Goal: Task Accomplishment & Management: Manage account settings

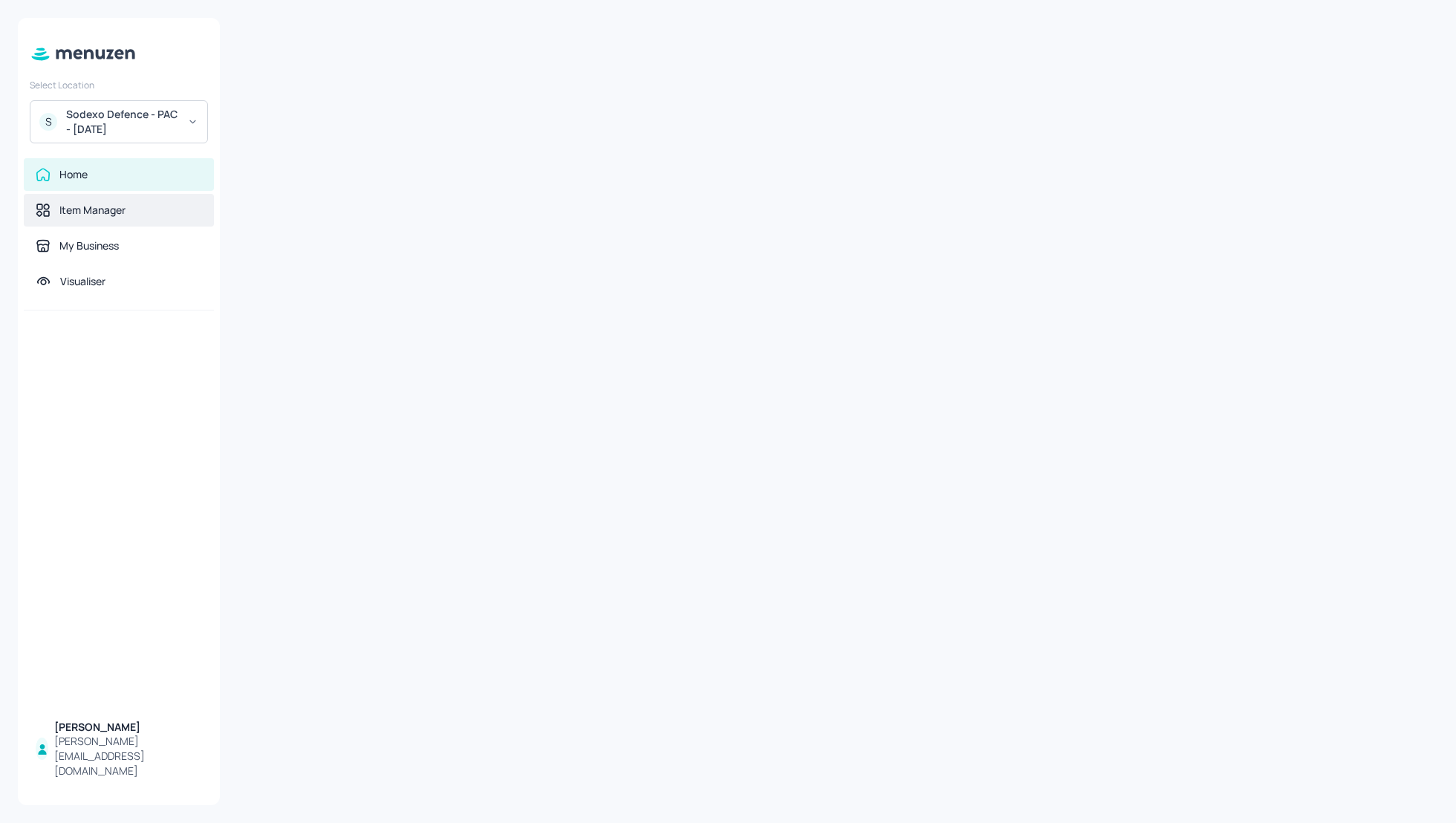
click at [94, 213] on div "Item Manager" at bounding box center [93, 210] width 66 height 15
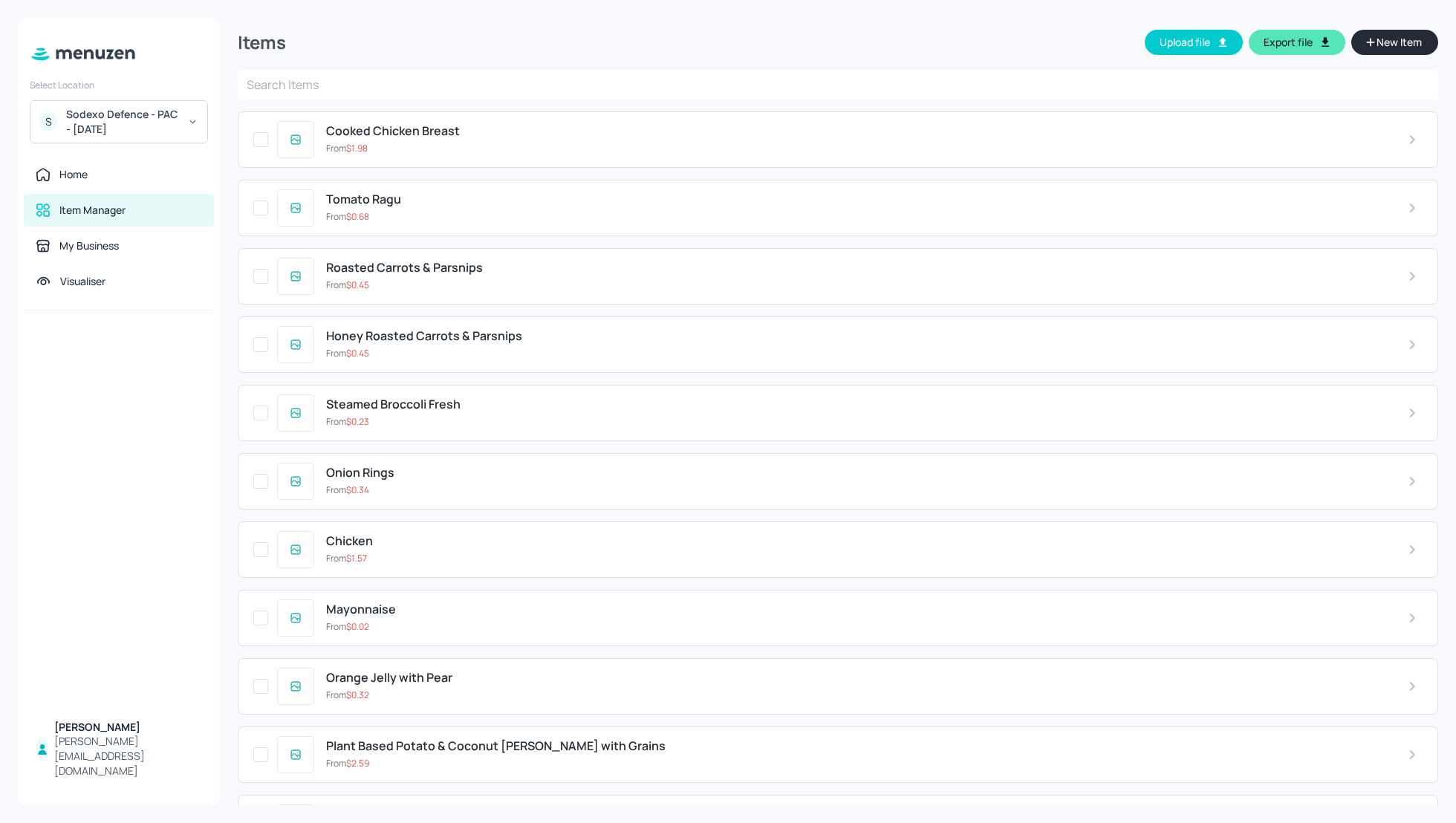
click at [577, 74] on input "text" at bounding box center [838, 84] width 1201 height 30
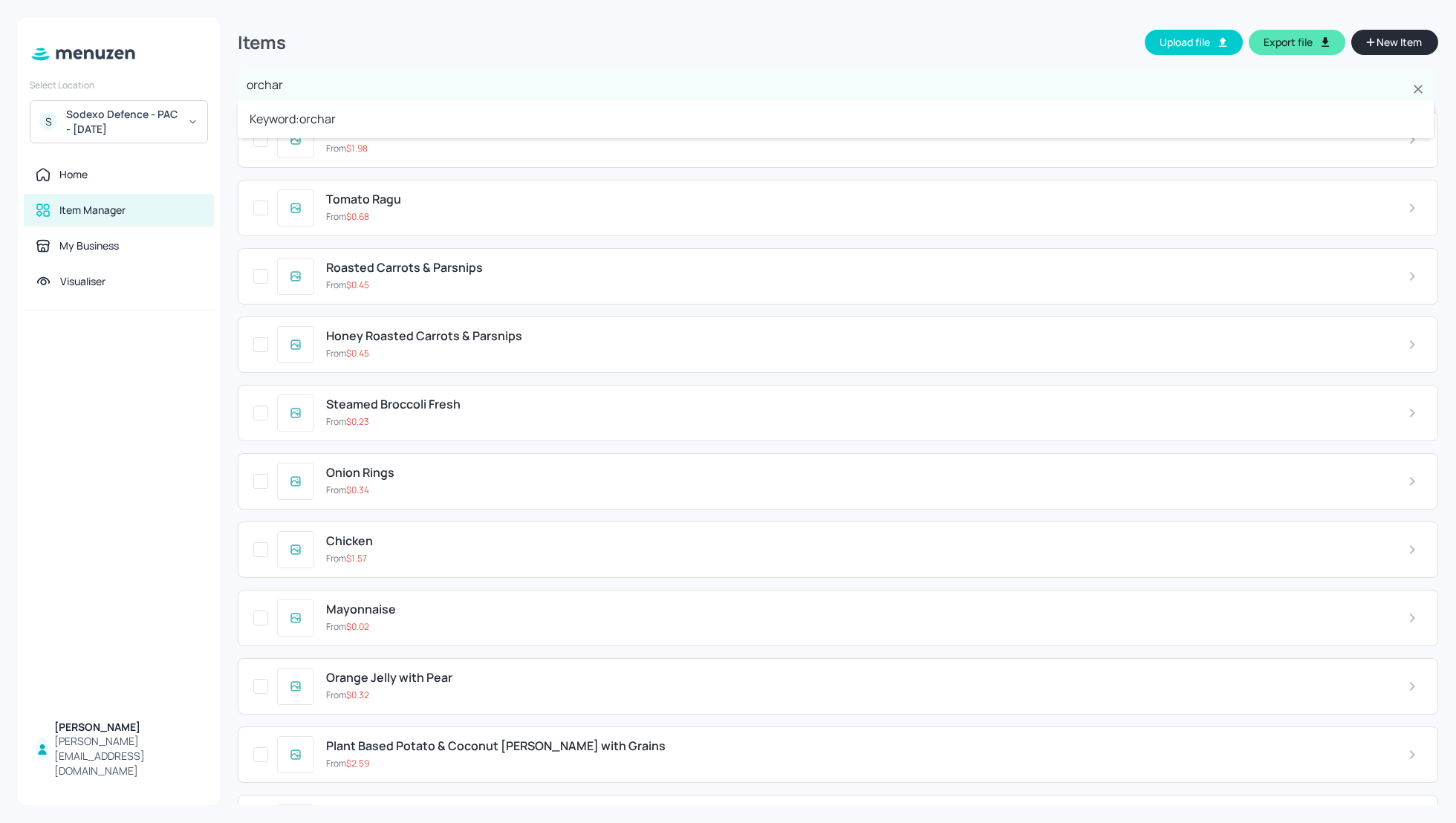
type input "orchard"
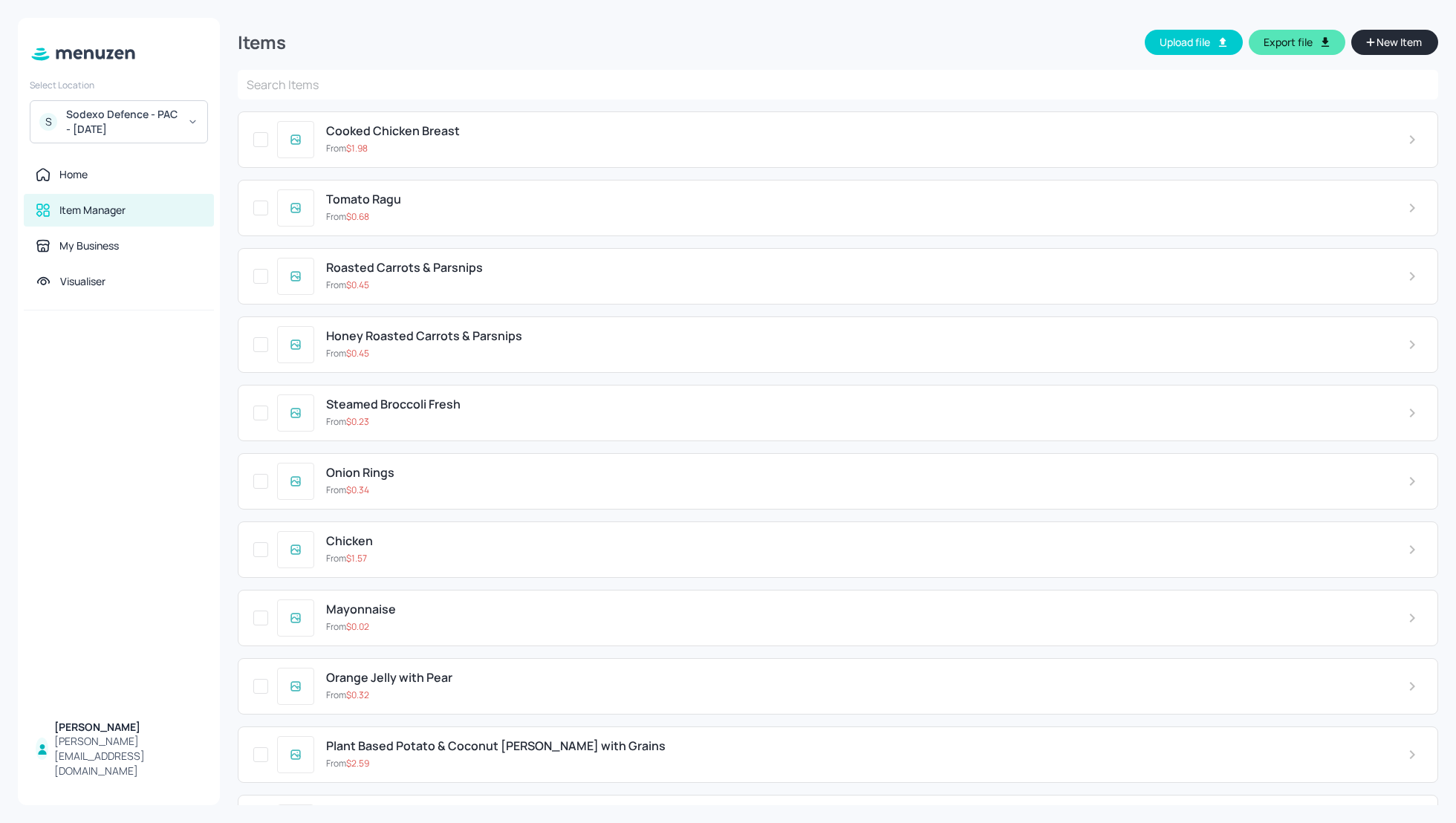
click at [734, 55] on div "Items Upload file Export file New Item" at bounding box center [838, 44] width 1201 height 52
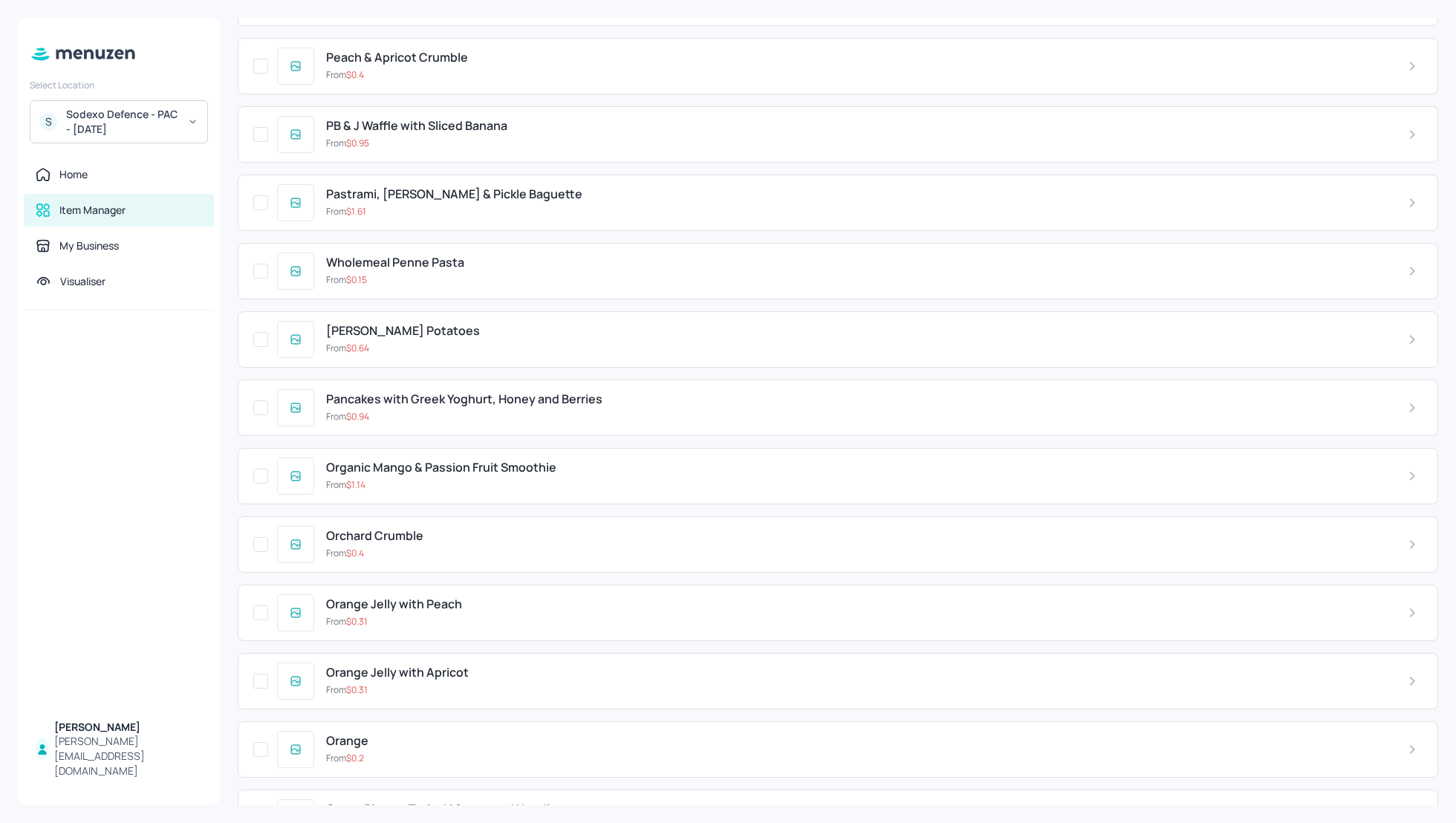
click at [391, 529] on span "Orchard Crumble" at bounding box center [375, 536] width 97 height 14
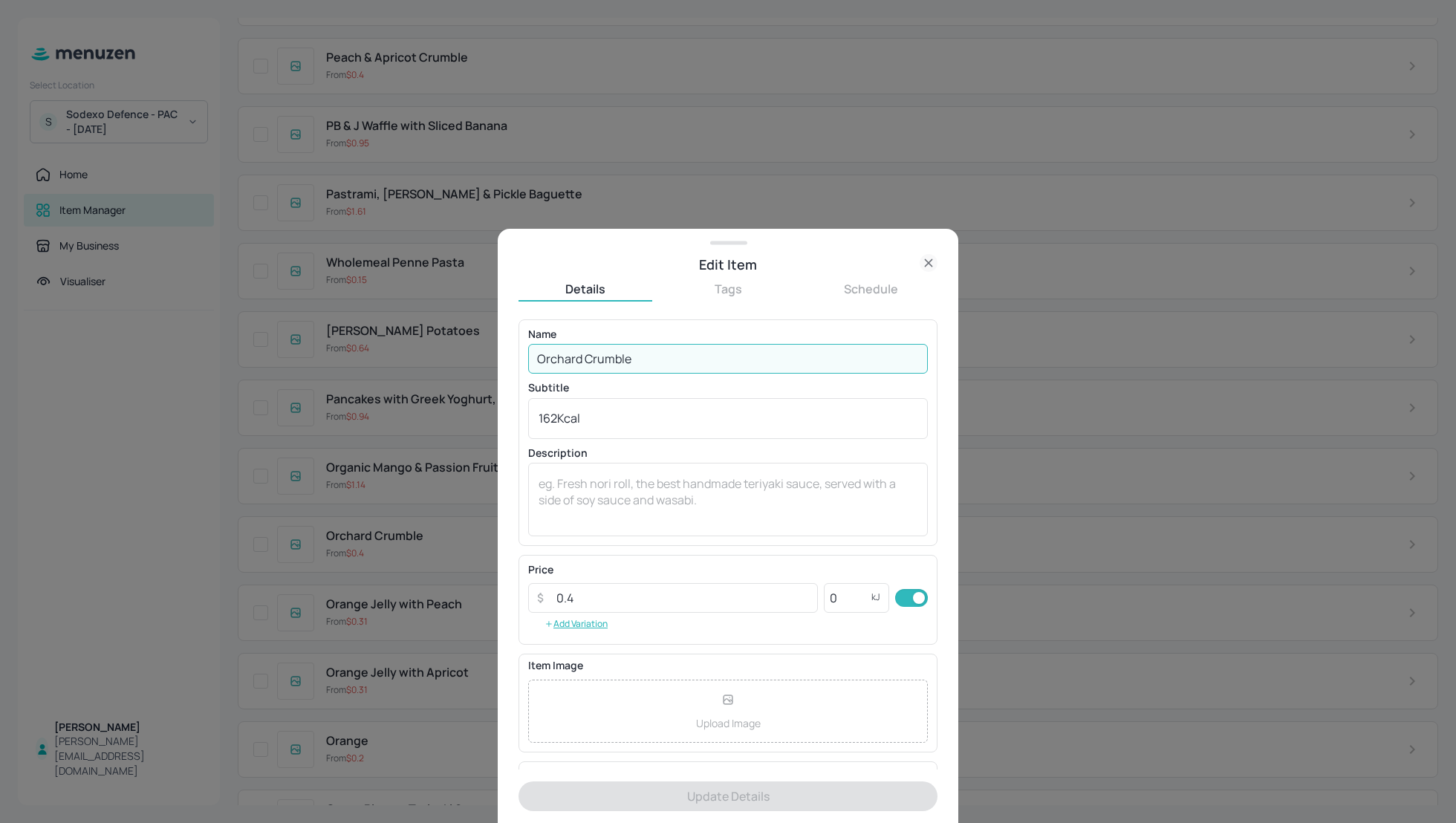
drag, startPoint x: 649, startPoint y: 354, endPoint x: 587, endPoint y: 354, distance: 62.0
click at [587, 354] on input "Orchard Crumble" at bounding box center [728, 358] width 400 height 30
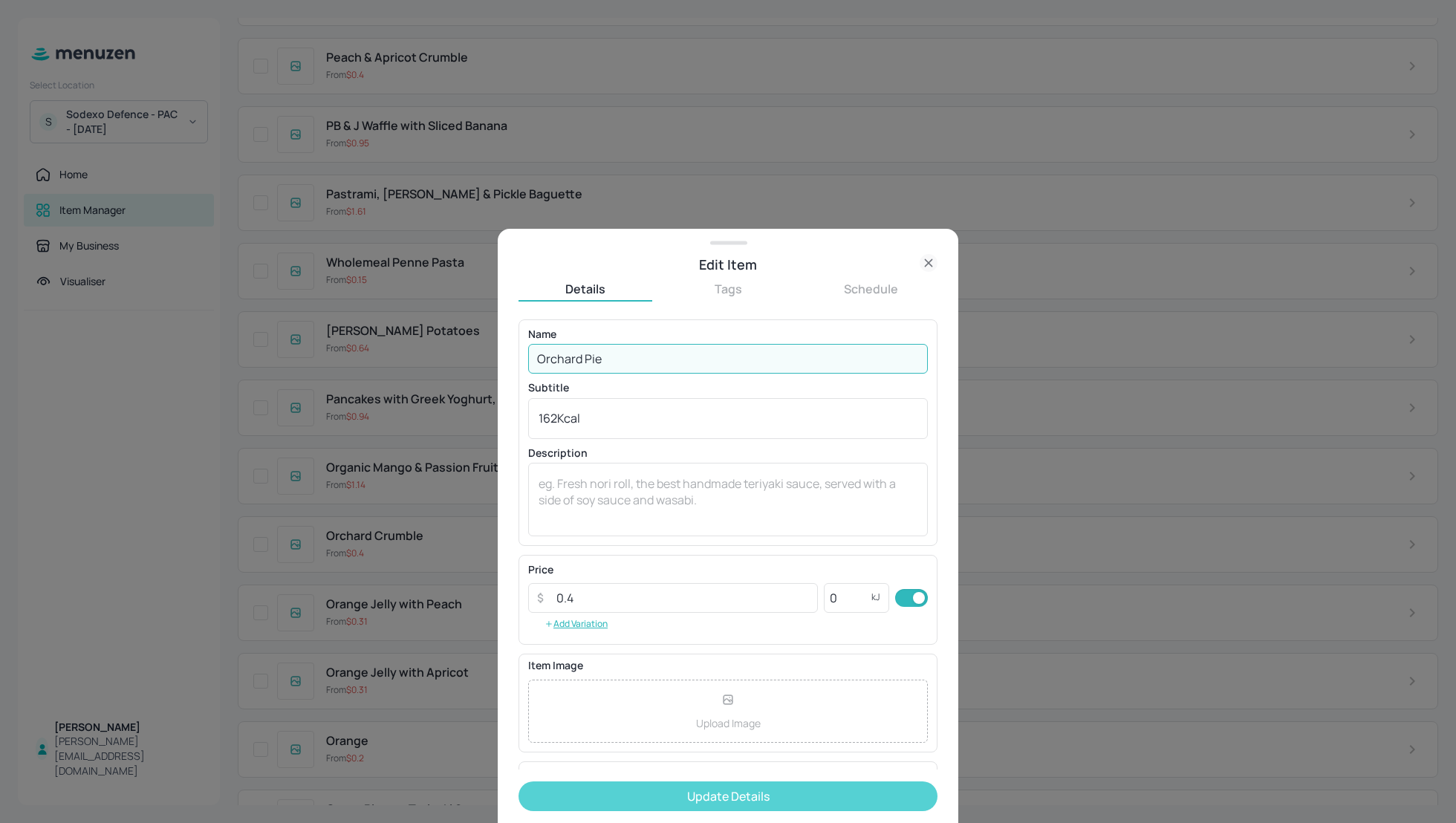
type input "Orchard Pie"
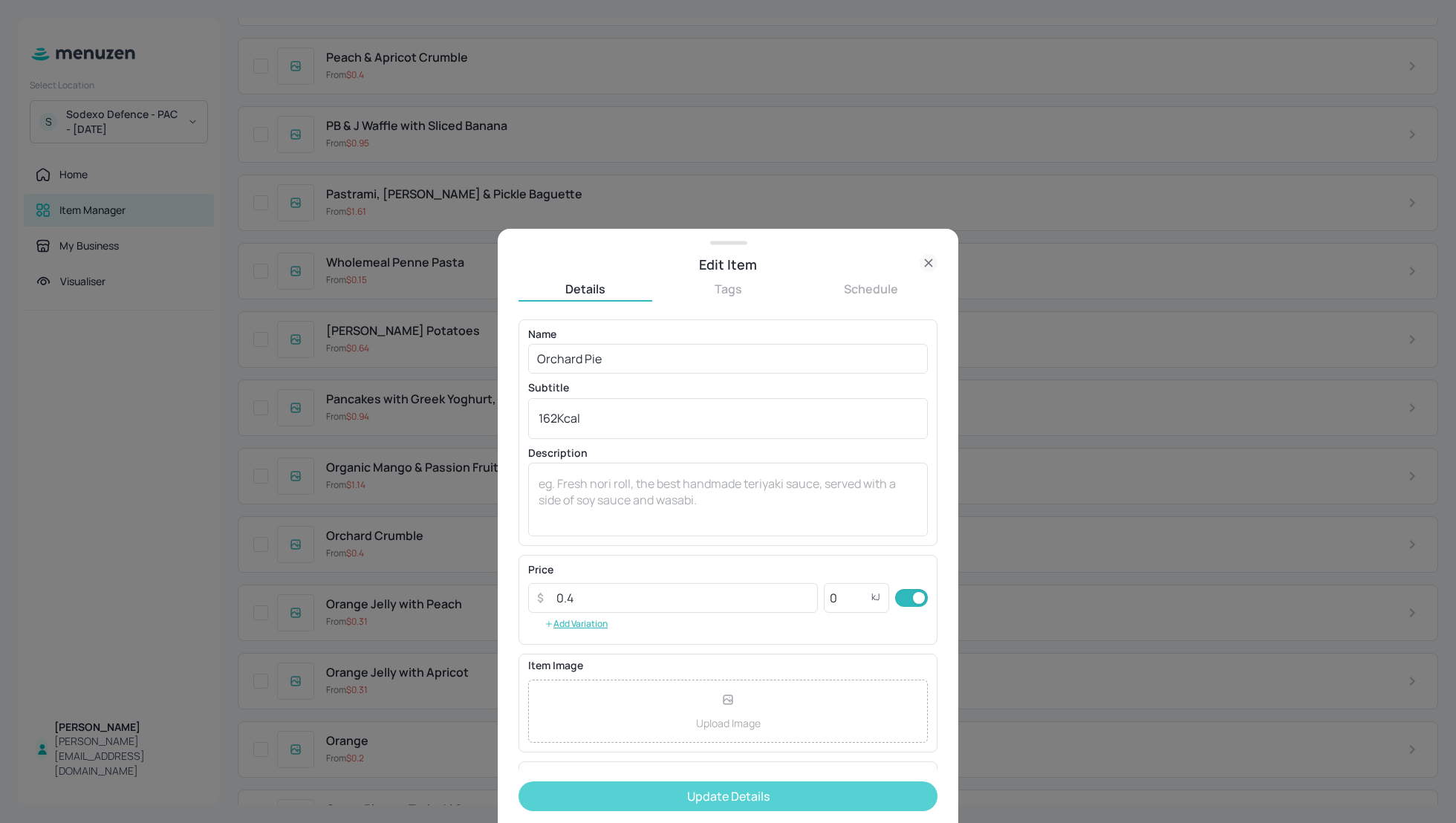
click at [730, 792] on button "Update Details" at bounding box center [728, 796] width 419 height 30
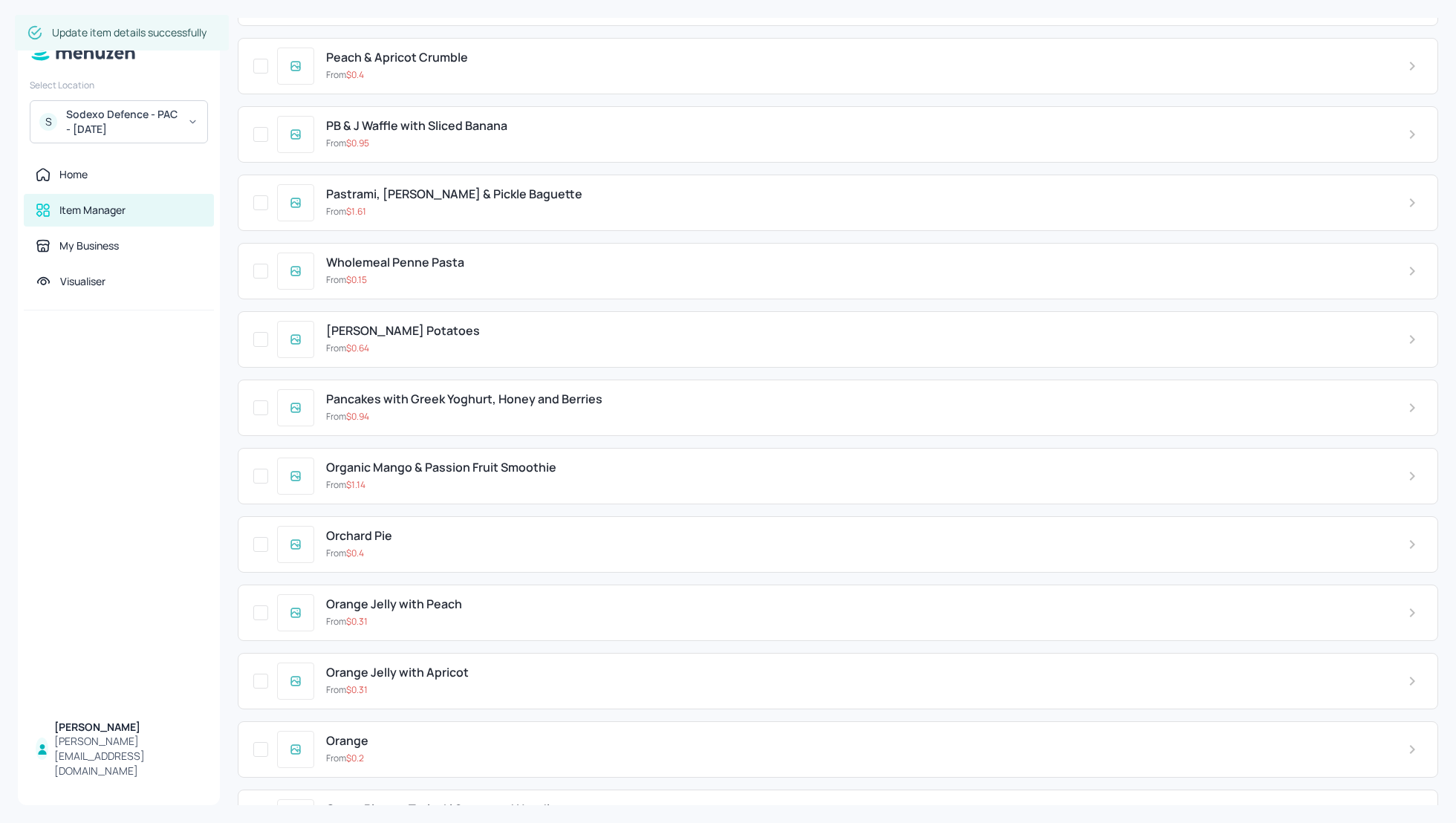
click at [228, 371] on div "Items Upload file Export file New Item ​ Cooked Chicken Breast From $ 1.98 Toma…" at bounding box center [838, 411] width 1236 height 823
click at [1438, 376] on div "Items Upload file Export file New Item ​ Cooked Chicken Breast From $ 1.98 Toma…" at bounding box center [838, 411] width 1201 height 787
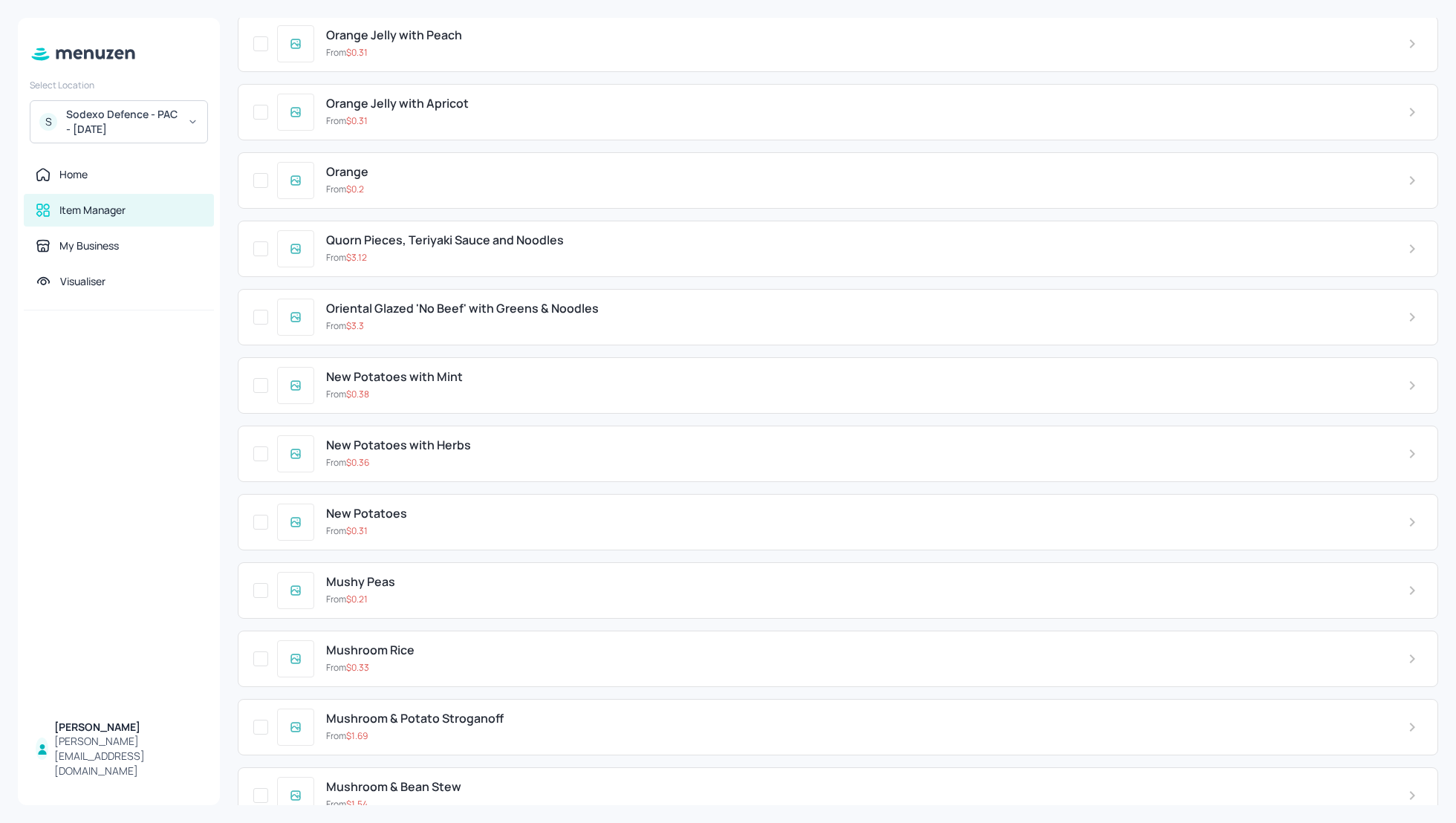
scroll to position [17270, 0]
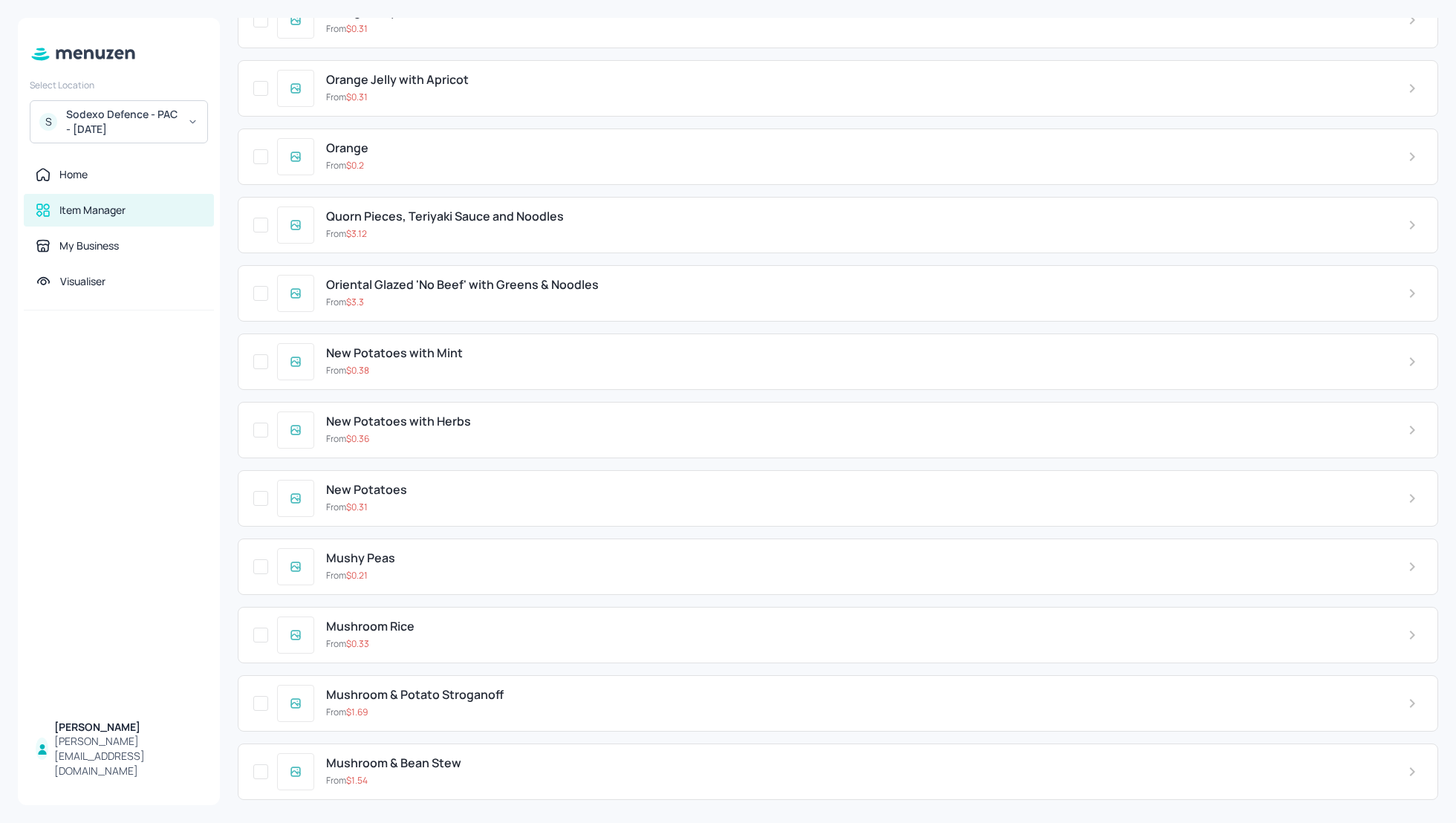
click at [160, 116] on div "Sodexo Defence - PAC - September 2025" at bounding box center [122, 122] width 112 height 30
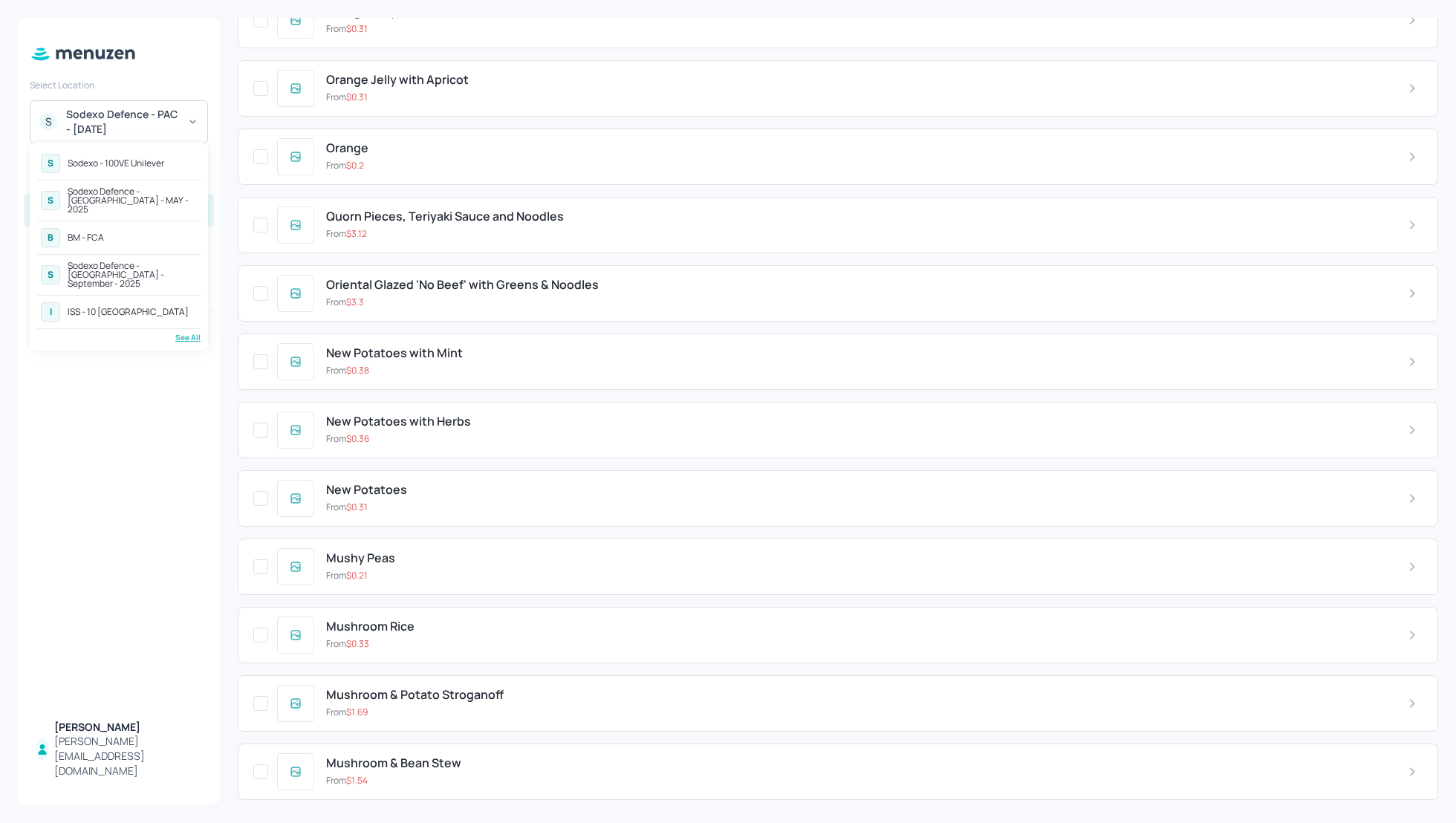
click at [186, 332] on div "See All" at bounding box center [119, 338] width 163 height 11
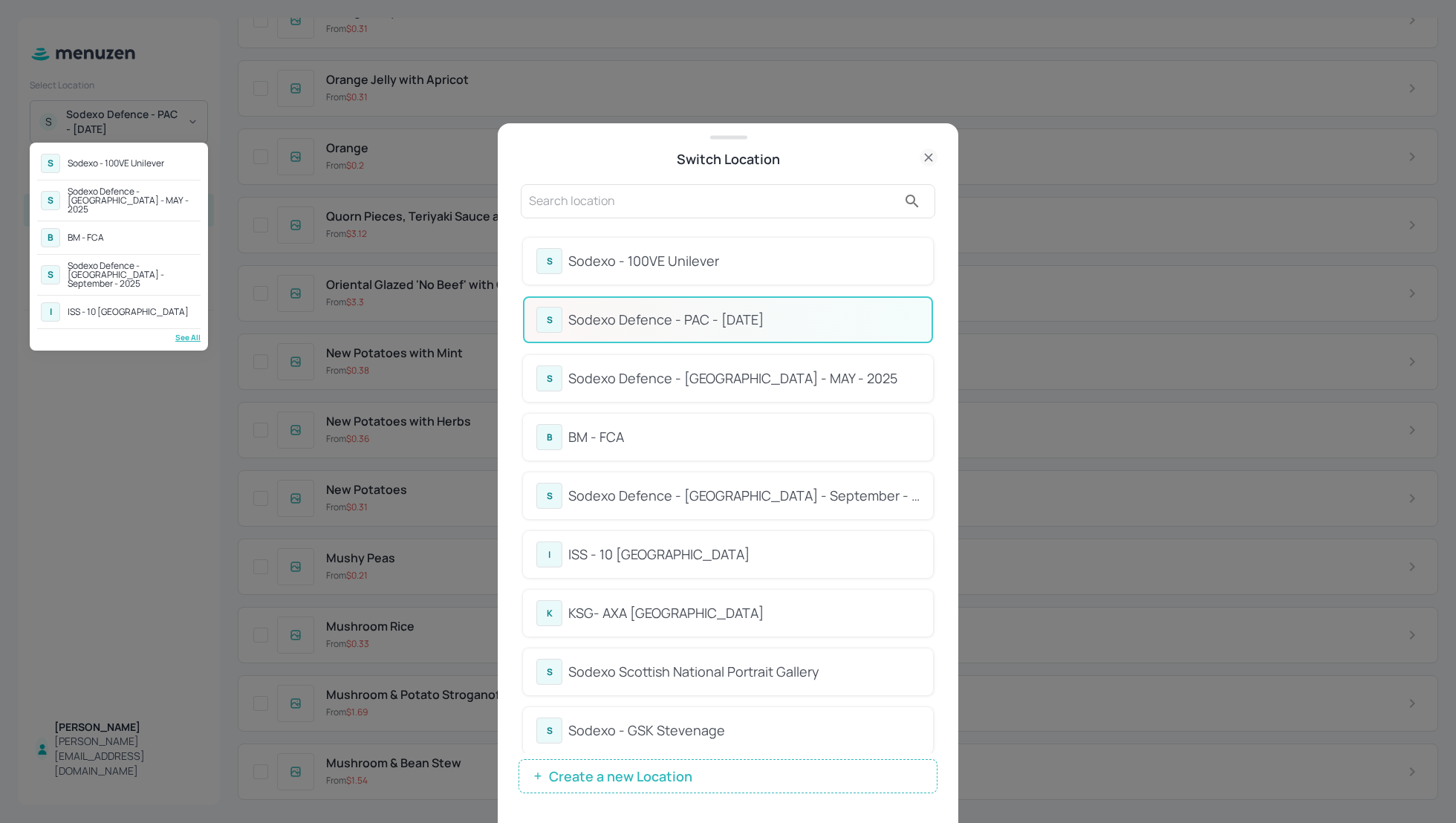
click at [578, 196] on div at bounding box center [728, 411] width 1456 height 823
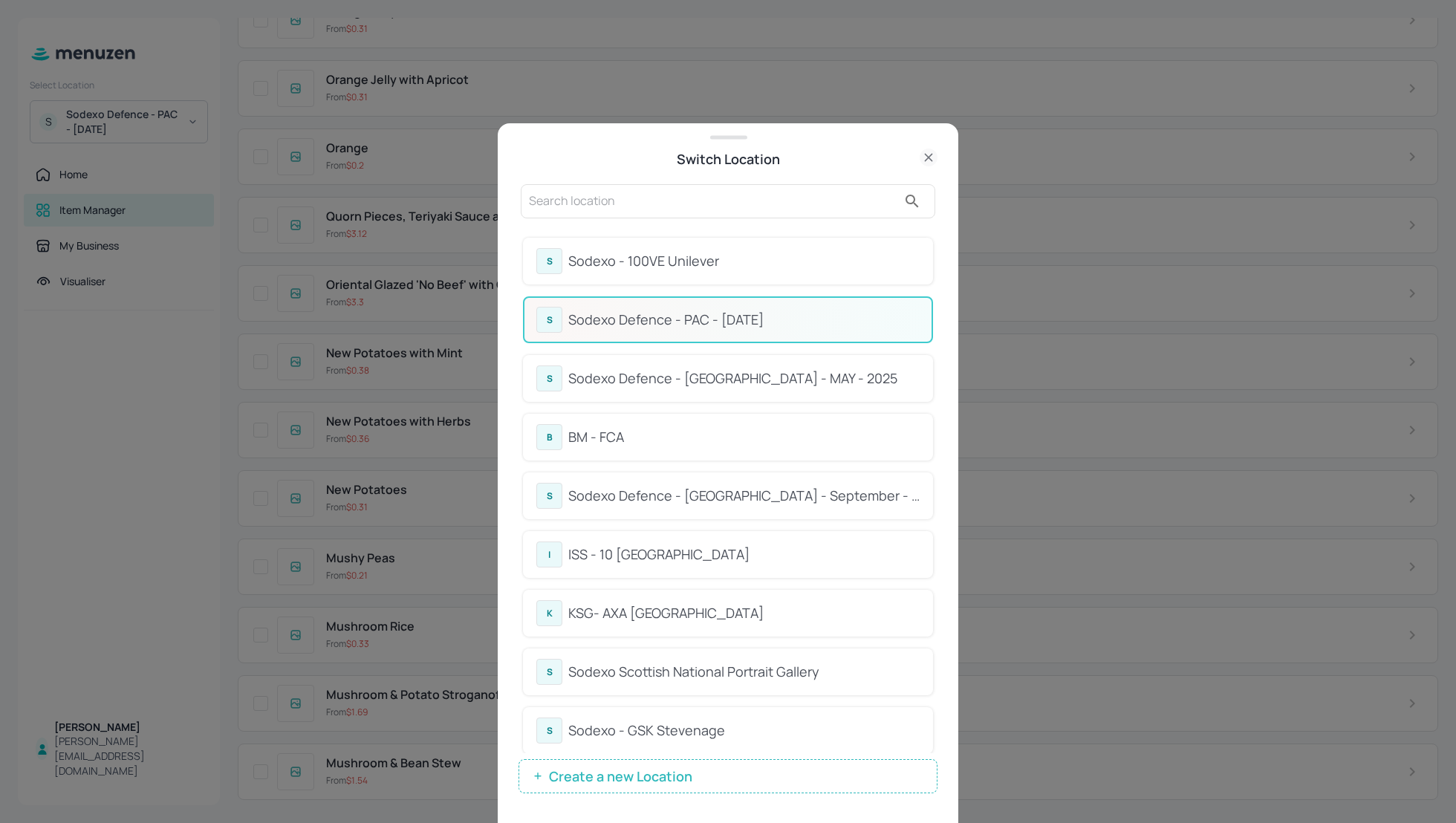
click at [561, 201] on input "text" at bounding box center [713, 201] width 368 height 24
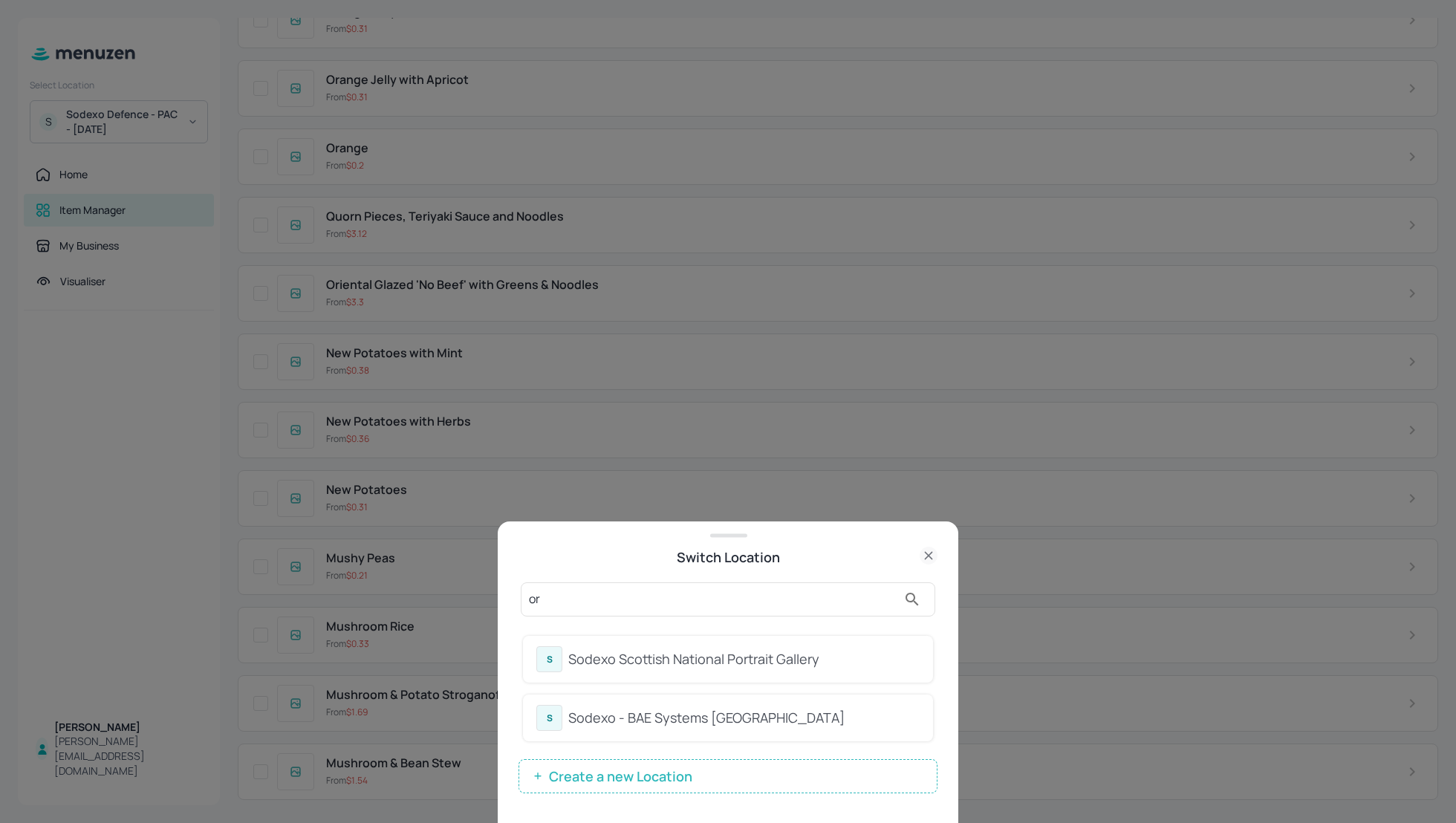
type input "o"
type input "sw"
click at [678, 665] on div "Sodexo Defence - Swinton - September 2025" at bounding box center [744, 659] width 352 height 20
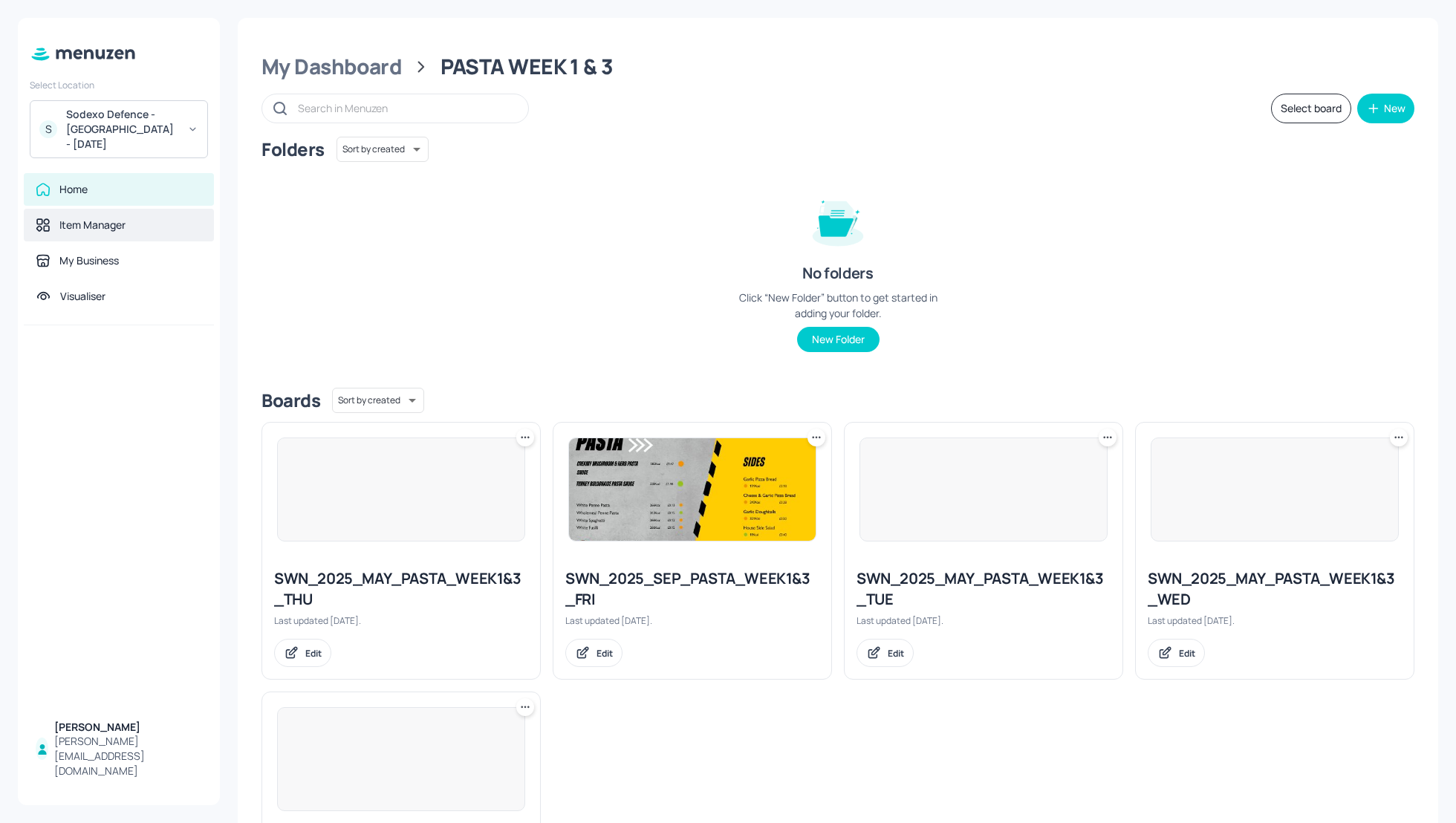
click at [93, 231] on div "Item Manager" at bounding box center [93, 224] width 66 height 15
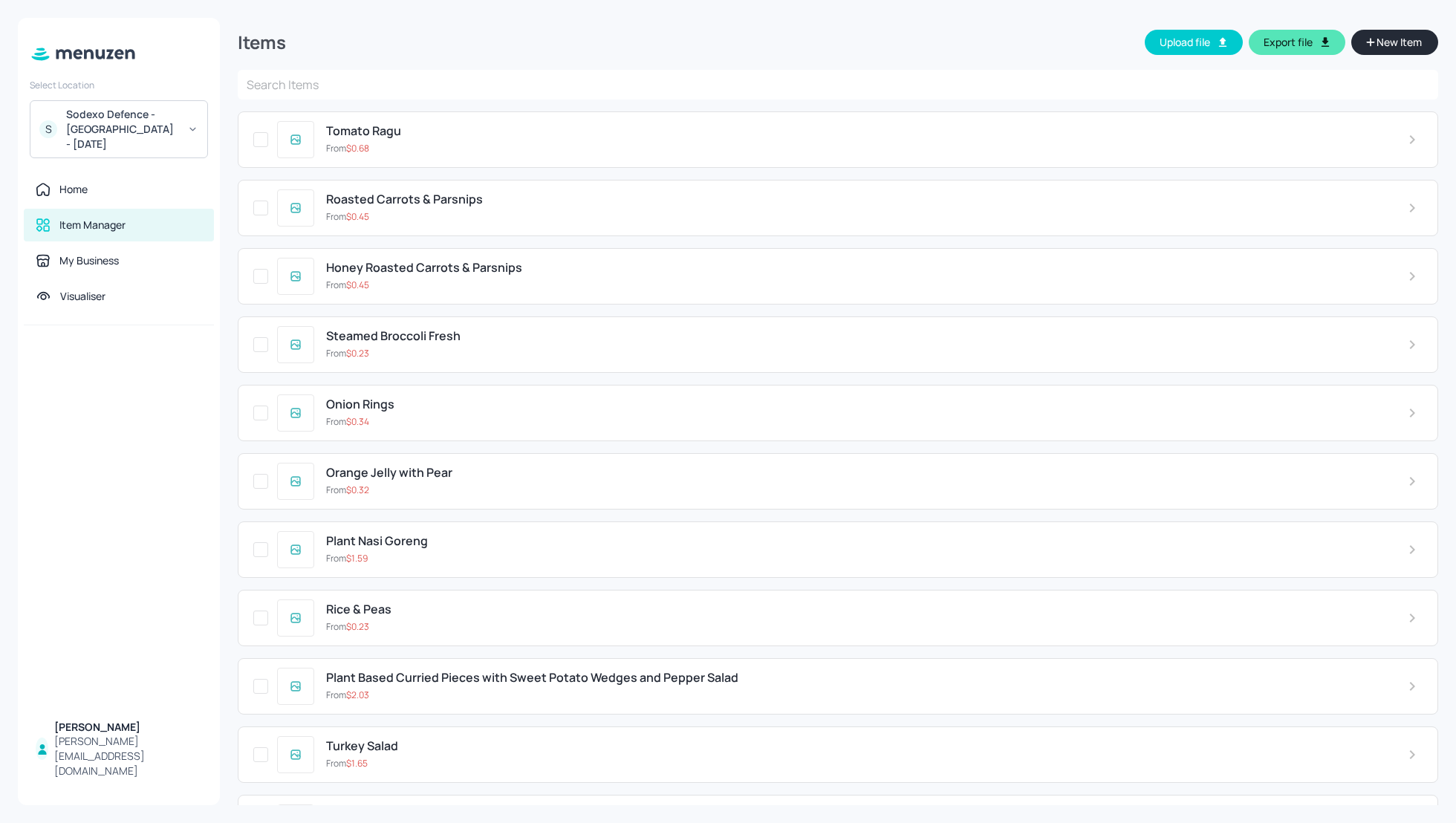
click at [801, 18] on div "Items Upload file Export file New Item" at bounding box center [838, 44] width 1201 height 52
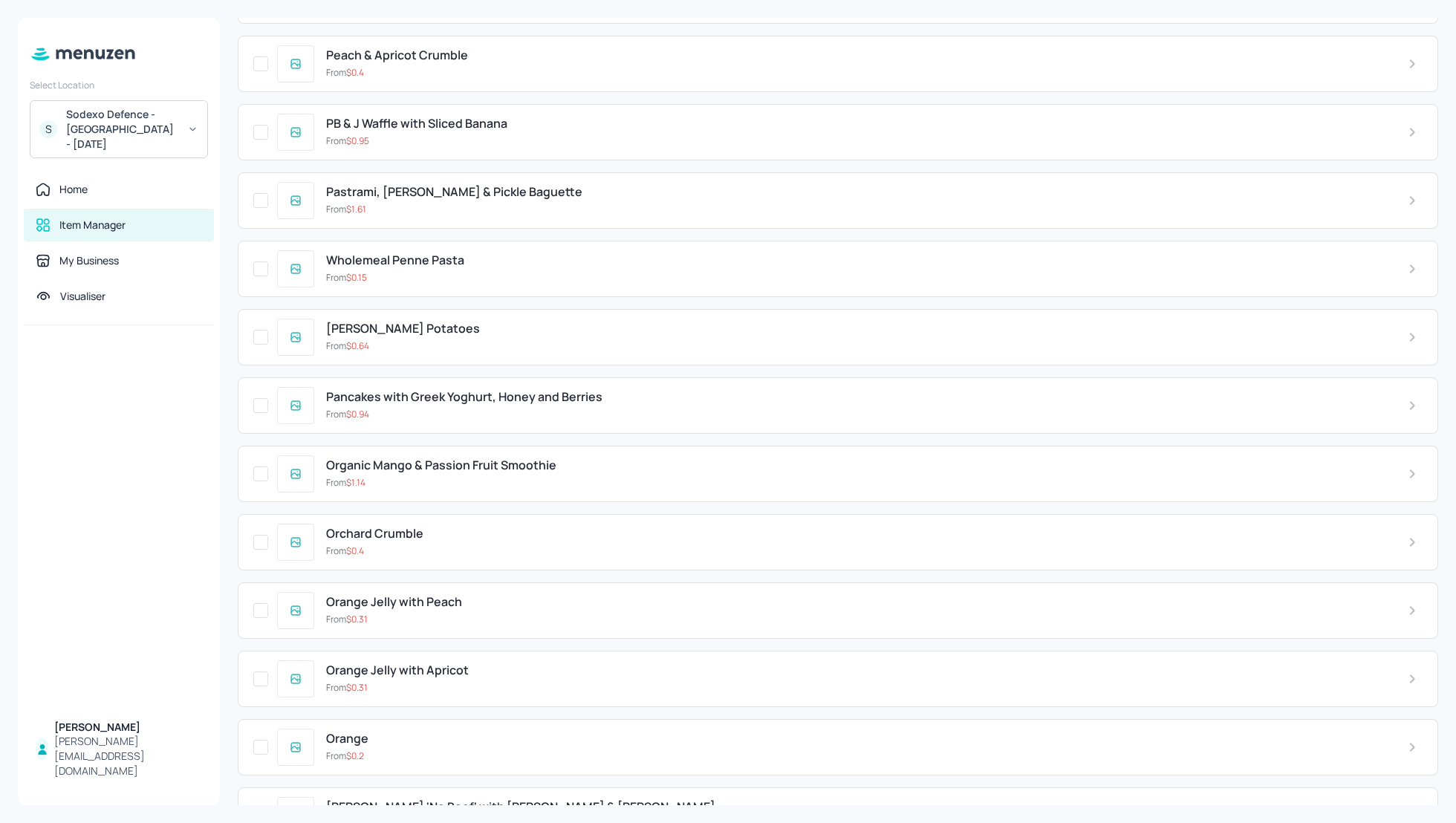
click at [1408, 534] on icon at bounding box center [1412, 542] width 18 height 18
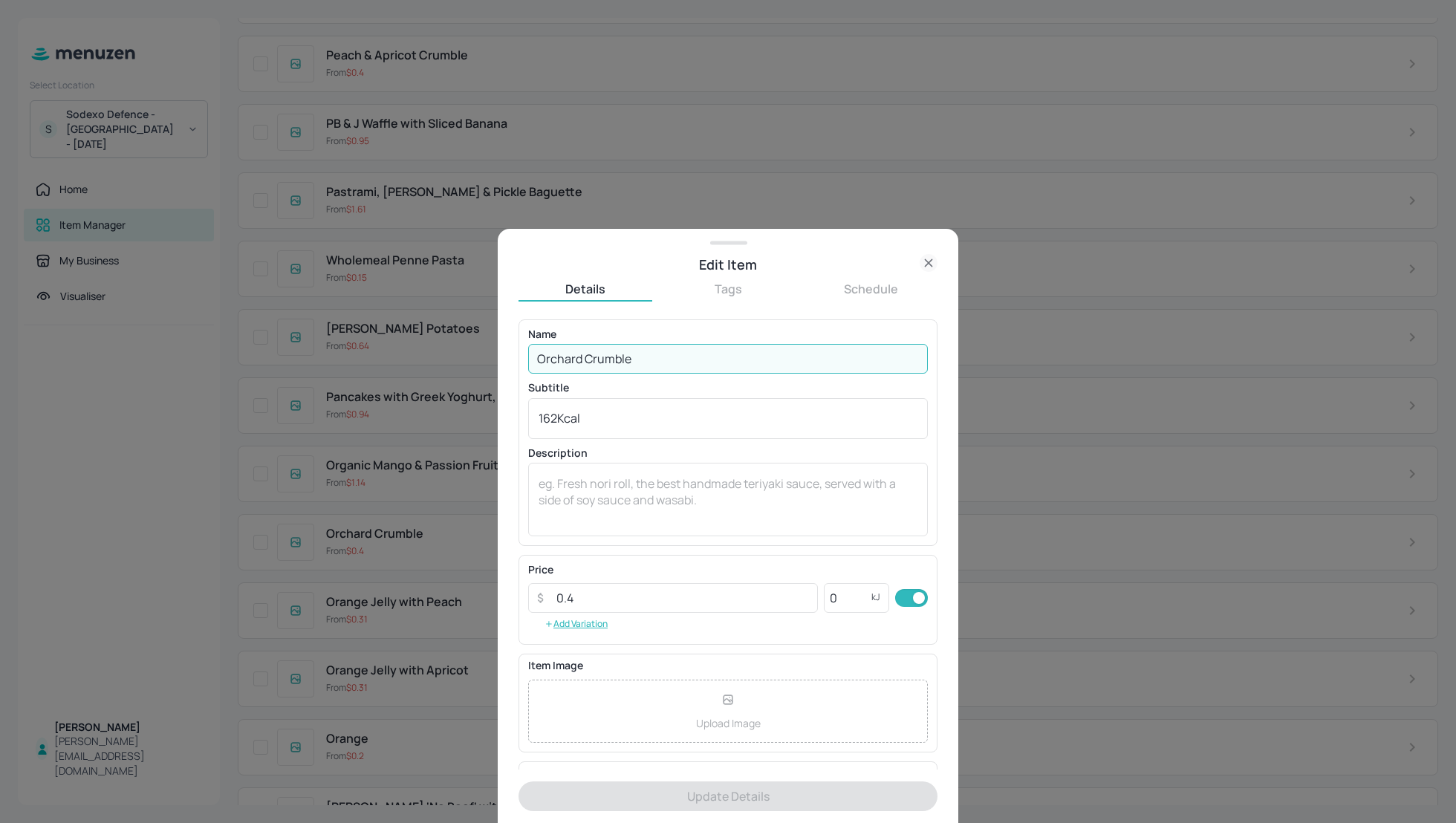
drag, startPoint x: 641, startPoint y: 365, endPoint x: 584, endPoint y: 361, distance: 57.1
click at [584, 361] on input "Orchard Crumble" at bounding box center [728, 358] width 400 height 30
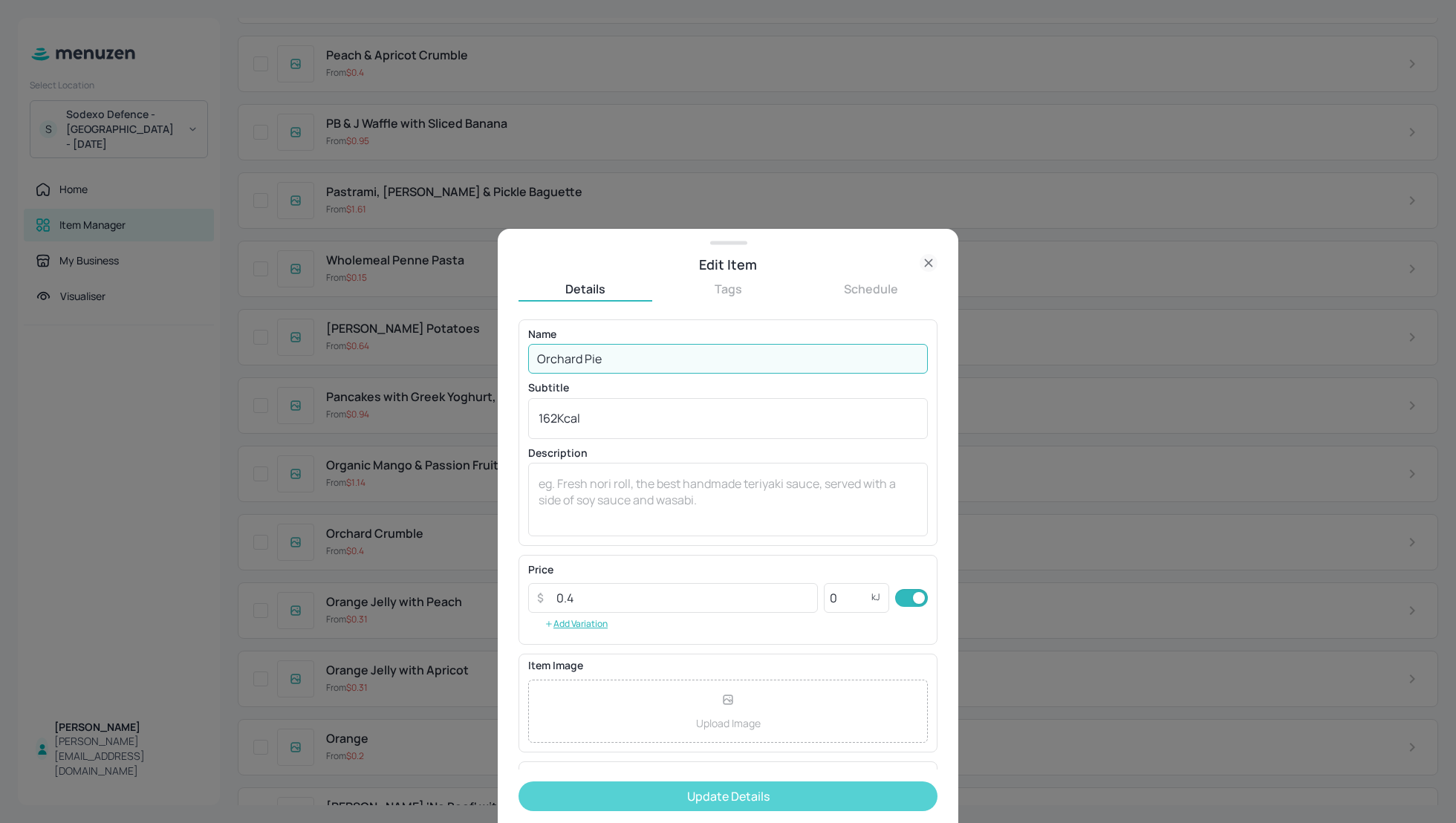
type input "Orchard Pie"
click at [740, 794] on button "Update Details" at bounding box center [728, 796] width 419 height 30
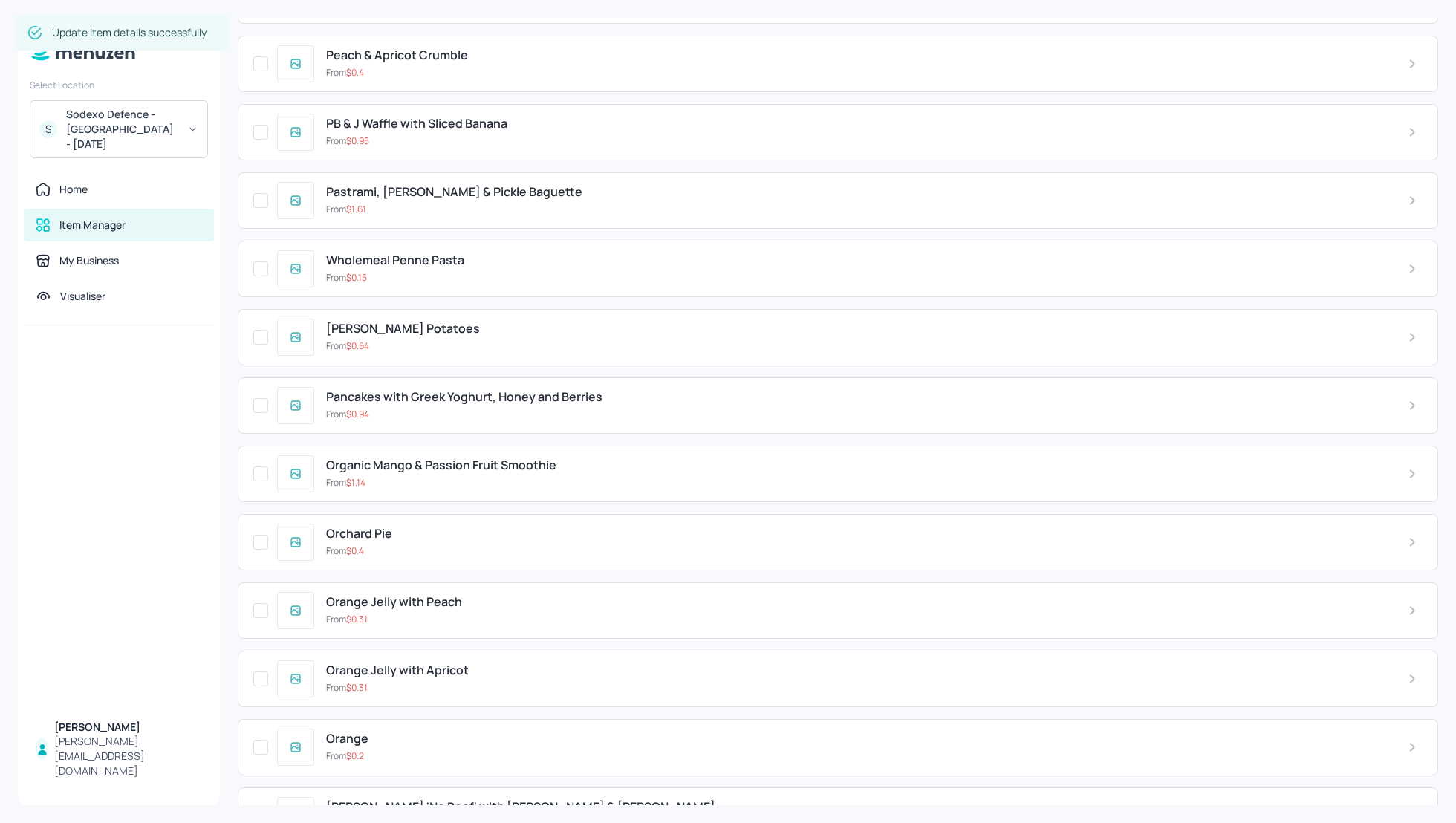
click at [108, 137] on div "Sodexo Defence - Swinton - September 2025" at bounding box center [122, 129] width 112 height 44
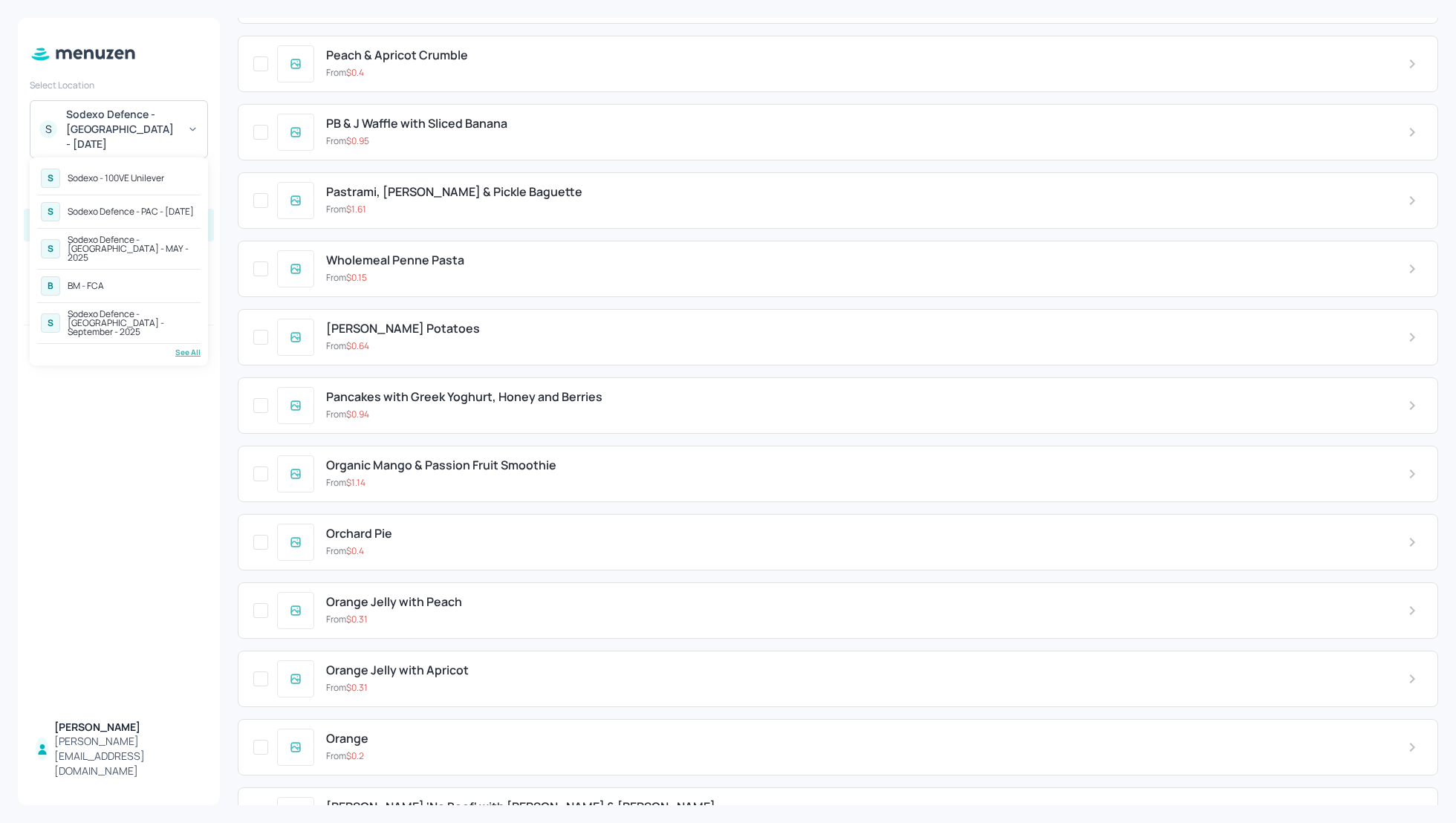
click at [128, 310] on div "Sodexo Defence - Colchester - September - 2025" at bounding box center [132, 323] width 129 height 27
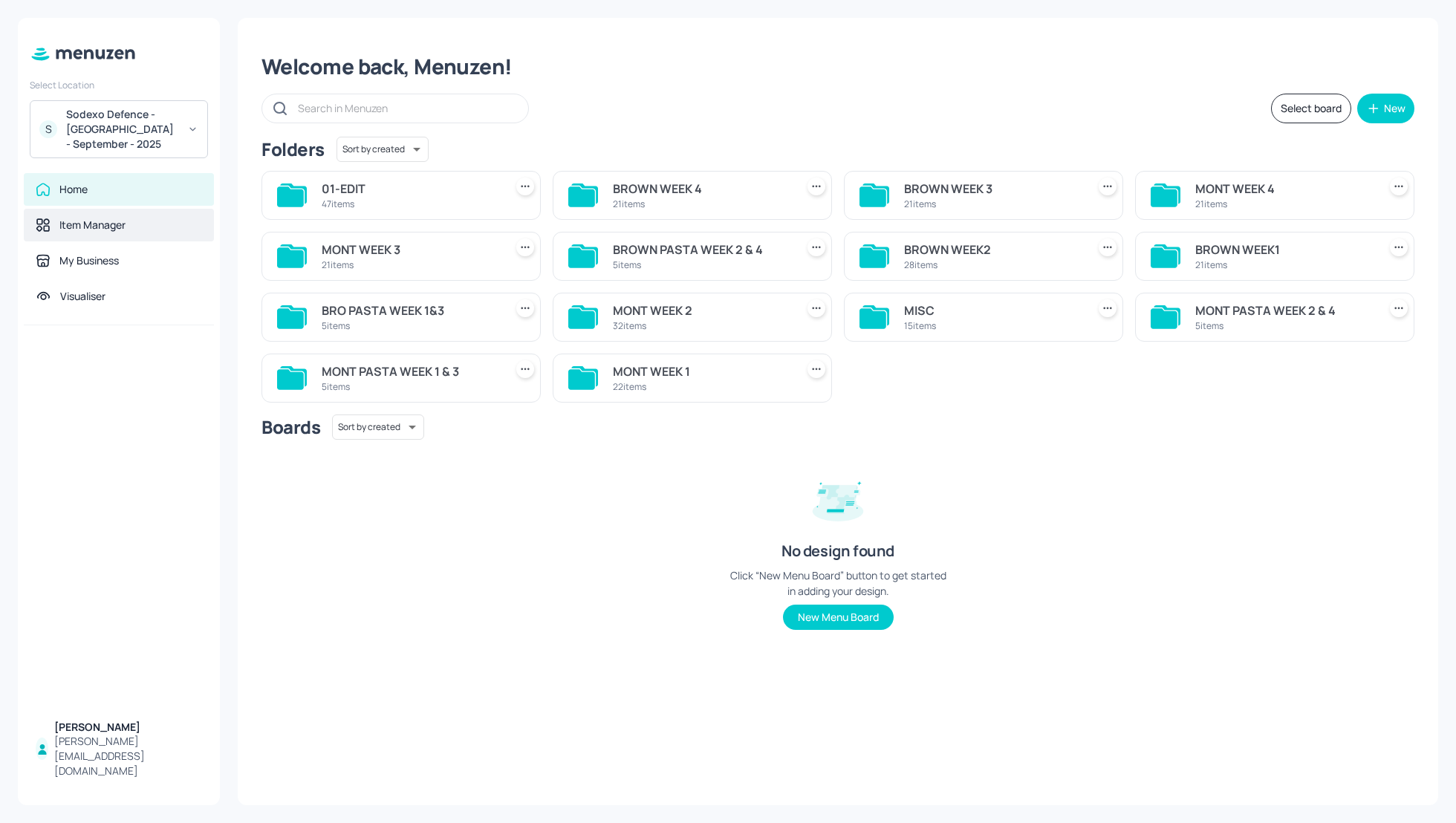
click at [77, 224] on div "Item Manager" at bounding box center [93, 224] width 66 height 15
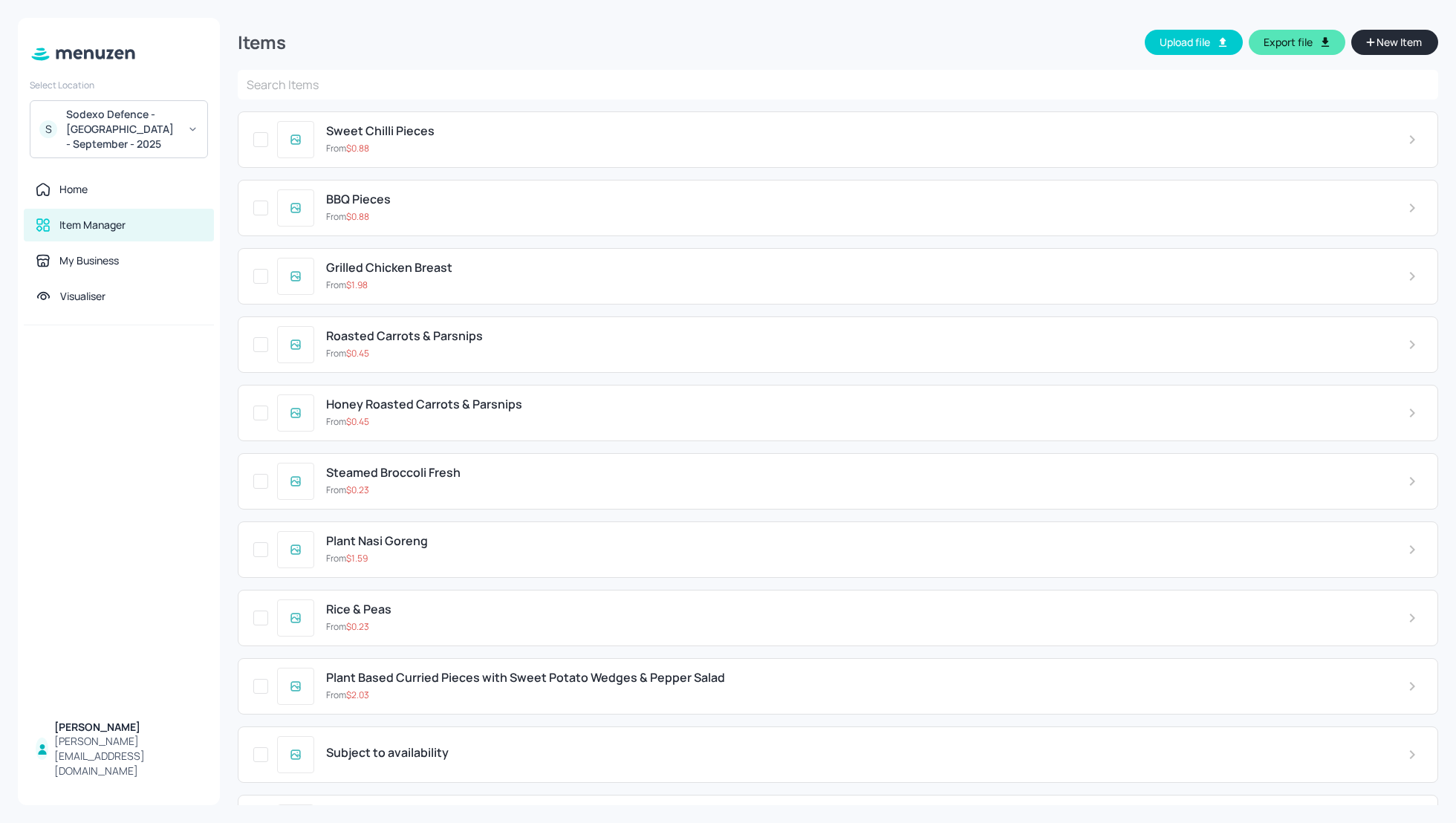
click at [713, 37] on div "Items Upload file Export file New Item" at bounding box center [838, 44] width 1201 height 52
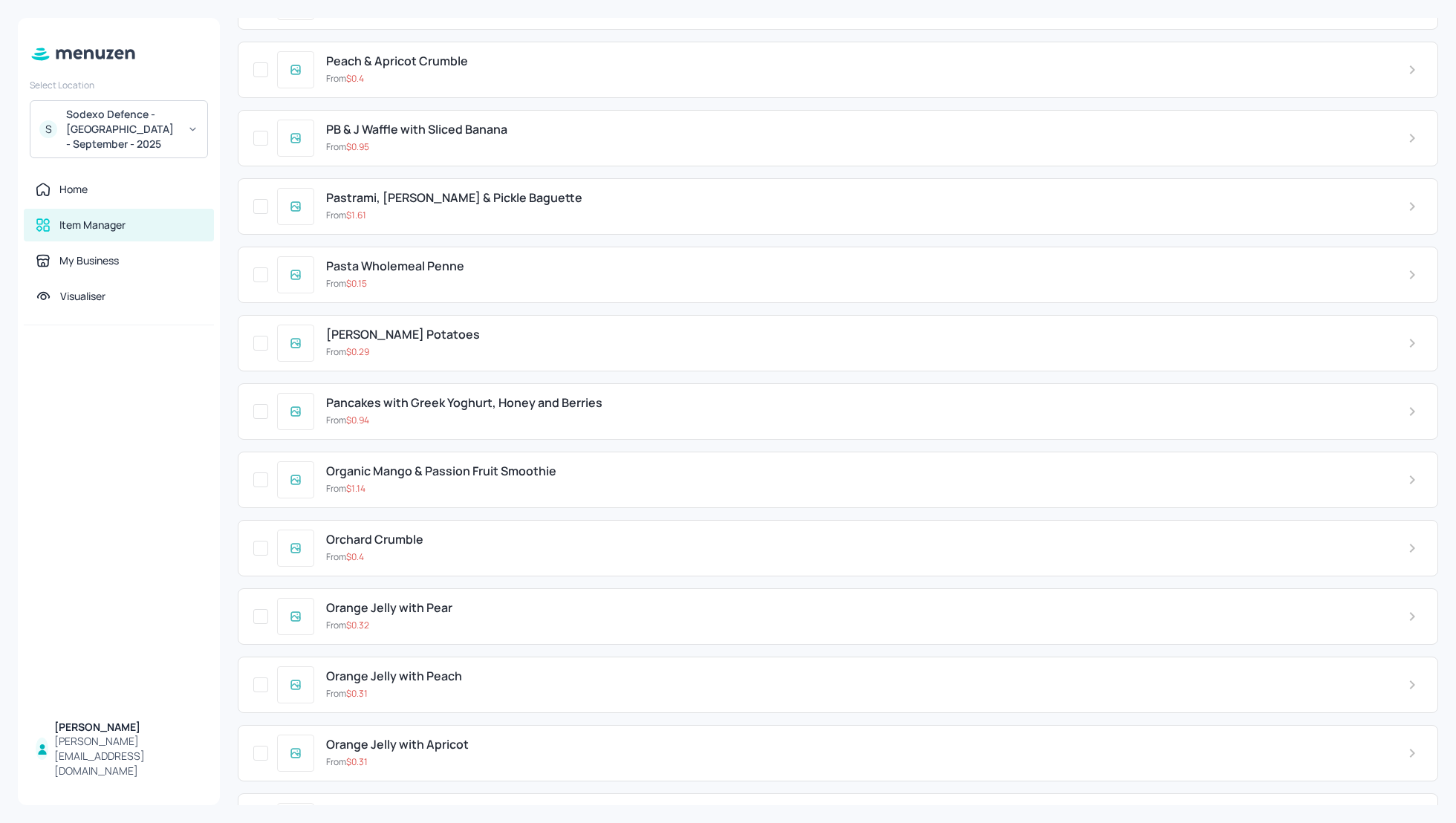
click at [1412, 539] on icon at bounding box center [1412, 547] width 18 height 18
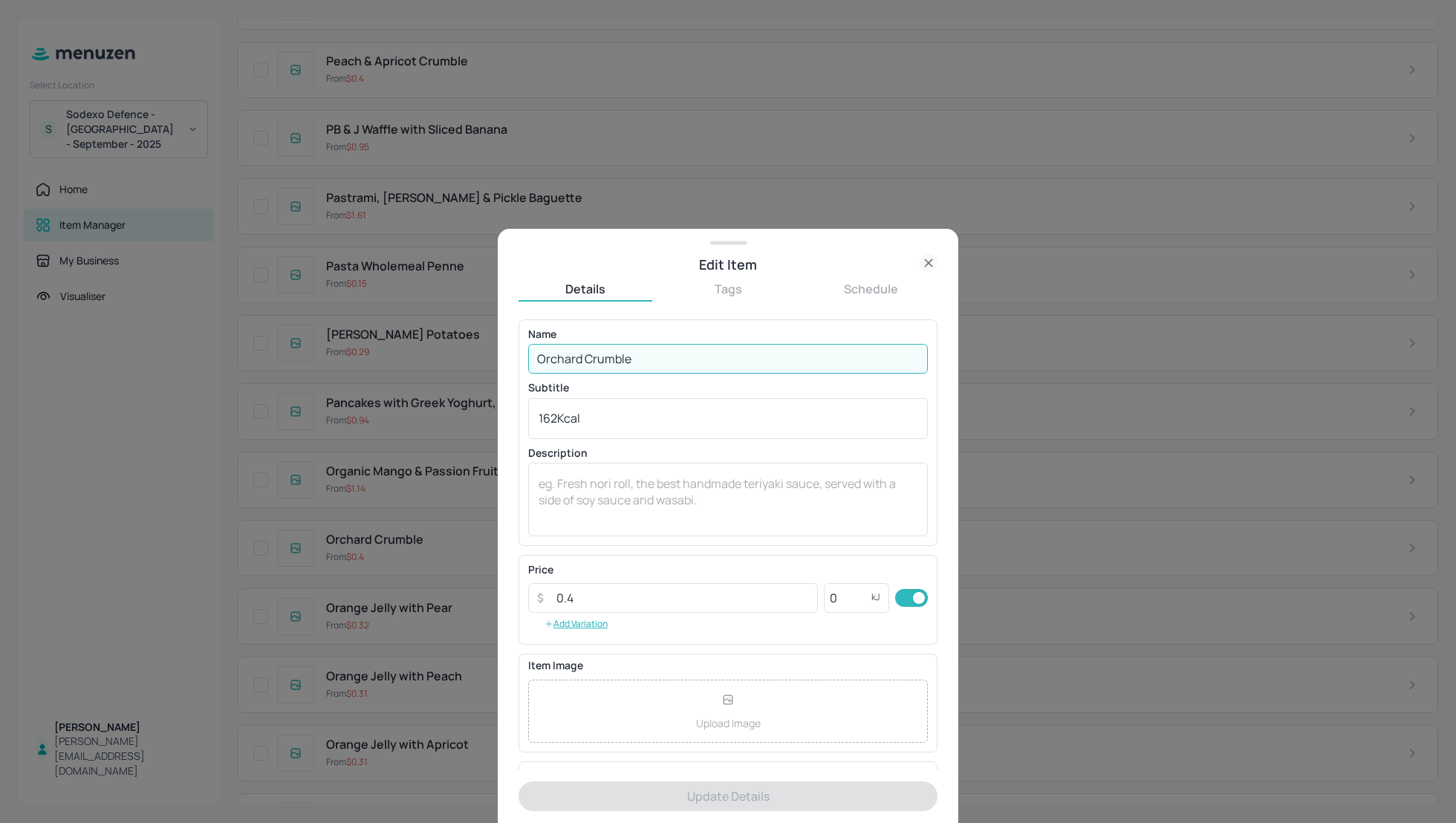
drag, startPoint x: 640, startPoint y: 355, endPoint x: 587, endPoint y: 354, distance: 53.0
click at [587, 354] on input "Orchard Crumble" at bounding box center [728, 358] width 400 height 30
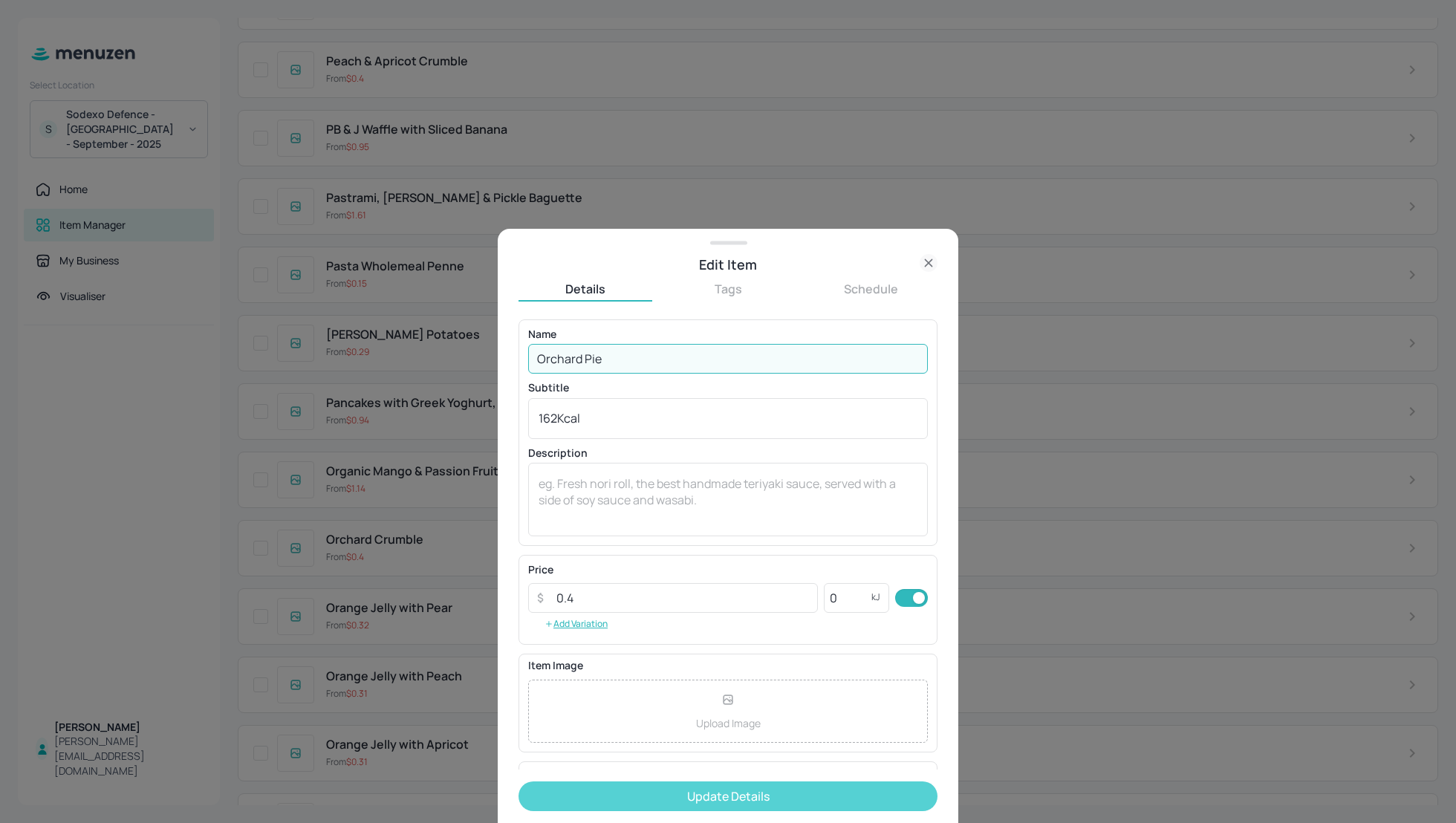
type input "Orchard Pie"
click at [723, 789] on button "Update Details" at bounding box center [728, 796] width 419 height 30
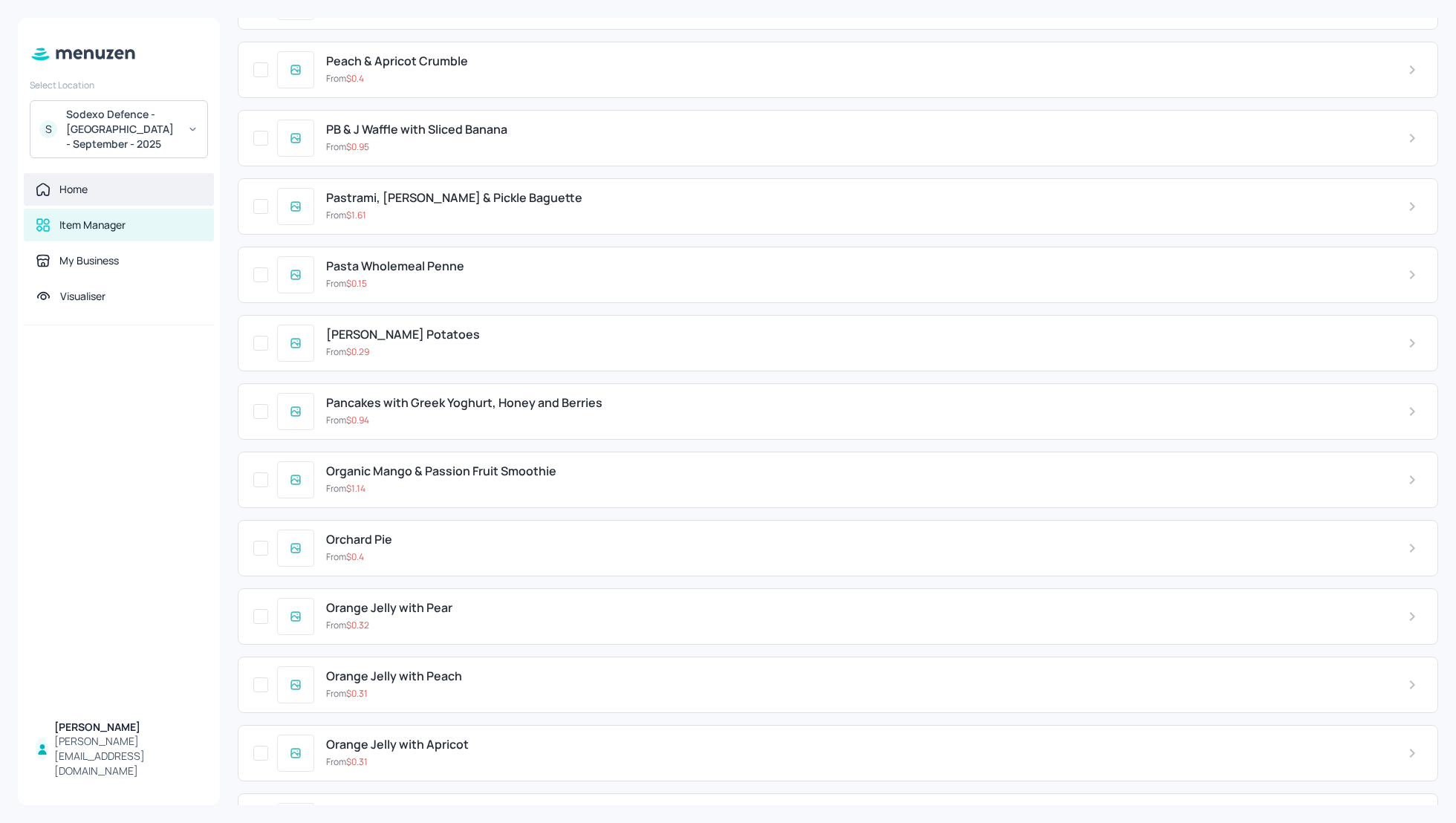
click at [75, 194] on div "Home" at bounding box center [74, 189] width 28 height 15
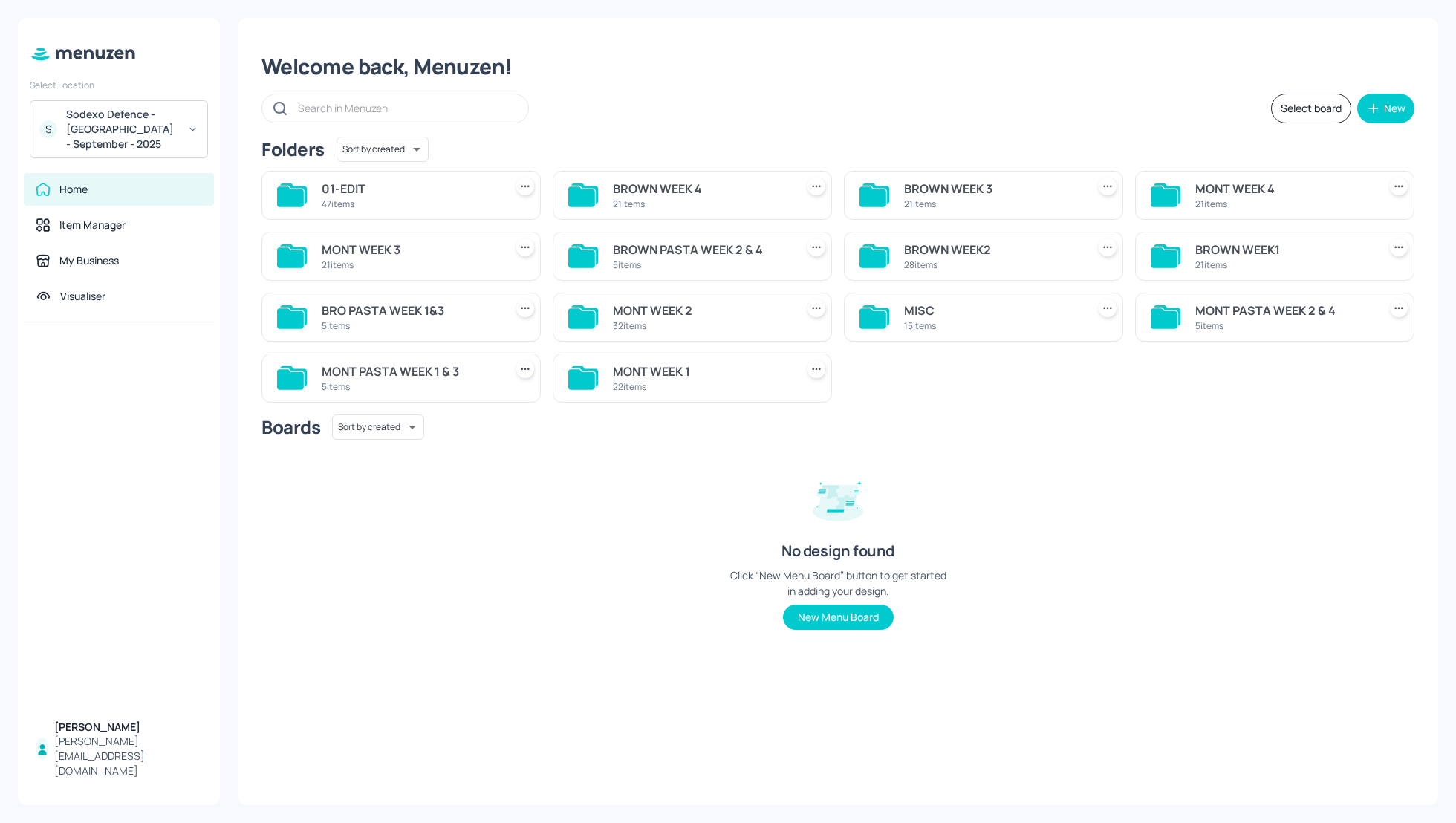
click at [635, 185] on div "BROWN WEEK 4" at bounding box center [701, 188] width 177 height 18
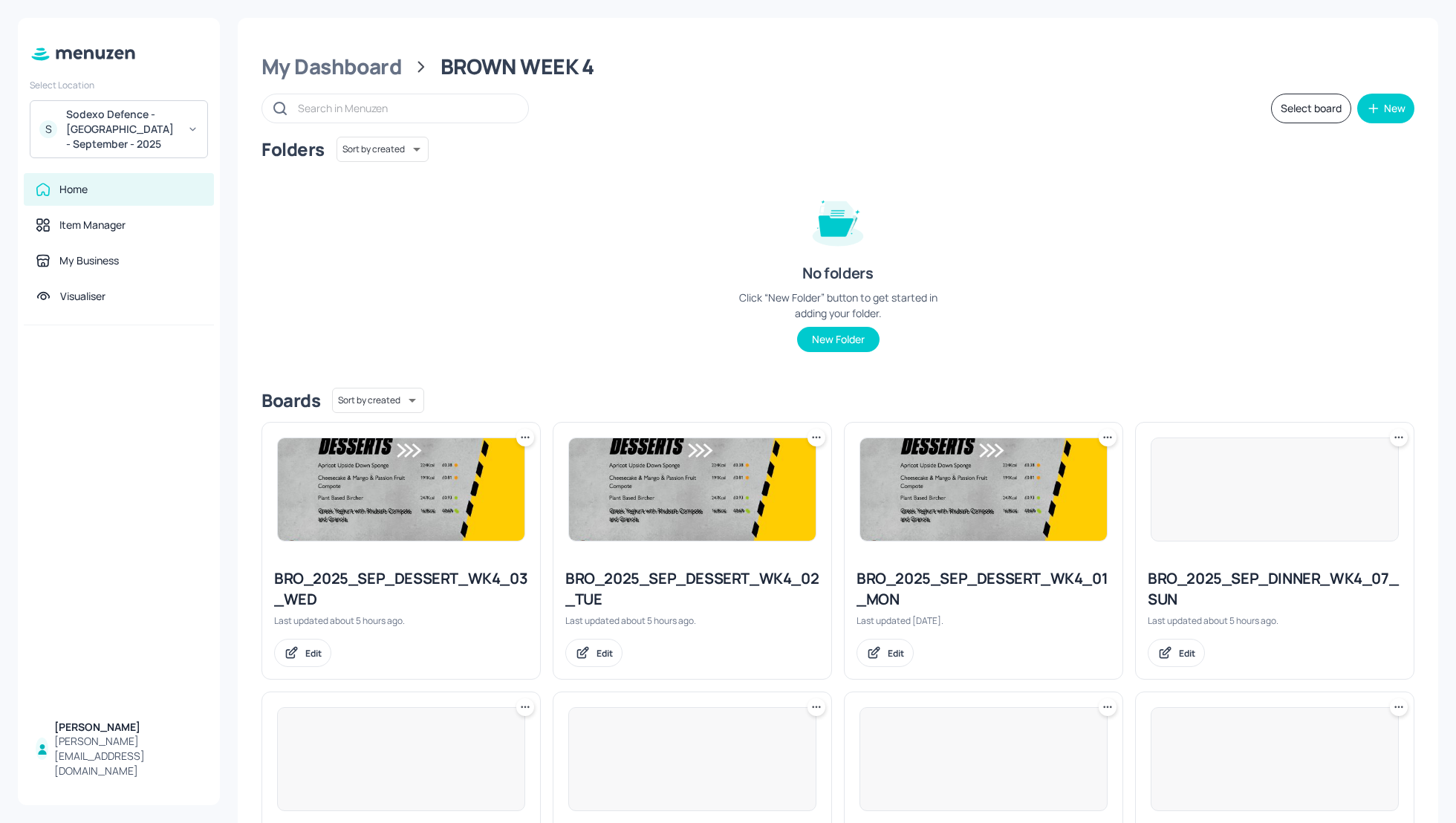
click at [1150, 312] on div "Folders Sort by created id ​ No folders Click “New Folder” button to get starte…" at bounding box center [838, 256] width 1153 height 239
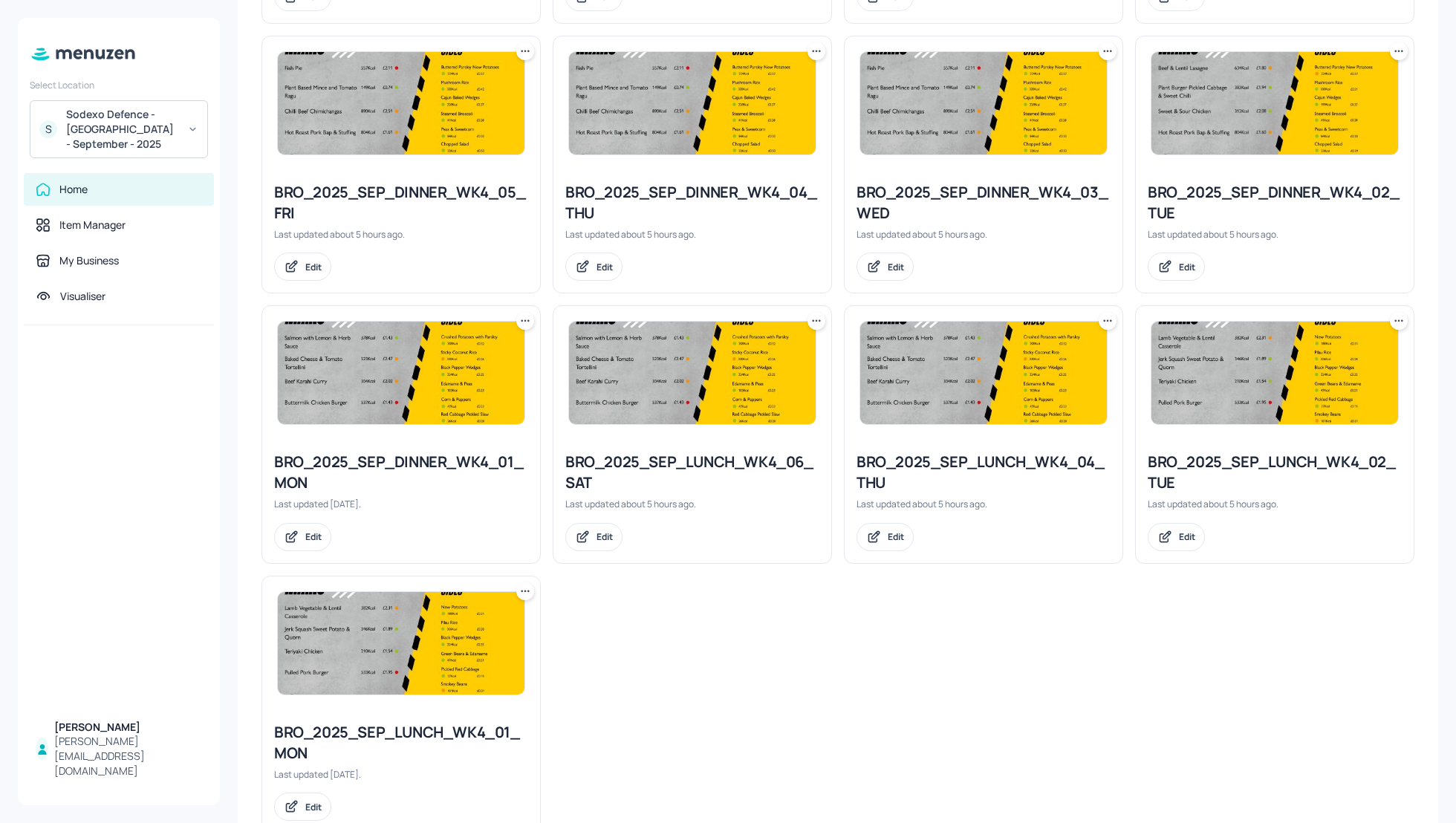
scroll to position [1156, 0]
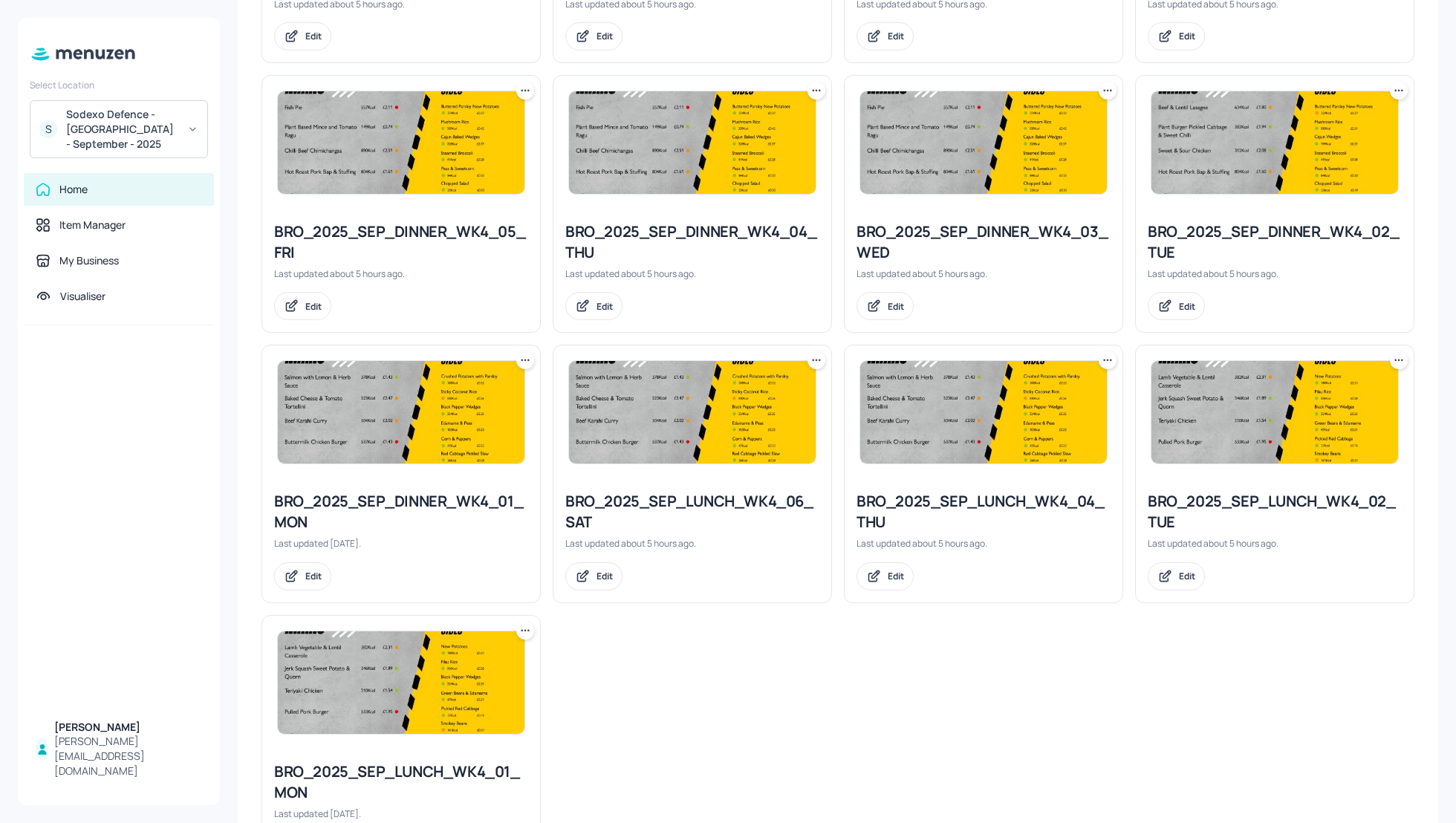
click at [1396, 356] on icon at bounding box center [1399, 360] width 15 height 15
click at [1222, 495] on div at bounding box center [728, 411] width 1456 height 823
click at [1206, 491] on div "BRO_2025_SEP_LUNCH_WK4_02_TUE" at bounding box center [1275, 511] width 254 height 41
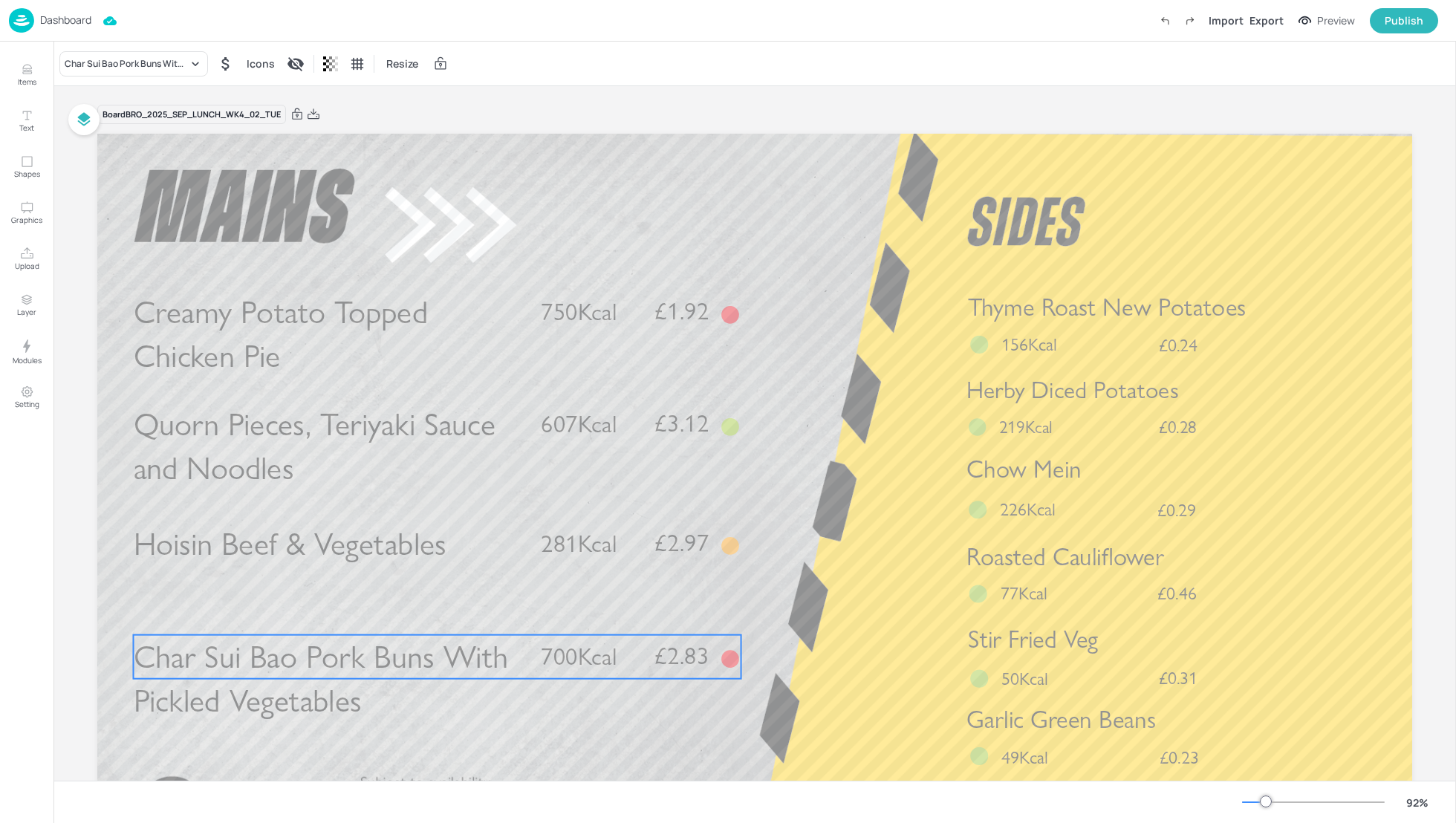
click at [523, 655] on div "Char Sui Bao Pork Buns With Pickled Vegetables £2.83 700Kcal" at bounding box center [438, 656] width 608 height 44
click at [424, 609] on icon "Edit Item" at bounding box center [427, 609] width 12 height 12
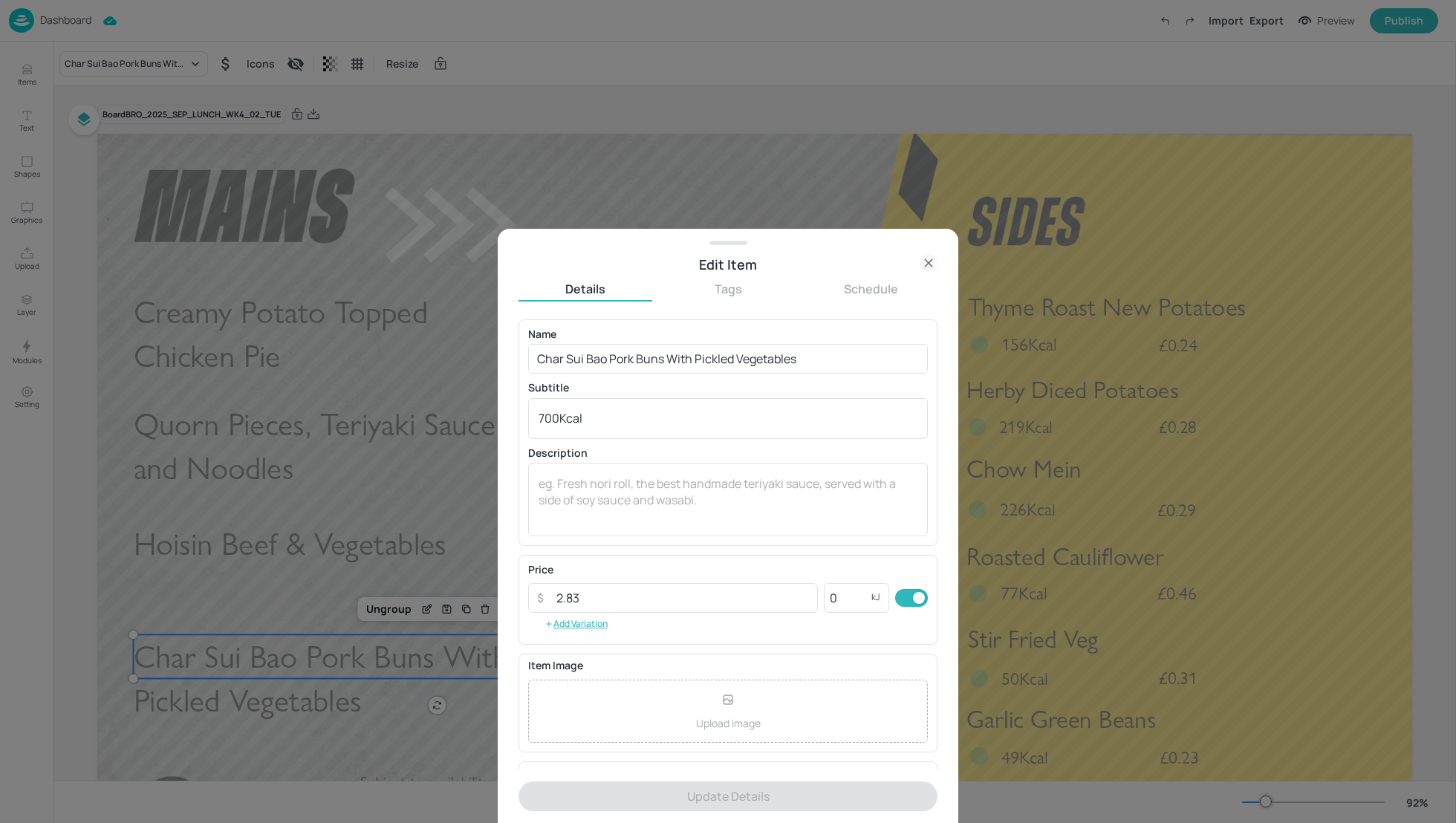
scroll to position [98, 0]
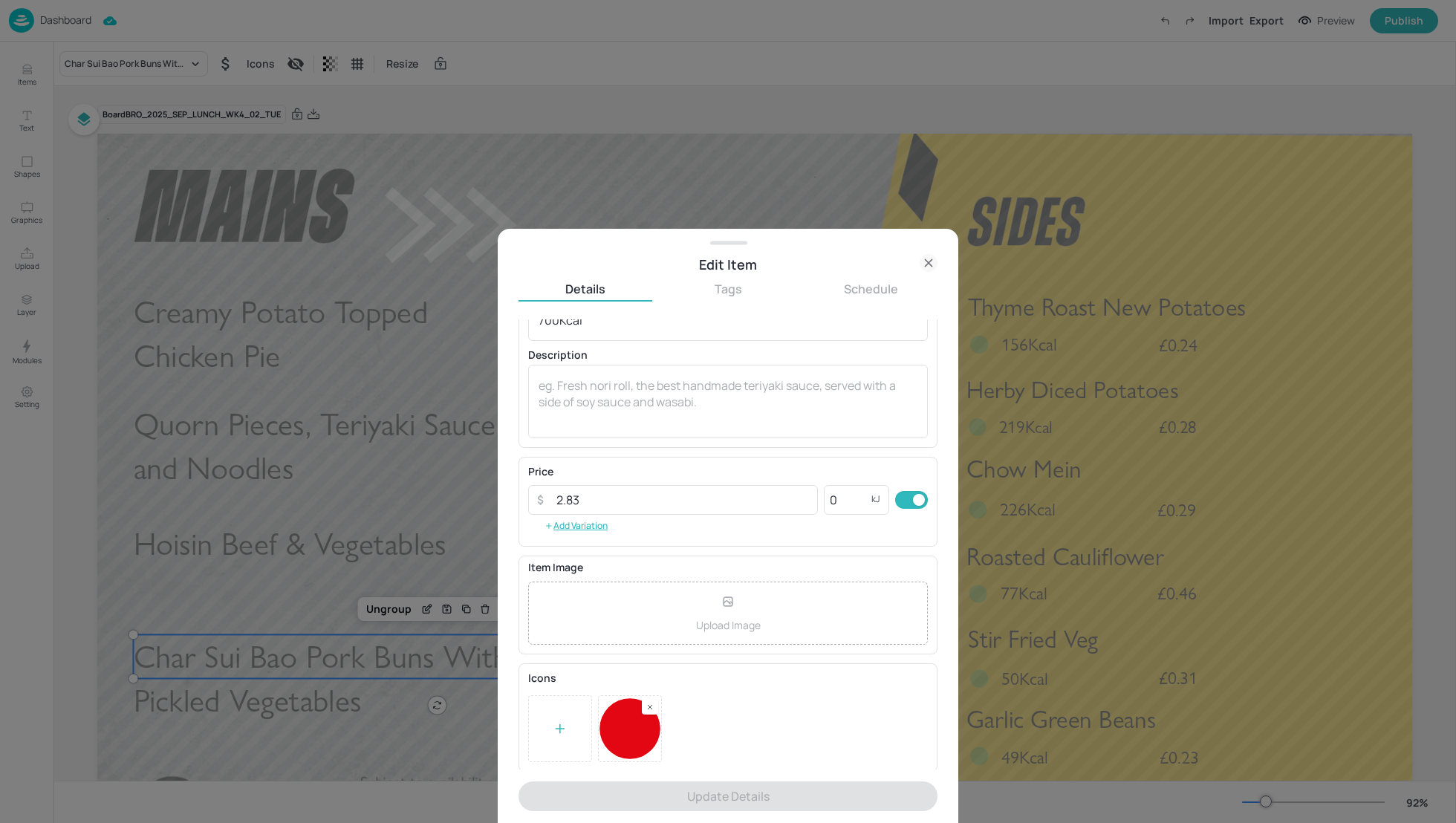
click at [649, 705] on icon at bounding box center [649, 707] width 4 height 4
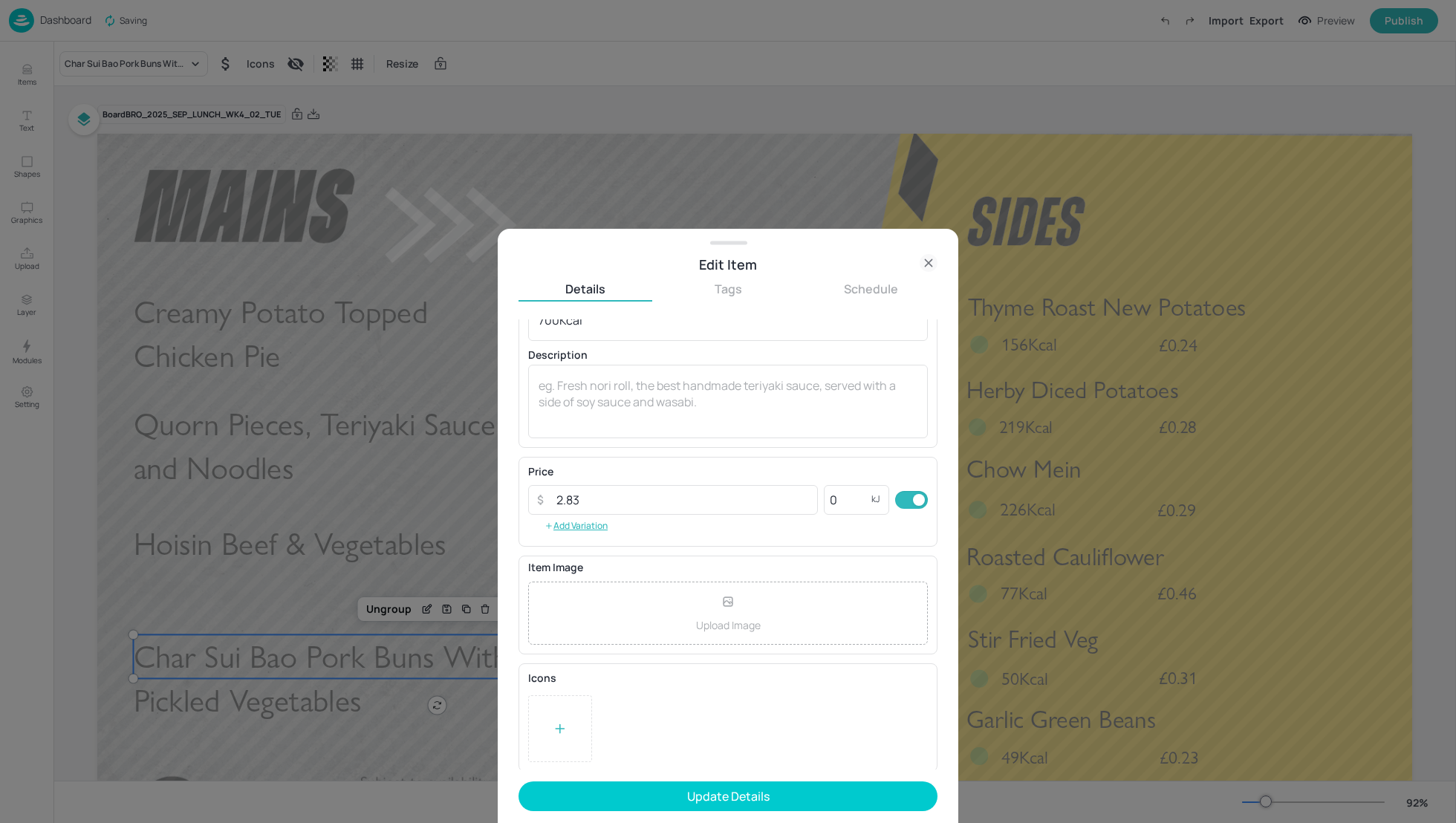
click at [564, 723] on icon at bounding box center [560, 728] width 15 height 15
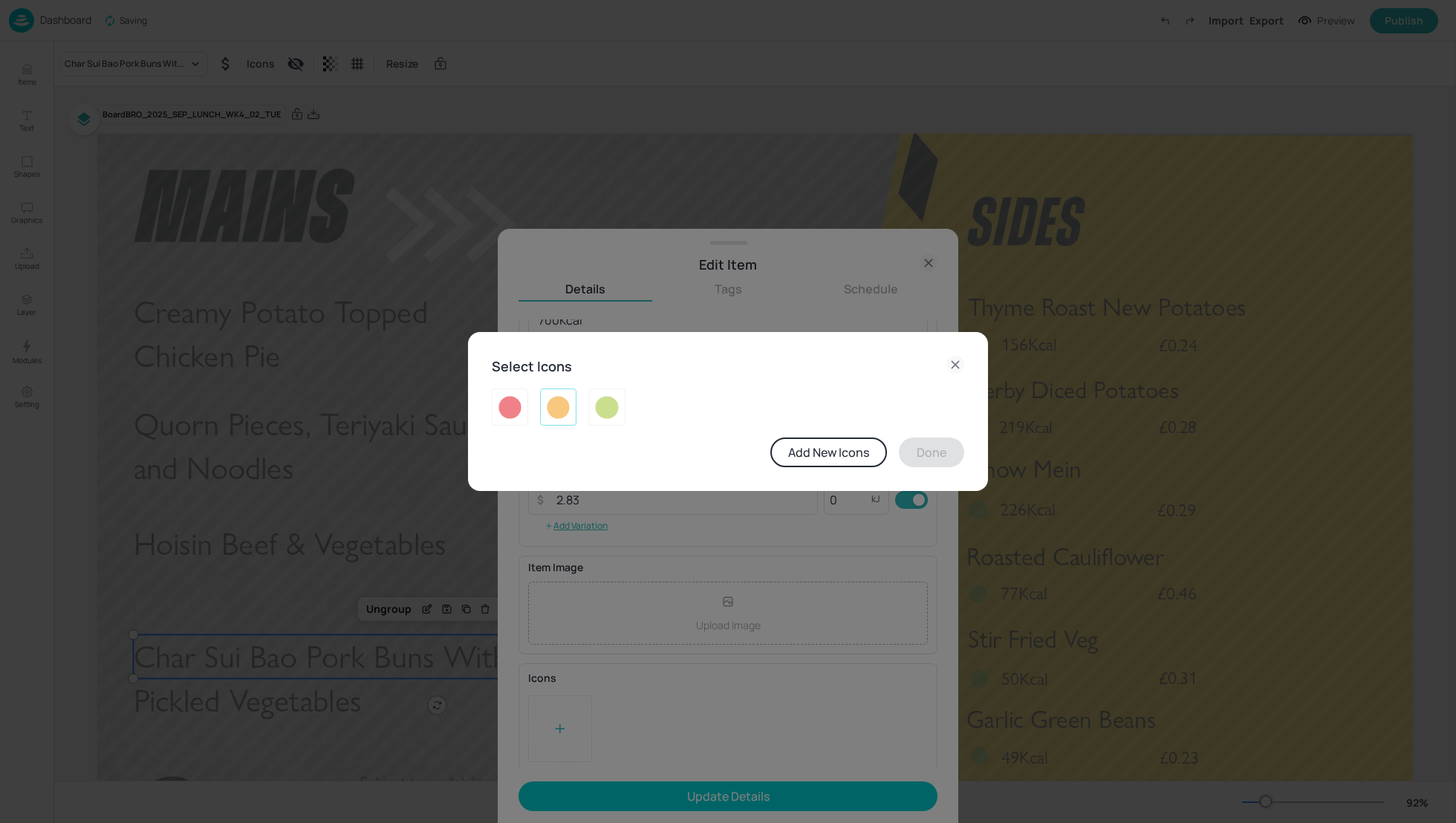
click at [553, 410] on img at bounding box center [558, 407] width 23 height 24
click at [929, 455] on button "Done" at bounding box center [931, 452] width 65 height 30
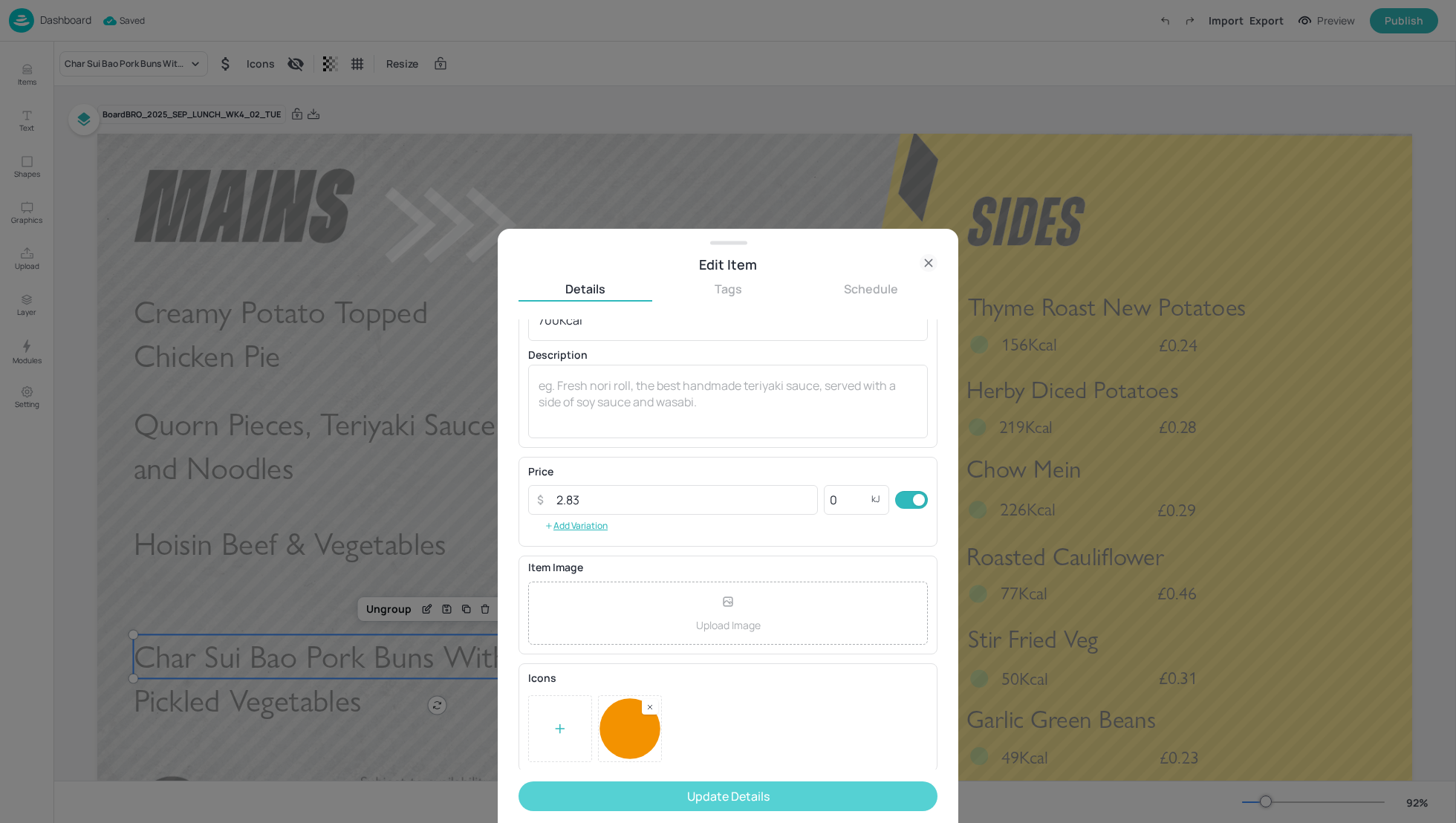
click at [726, 802] on button "Update Details" at bounding box center [728, 796] width 419 height 30
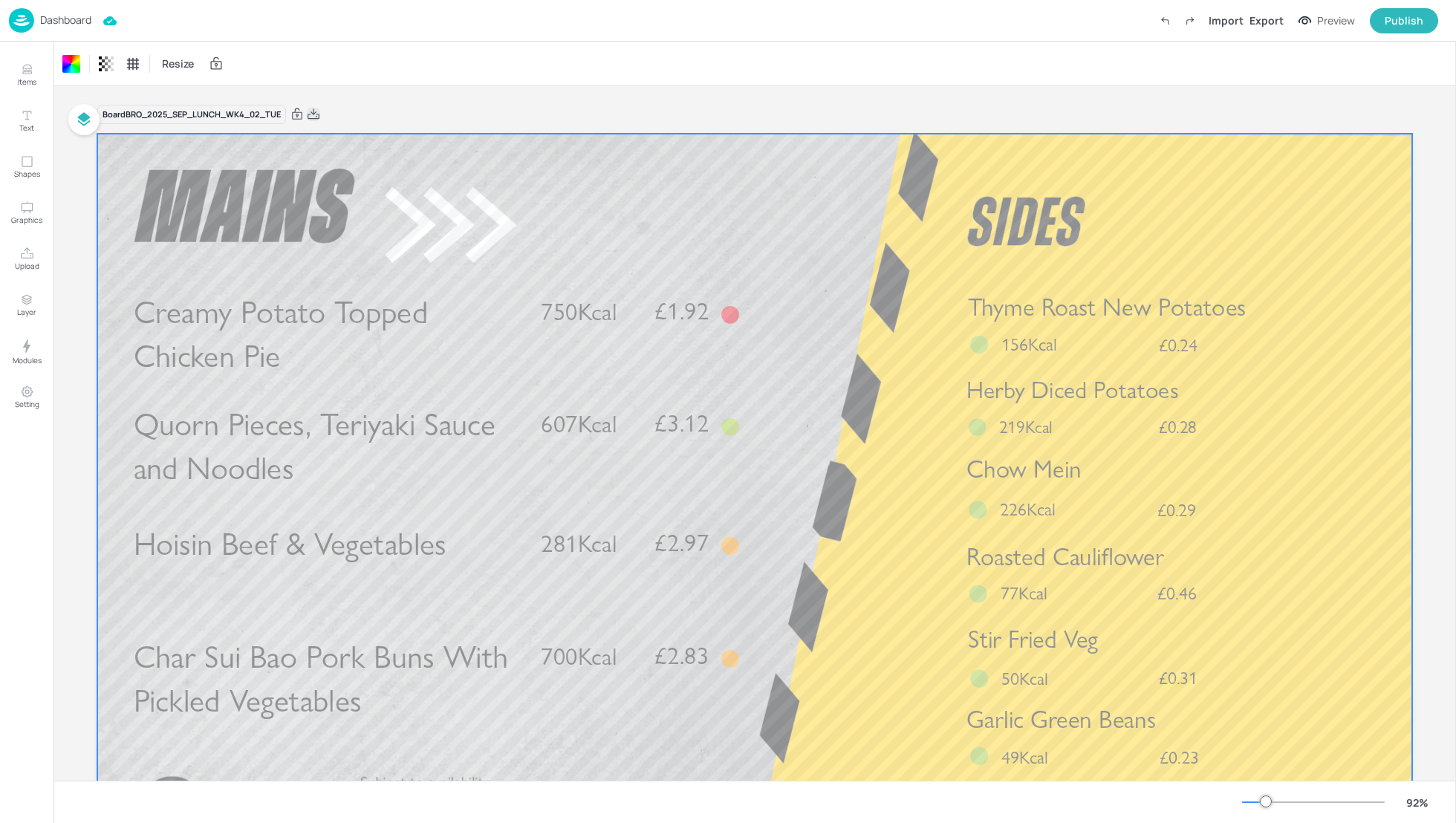
click at [315, 114] on icon at bounding box center [313, 114] width 13 height 15
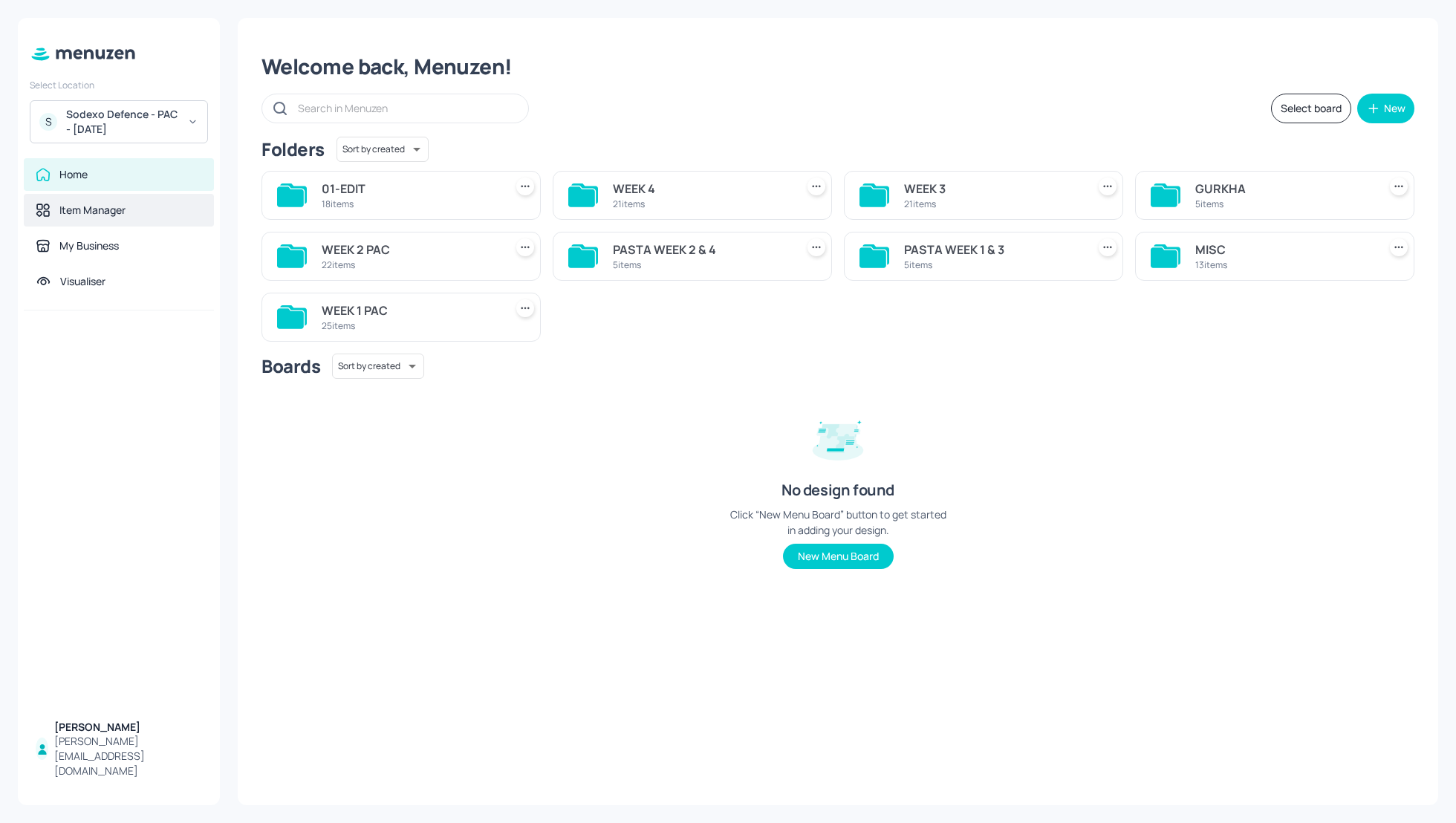
click at [93, 204] on div "Item Manager" at bounding box center [93, 210] width 66 height 15
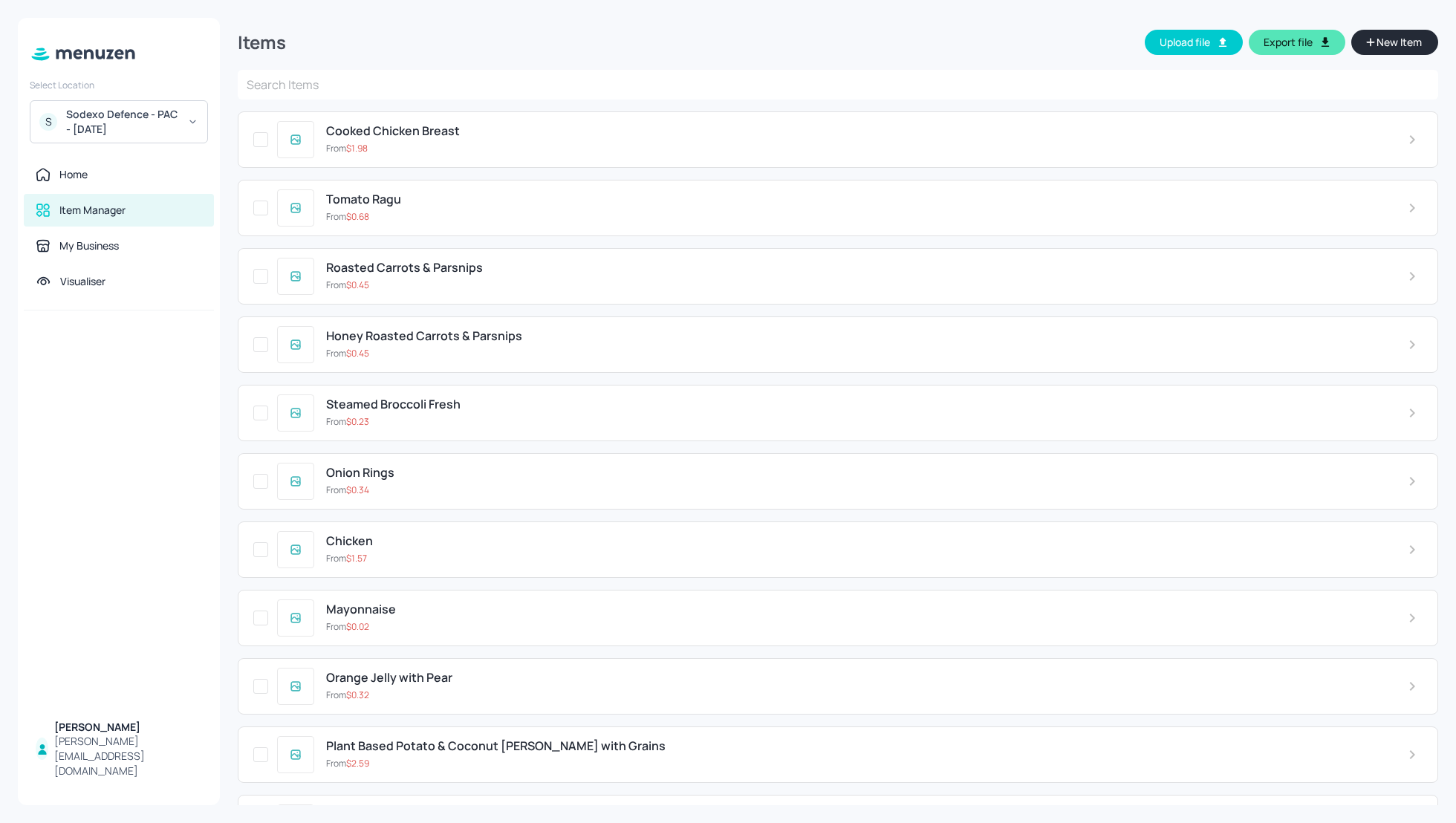
click at [895, 37] on div "Items Upload file Export file New Item" at bounding box center [838, 44] width 1201 height 52
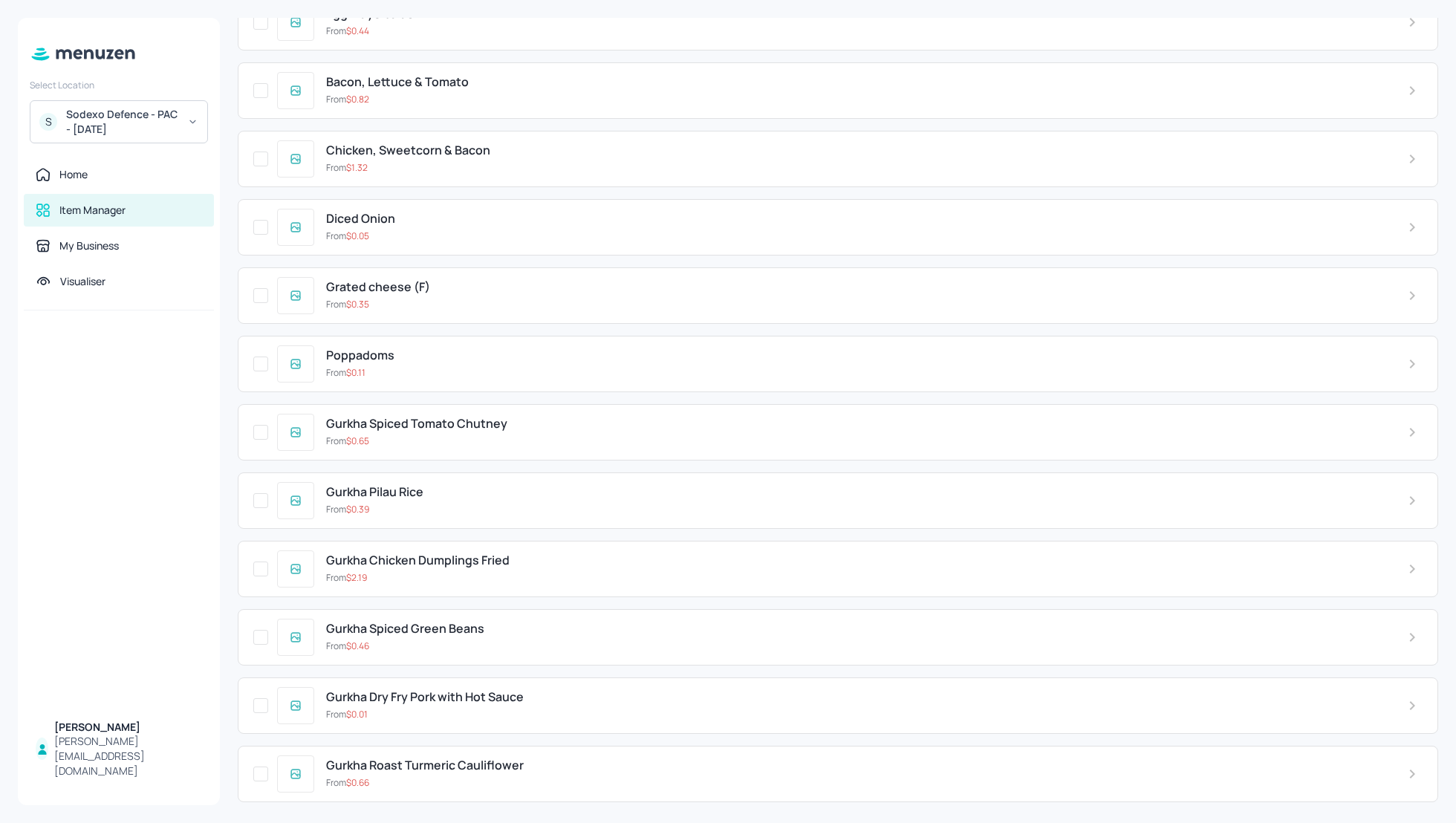
scroll to position [2636, 0]
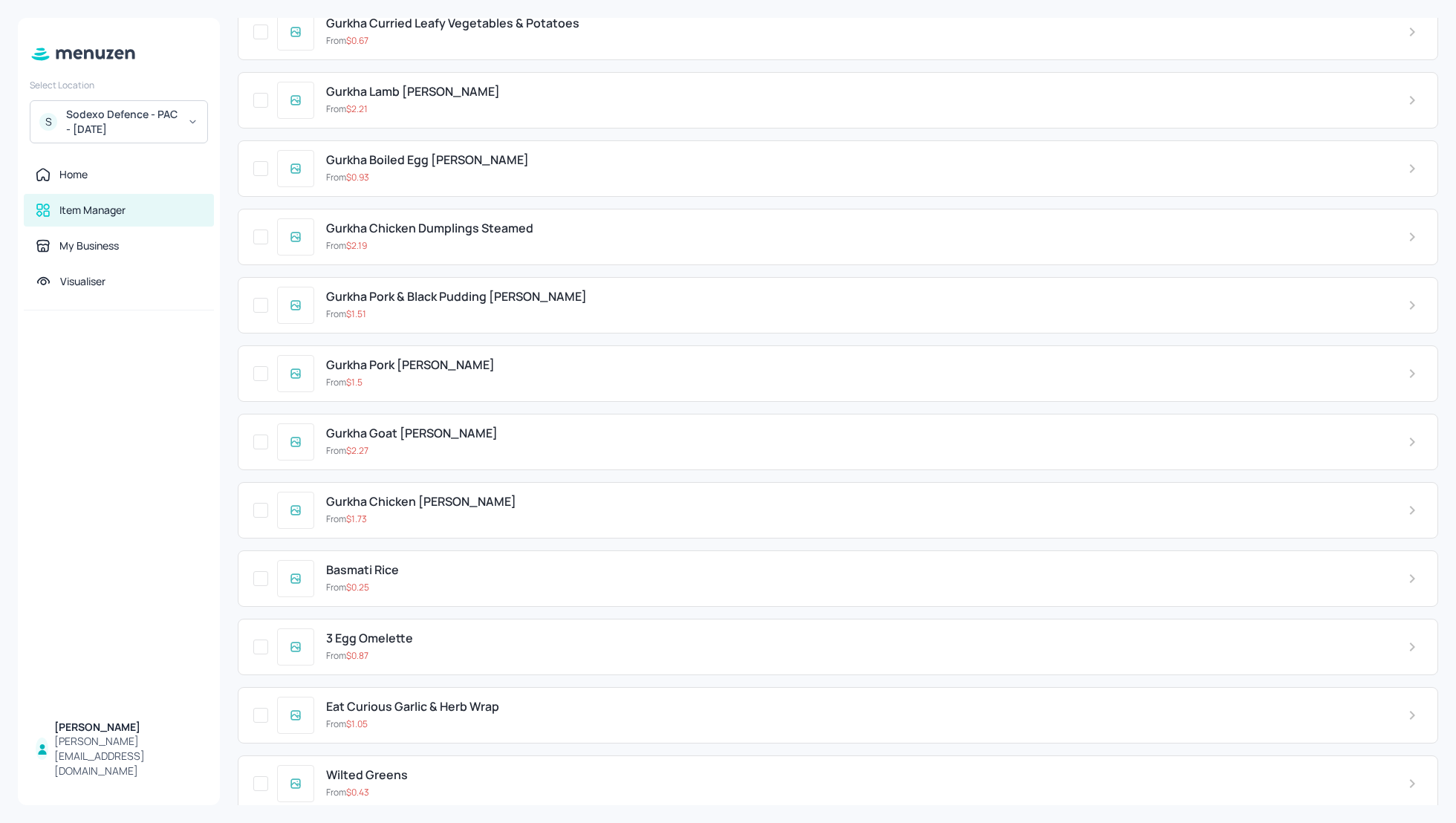
click at [1404, 433] on icon at bounding box center [1412, 442] width 18 height 18
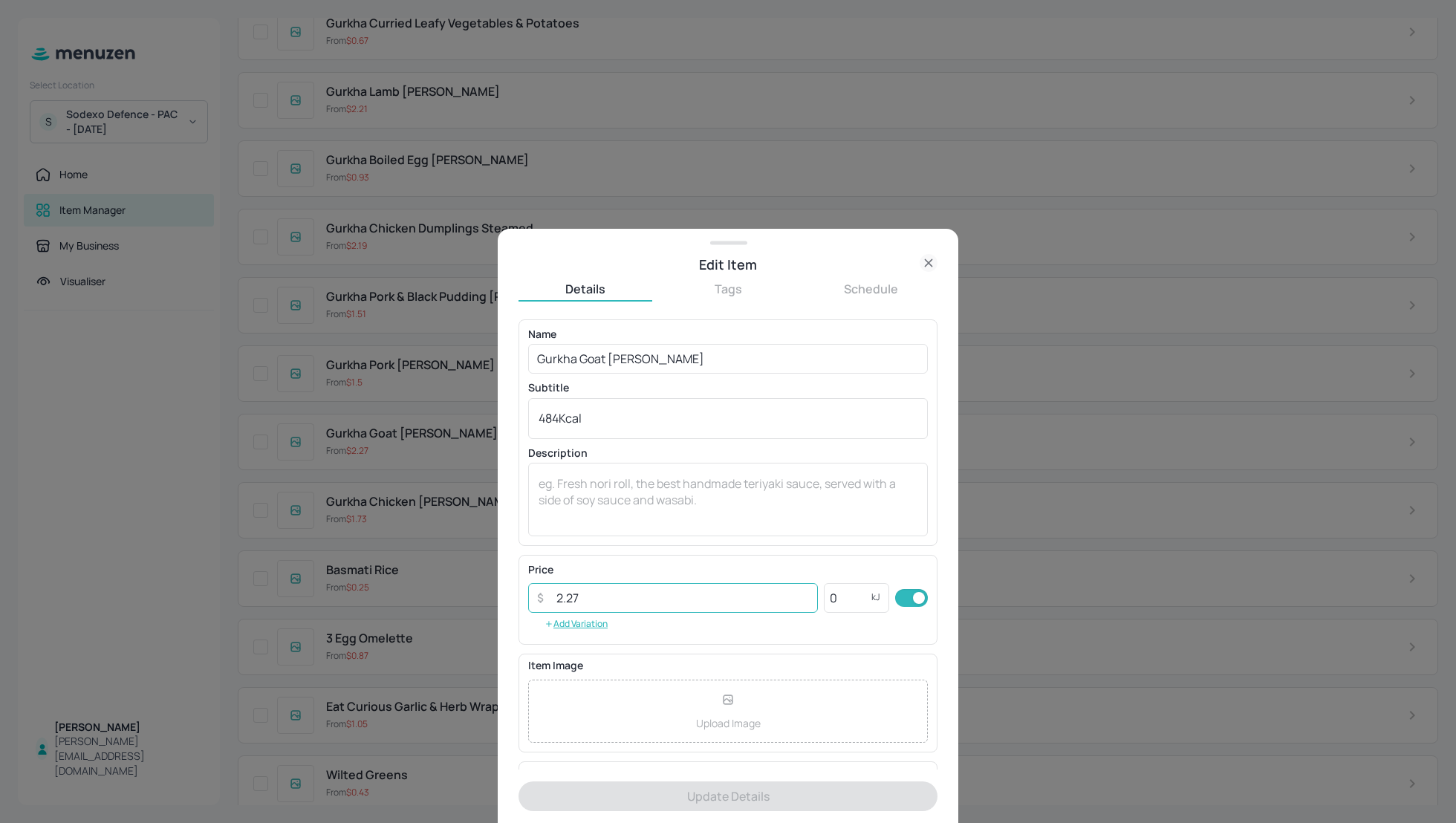
click at [598, 603] on input "2.27" at bounding box center [682, 598] width 270 height 30
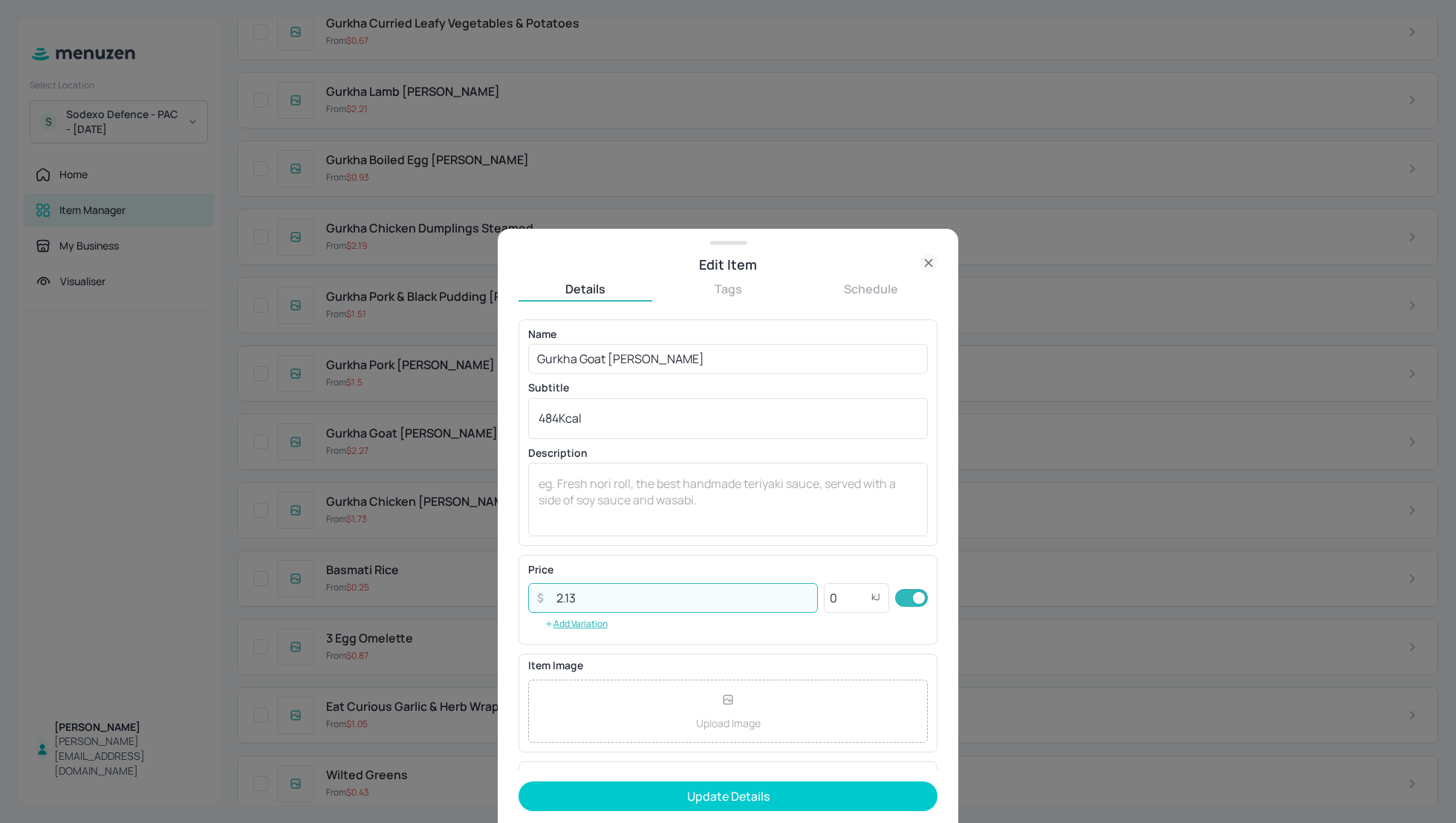
type input "2.13"
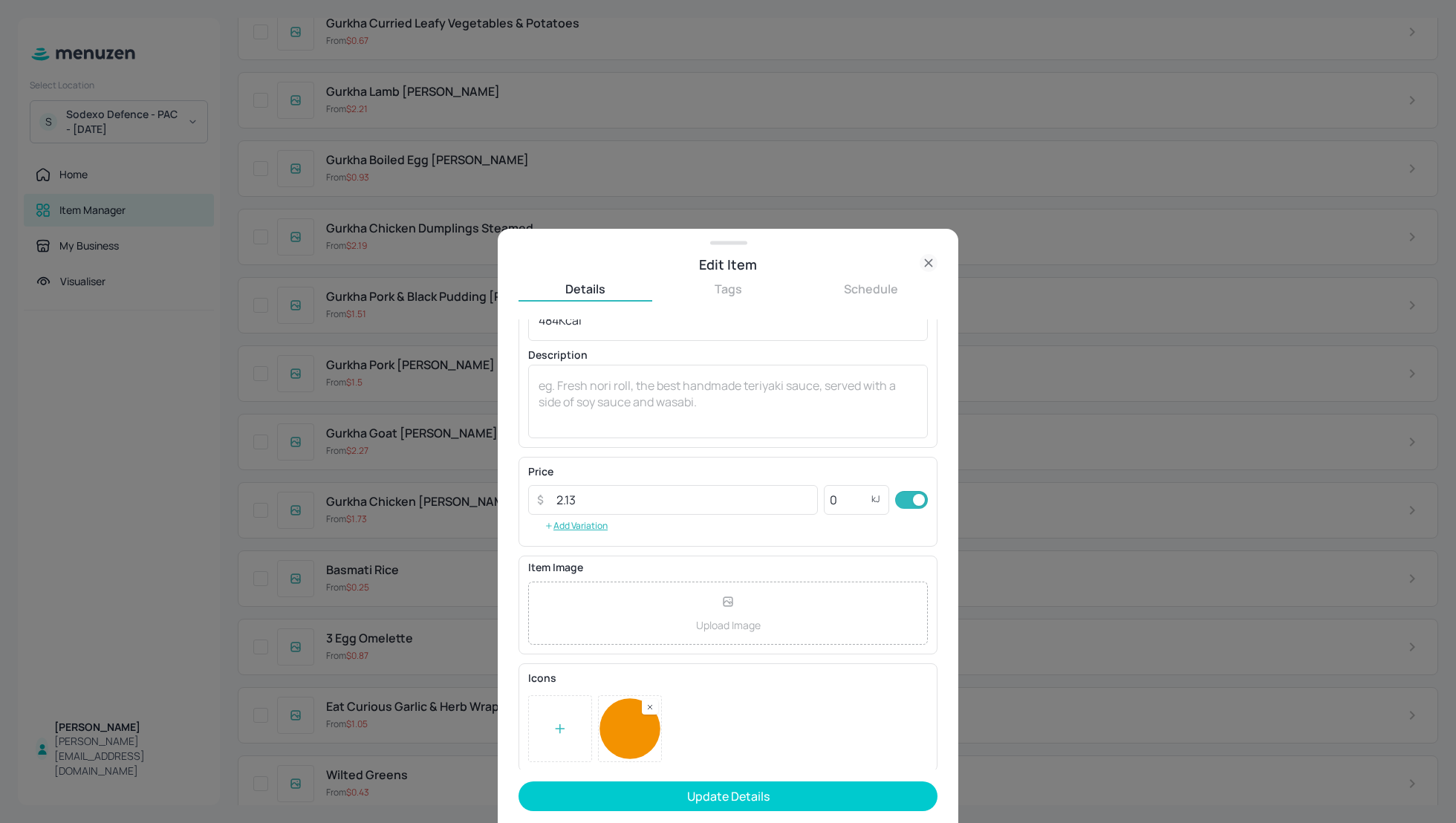
scroll to position [0, 0]
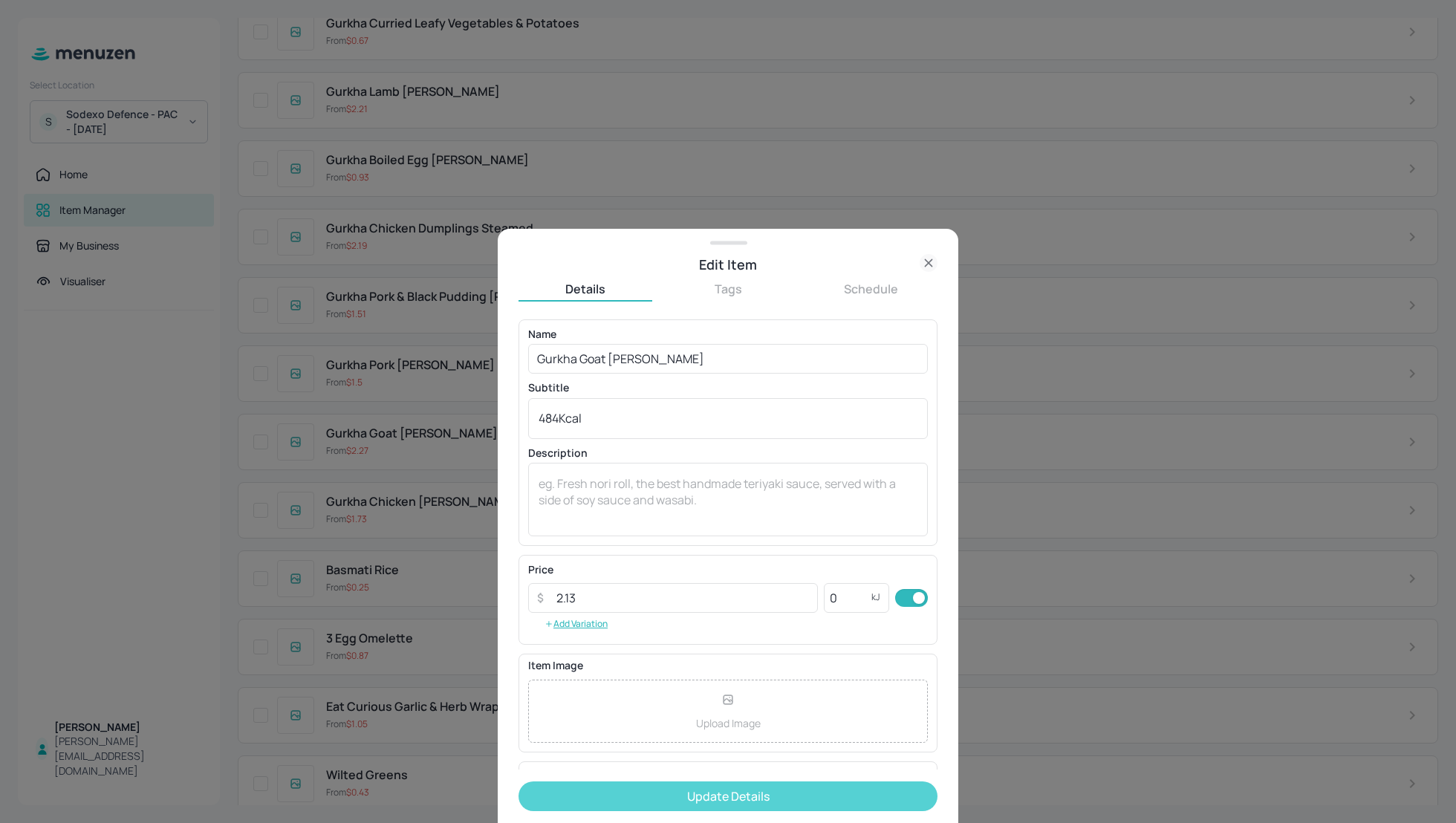
click at [719, 794] on button "Update Details" at bounding box center [728, 796] width 419 height 30
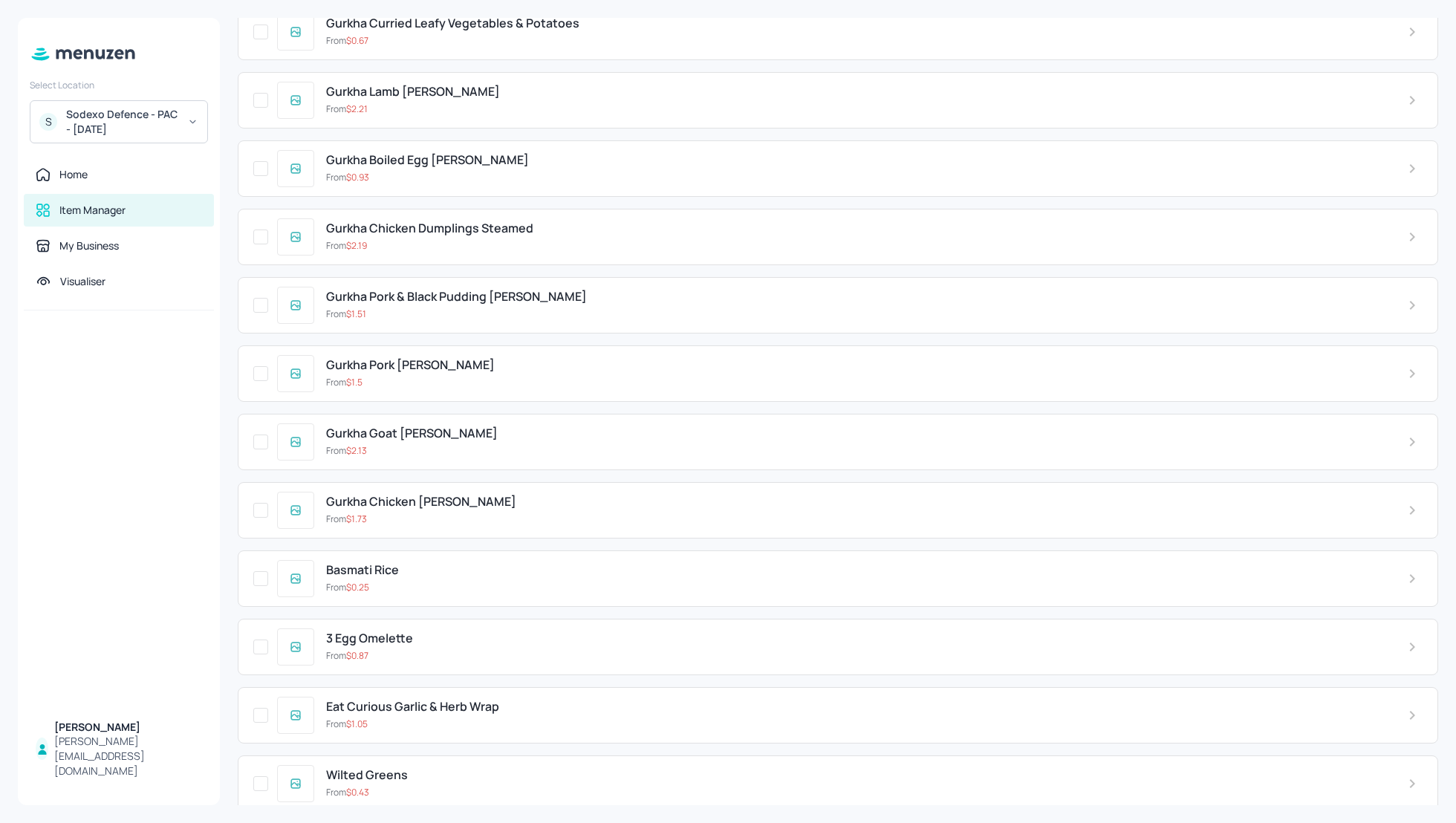
click at [1410, 506] on icon at bounding box center [1412, 511] width 5 height 9
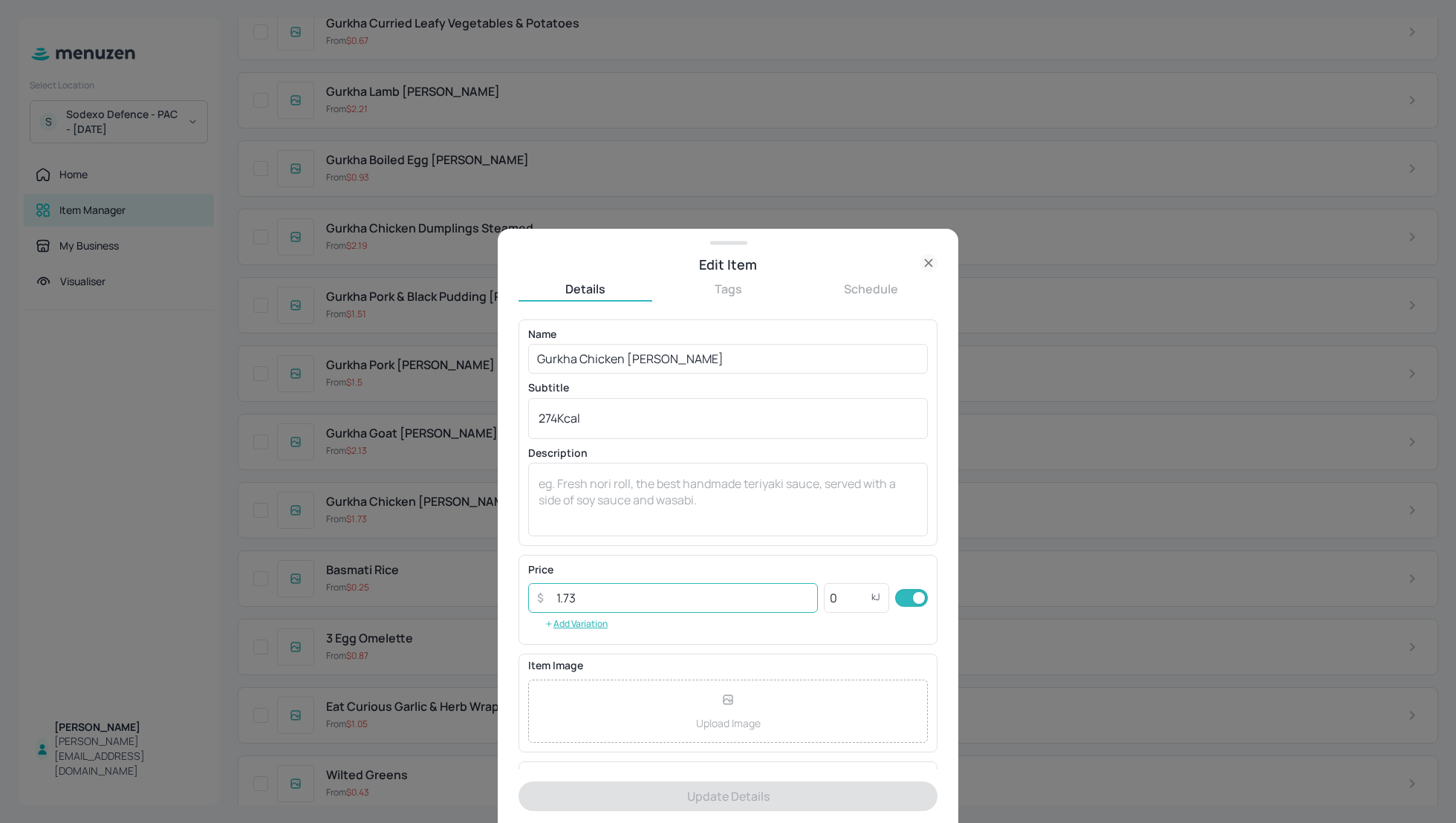
click at [594, 587] on input "1.73" at bounding box center [682, 598] width 270 height 30
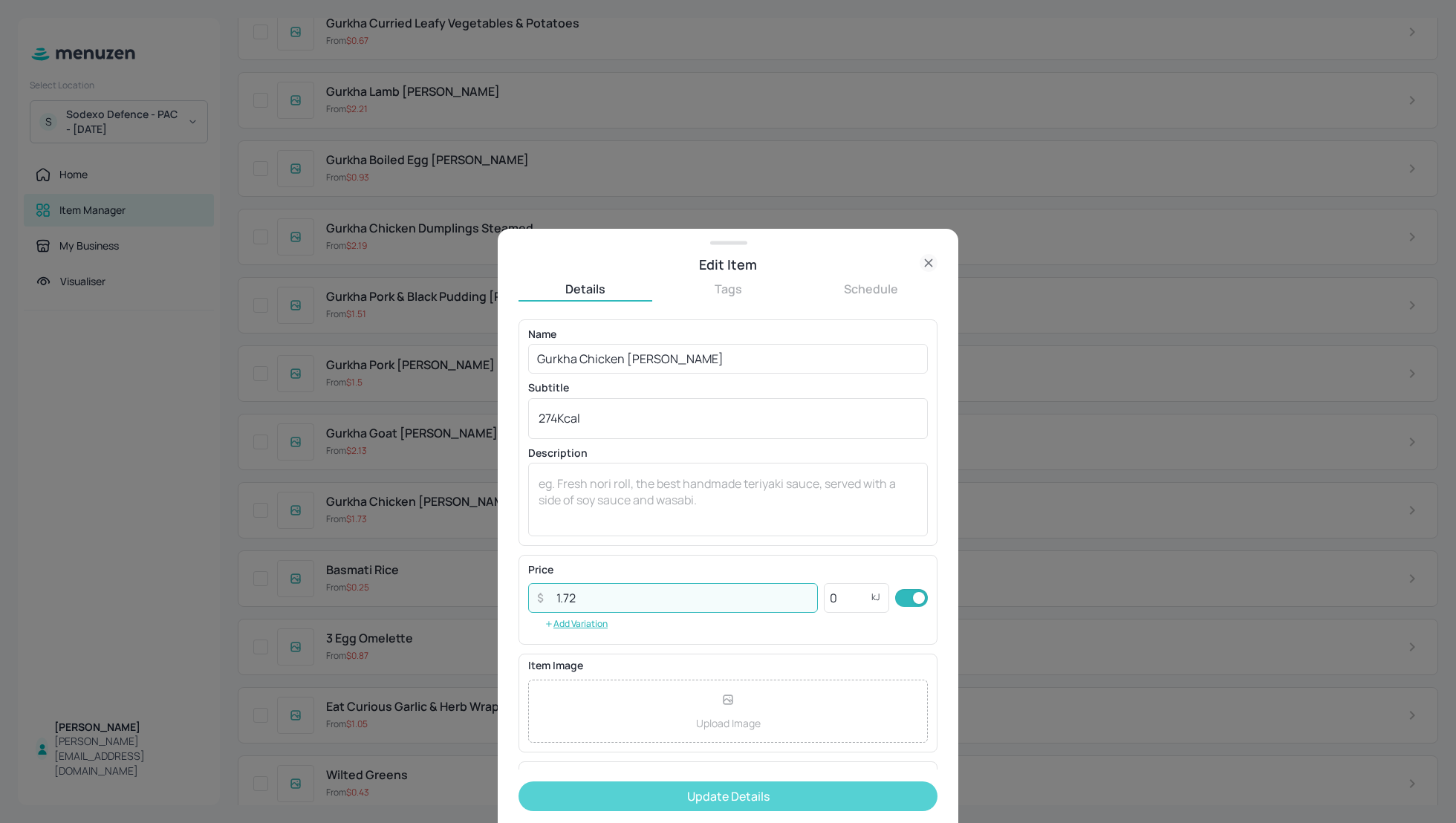
type input "1.72"
click at [703, 791] on button "Update Details" at bounding box center [728, 796] width 419 height 30
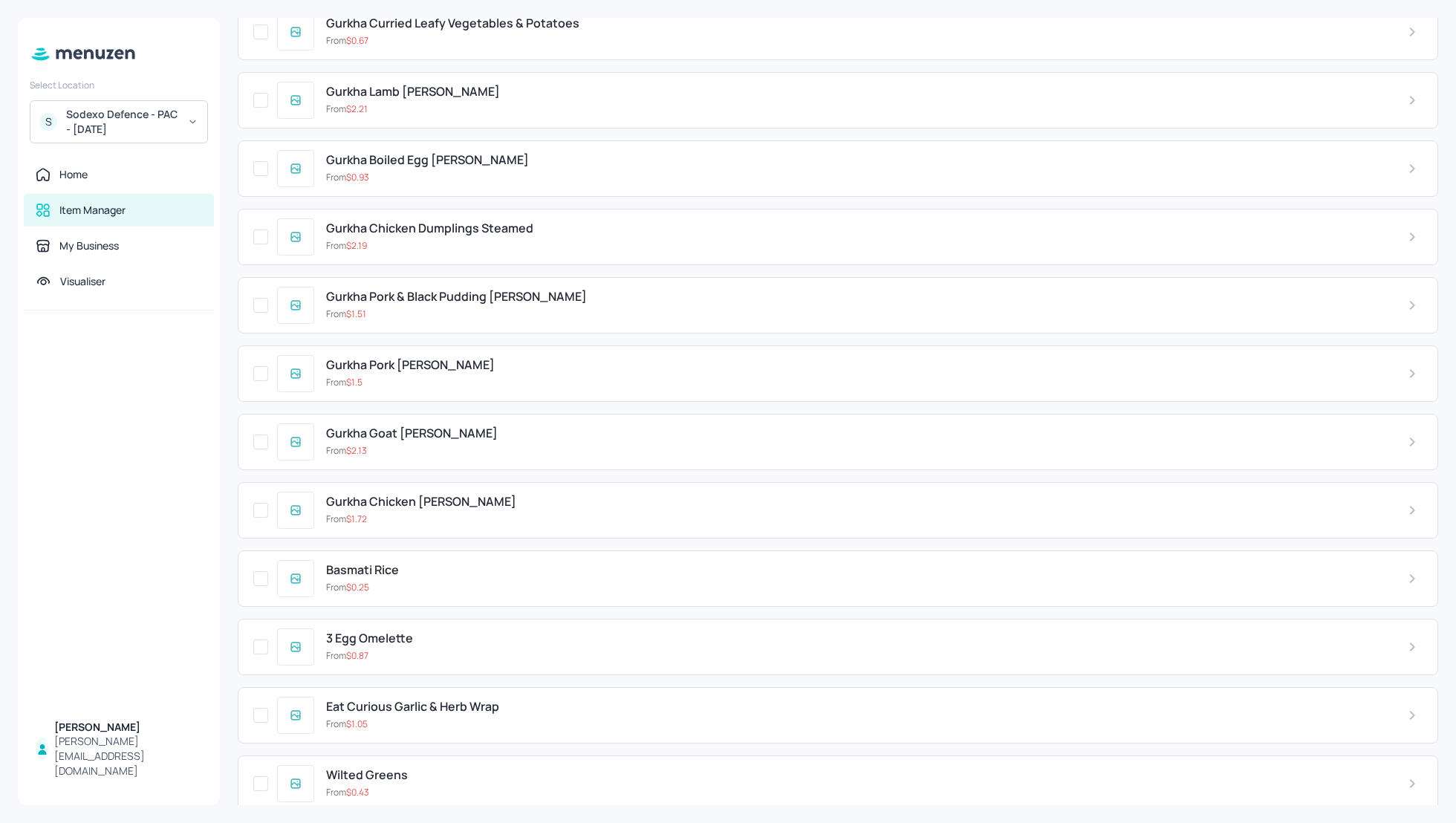
scroll to position [1889, 0]
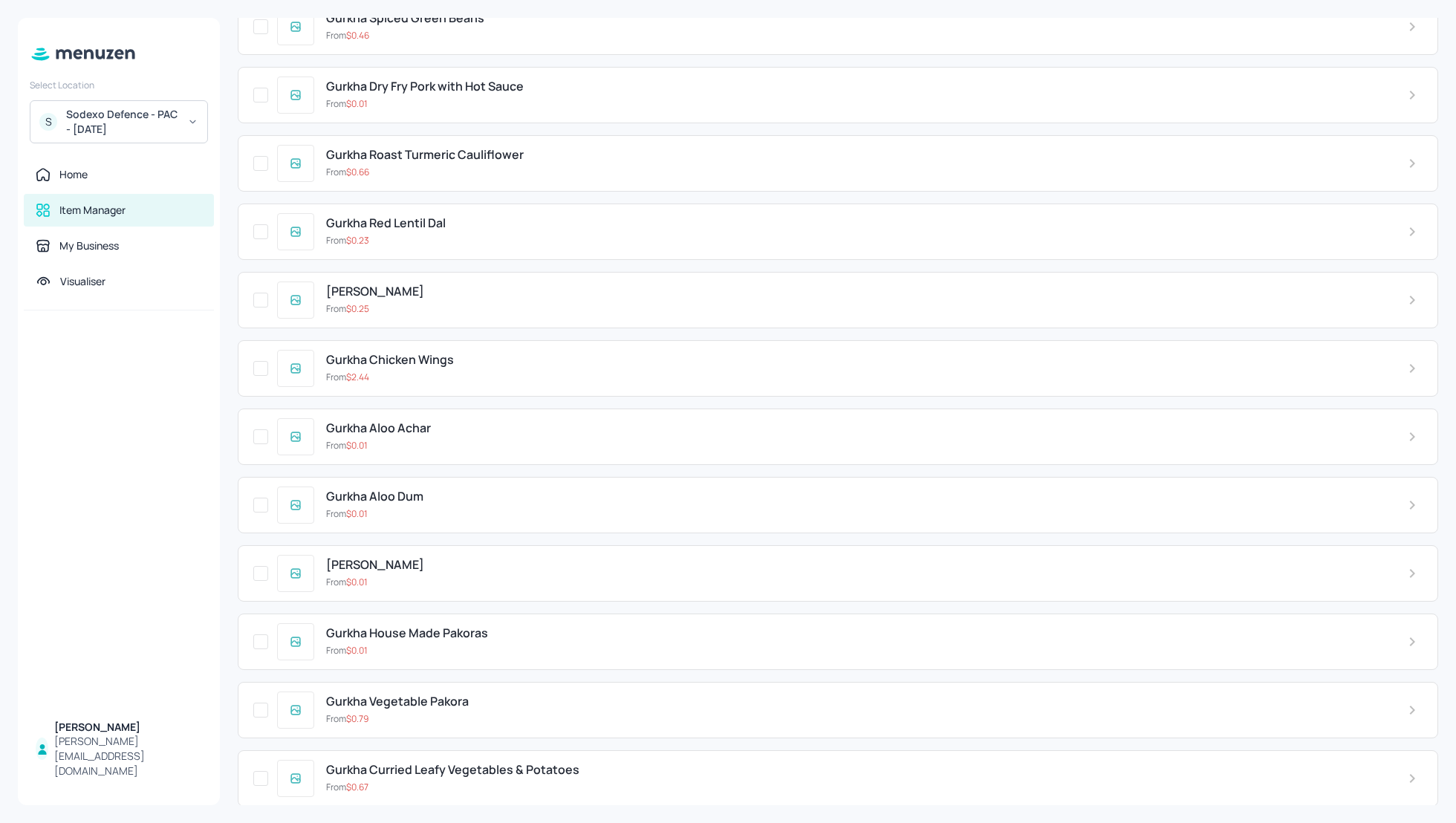
click at [1410, 569] on icon at bounding box center [1412, 573] width 5 height 9
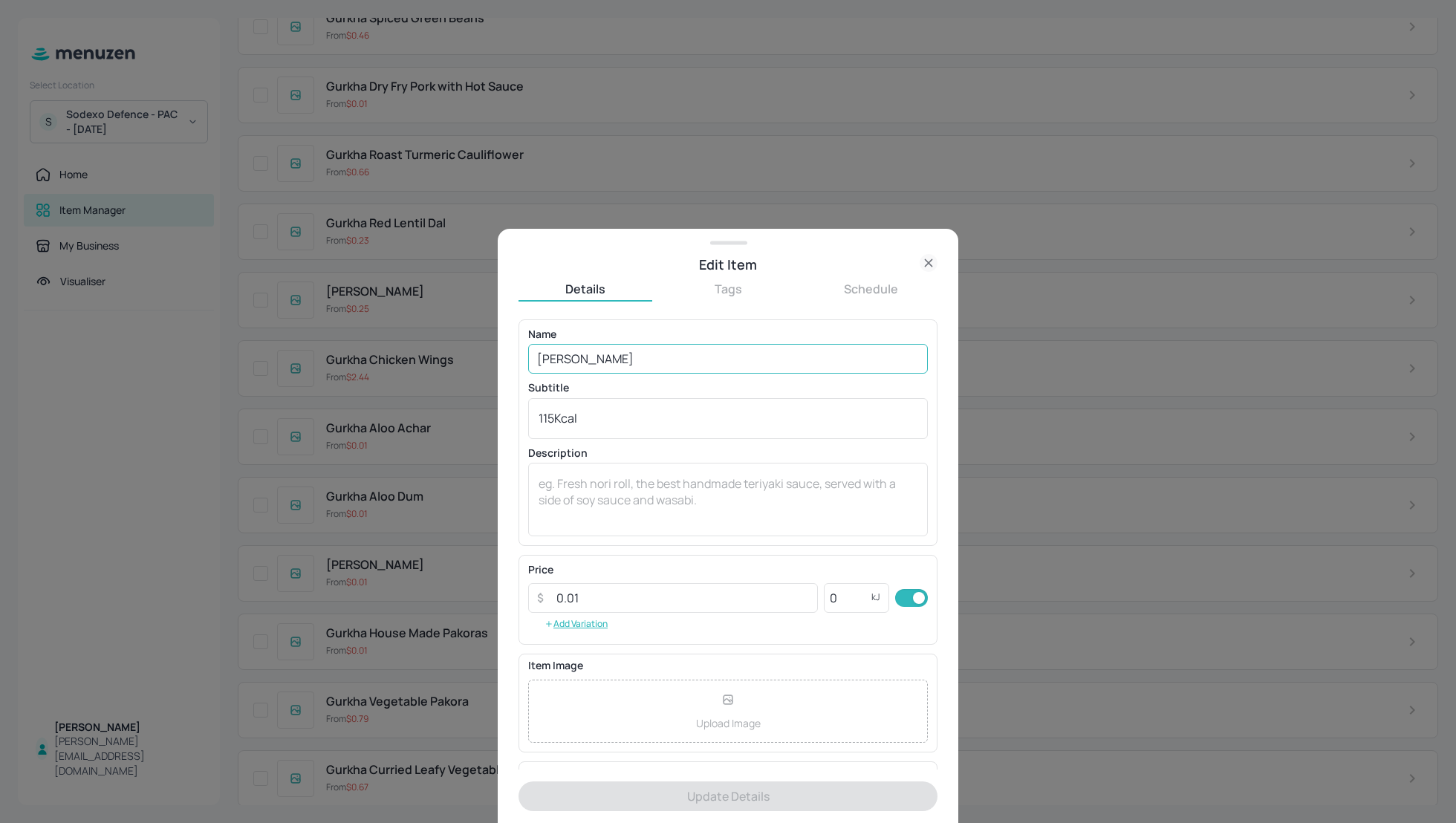
click at [661, 360] on input "[PERSON_NAME]" at bounding box center [728, 358] width 400 height 30
click at [587, 595] on input "0.01" at bounding box center [682, 598] width 270 height 30
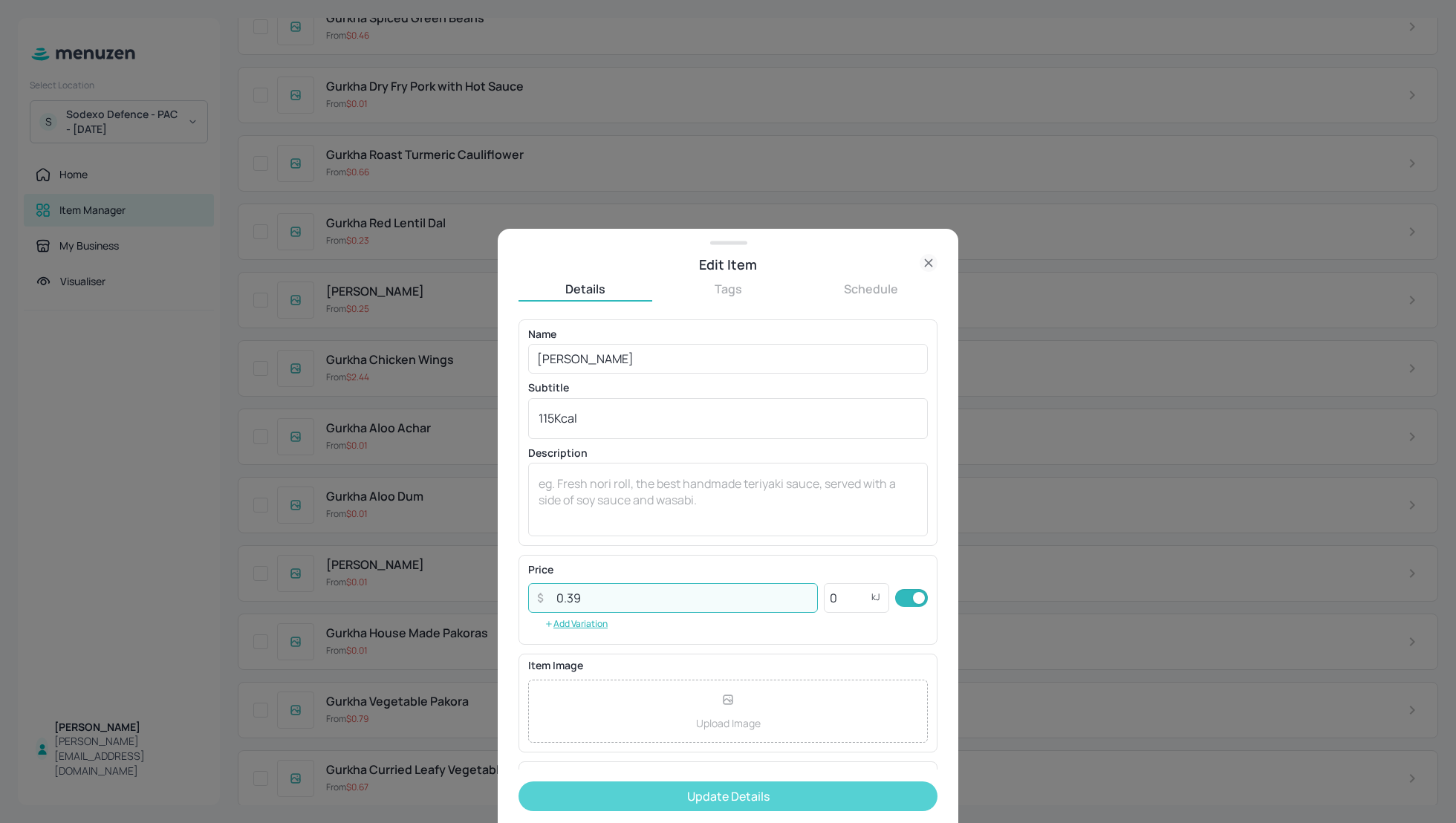
type input "0.39"
click at [715, 804] on button "Update Details" at bounding box center [728, 796] width 419 height 30
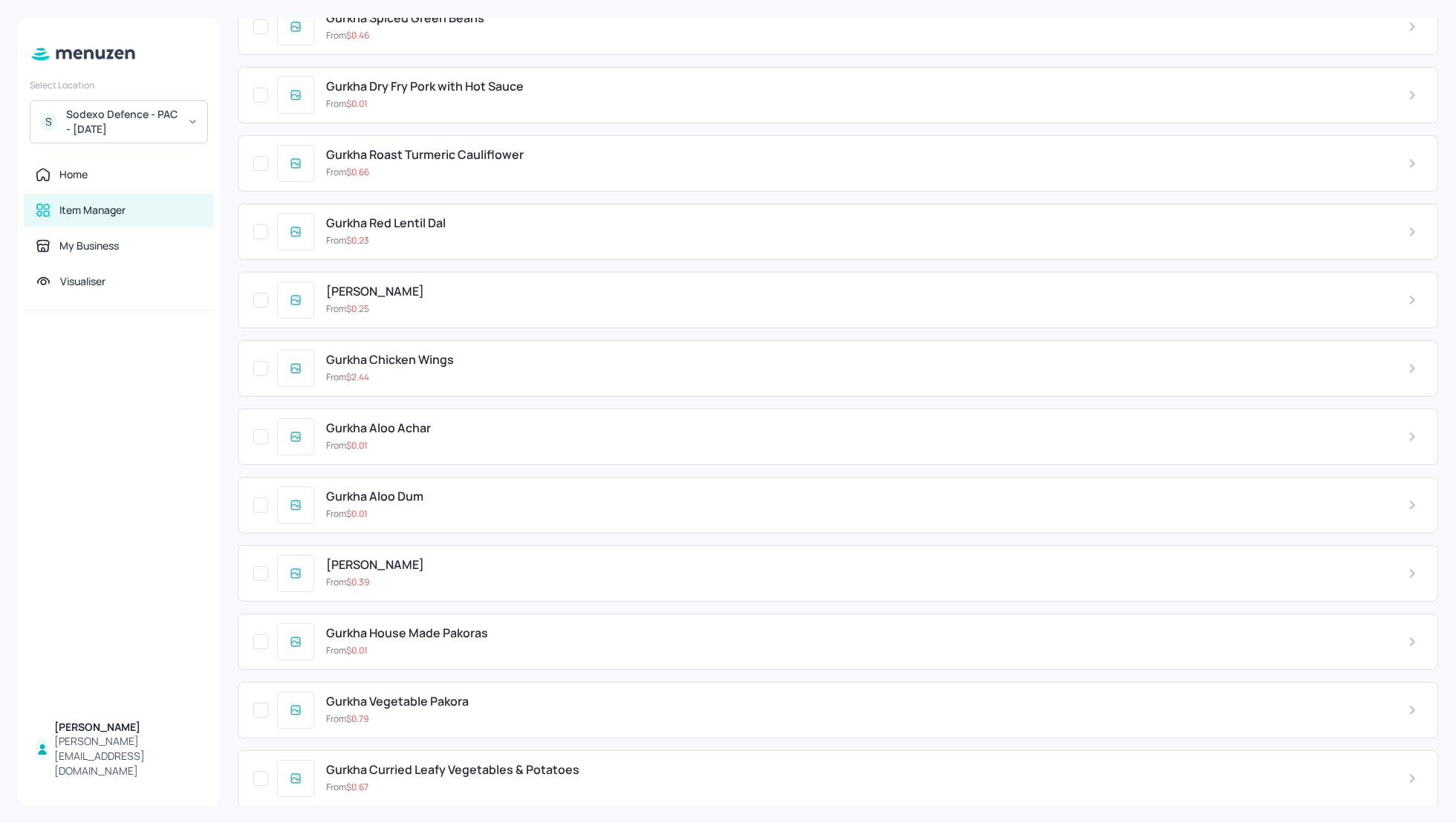
click at [1404, 496] on icon at bounding box center [1412, 505] width 18 height 18
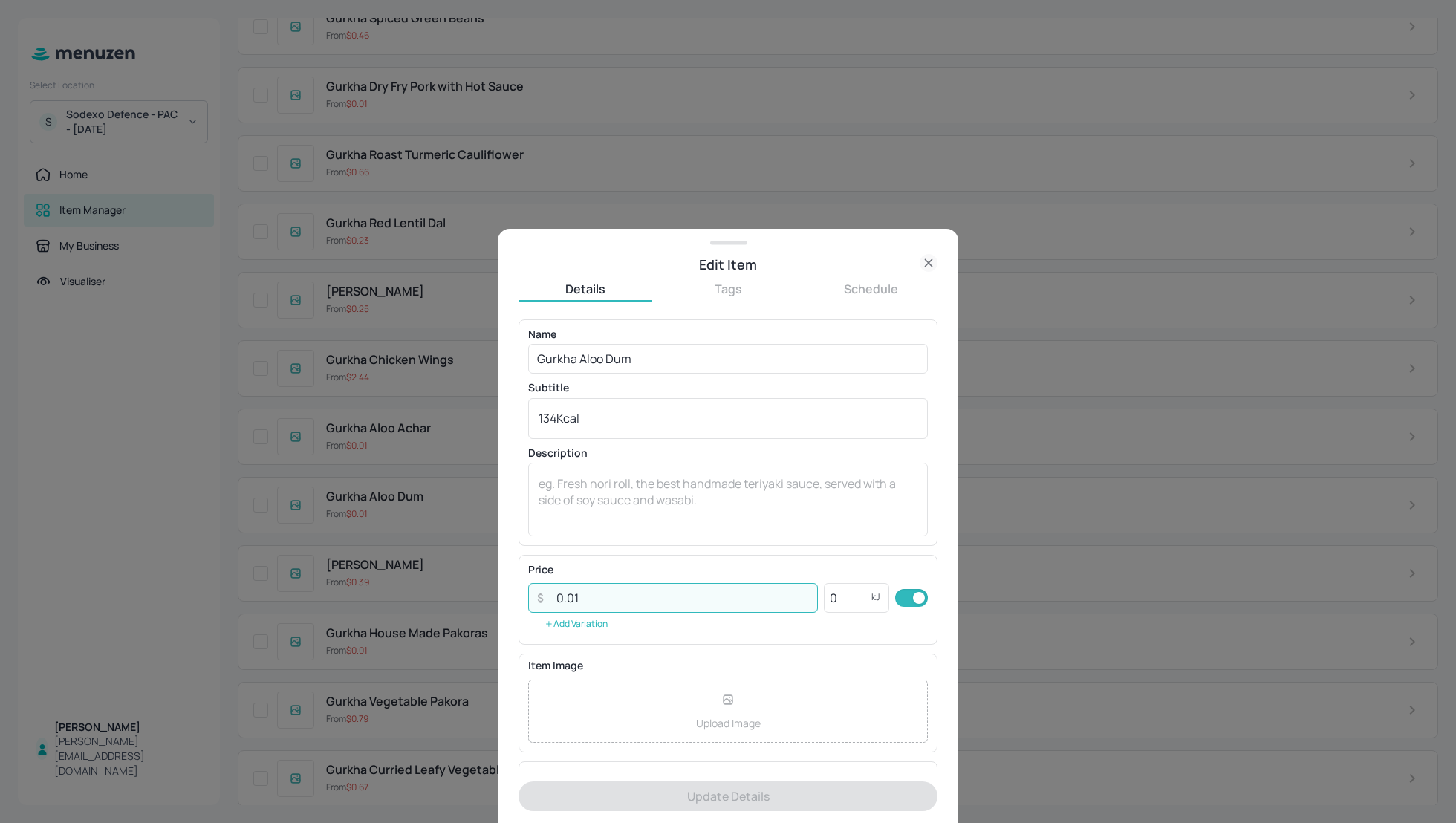
click at [582, 595] on input "0.01" at bounding box center [682, 598] width 270 height 30
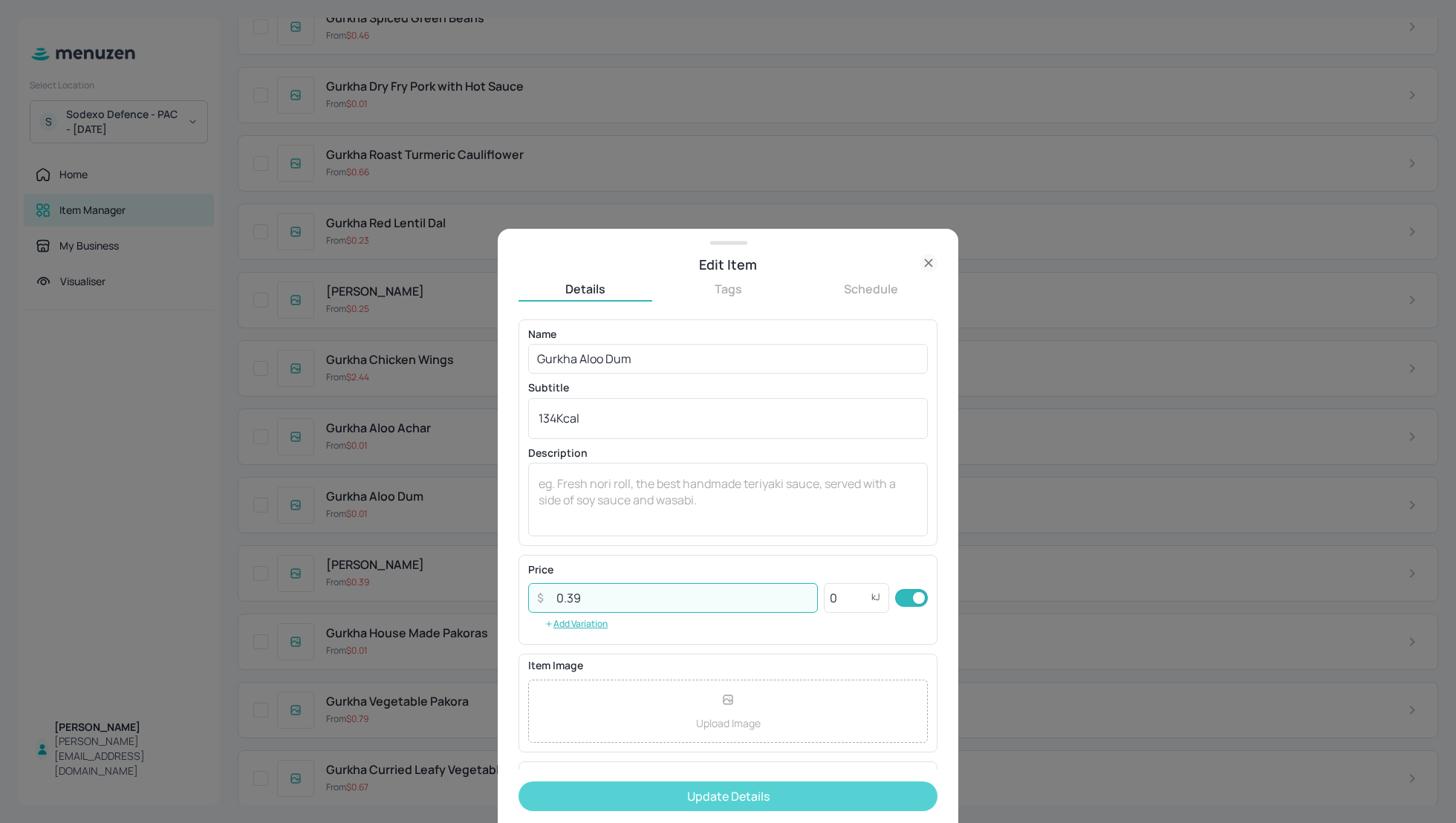
type input "0.39"
click at [726, 792] on button "Update Details" at bounding box center [728, 796] width 419 height 30
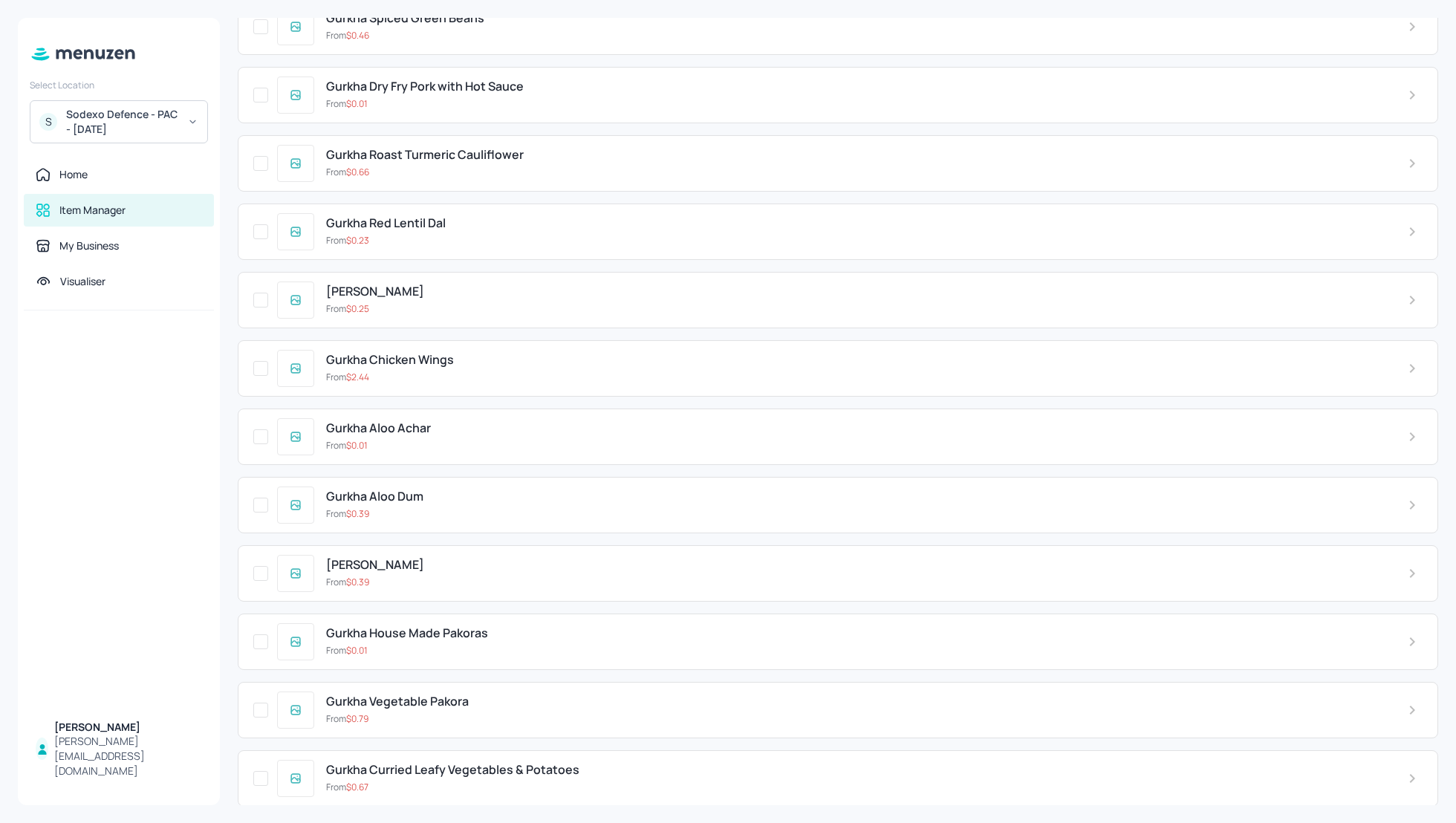
click at [1407, 496] on icon at bounding box center [1412, 505] width 18 height 18
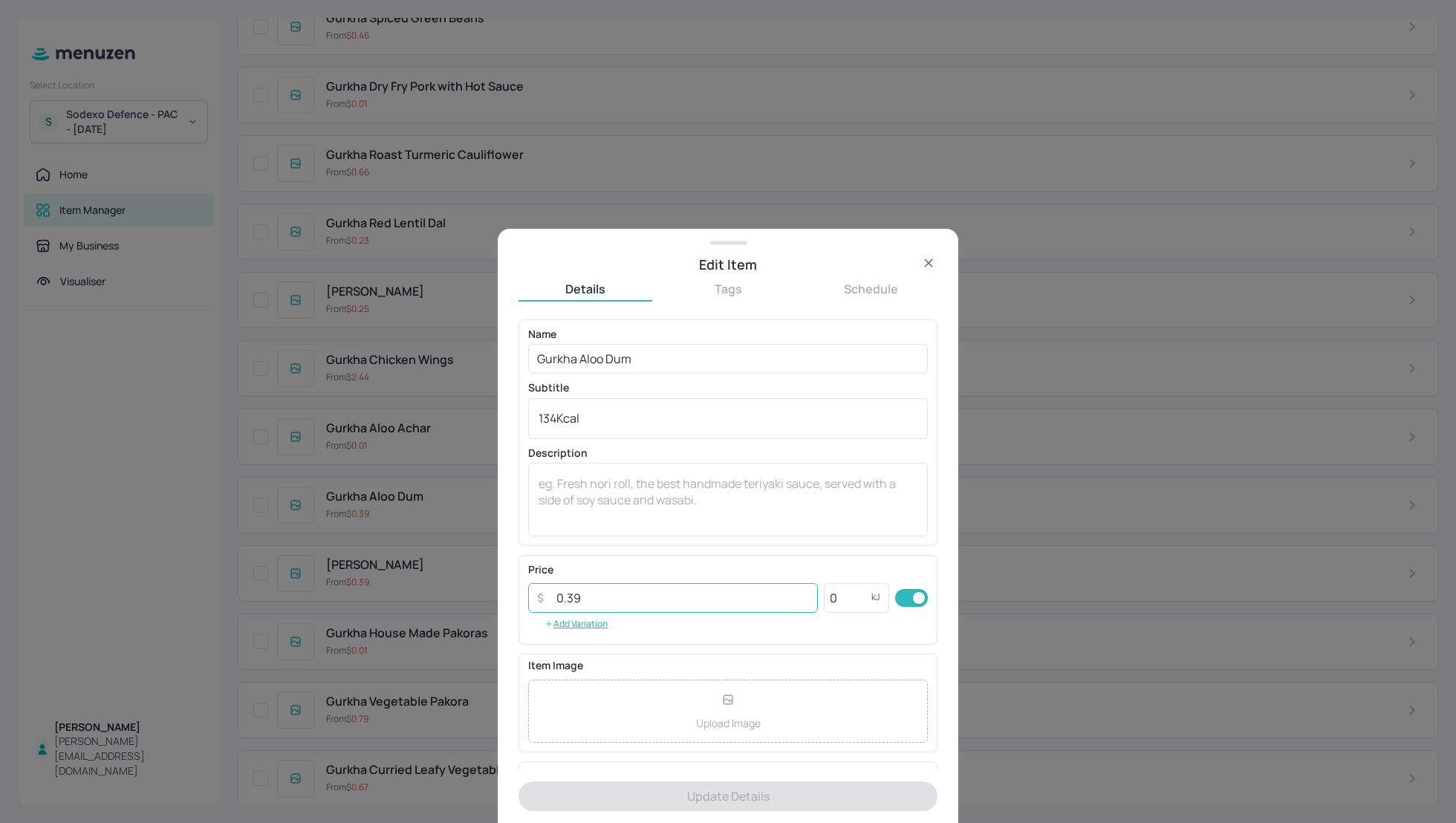
click at [597, 601] on input "0.39" at bounding box center [682, 598] width 270 height 30
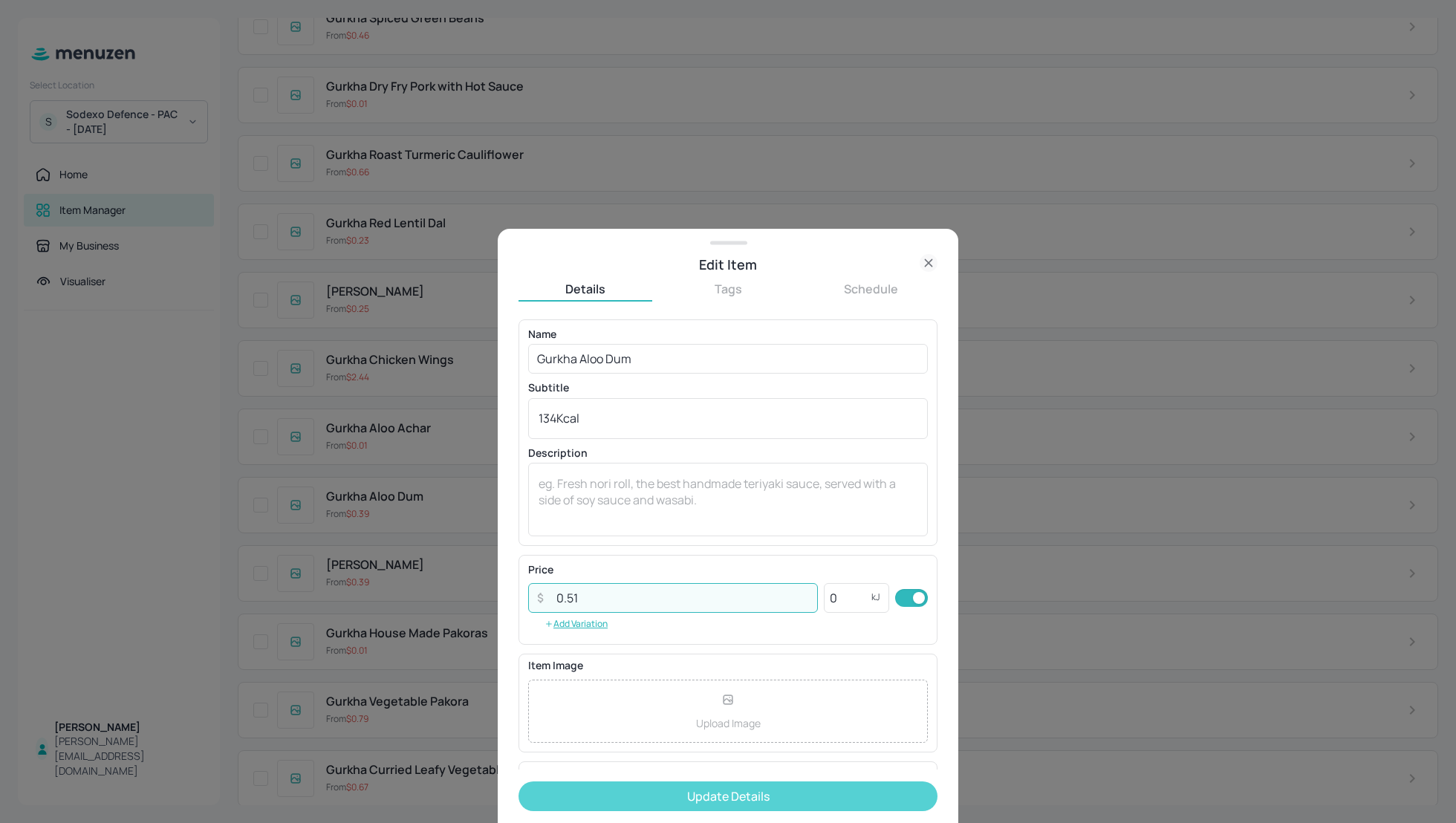
type input "0.51"
click at [691, 795] on button "Update Details" at bounding box center [728, 796] width 419 height 30
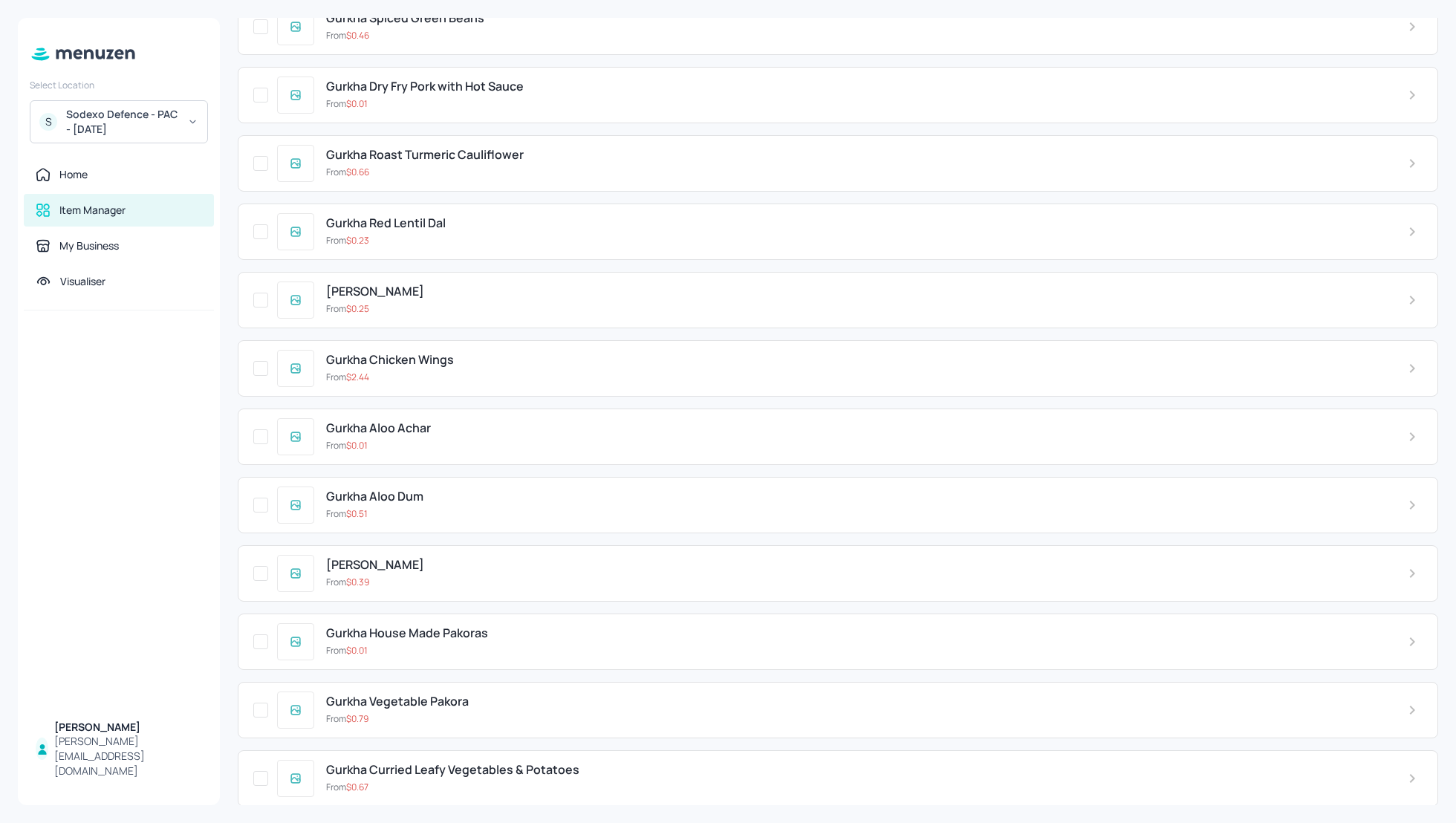
click at [591, 508] on div "From $ 0.51" at bounding box center [855, 514] width 1058 height 13
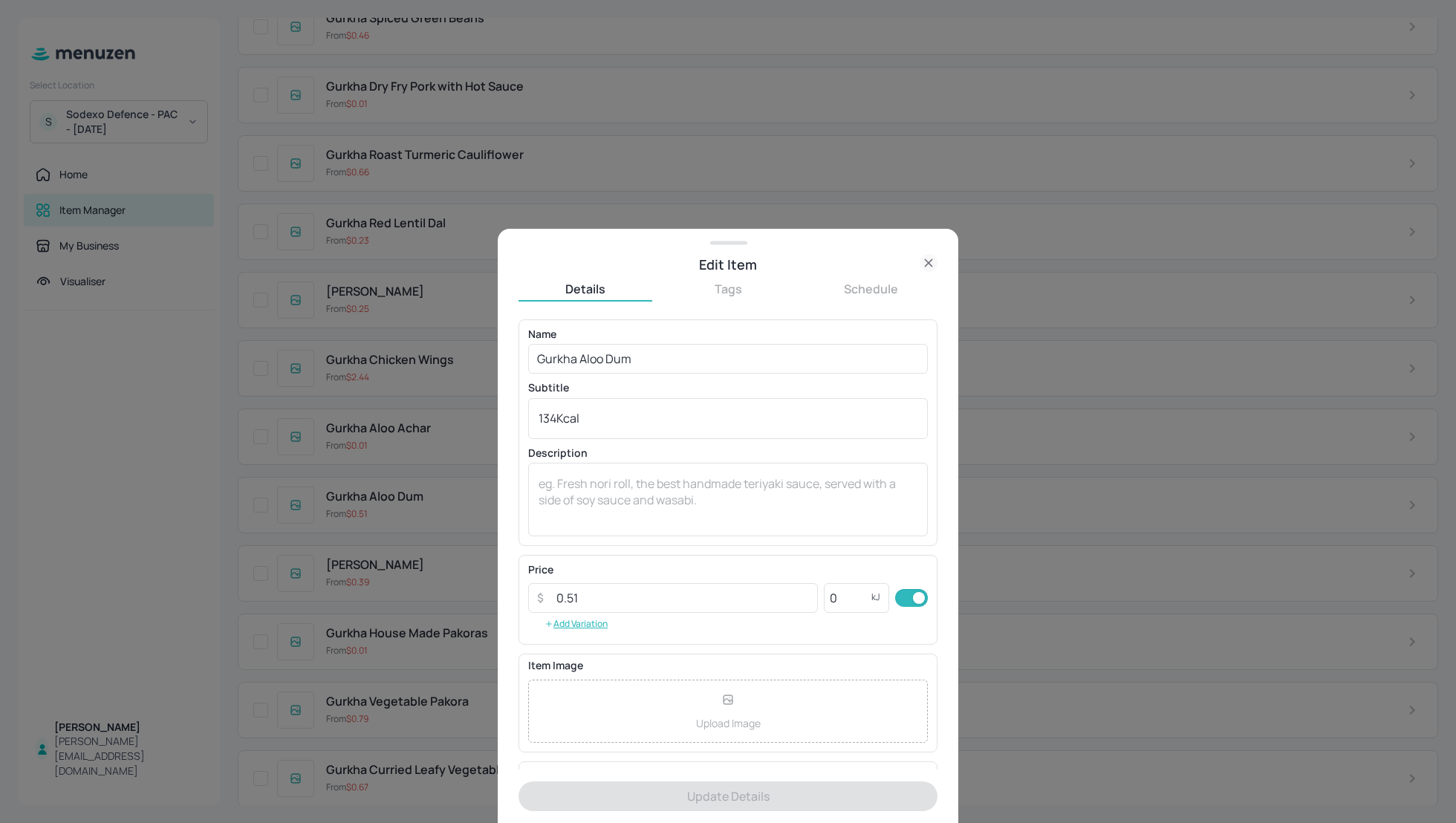
click at [418, 452] on div at bounding box center [728, 411] width 1456 height 823
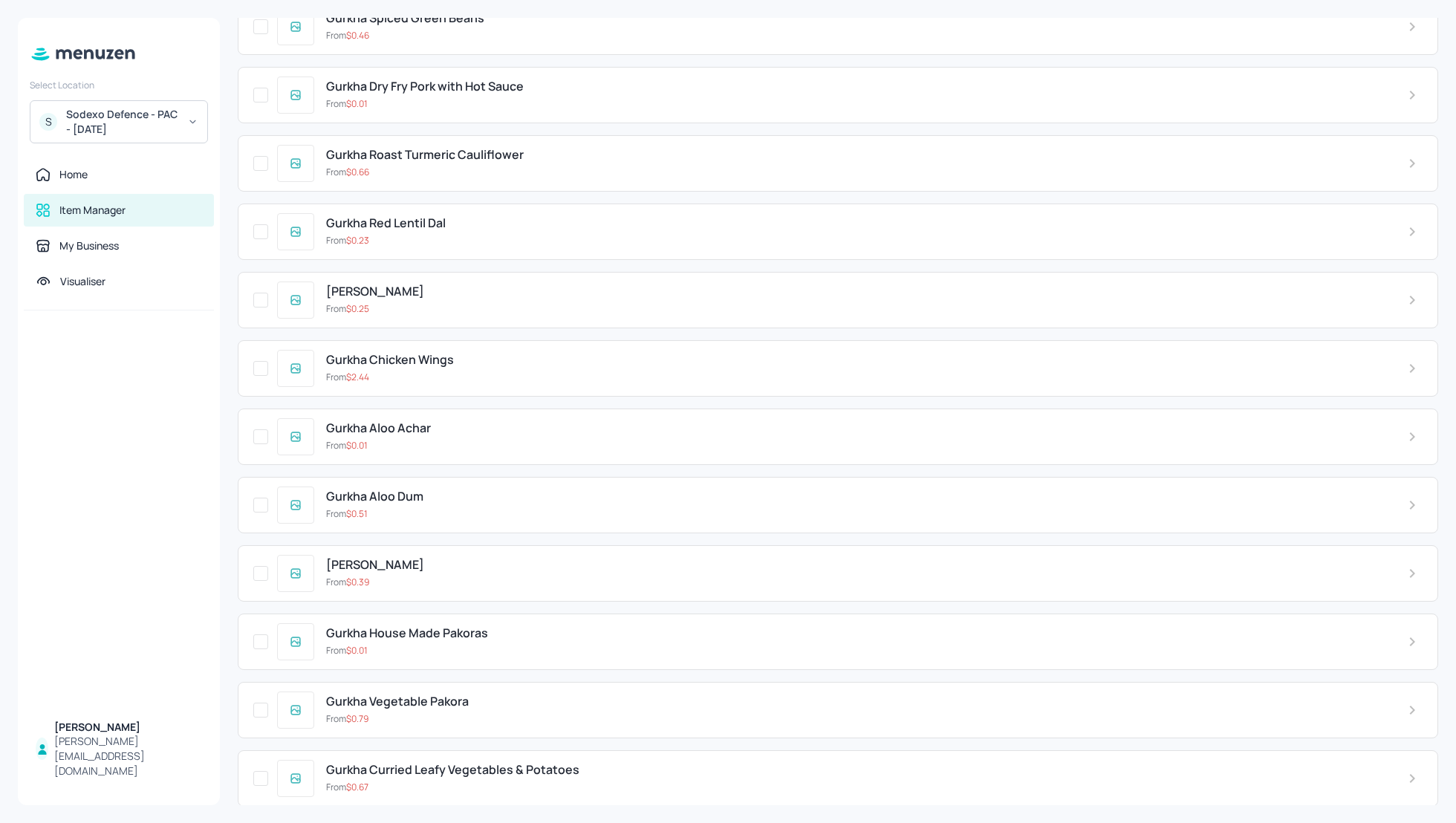
scroll to position [1279, 0]
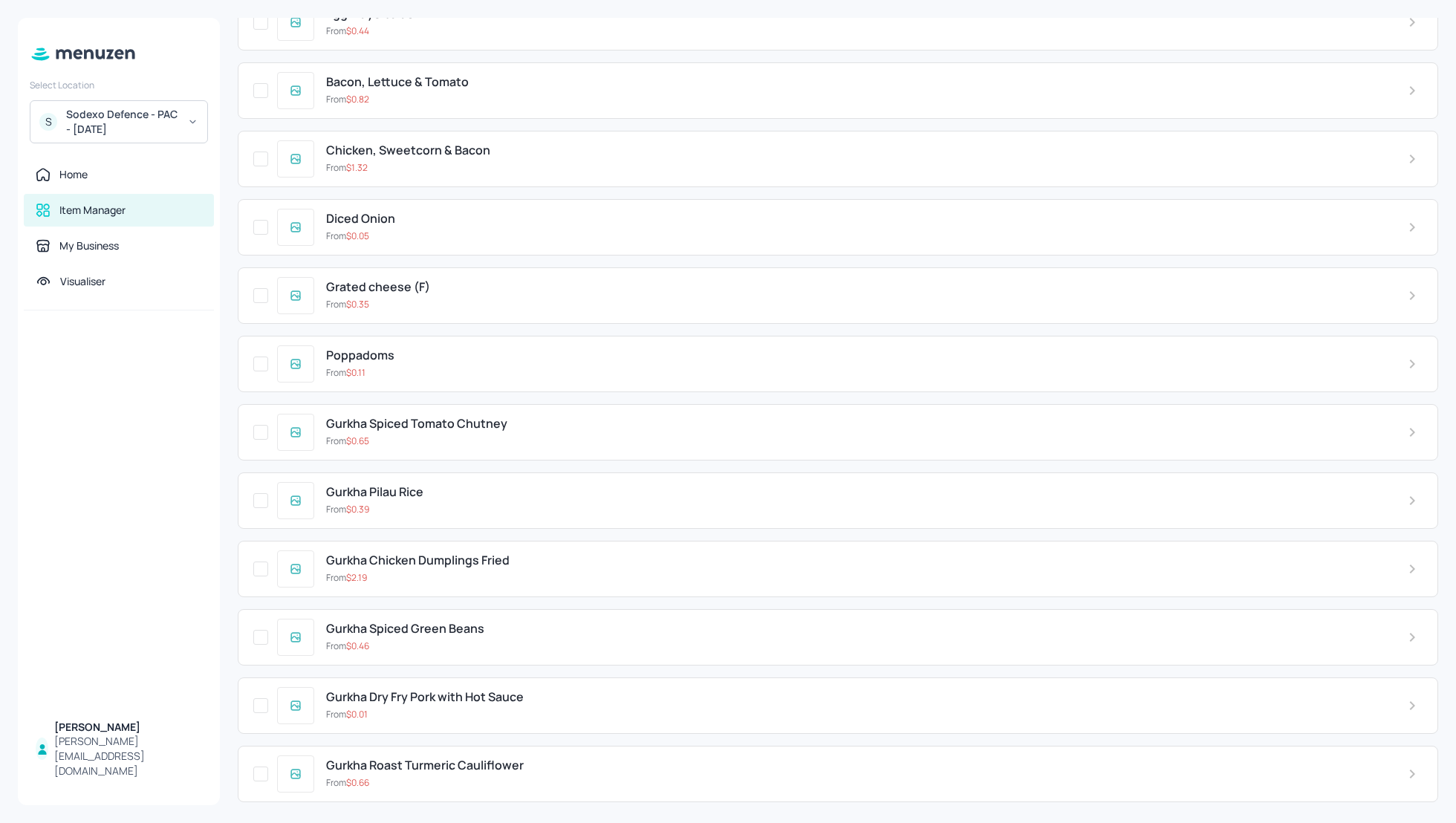
click at [1413, 423] on icon at bounding box center [1412, 432] width 18 height 18
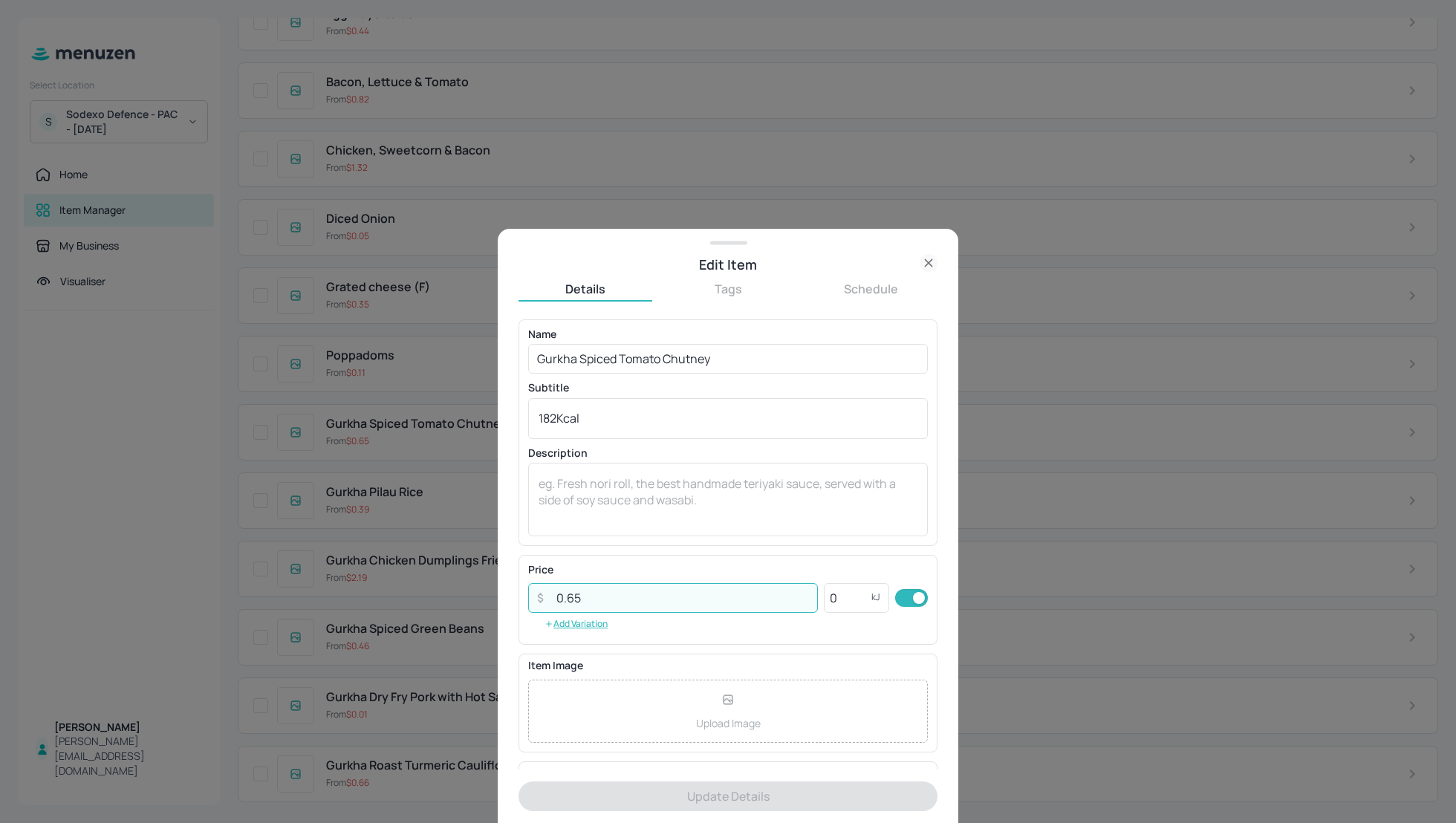
click at [583, 600] on input "0.65" at bounding box center [682, 598] width 270 height 30
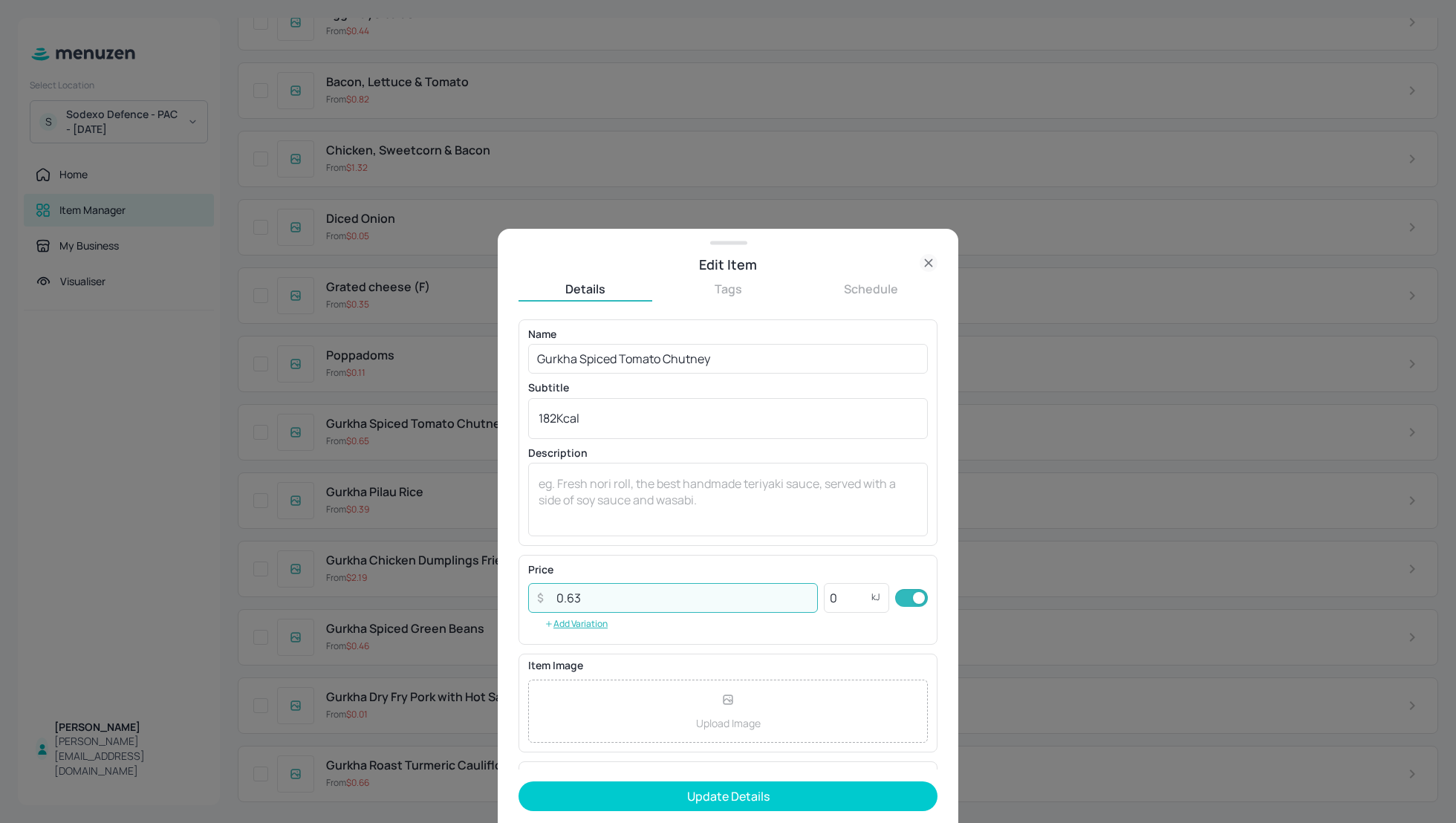
type input "0.63"
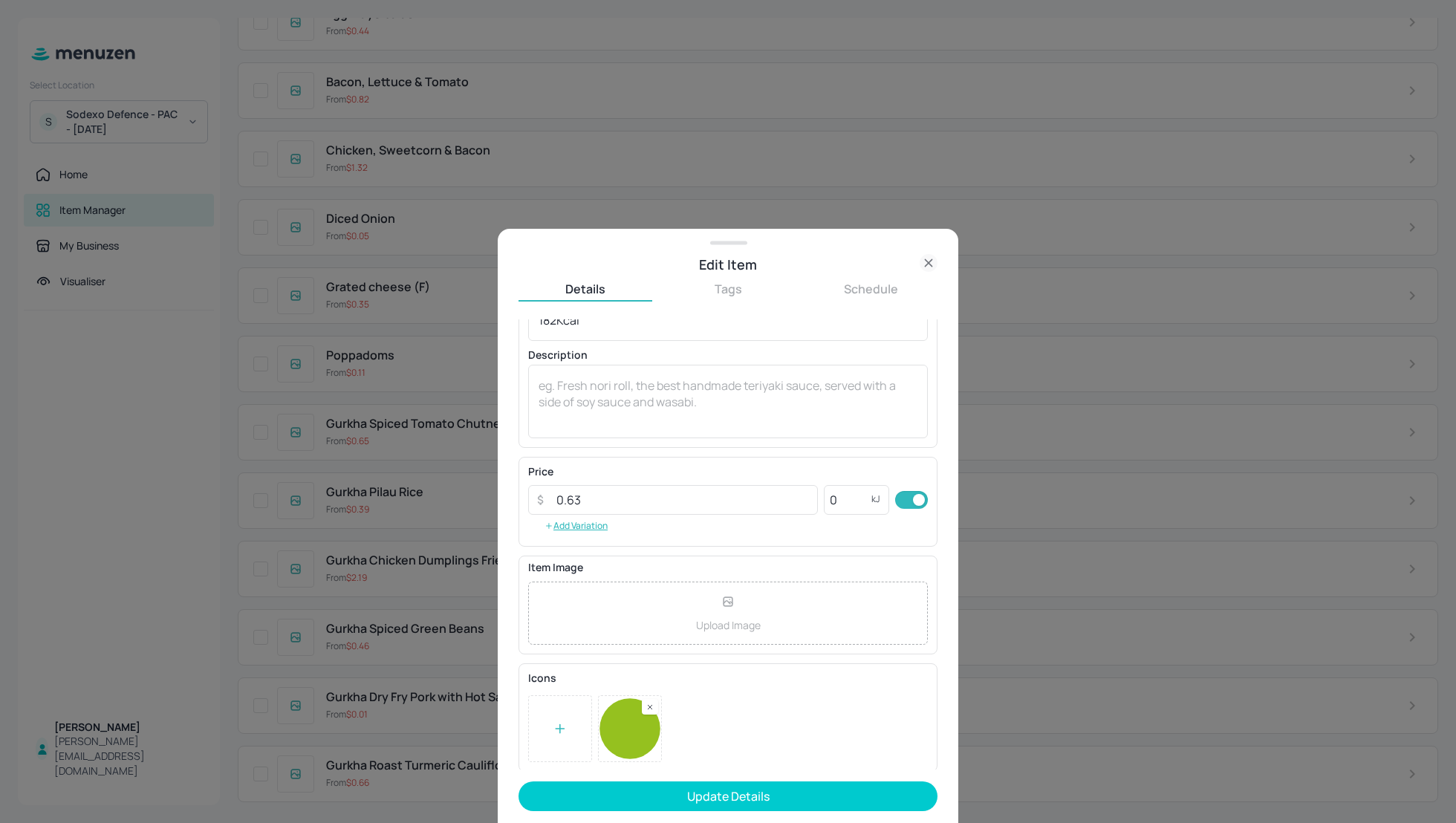
scroll to position [0, 0]
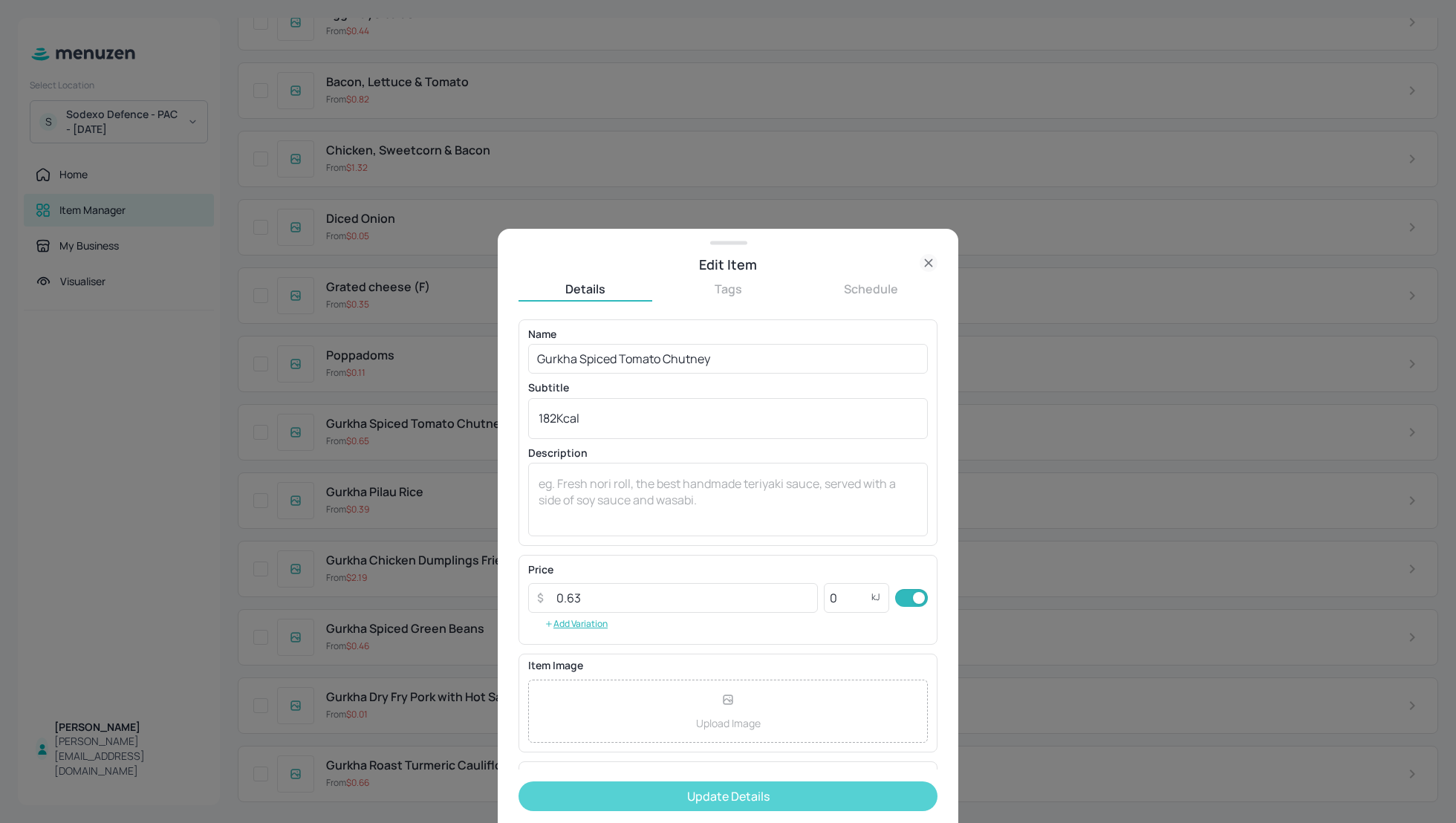
click at [791, 795] on button "Update Details" at bounding box center [728, 796] width 419 height 30
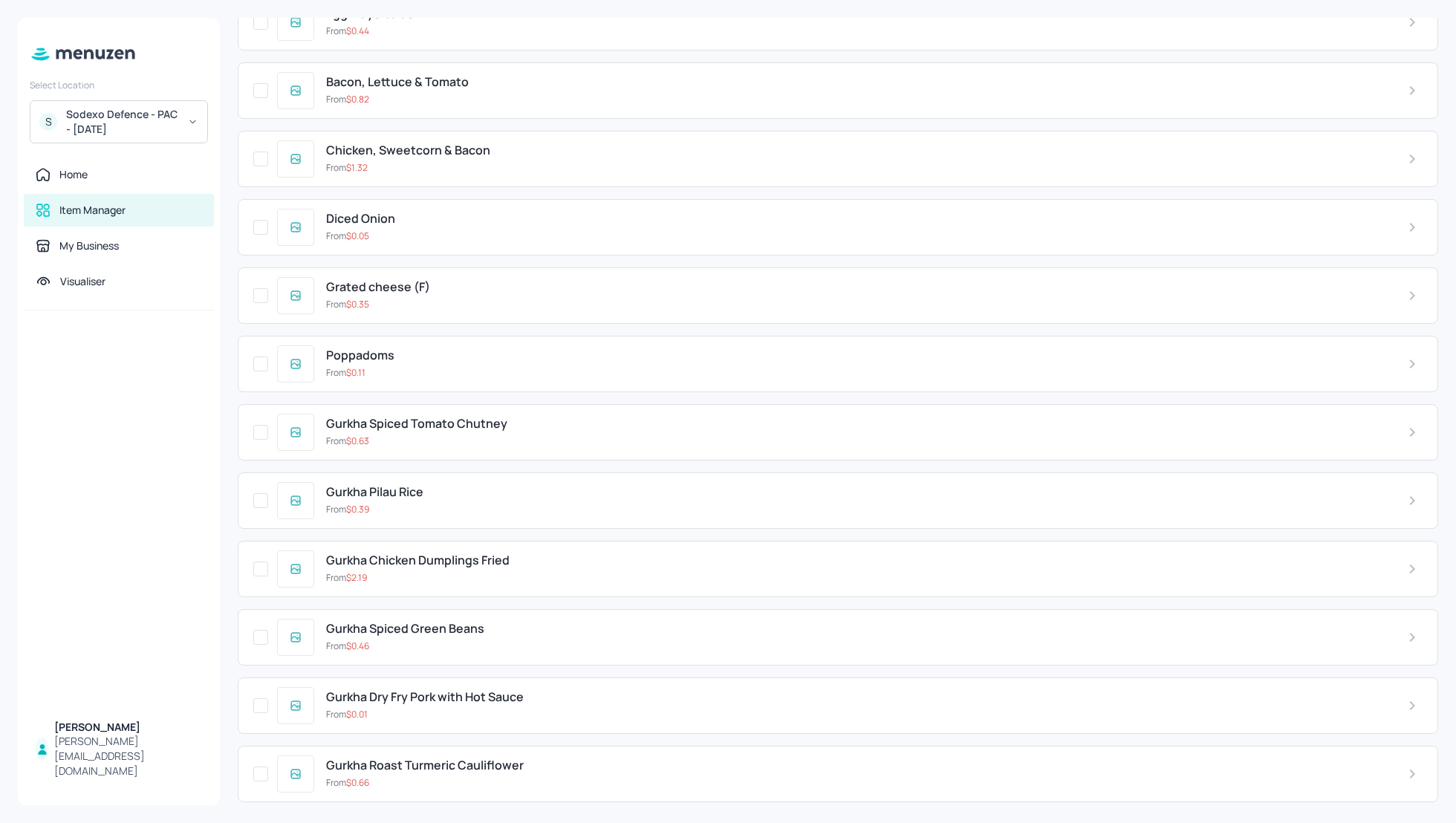
click at [1409, 697] on icon at bounding box center [1412, 705] width 18 height 18
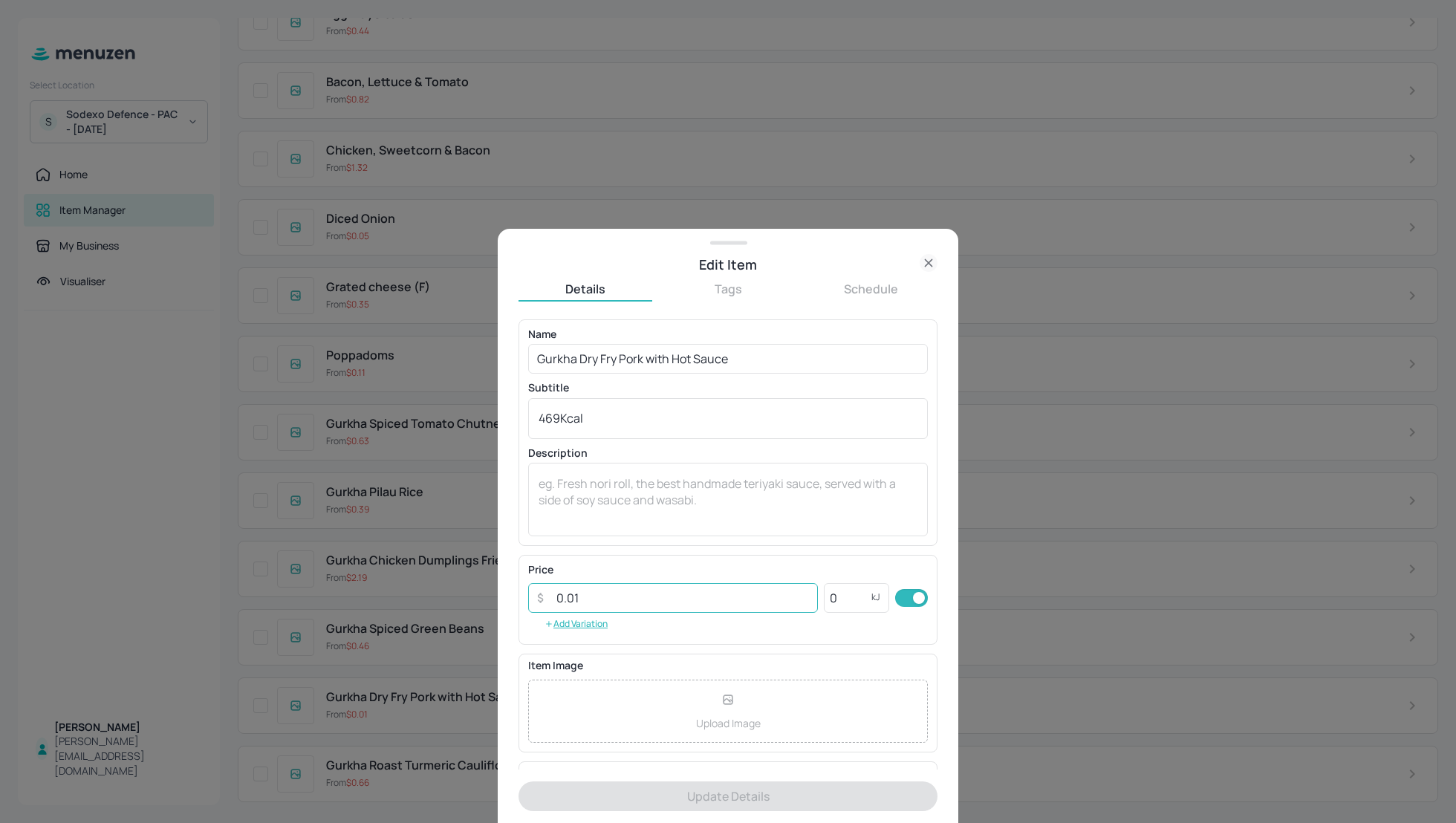
click at [630, 593] on input "0.01" at bounding box center [682, 598] width 270 height 30
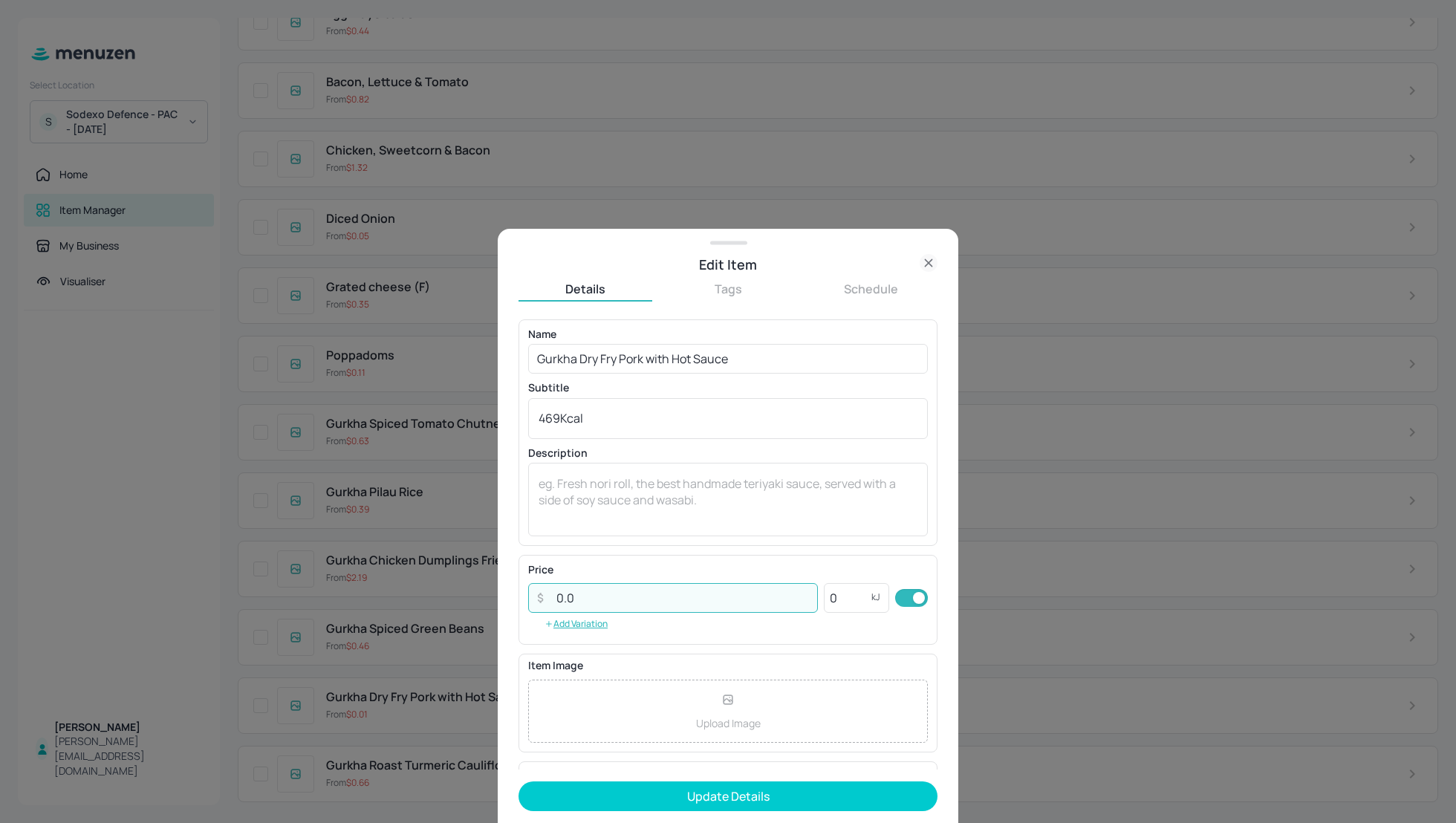
type input "0"
type input "1.72"
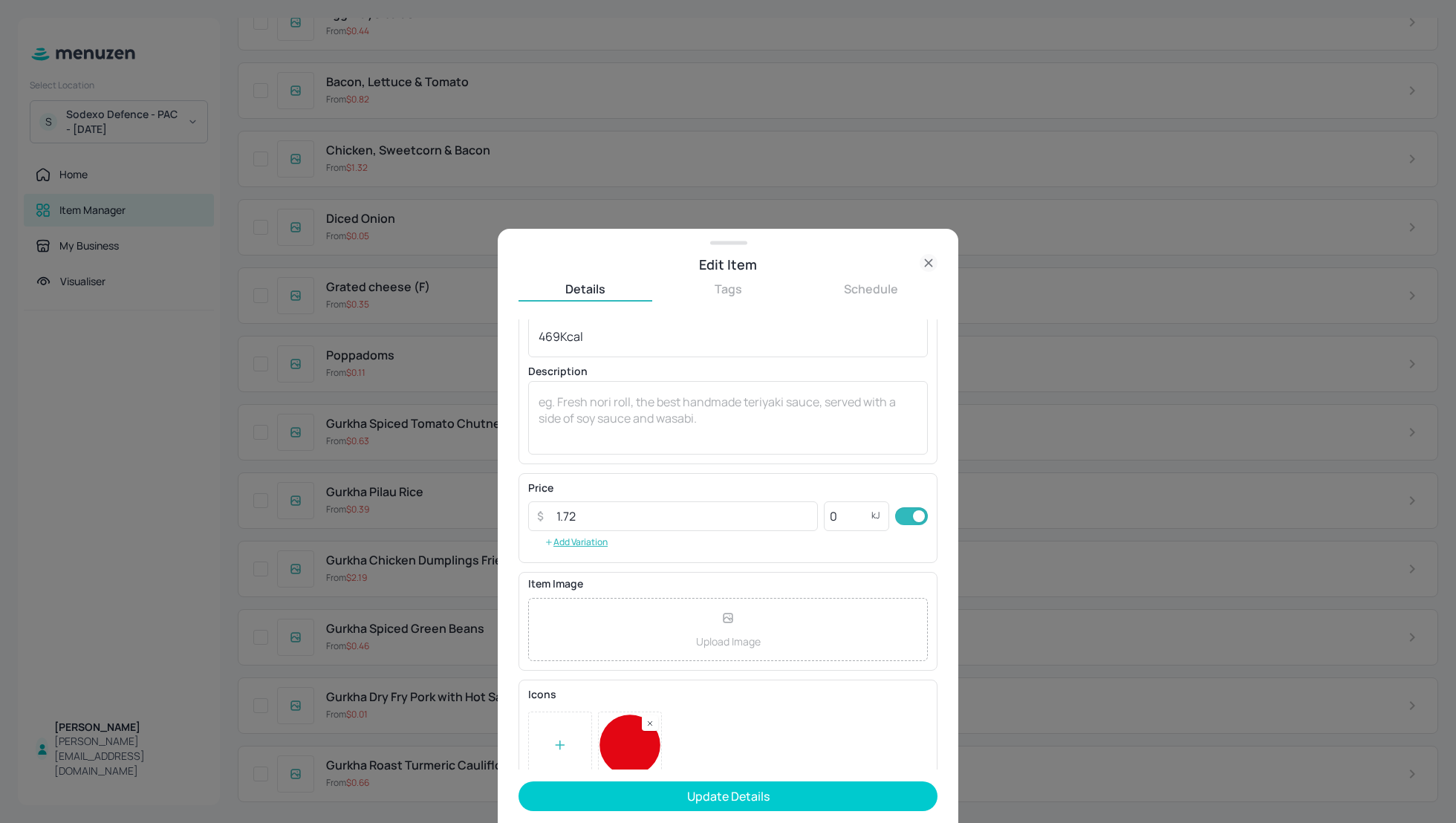
scroll to position [98, 0]
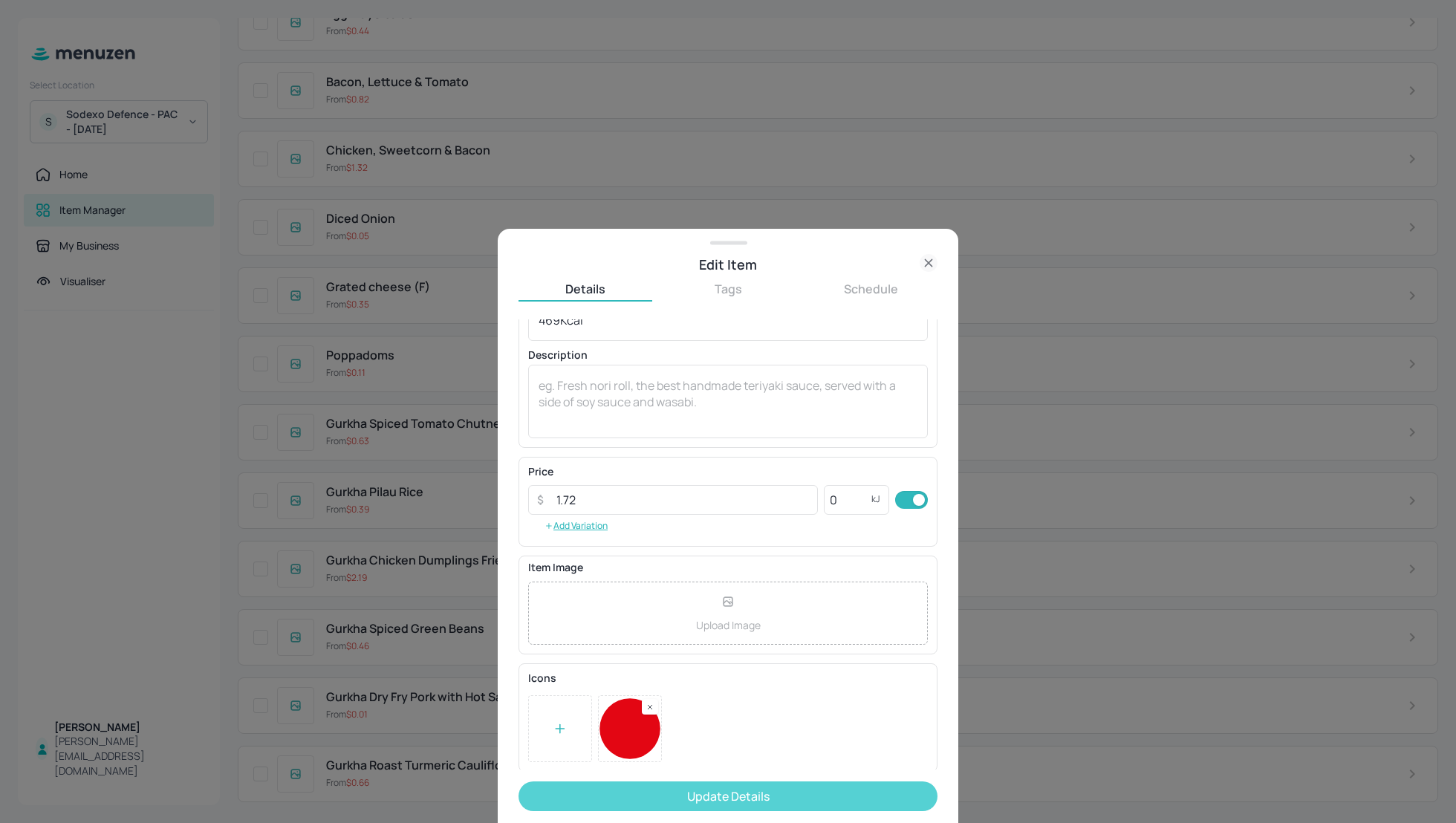
click at [727, 791] on button "Update Details" at bounding box center [728, 796] width 419 height 30
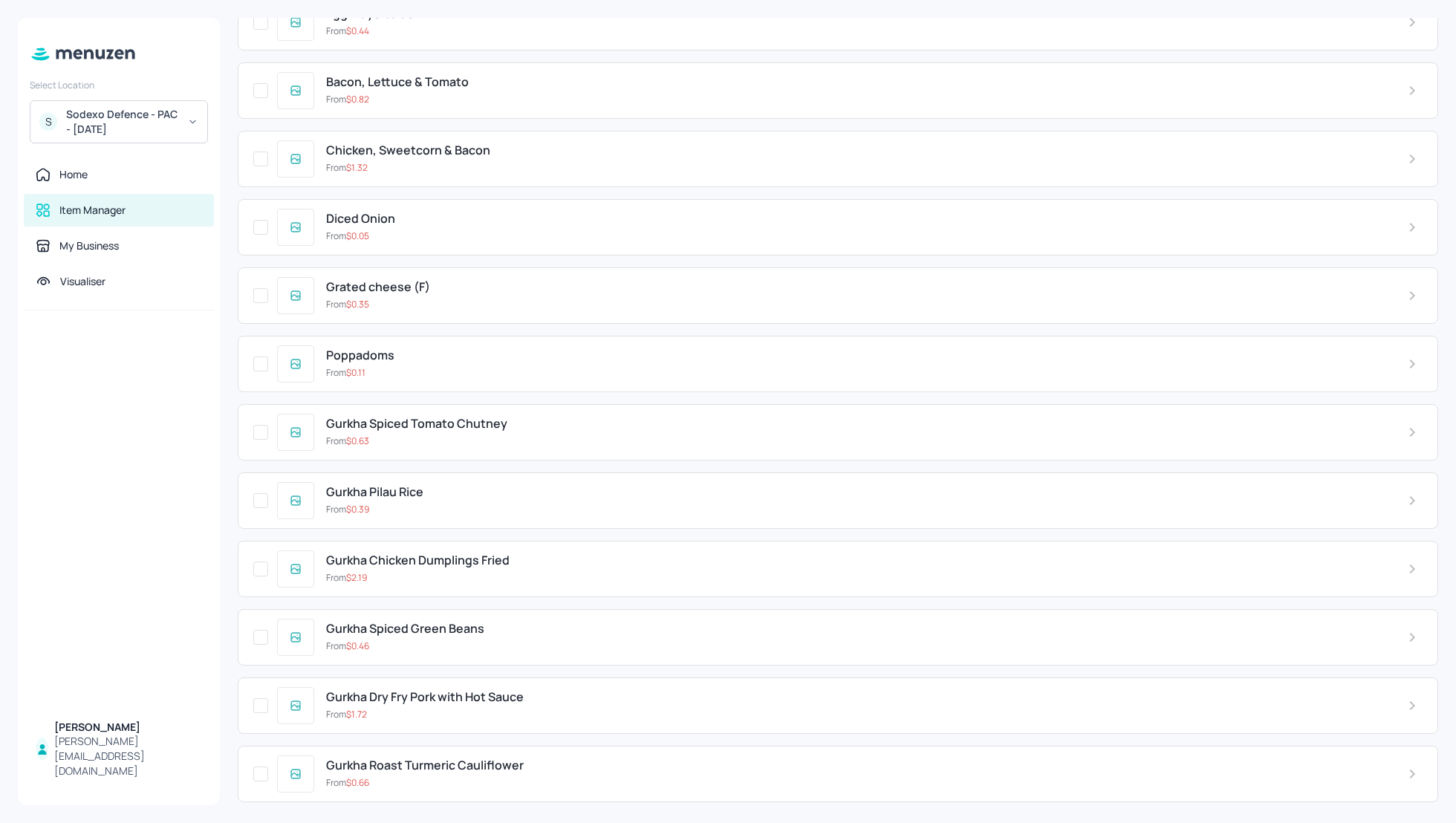
click at [227, 322] on div "Items Upload file Export file New Item ​ Cooked Chicken Breast From $ 1.98 Toma…" at bounding box center [838, 411] width 1236 height 823
click at [85, 181] on div "Home" at bounding box center [74, 174] width 28 height 15
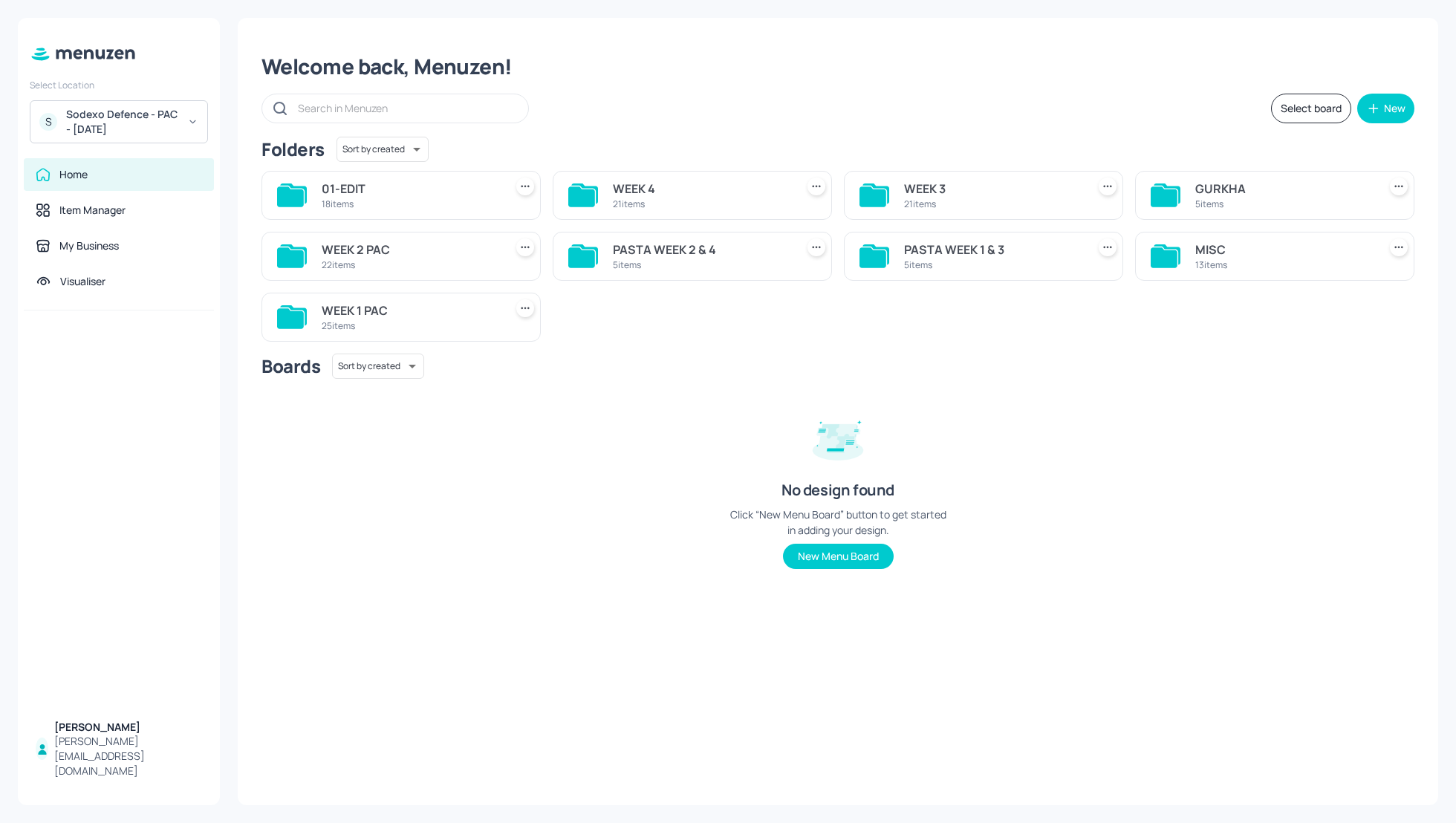
click at [1231, 191] on div "GURKHA" at bounding box center [1284, 188] width 177 height 18
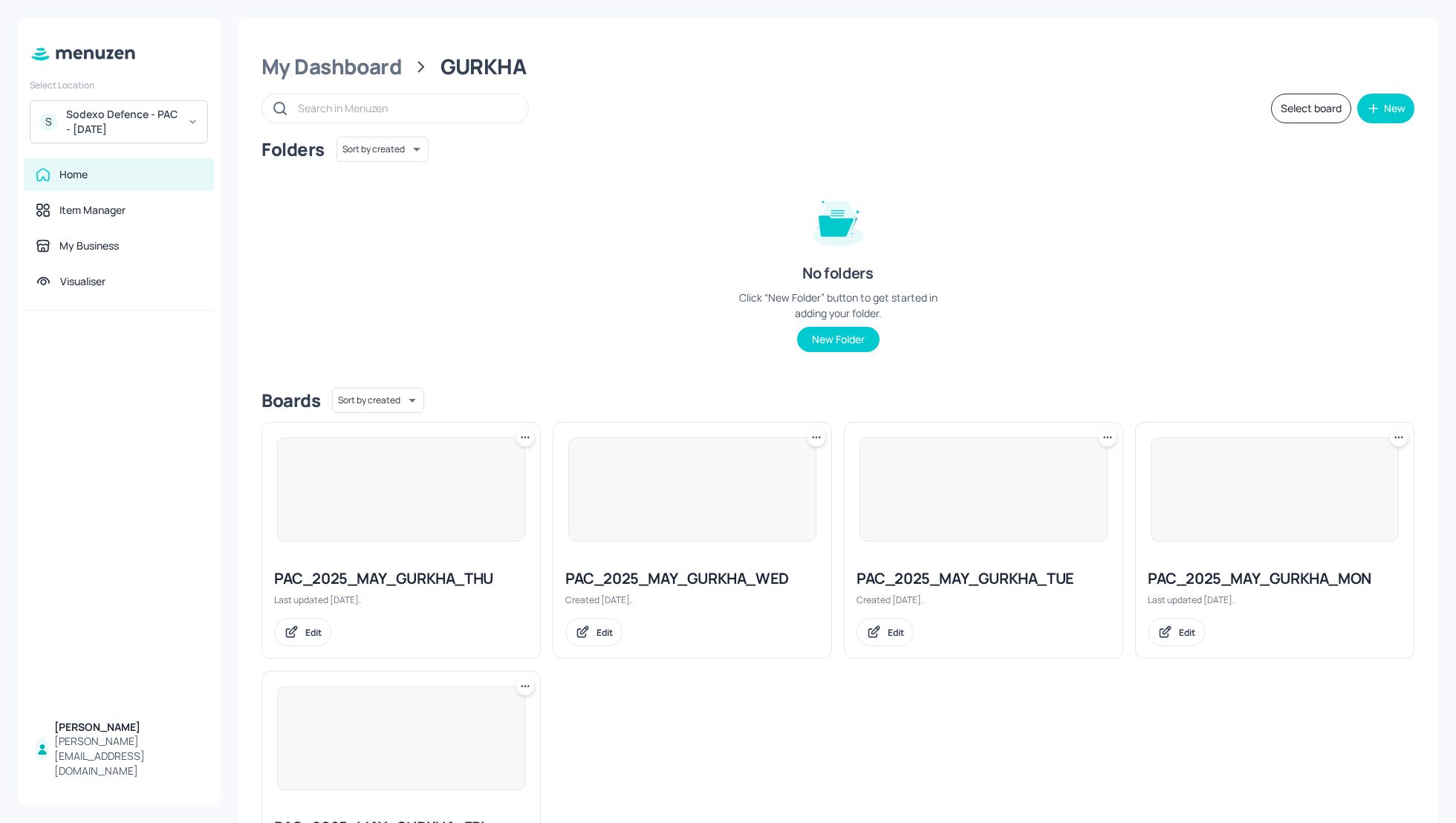
click at [1038, 372] on div "Folders Sort by created id ​ No folders Click “New Folder” button to get starte…" at bounding box center [838, 256] width 1153 height 239
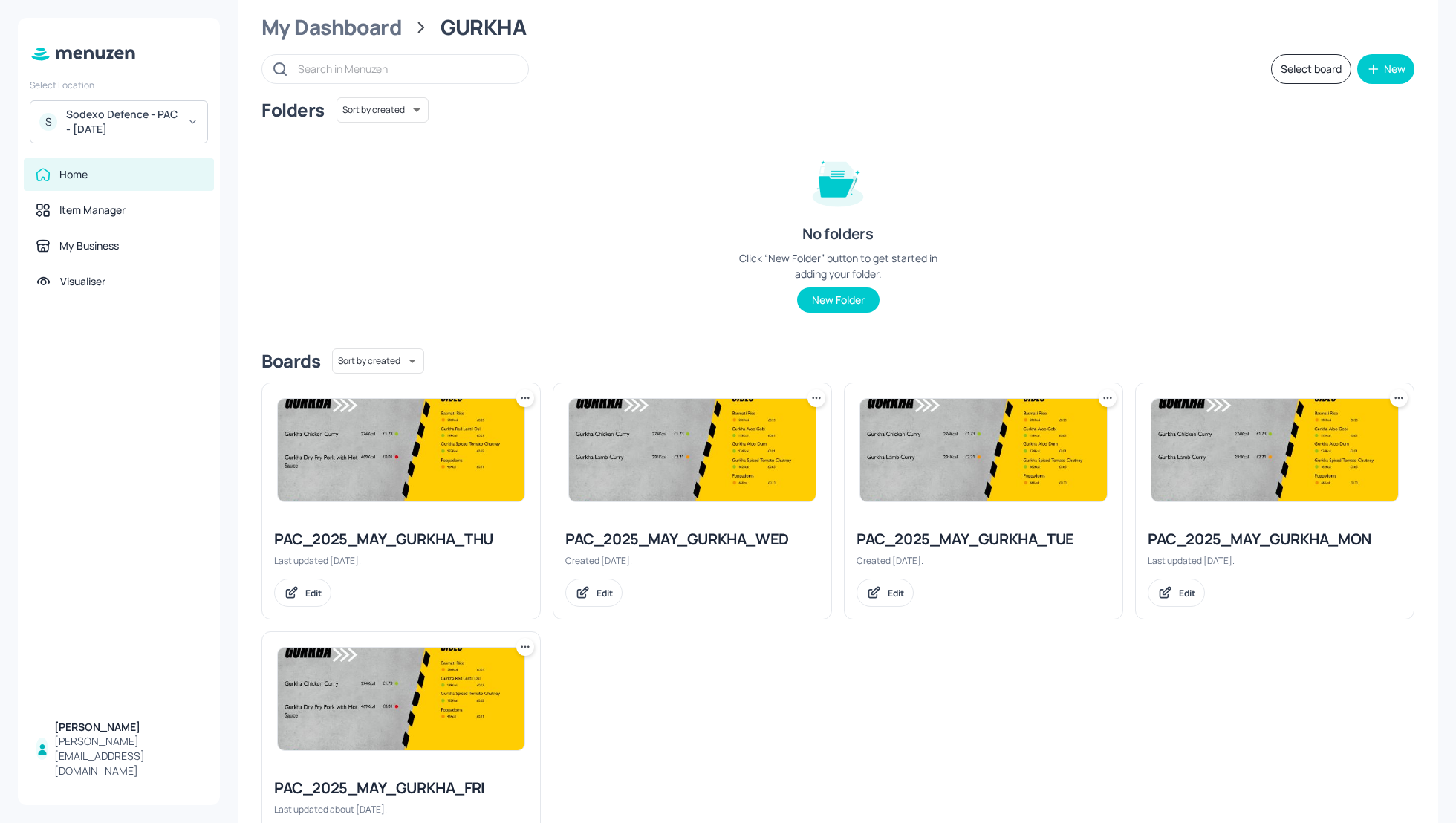
click at [330, 537] on div "PAC_2025_MAY_GURKHA_THU" at bounding box center [401, 539] width 254 height 21
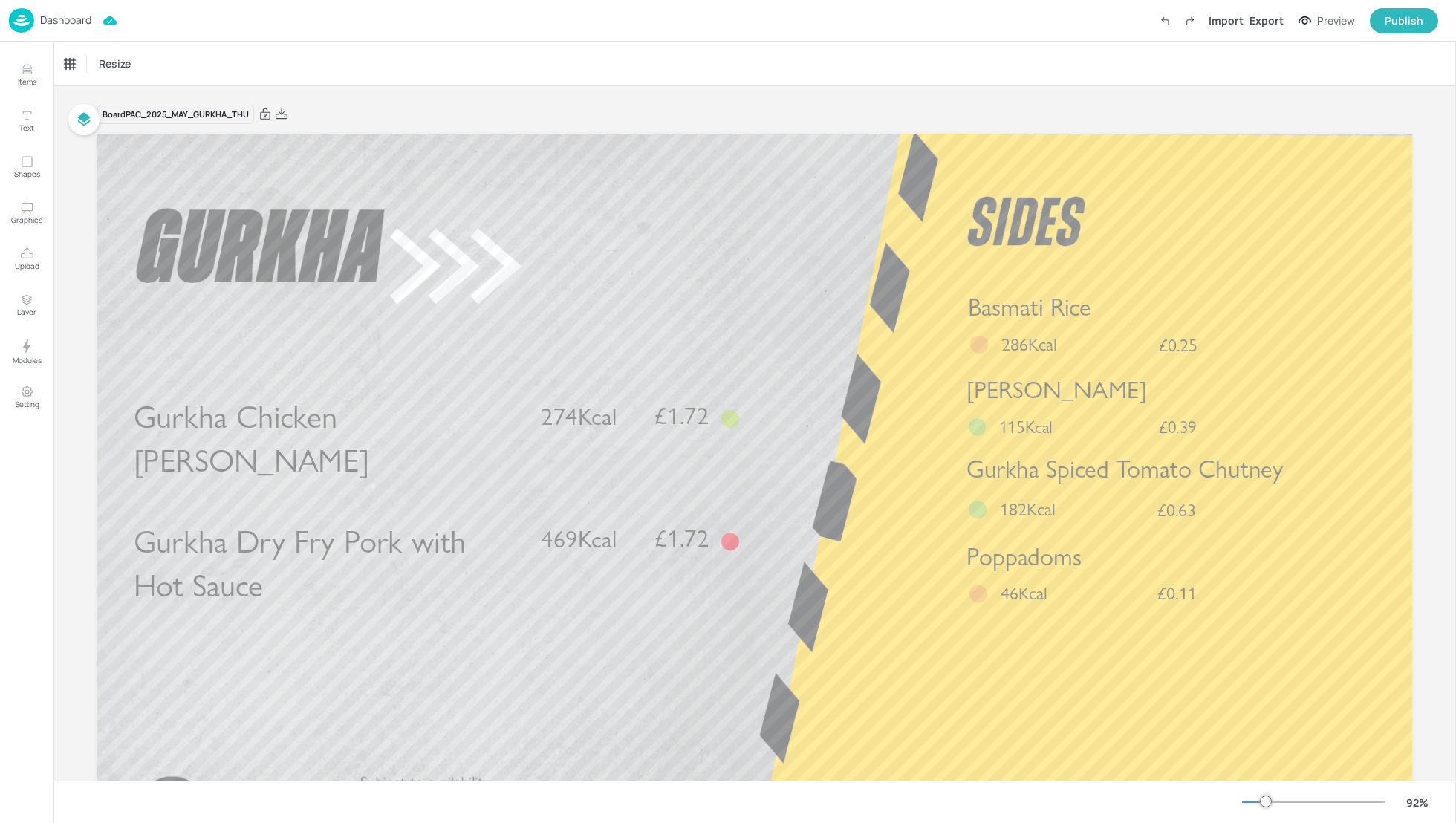
click at [302, 60] on div "Resize" at bounding box center [755, 63] width 1403 height 44
click at [577, 60] on div "Resize" at bounding box center [755, 63] width 1403 height 44
drag, startPoint x: 1454, startPoint y: 208, endPoint x: 1464, endPoint y: 429, distance: 221.2
click at [1455, 429] on html "Dashboard Import Export Preview Publish Items Text Shapes Graphics Upload Layer…" at bounding box center [728, 411] width 1456 height 823
click at [281, 116] on icon at bounding box center [281, 114] width 13 height 15
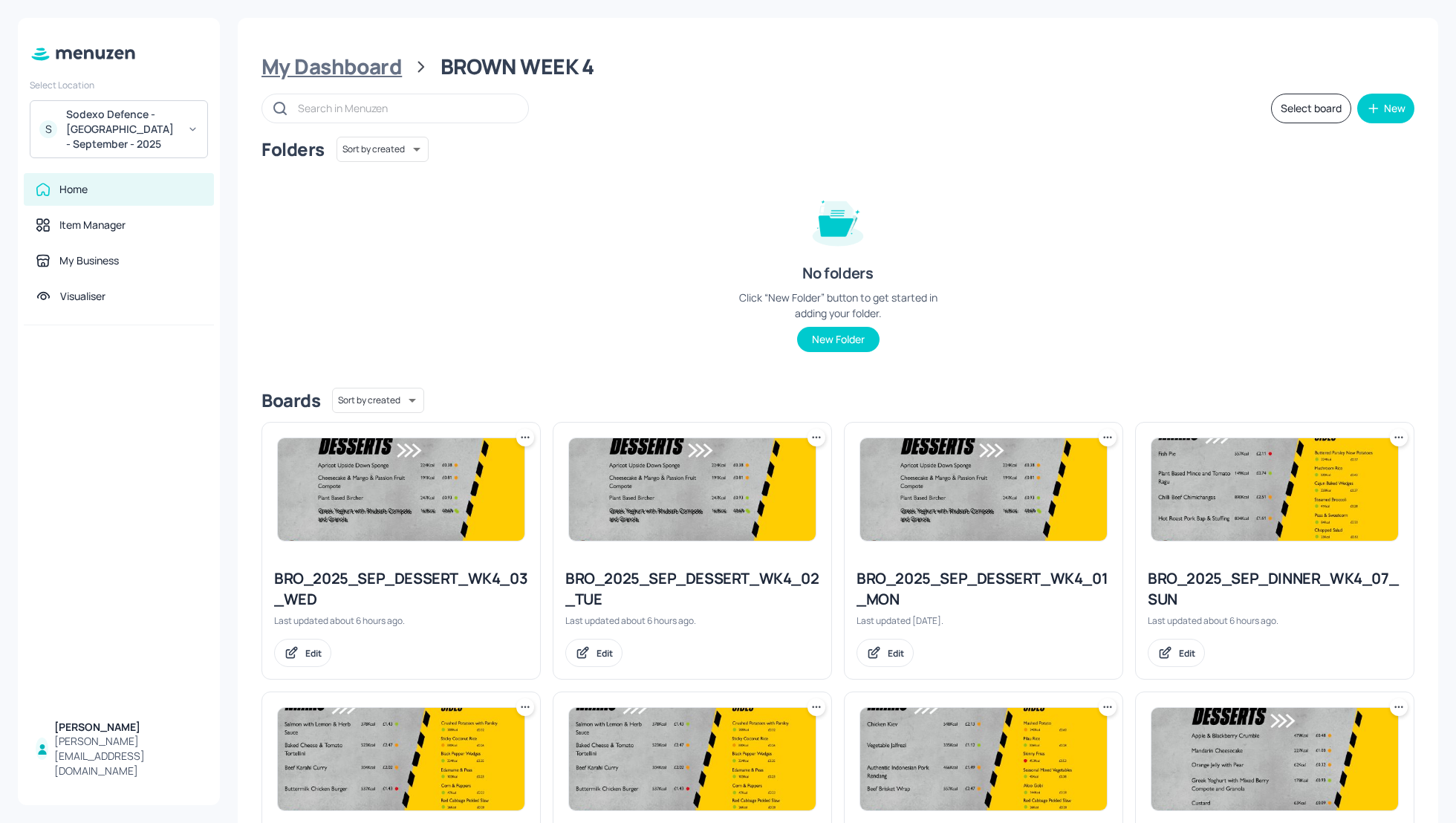
click at [332, 78] on div "My Dashboard" at bounding box center [331, 67] width 140 height 27
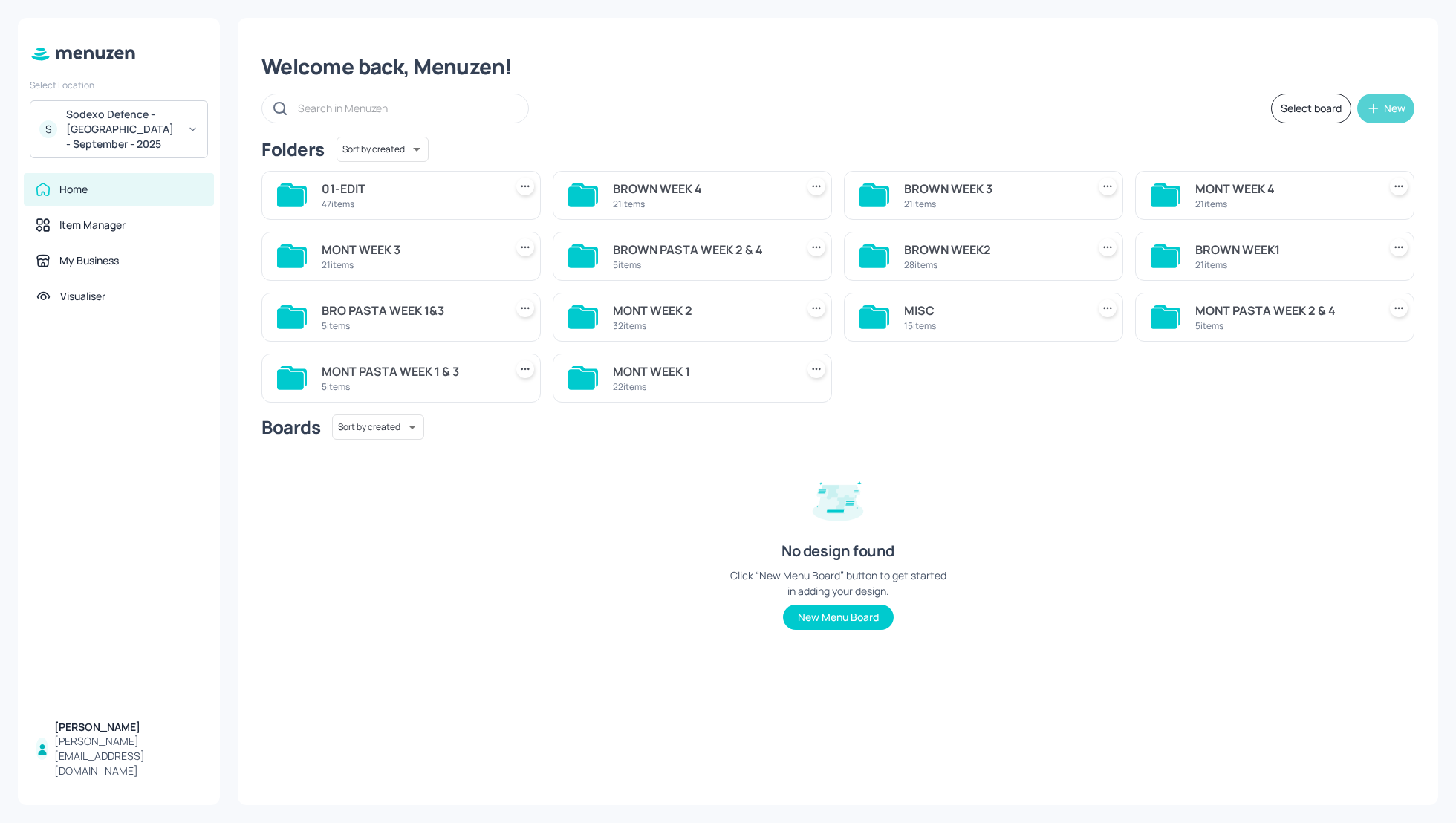
click at [1380, 101] on icon "button" at bounding box center [1373, 108] width 15 height 15
click at [1317, 175] on div "Add new board" at bounding box center [1340, 178] width 149 height 33
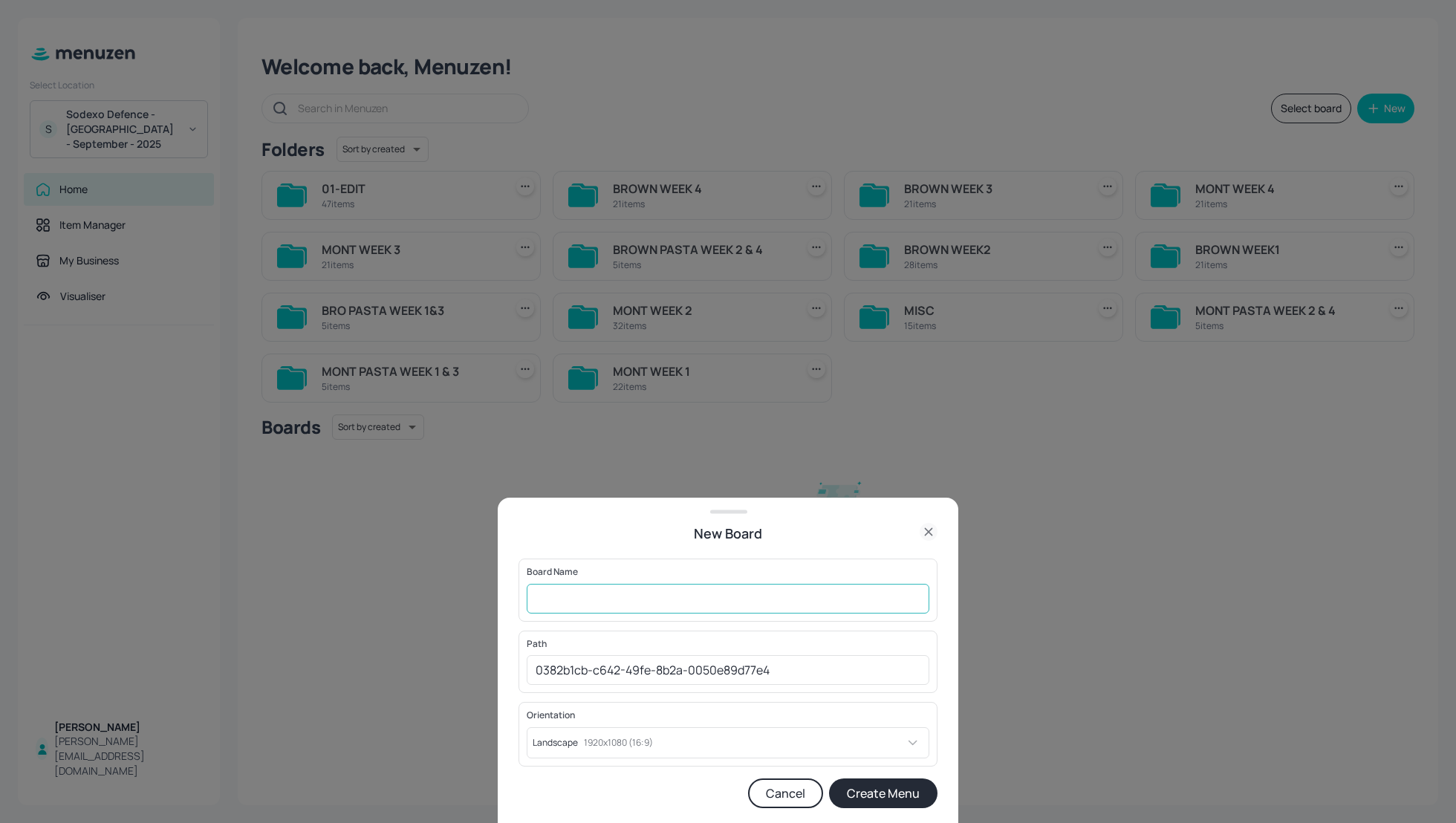
click at [547, 602] on input "text" at bounding box center [728, 599] width 403 height 30
click at [592, 593] on input "text" at bounding box center [728, 599] width 403 height 30
click at [577, 599] on input "text" at bounding box center [728, 599] width 403 height 30
type input "BRO_2025_SEP_GURKHA"
click at [882, 791] on button "Create Menu" at bounding box center [884, 793] width 109 height 30
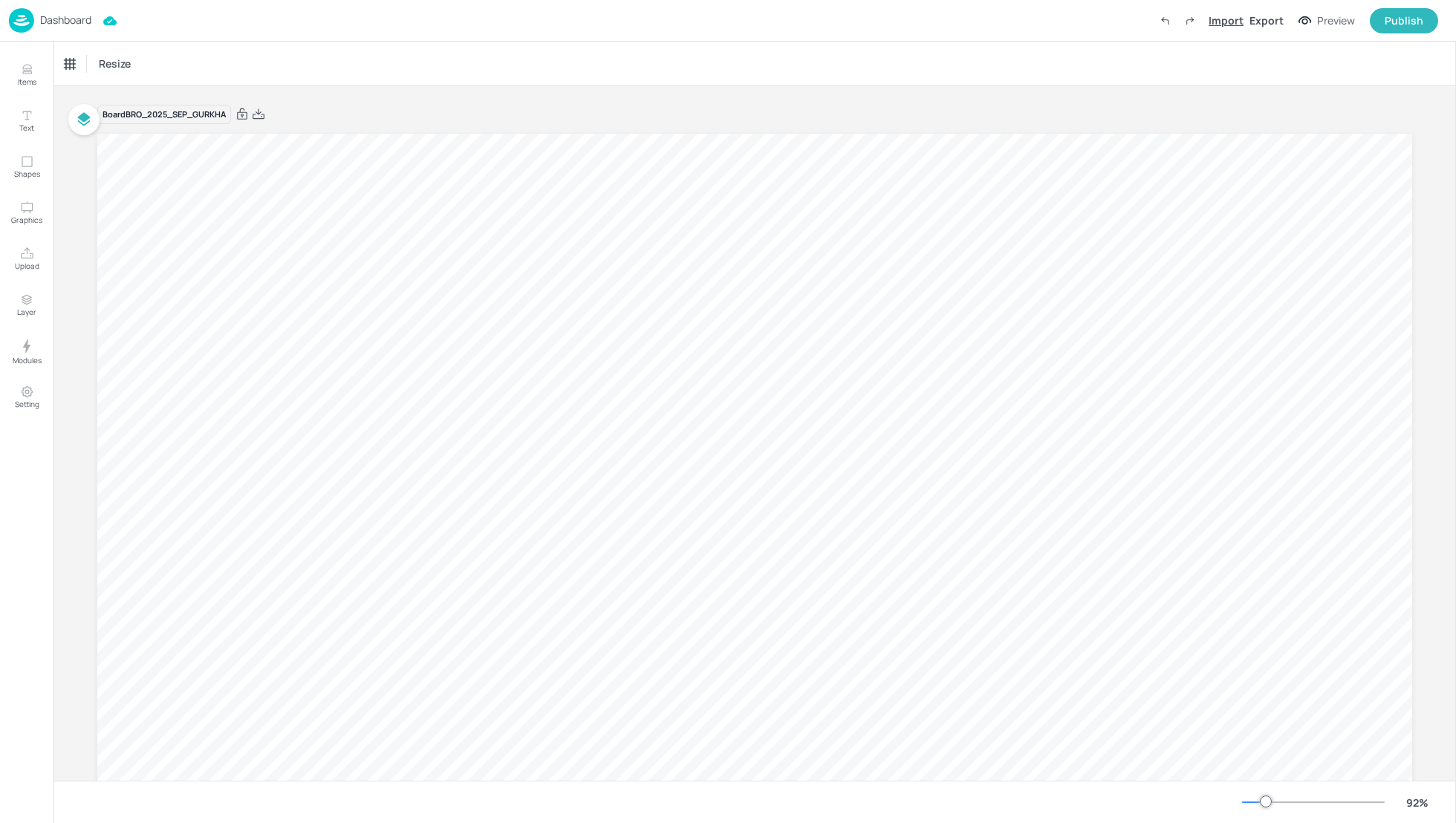
click at [1229, 24] on div "Import" at bounding box center [1226, 20] width 35 height 15
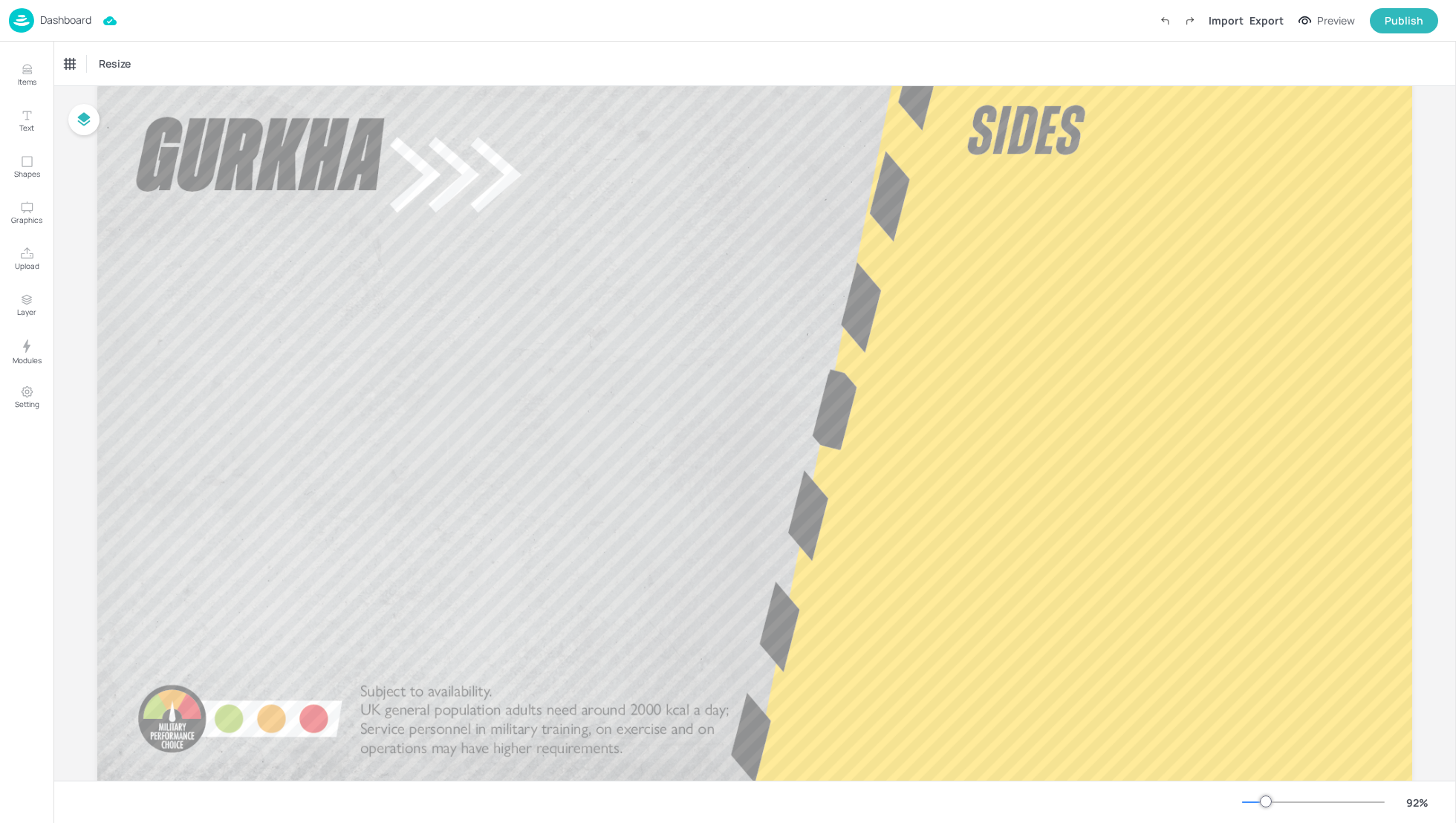
scroll to position [87, 0]
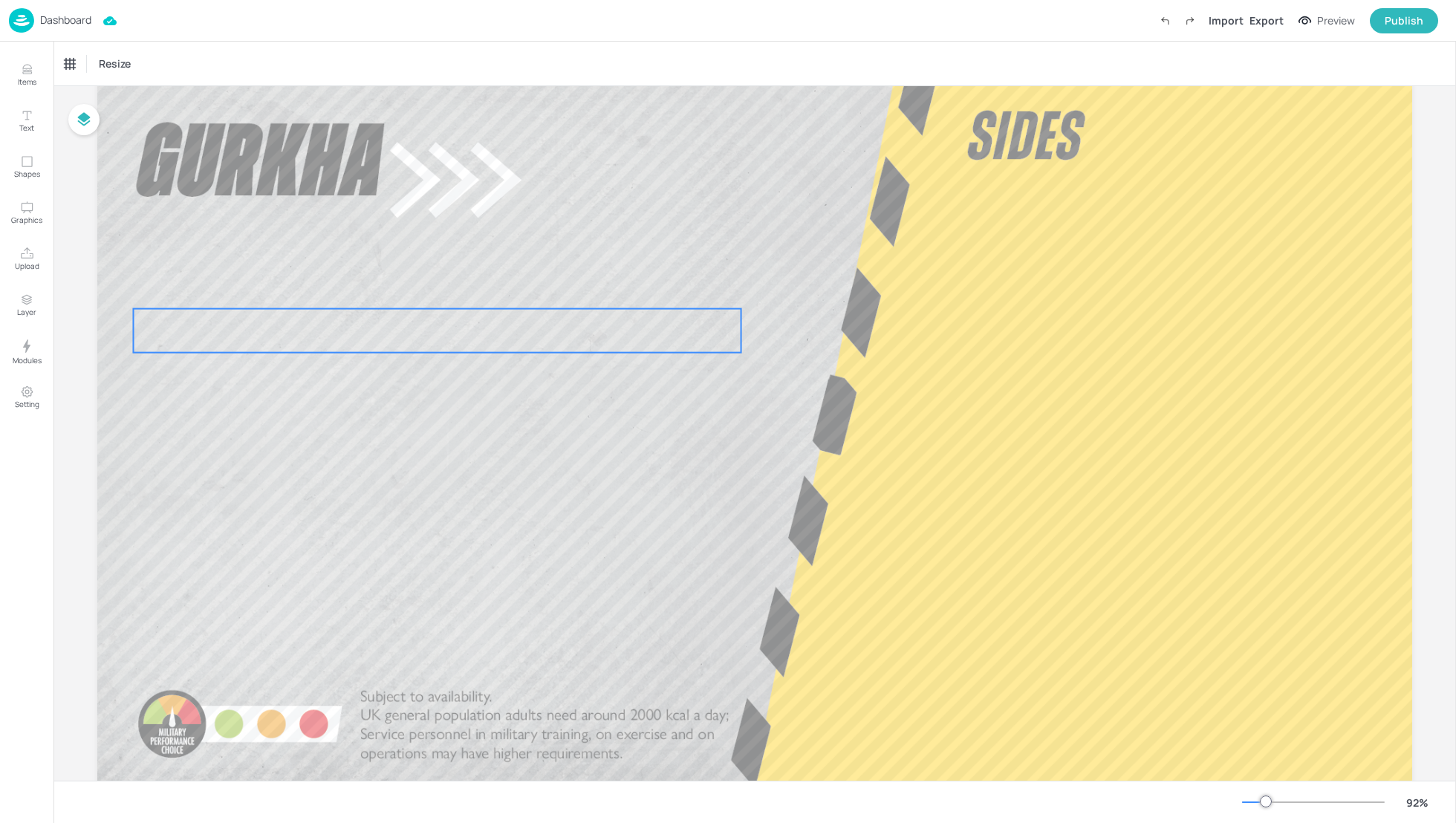
click at [500, 326] on div at bounding box center [438, 331] width 608 height 44
click at [69, 67] on icon at bounding box center [71, 64] width 15 height 15
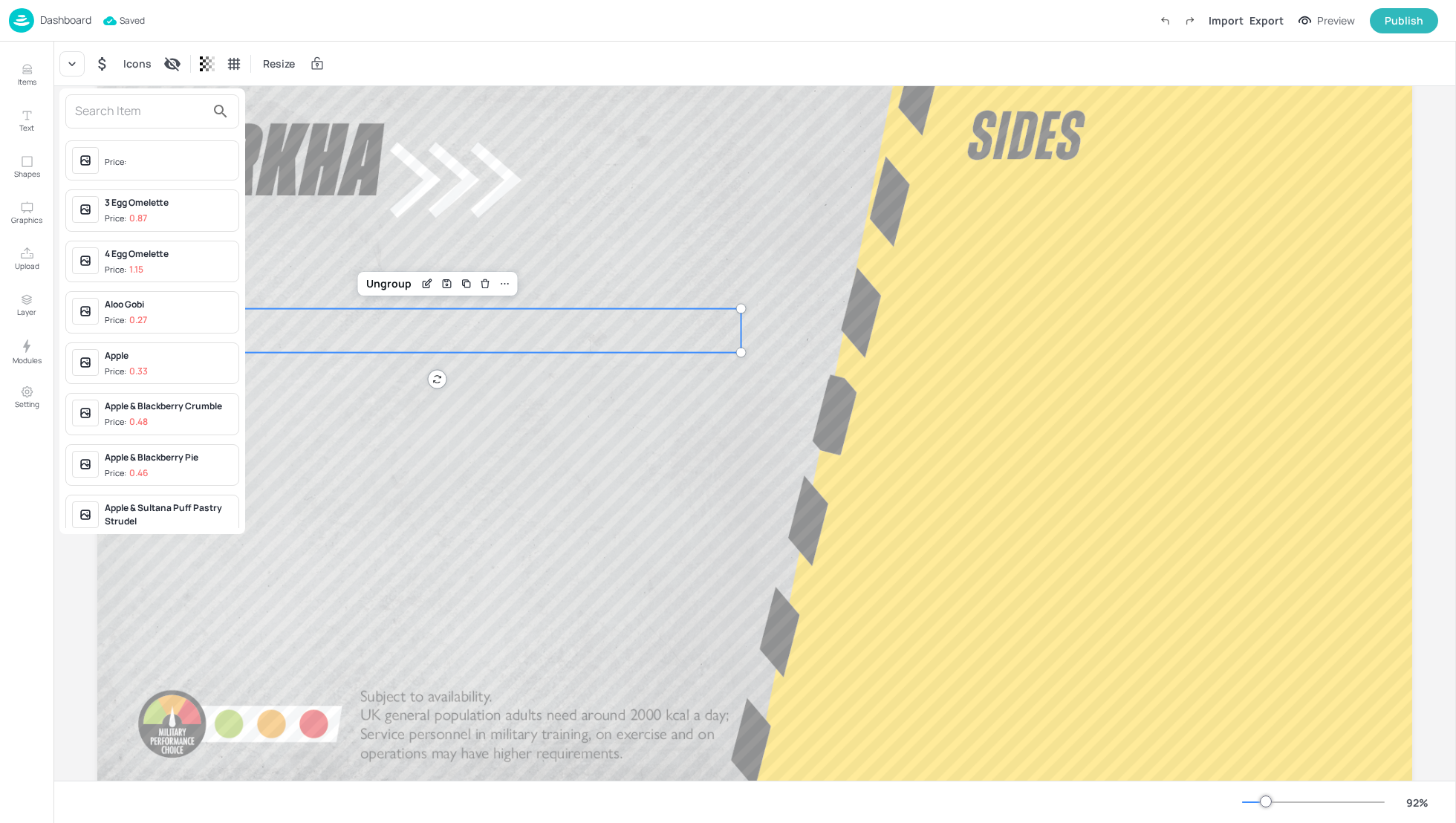
click at [424, 282] on div at bounding box center [728, 411] width 1456 height 823
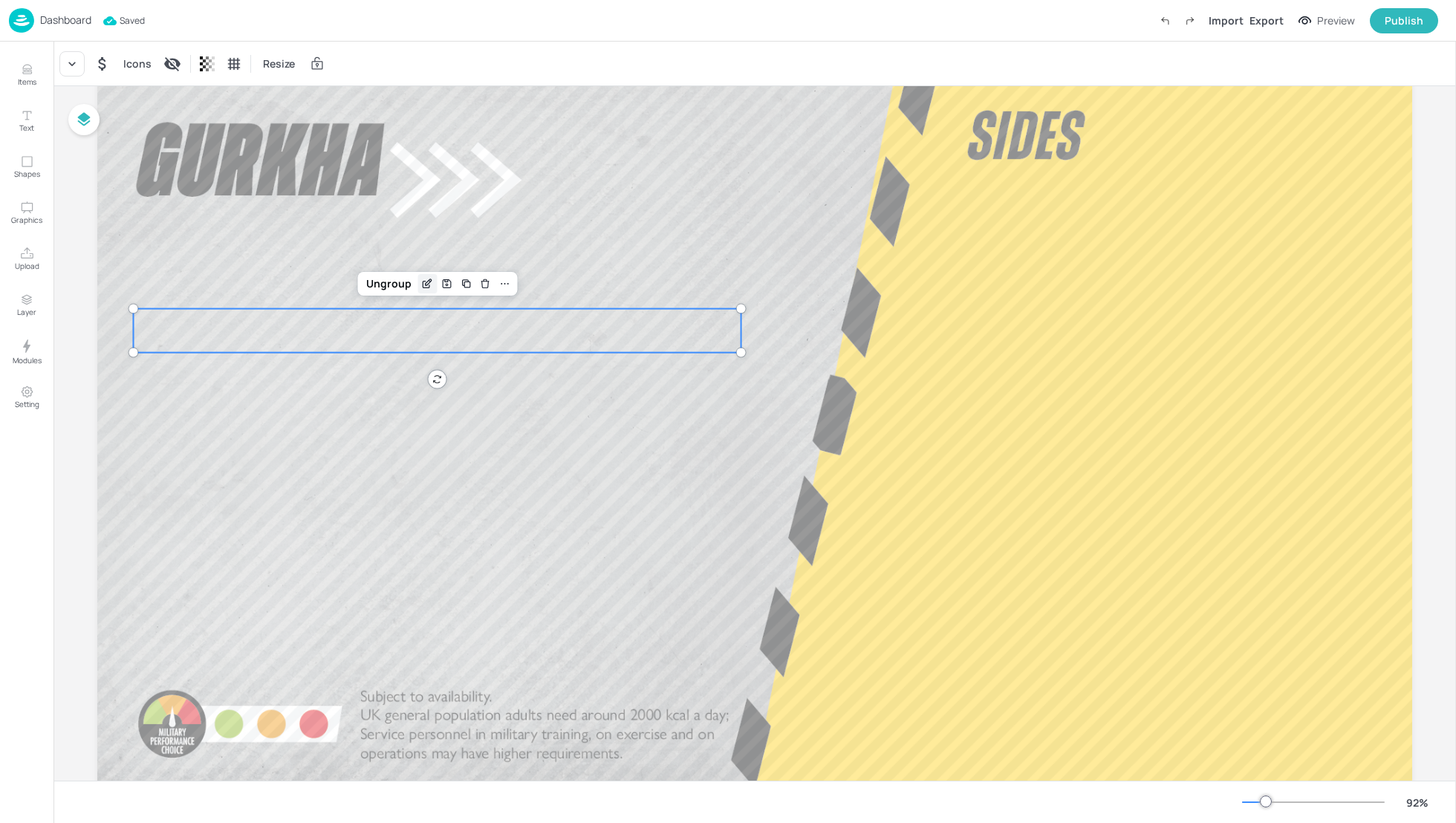
click at [426, 285] on icon "Edit Item" at bounding box center [429, 282] width 6 height 6
click at [426, 283] on icon "Edit Item" at bounding box center [429, 282] width 6 height 6
click at [17, 71] on button "Items" at bounding box center [27, 75] width 43 height 43
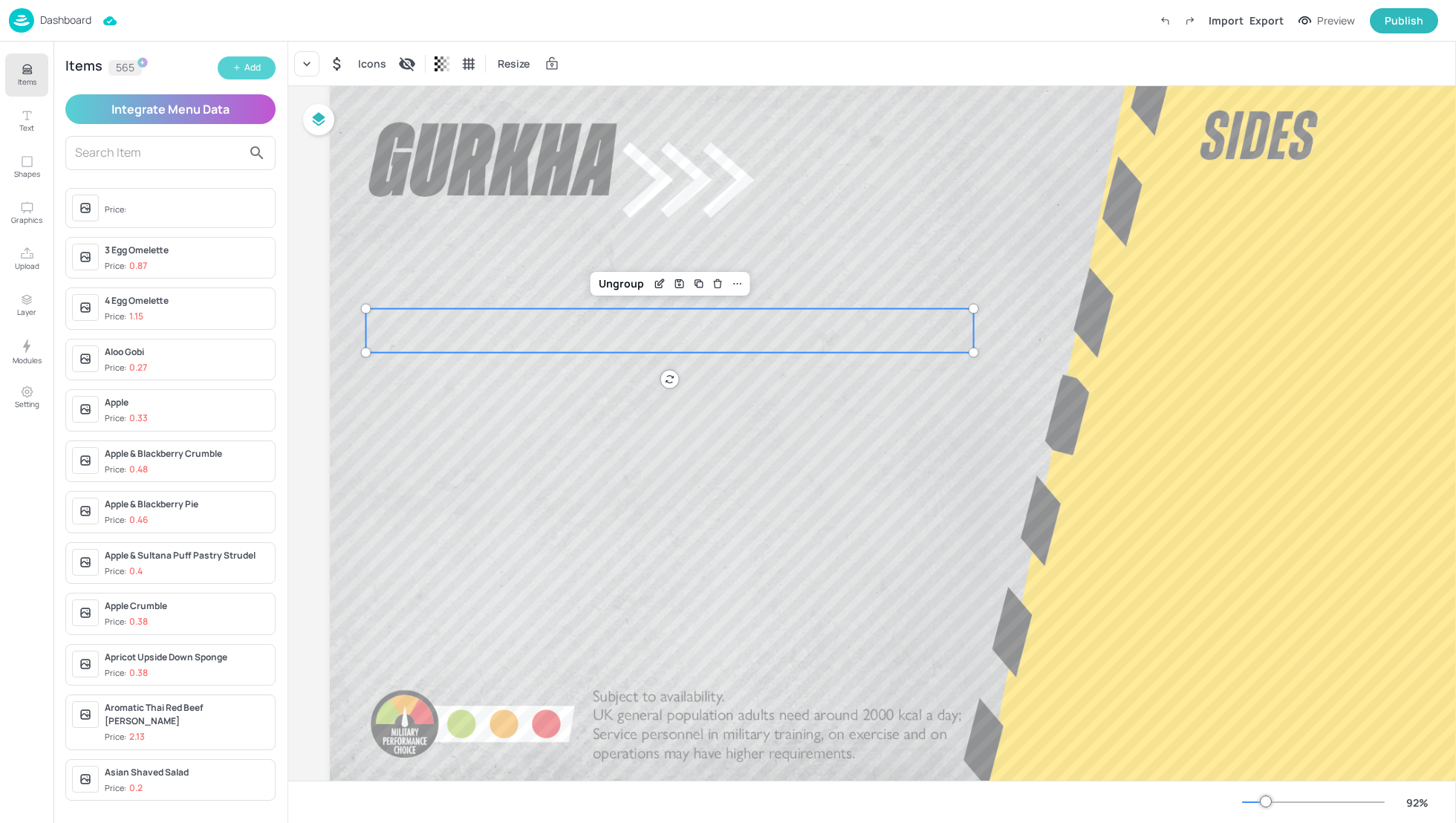
click at [236, 72] on button "Add" at bounding box center [247, 68] width 58 height 23
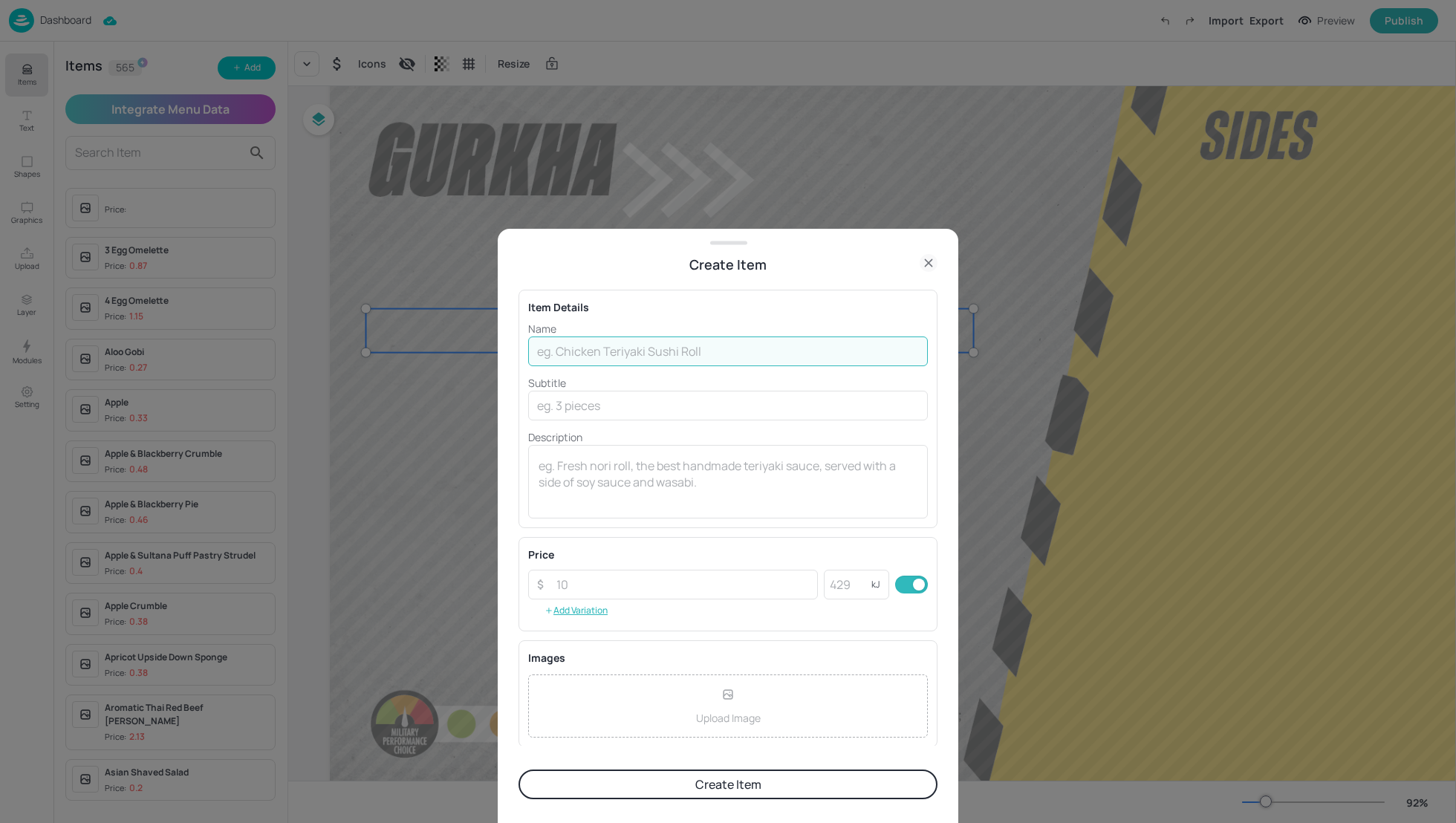
click at [609, 349] on input "text" at bounding box center [728, 351] width 400 height 30
click at [626, 350] on input "text" at bounding box center [728, 351] width 400 height 30
paste input "Nepalese Chicken Curry meal"
type input "Nepalese Chicken Curry meal"
click at [640, 416] on input "text" at bounding box center [728, 405] width 400 height 30
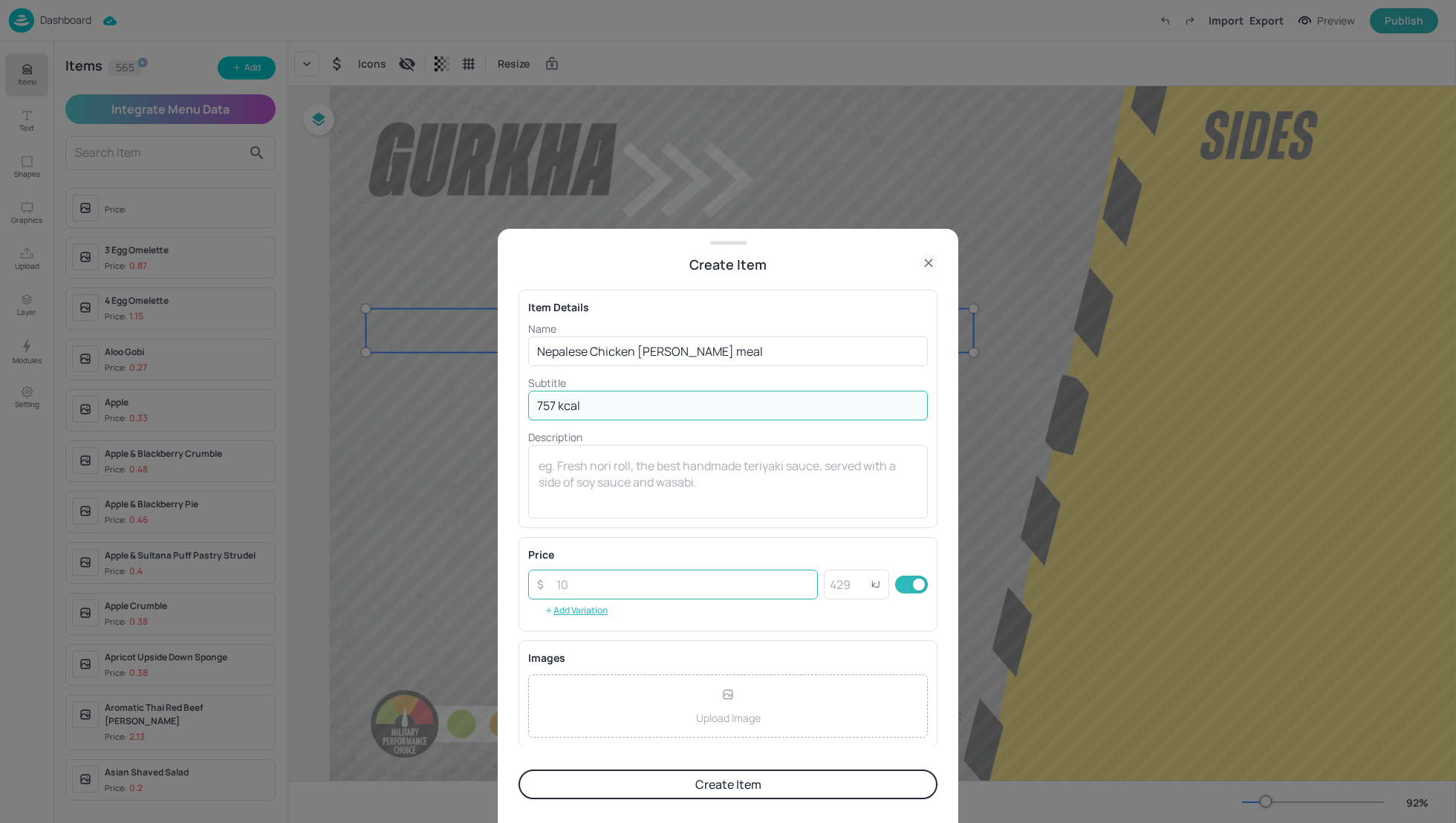
type input "757 kcal"
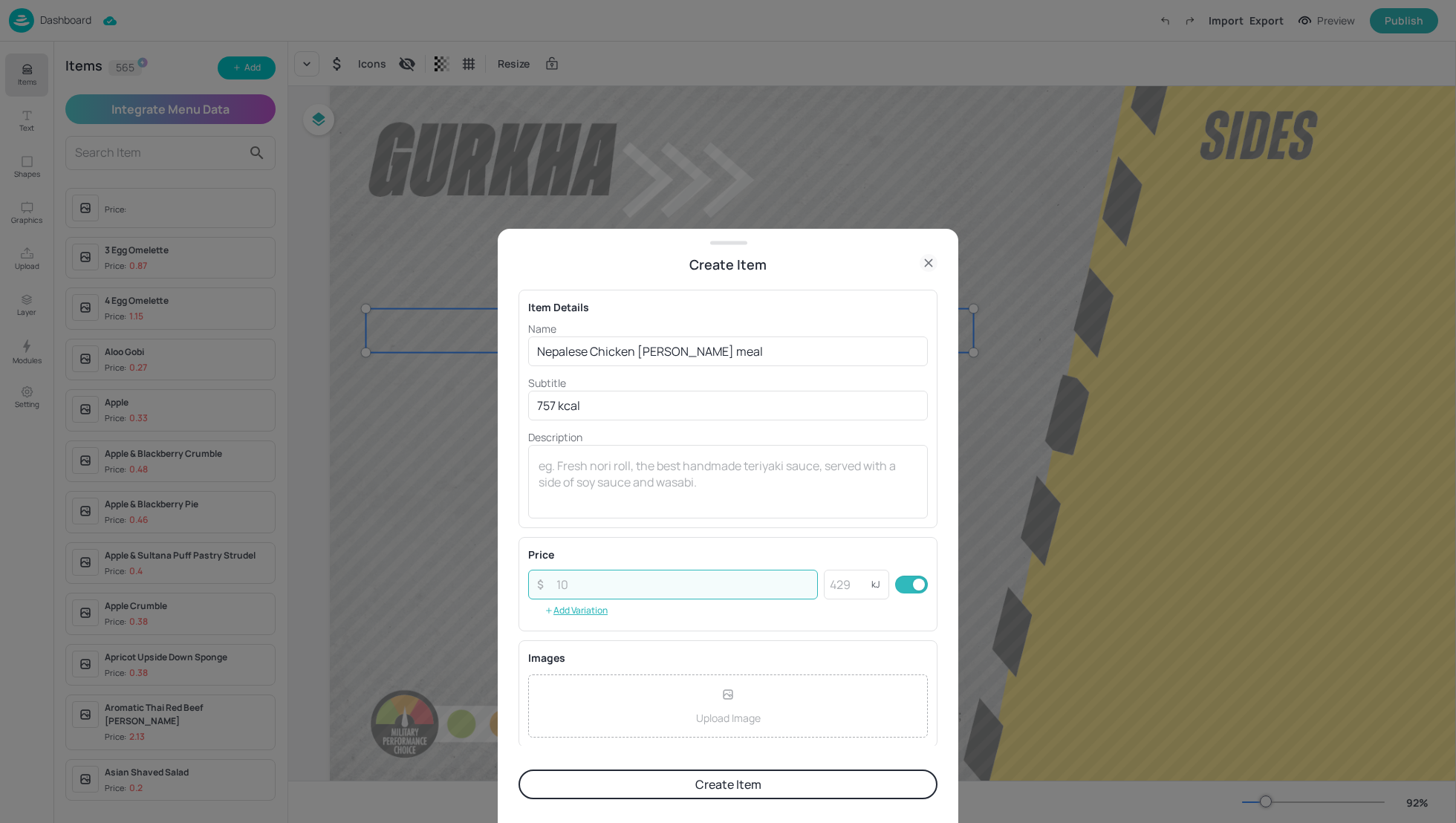
click at [612, 584] on input "number" at bounding box center [682, 584] width 270 height 30
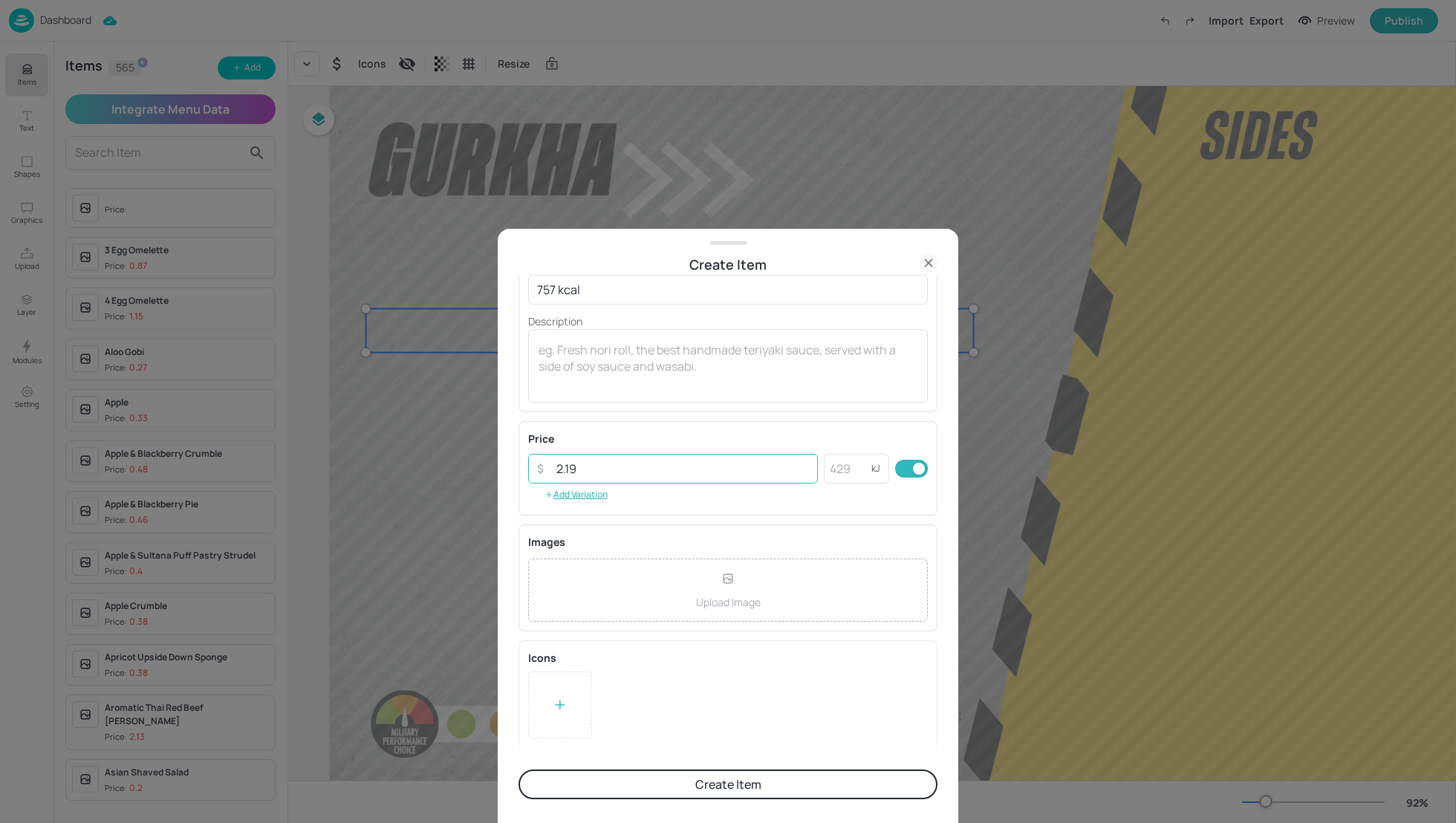
click at [584, 472] on input "2.19" at bounding box center [682, 469] width 270 height 30
type input "2.17"
click at [565, 710] on div at bounding box center [560, 704] width 15 height 22
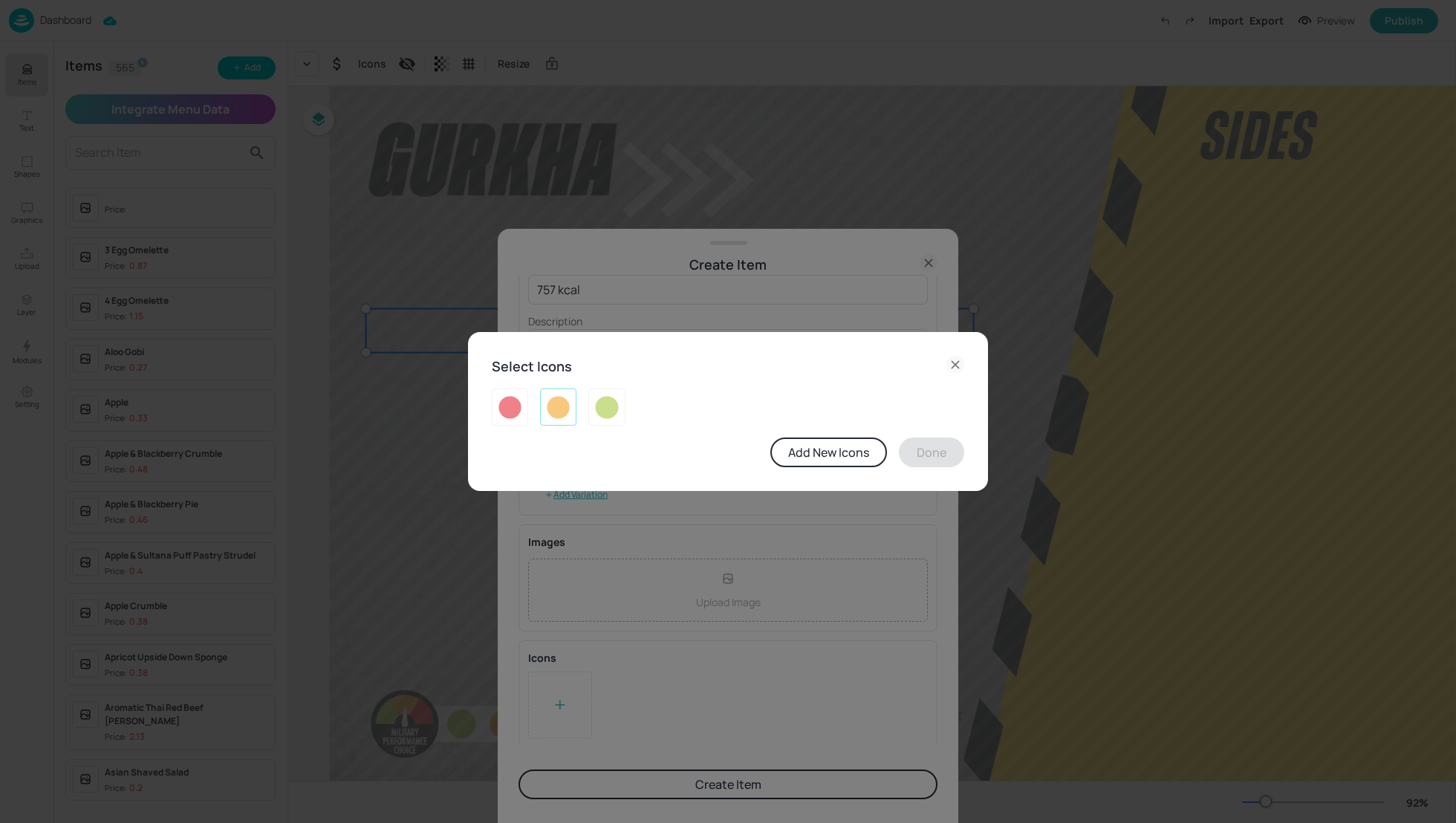
click at [562, 420] on div at bounding box center [558, 407] width 37 height 38
click at [944, 449] on button "Done" at bounding box center [931, 452] width 65 height 30
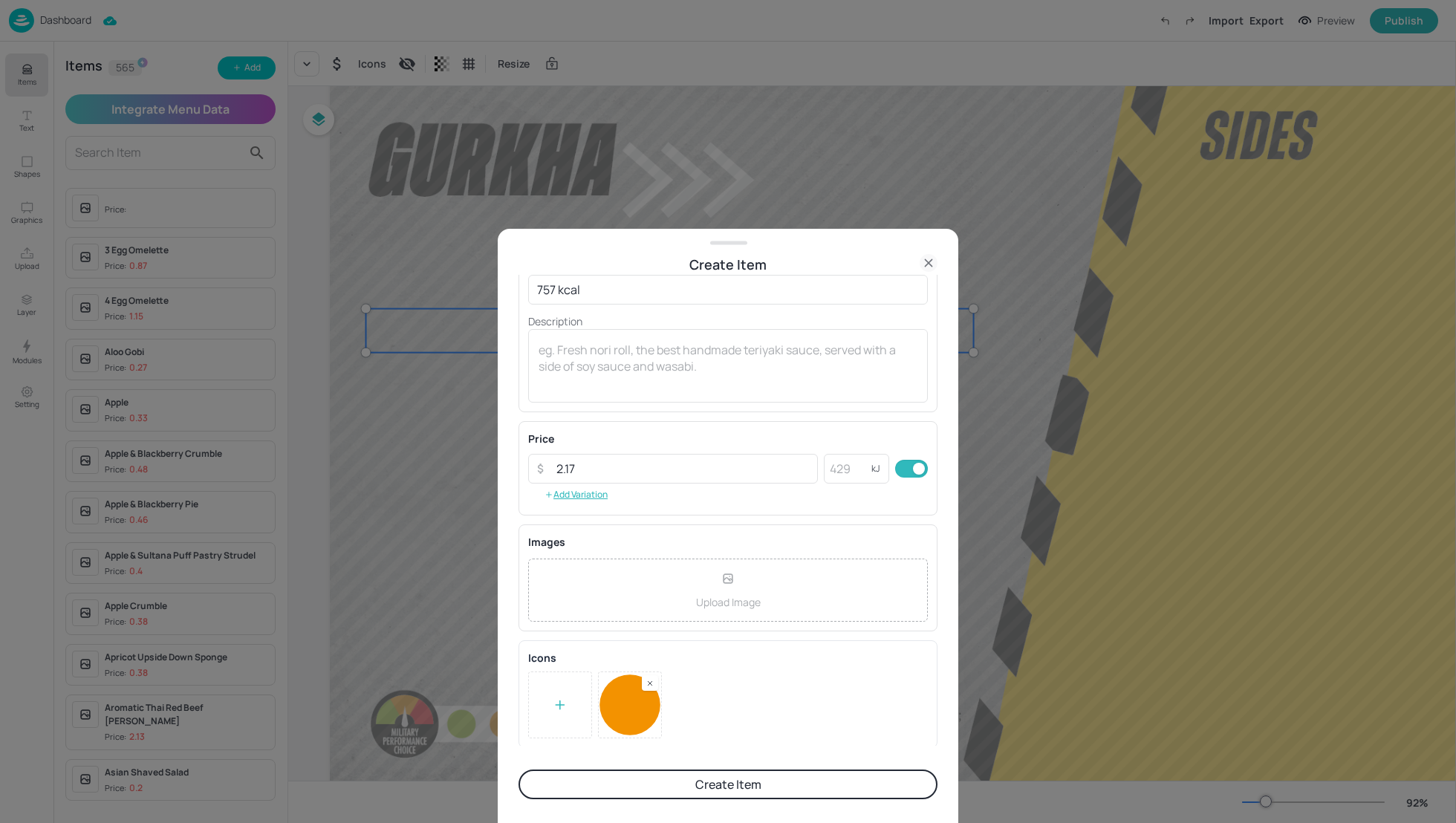
click at [816, 782] on button "Create Item" at bounding box center [728, 784] width 419 height 30
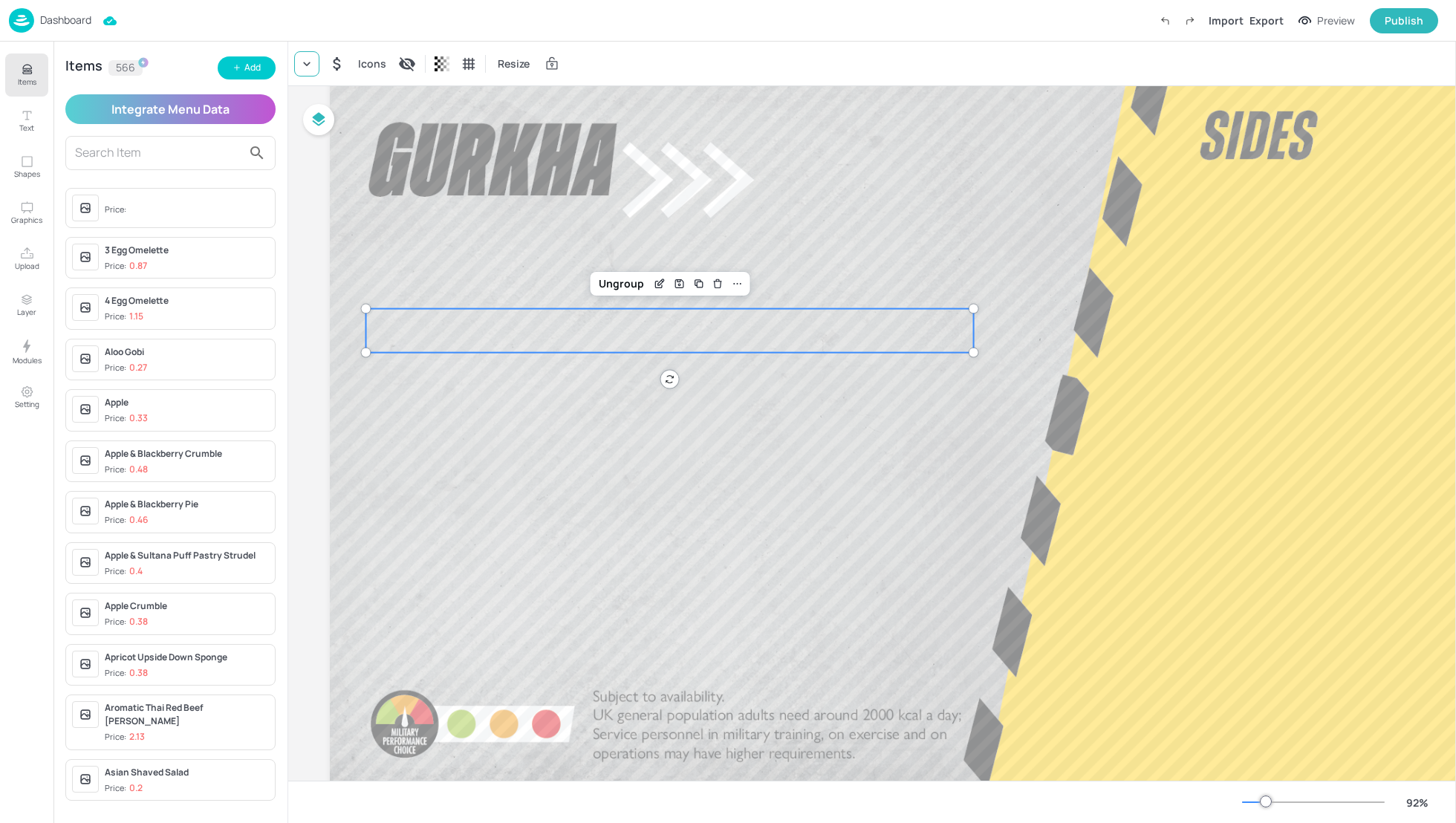
click at [304, 66] on icon at bounding box center [306, 64] width 15 height 15
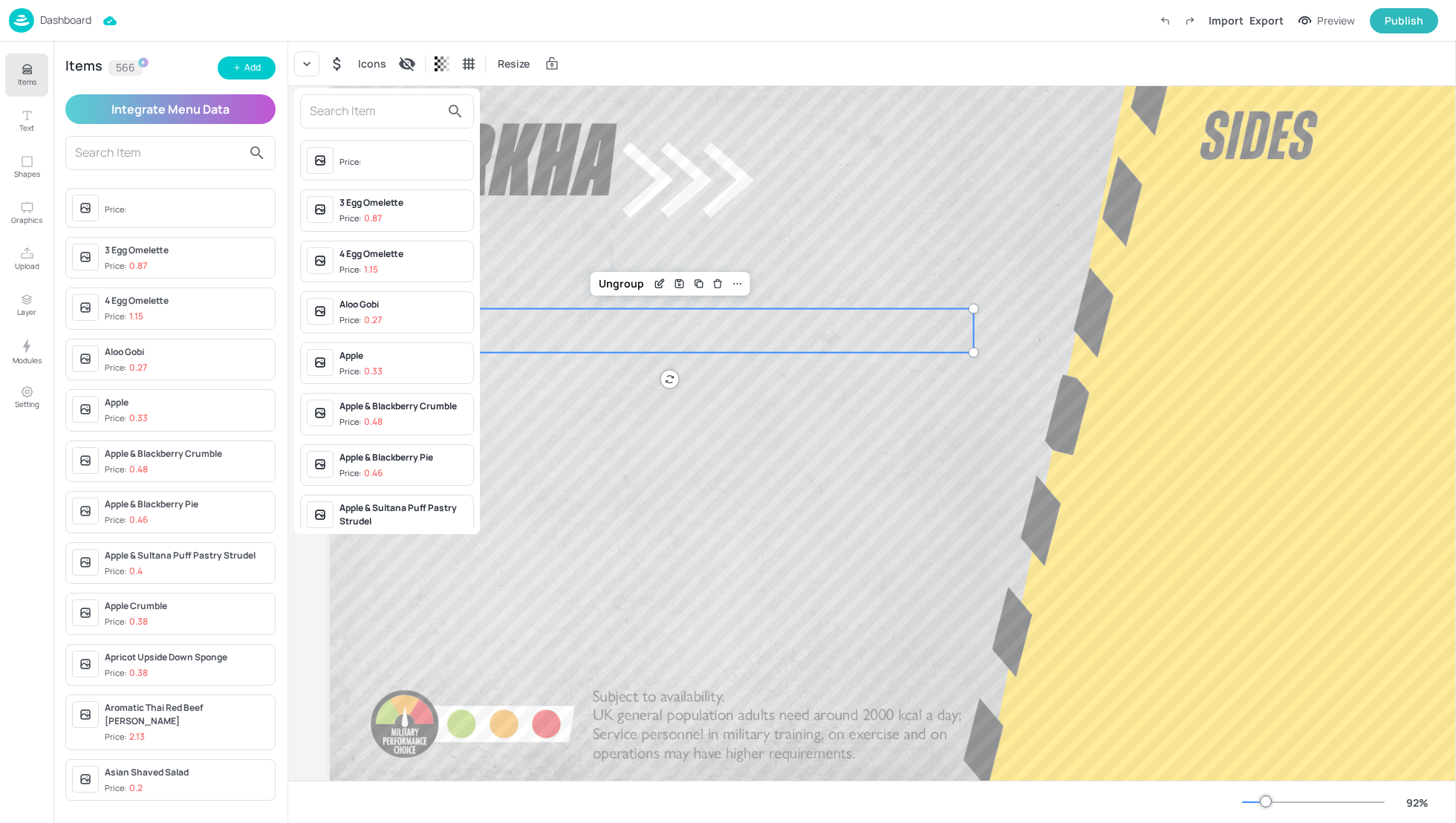
click at [329, 111] on input "text" at bounding box center [375, 111] width 131 height 24
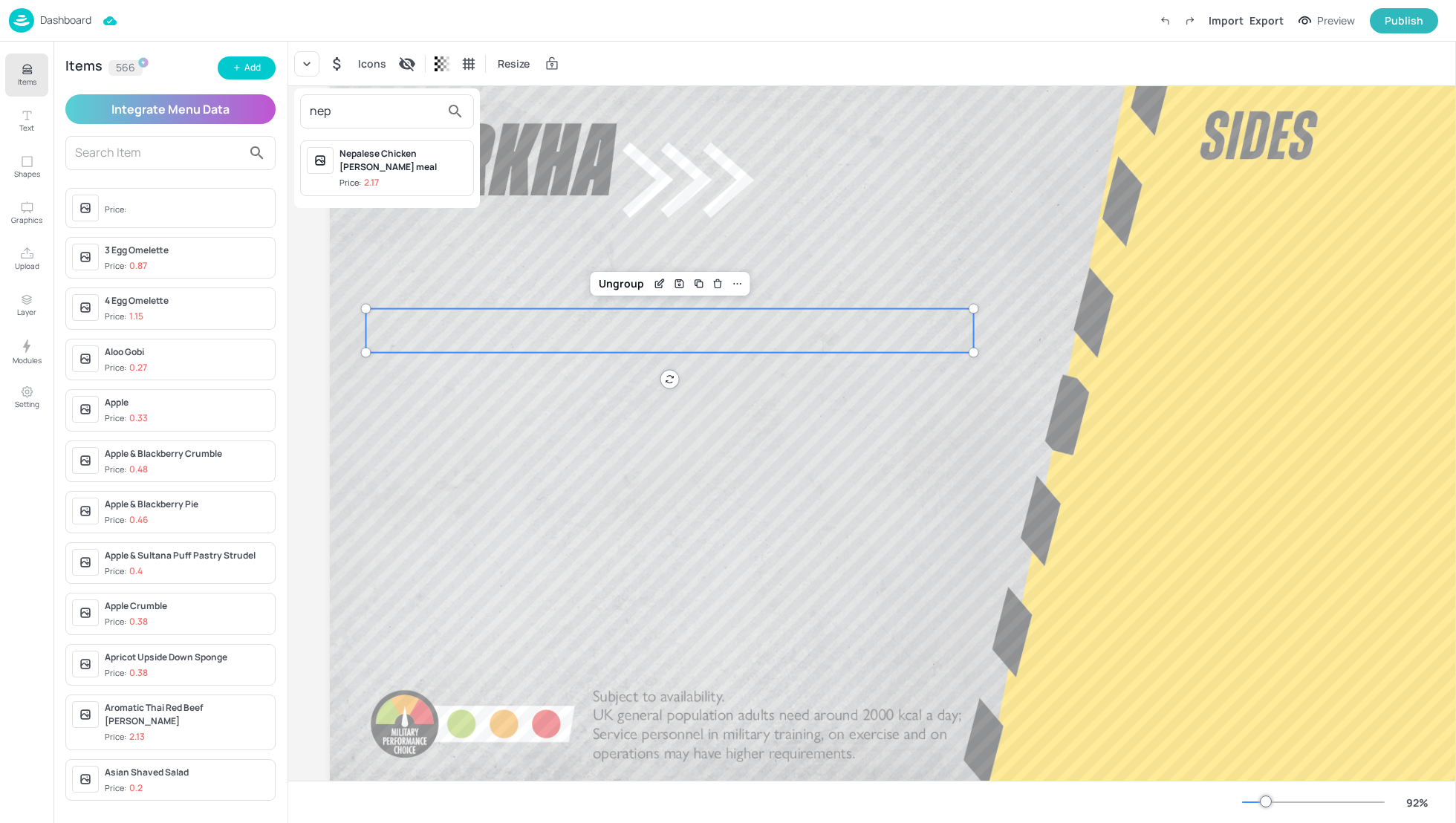
type input "nep"
click at [383, 149] on div "Nepalese Chicken Curry meal" at bounding box center [403, 160] width 128 height 27
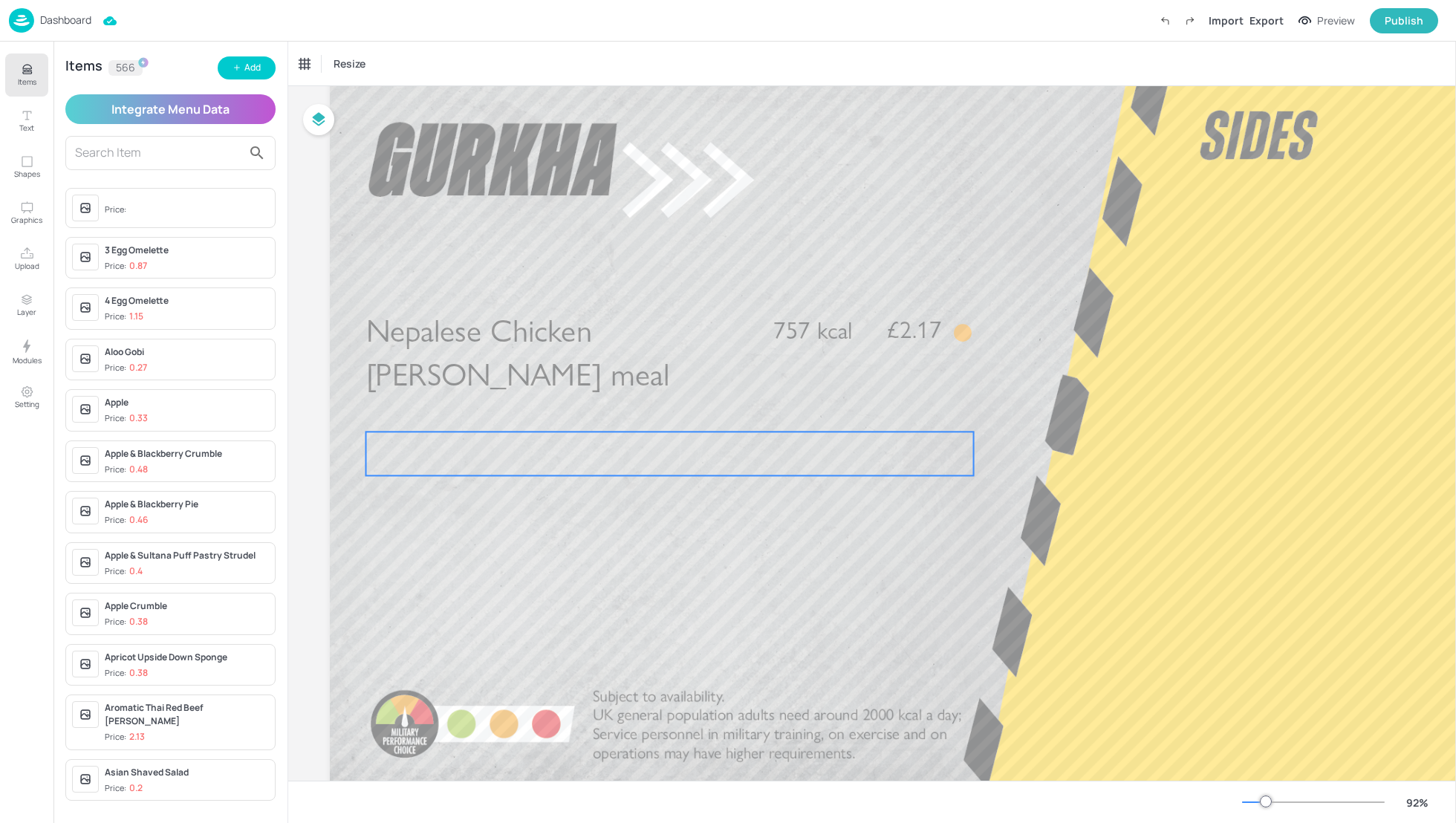
click at [735, 456] on div at bounding box center [670, 453] width 608 height 44
click at [244, 65] on button "Add" at bounding box center [247, 68] width 58 height 23
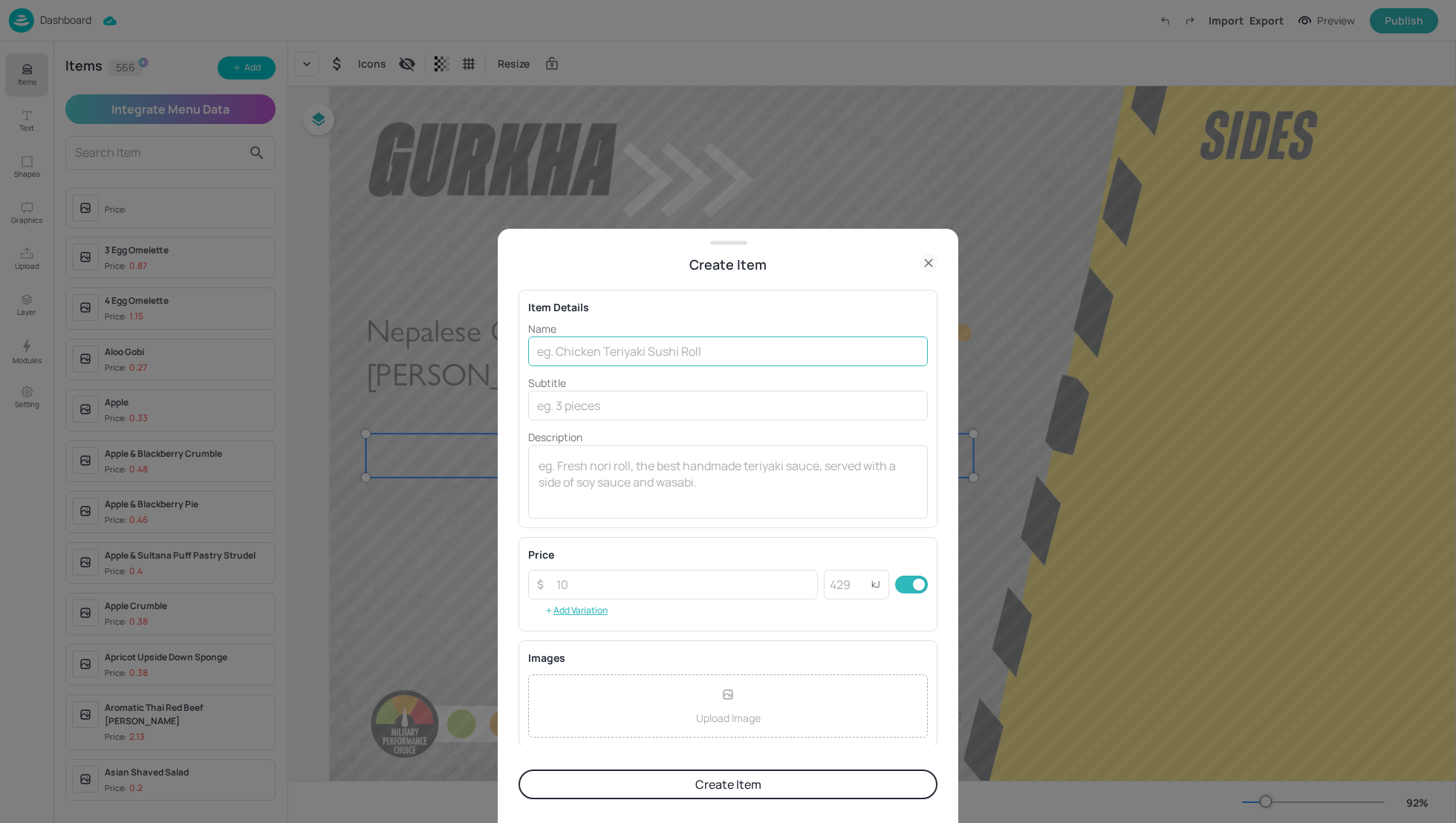
click at [584, 356] on input "text" at bounding box center [728, 351] width 400 height 30
paste input "Nepalese Pork Curry Meal"
type input "Nepalese Pork Curry Meal"
click at [577, 407] on input "text" at bounding box center [728, 405] width 400 height 30
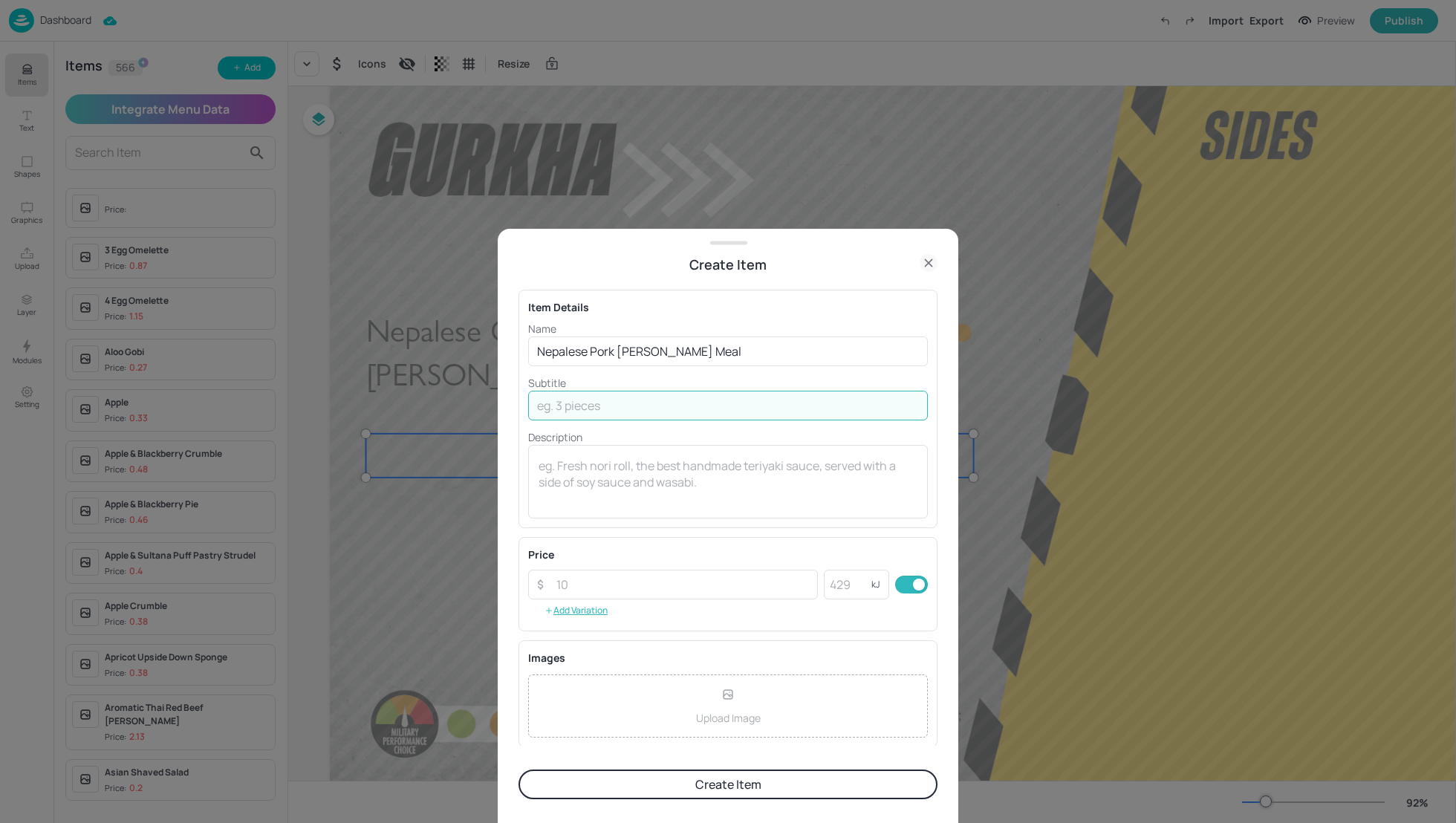
paste input "632 kcal"
click at [608, 413] on input "632 kcal" at bounding box center [728, 405] width 400 height 30
type input "632 kcal"
click at [143, 257] on div at bounding box center [728, 411] width 1456 height 823
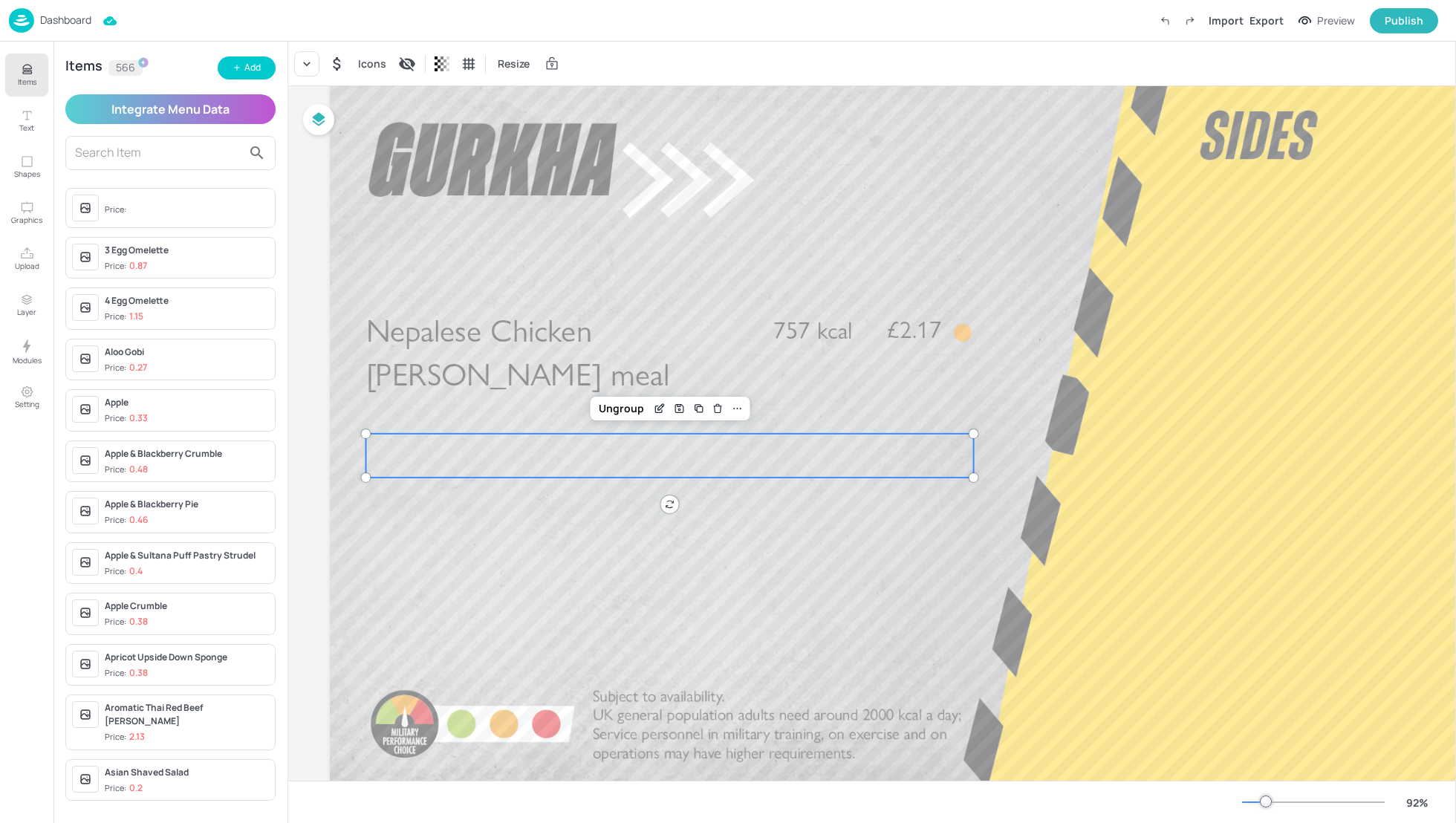
click at [152, 256] on div "3 Egg Omelette Price: 0.87" at bounding box center [187, 258] width 164 height 29
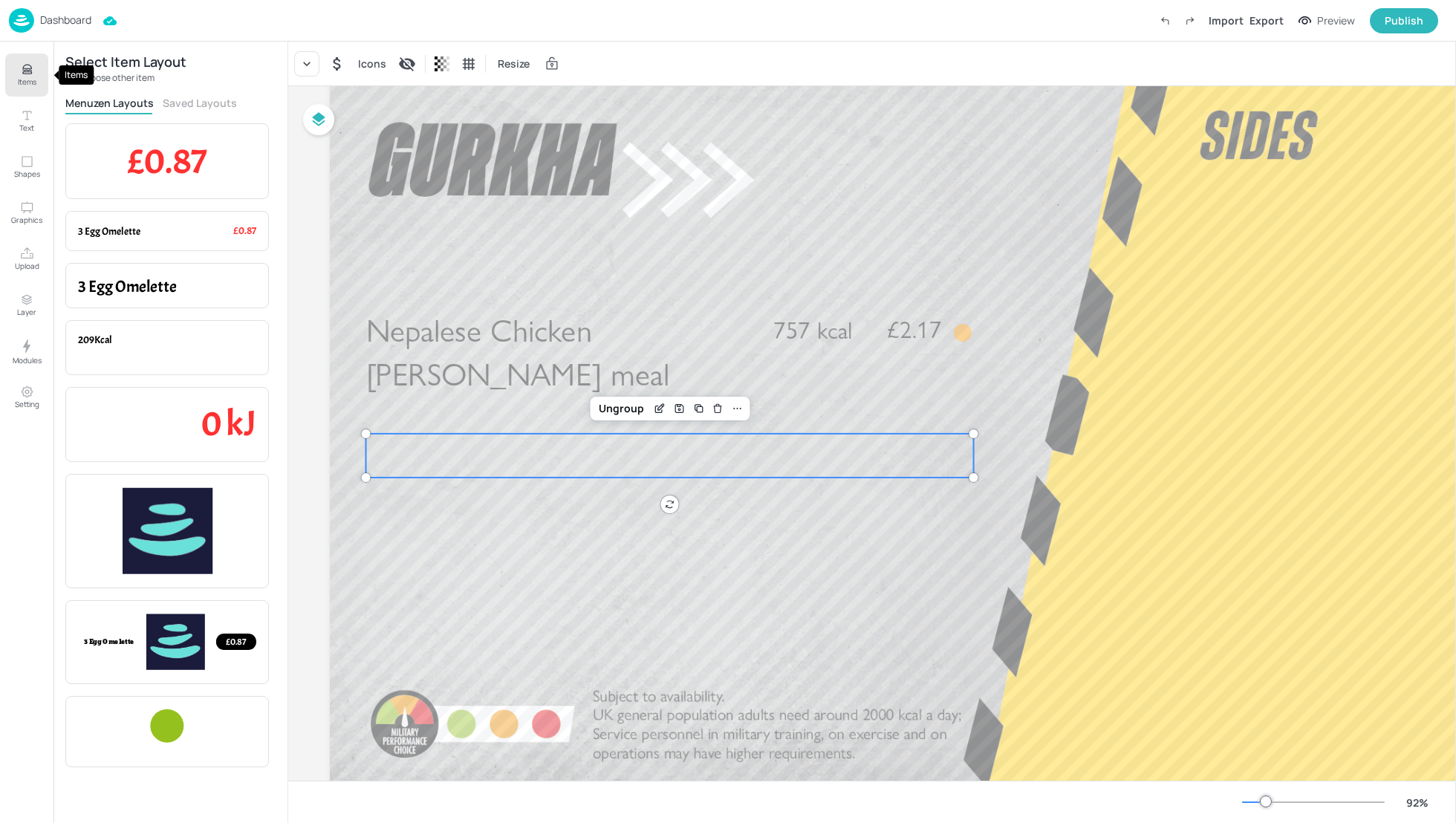
click at [31, 81] on p "Items" at bounding box center [27, 82] width 18 height 11
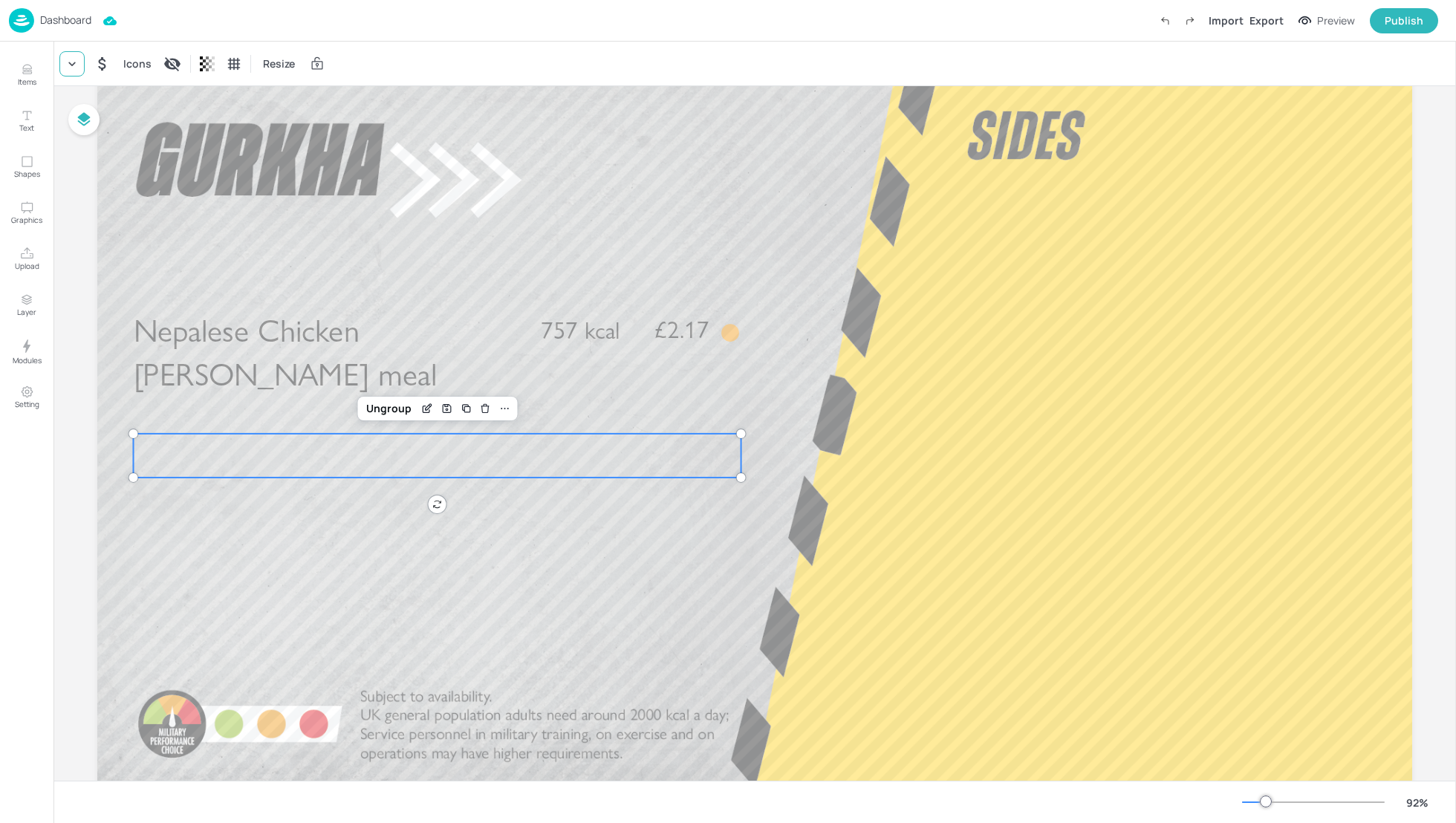
click at [79, 61] on div at bounding box center [72, 64] width 25 height 25
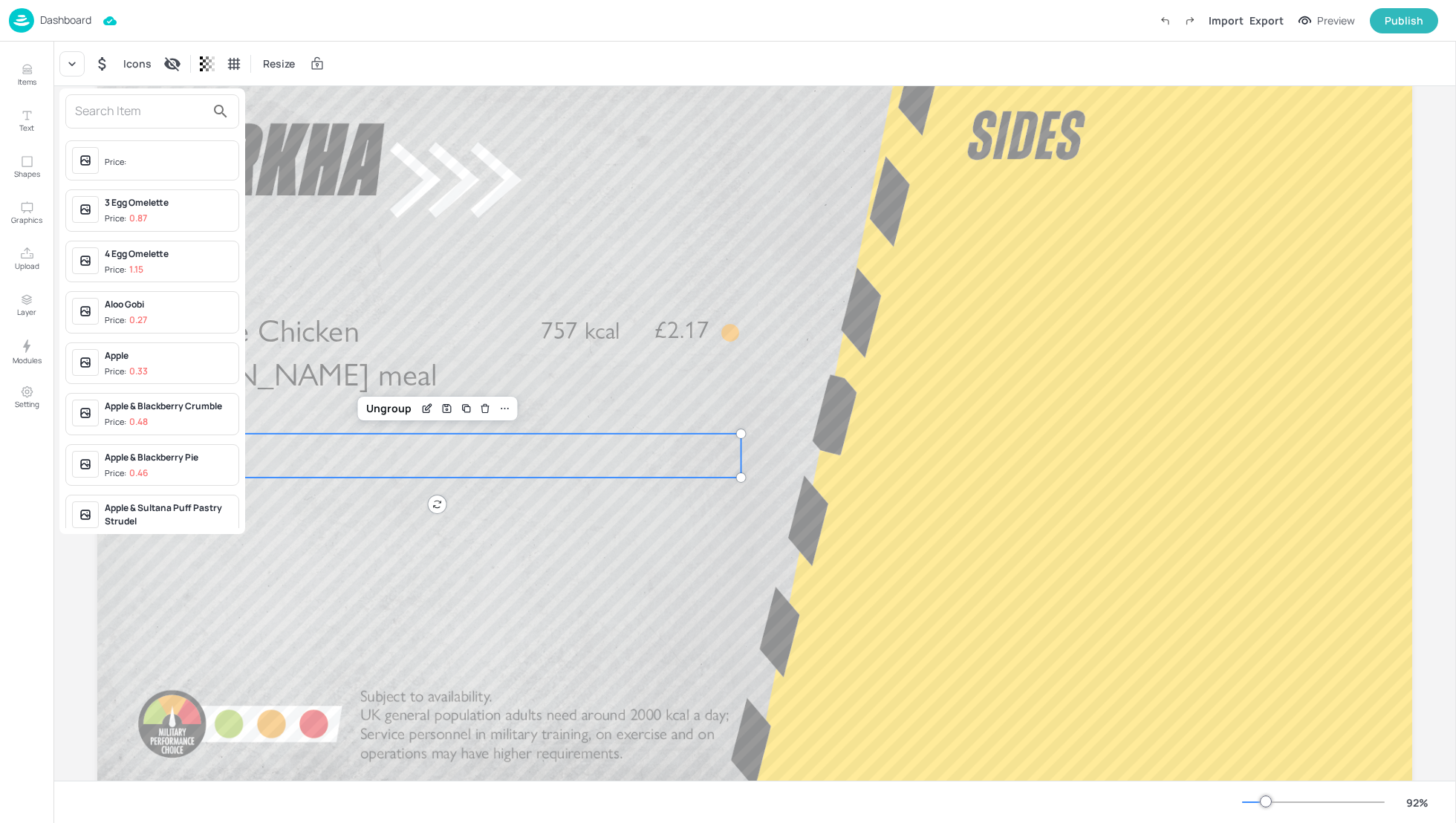
click at [97, 109] on input "text" at bounding box center [140, 111] width 131 height 24
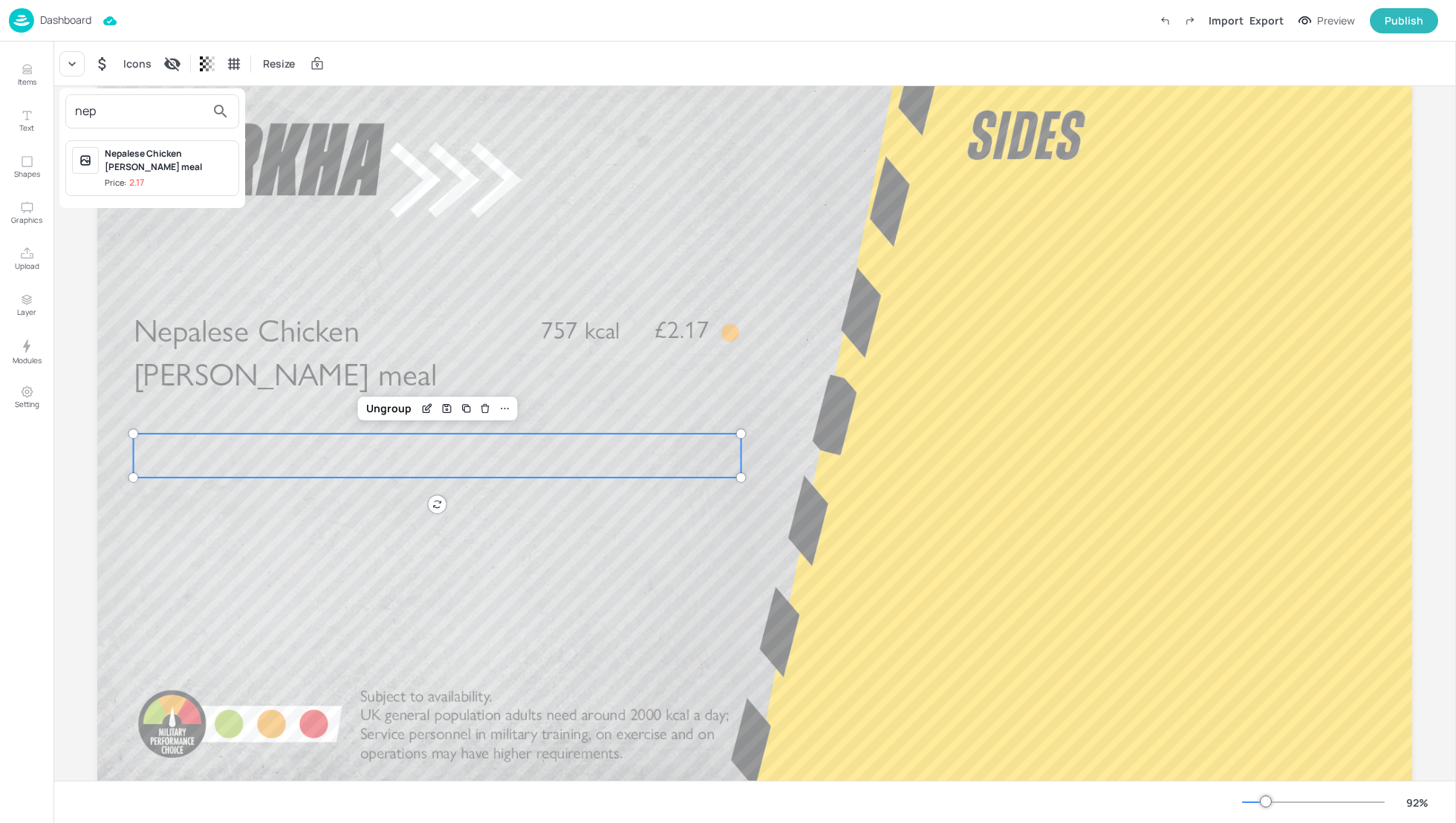
type input "nep"
click at [71, 67] on div at bounding box center [728, 411] width 1456 height 823
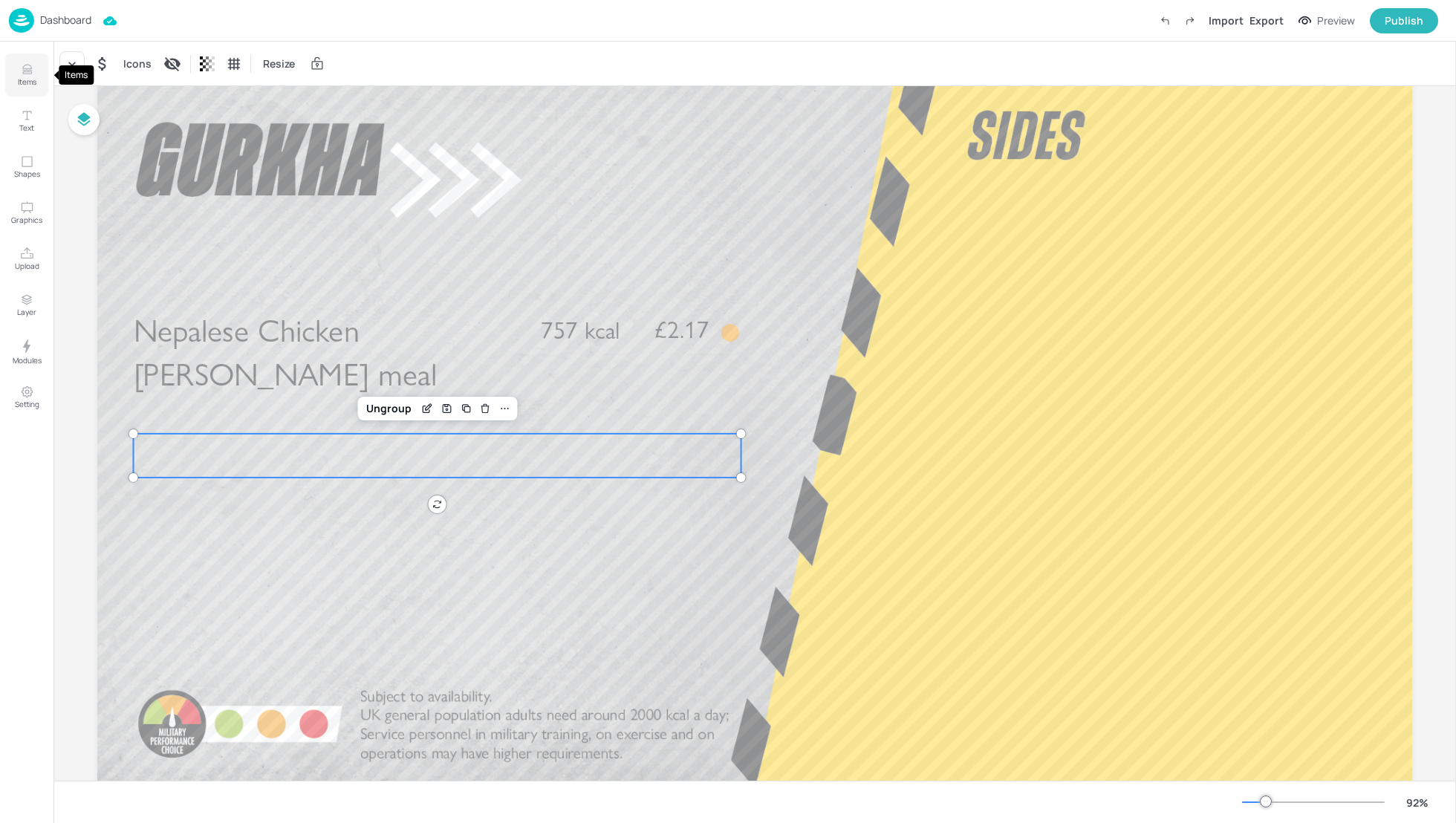
click at [21, 84] on p "Items" at bounding box center [27, 82] width 18 height 11
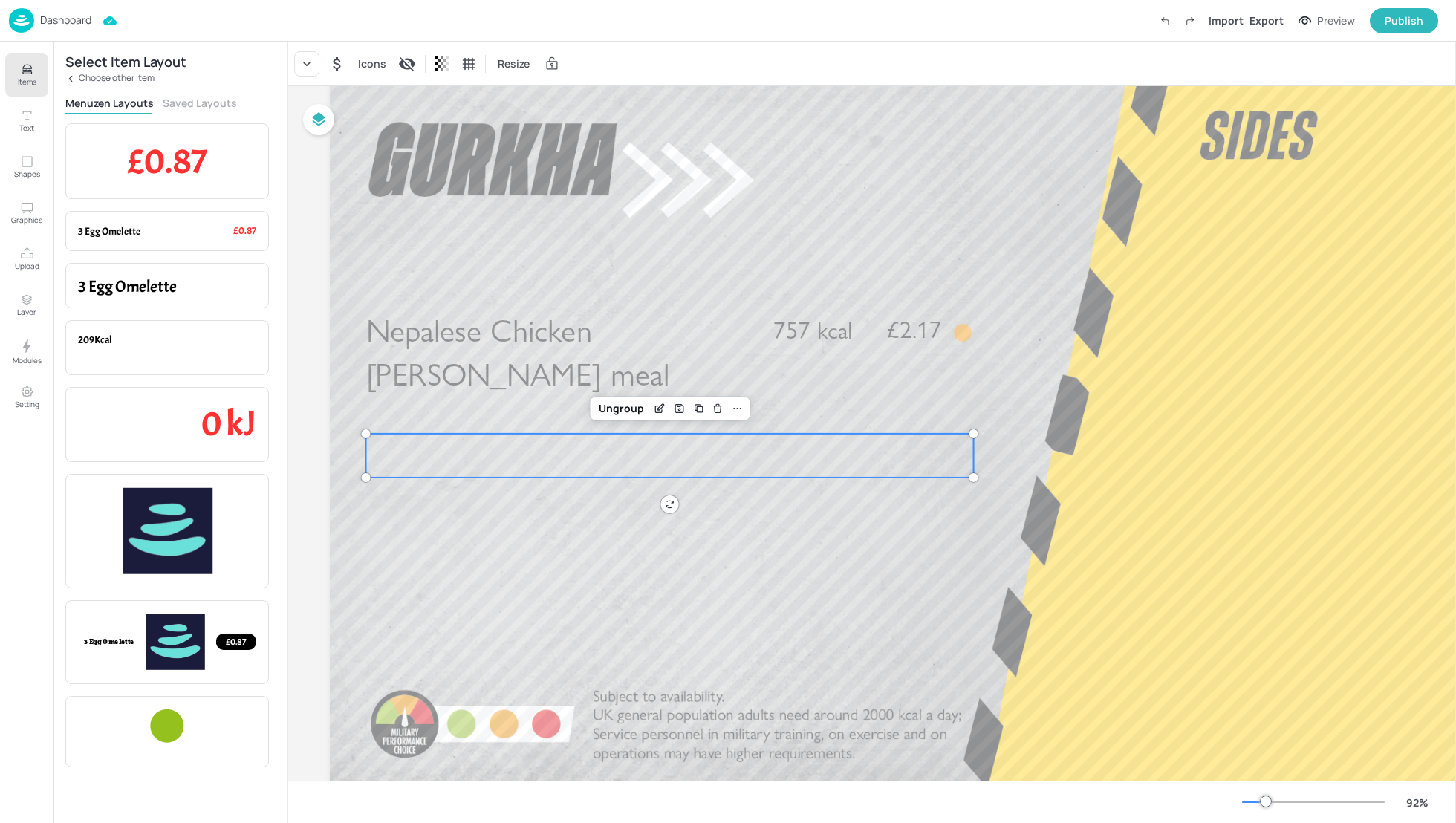
click at [70, 75] on icon at bounding box center [70, 79] width 11 height 11
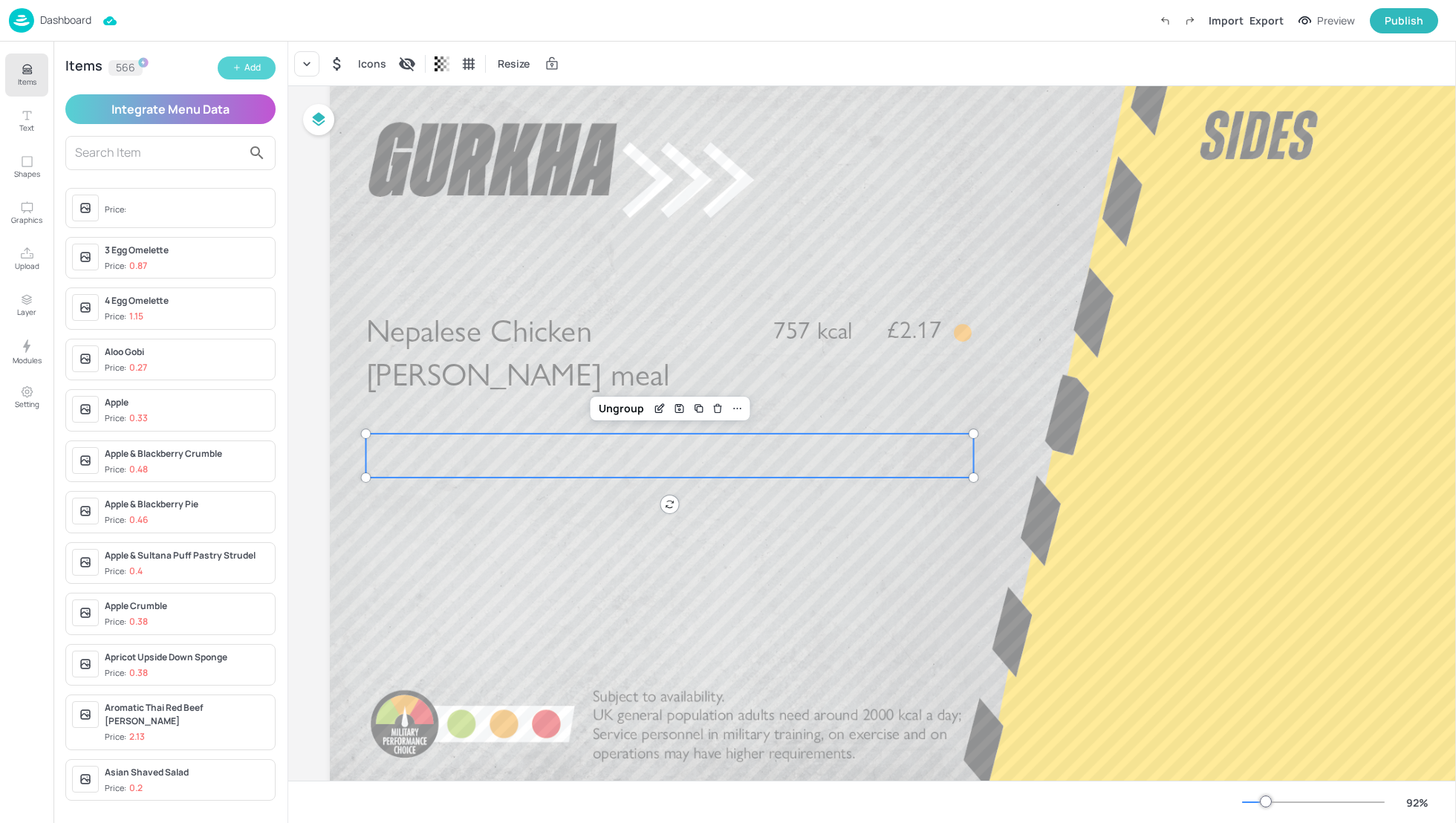
click at [257, 67] on div "Add" at bounding box center [252, 68] width 16 height 14
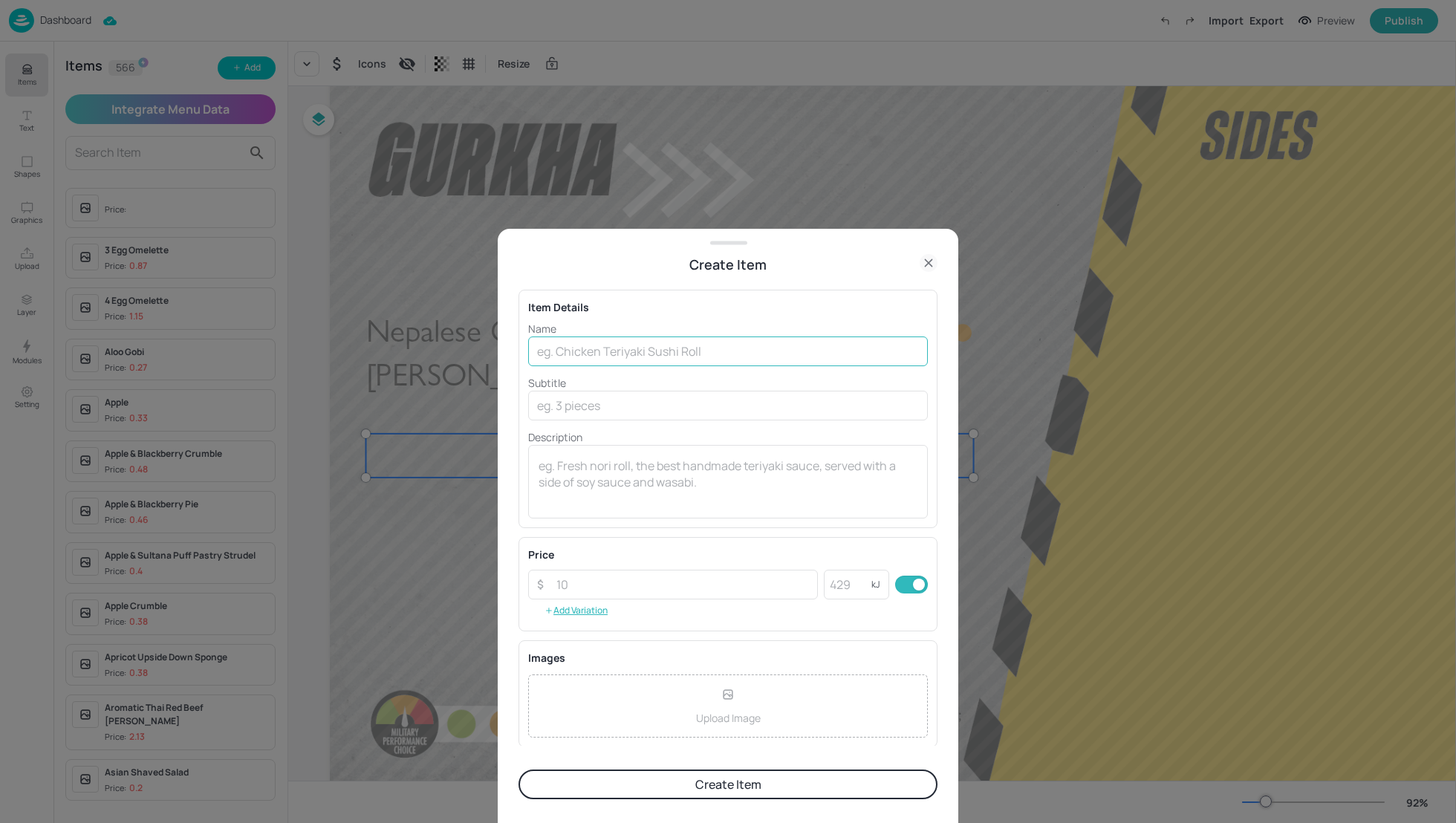
click at [634, 351] on input "text" at bounding box center [728, 351] width 400 height 30
paste input "Nepalese Pork Curry Meal"
type input "Nepalese Pork Curry Meal"
click at [582, 409] on input "text" at bounding box center [728, 405] width 400 height 30
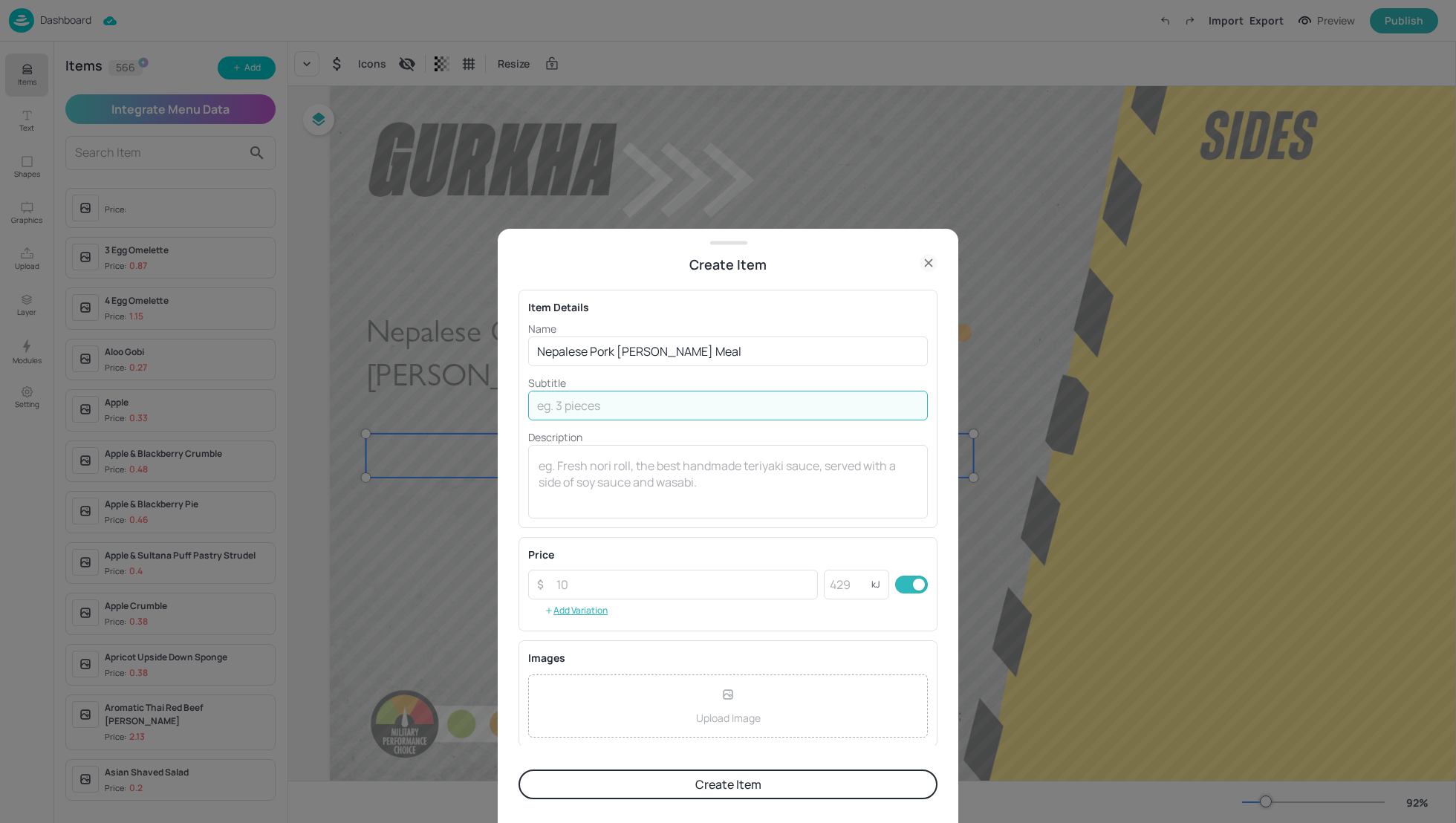
paste input "632 kcal"
click at [672, 384] on p "Subtitle" at bounding box center [728, 383] width 400 height 15
click at [619, 410] on input "632 kcal" at bounding box center [728, 405] width 400 height 30
type input "6"
type input "632Kcal"
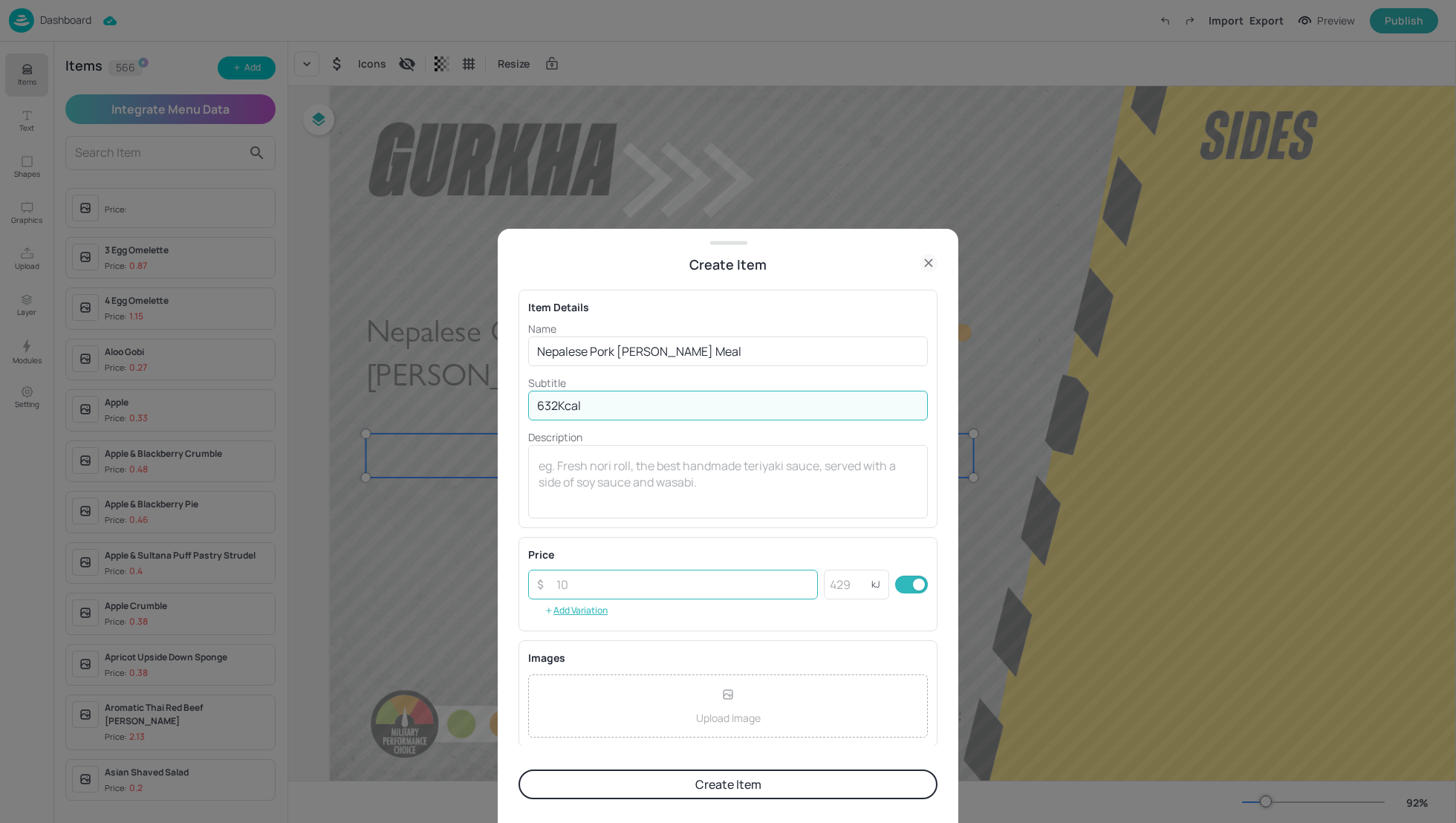
click at [571, 587] on input "number" at bounding box center [682, 584] width 270 height 30
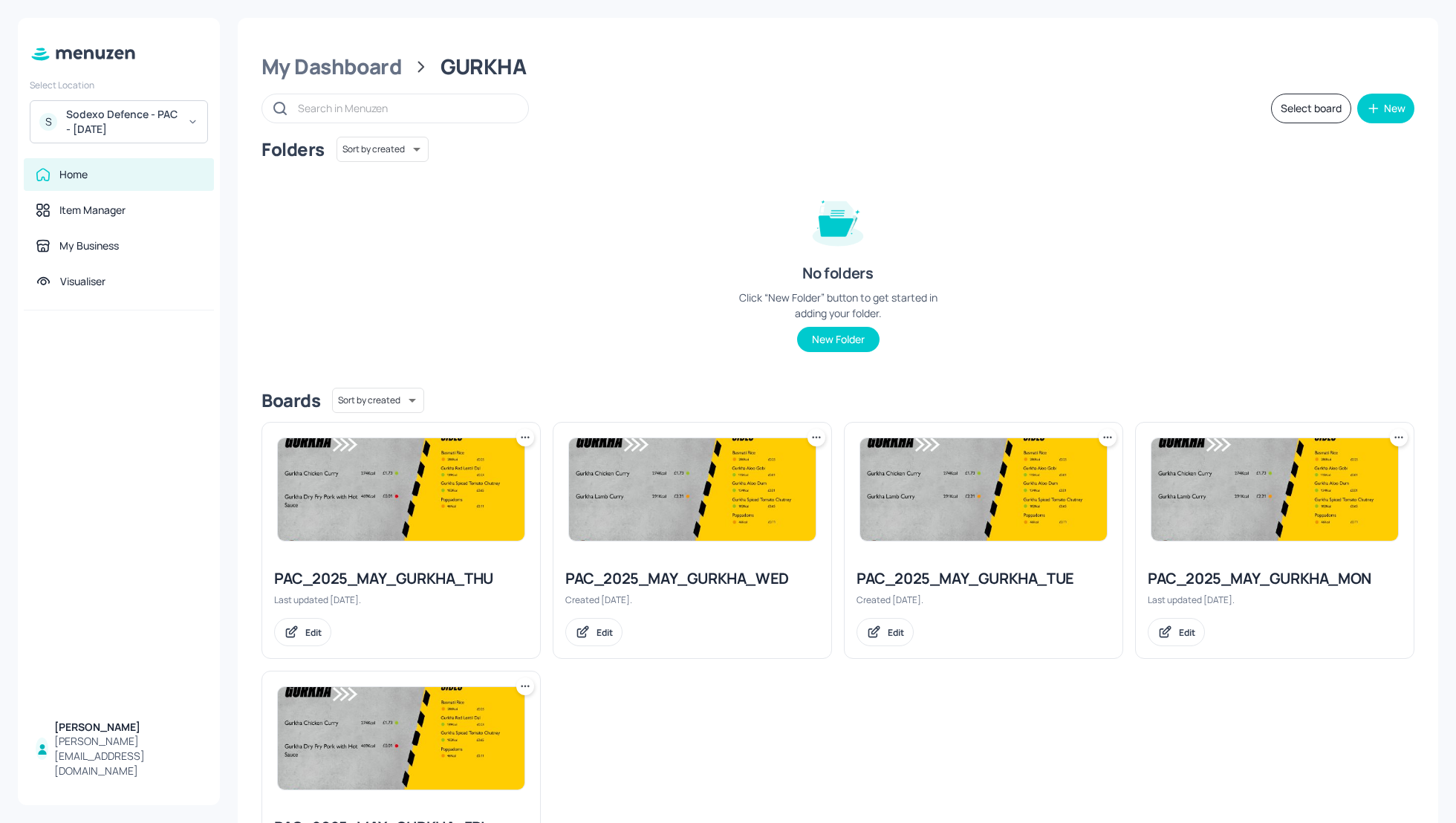
click at [535, 311] on div "Folders Sort by created id ​ No folders Click “New Folder” button to get starte…" at bounding box center [838, 256] width 1153 height 239
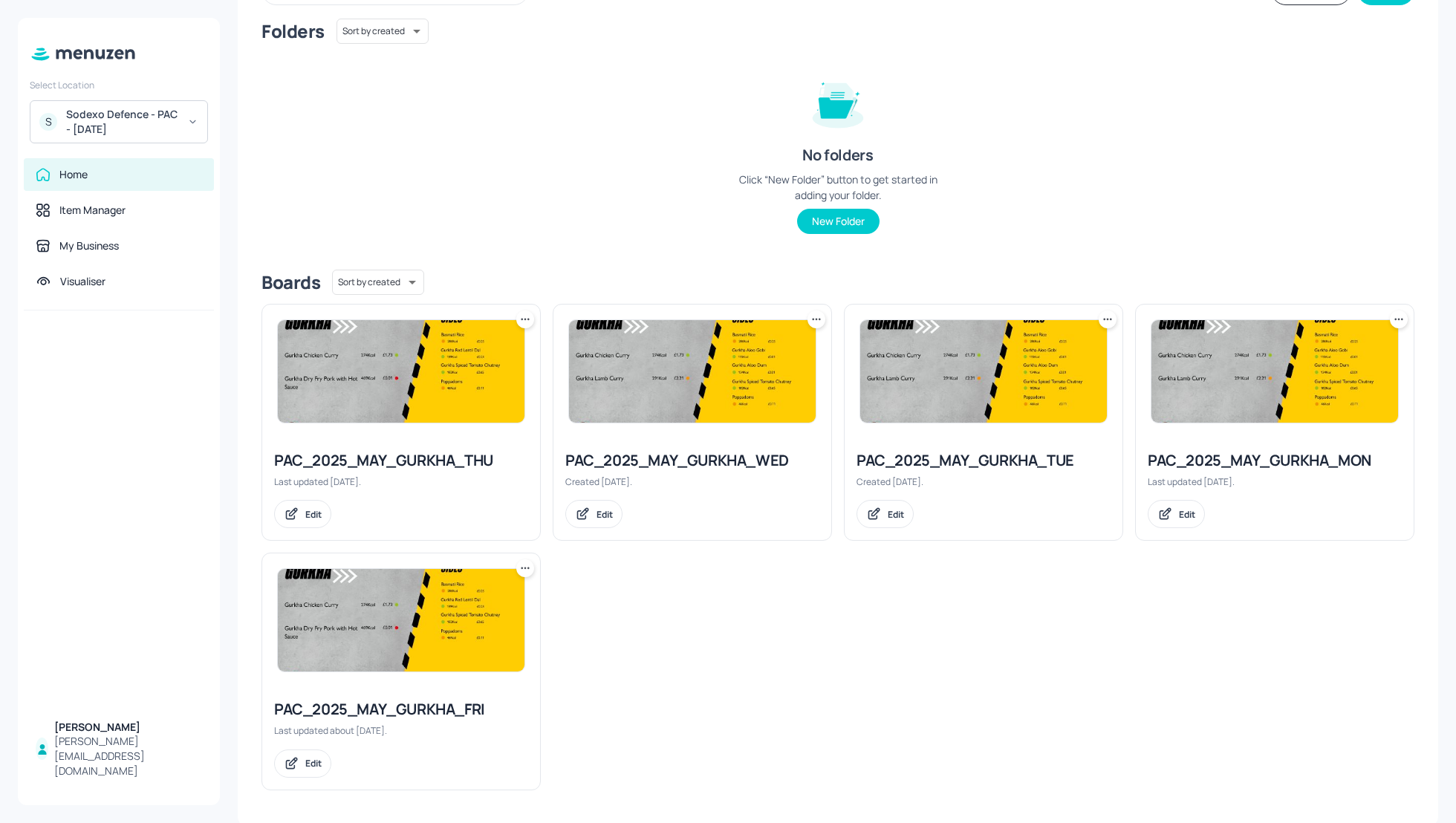
scroll to position [119, 0]
click at [1284, 456] on div "PAC_2025_MAY_GURKHA_MON" at bounding box center [1275, 459] width 254 height 21
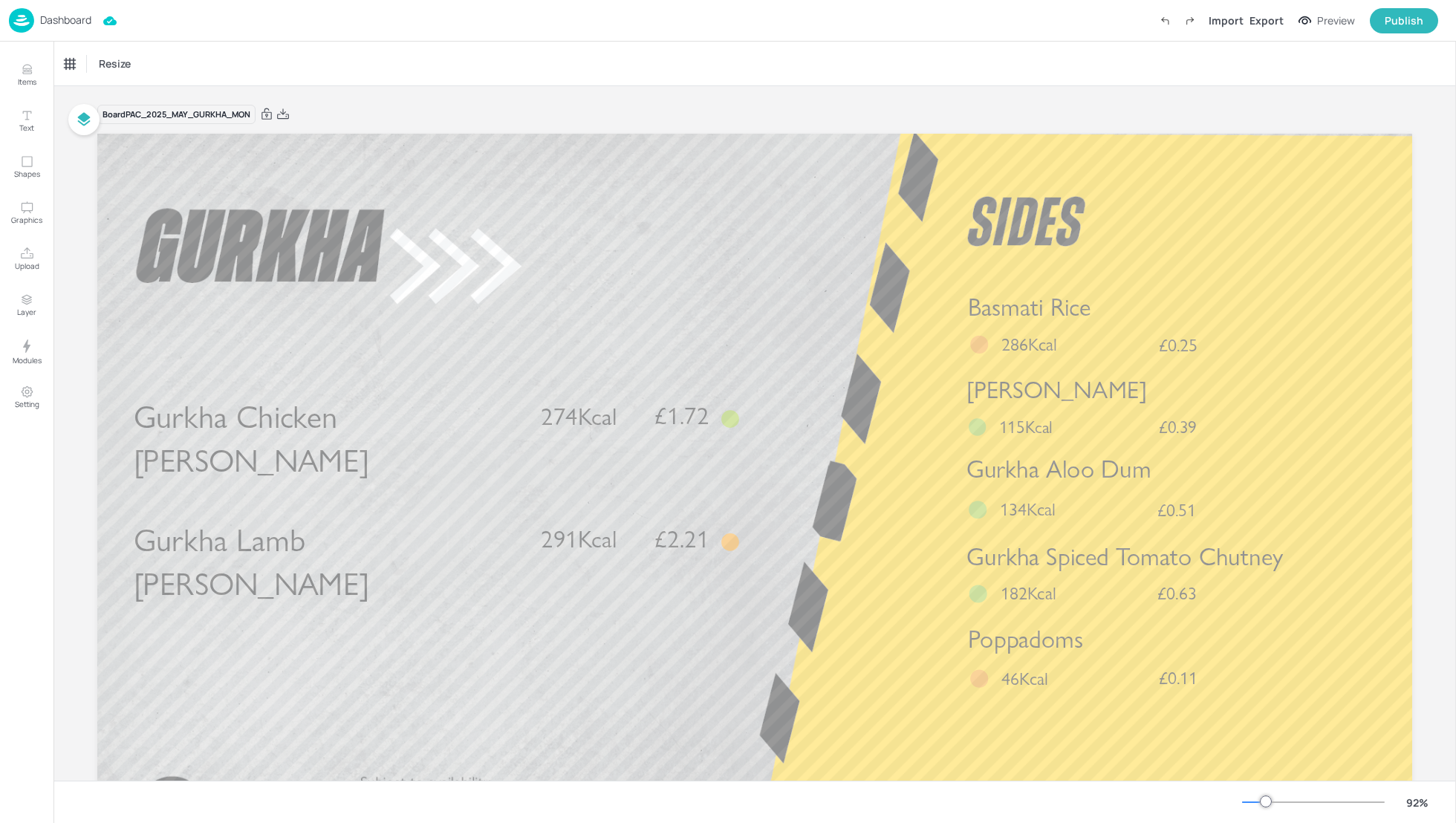
click at [64, 16] on p "Dashboard" at bounding box center [65, 20] width 51 height 11
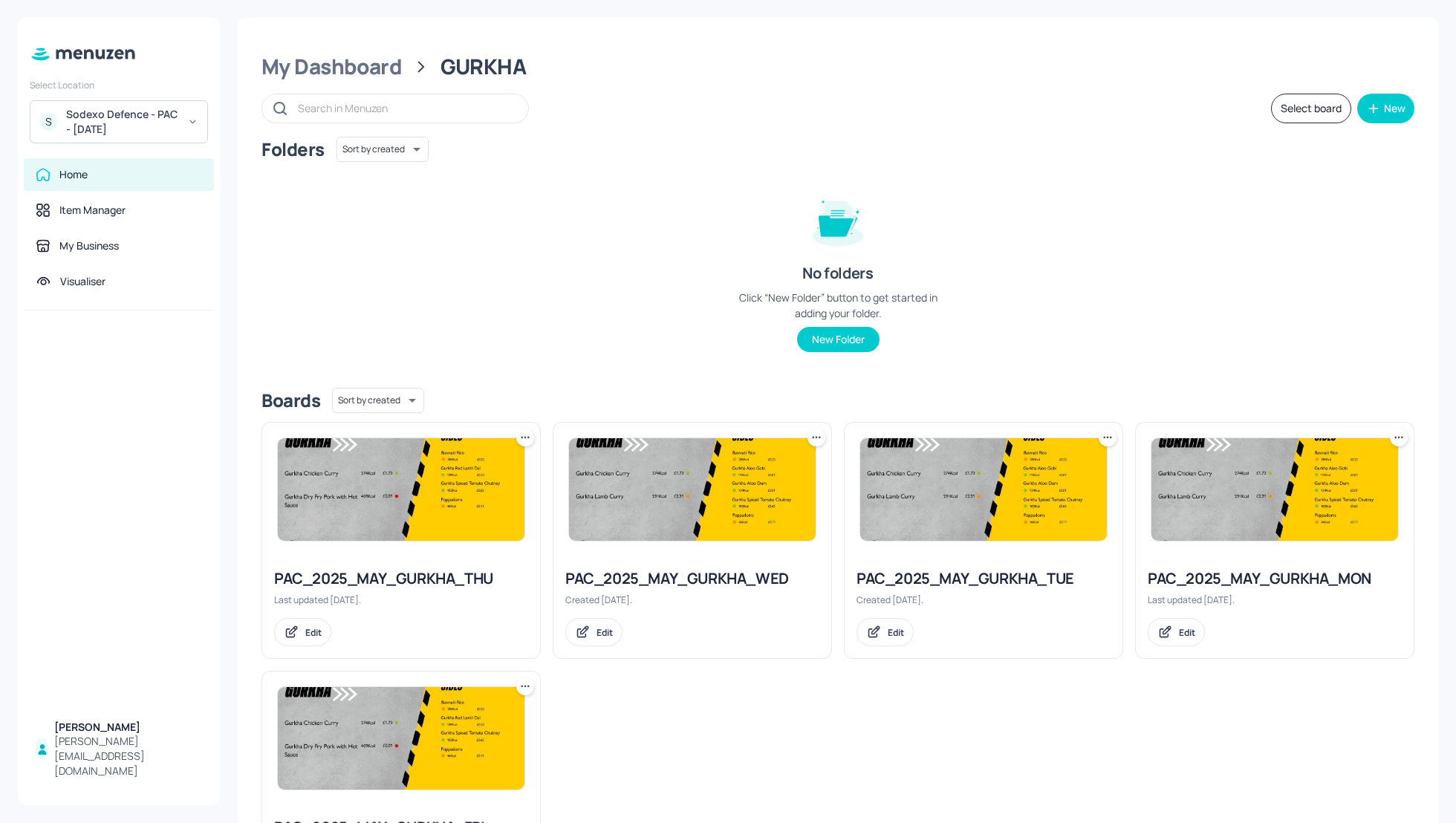
click at [1392, 441] on icon at bounding box center [1399, 437] width 15 height 15
click at [1310, 469] on p "Rename" at bounding box center [1318, 467] width 34 height 13
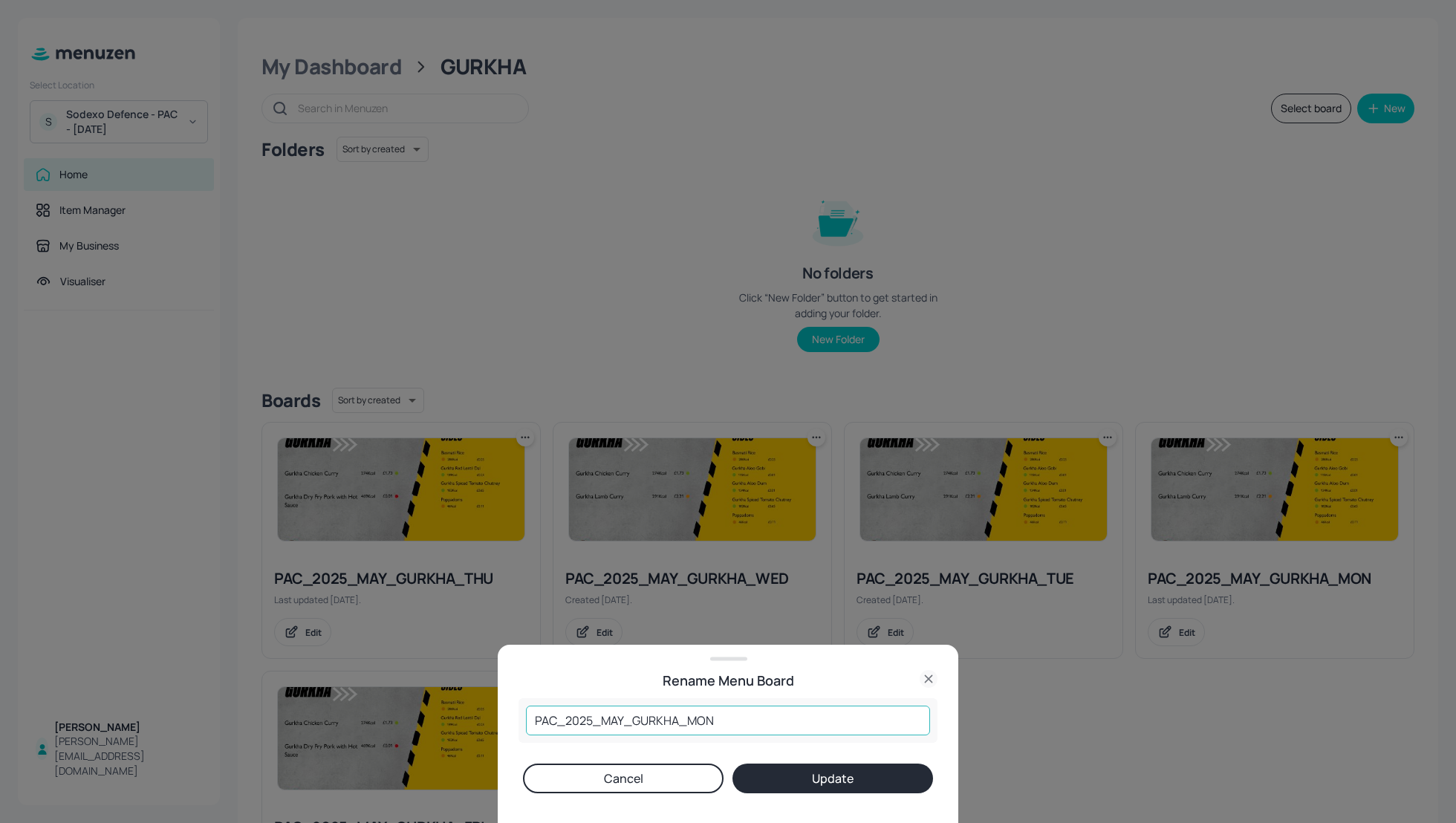
click at [623, 718] on input "PAC_2025_MAY_GURKHA_MON" at bounding box center [728, 720] width 404 height 30
type input "PAC_2025_SEP_GURKHA_MON"
click at [852, 785] on button "Update" at bounding box center [833, 778] width 201 height 30
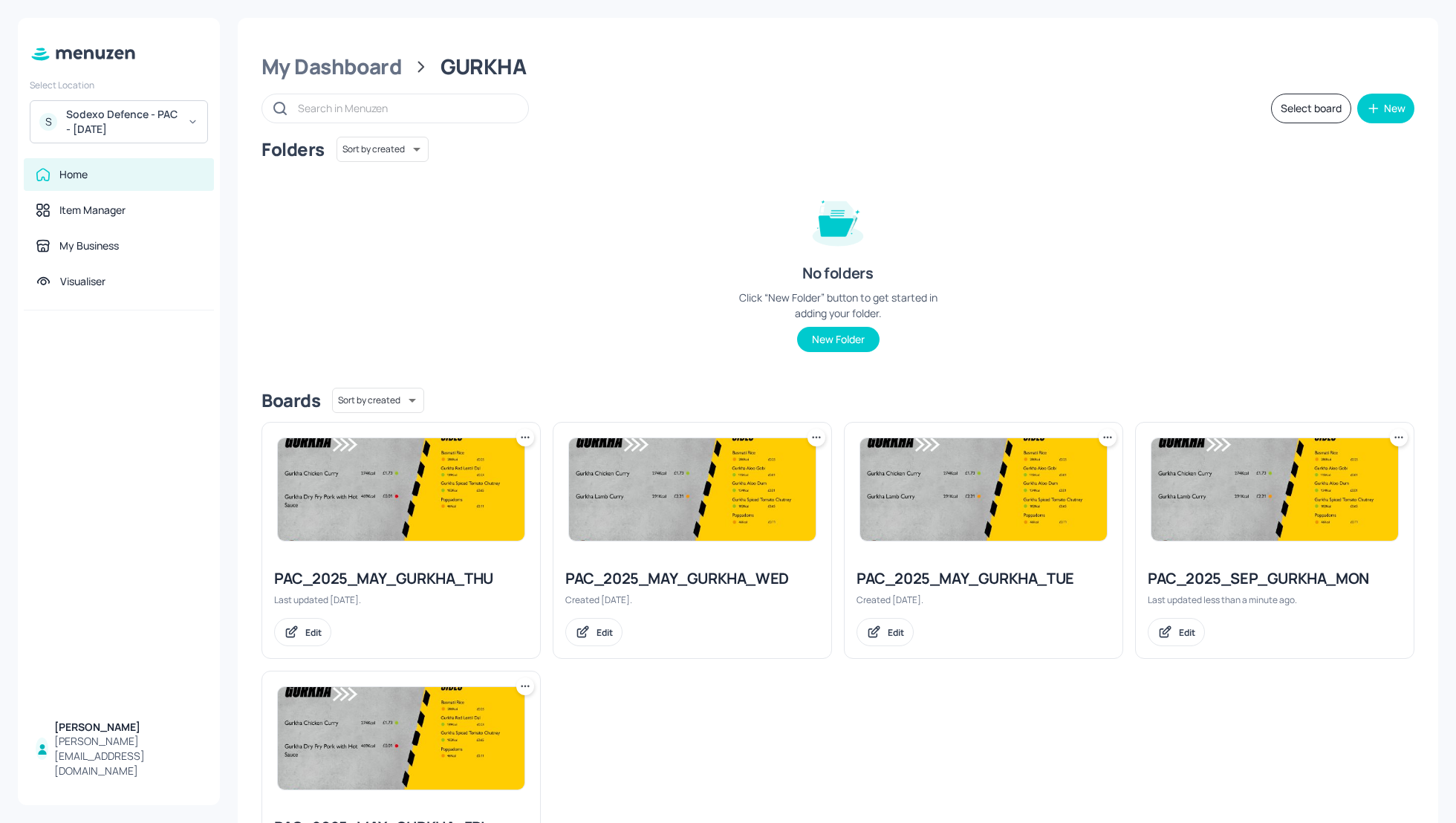
click at [1105, 439] on icon at bounding box center [1108, 437] width 15 height 15
click at [1050, 460] on div "Rename" at bounding box center [1048, 468] width 119 height 25
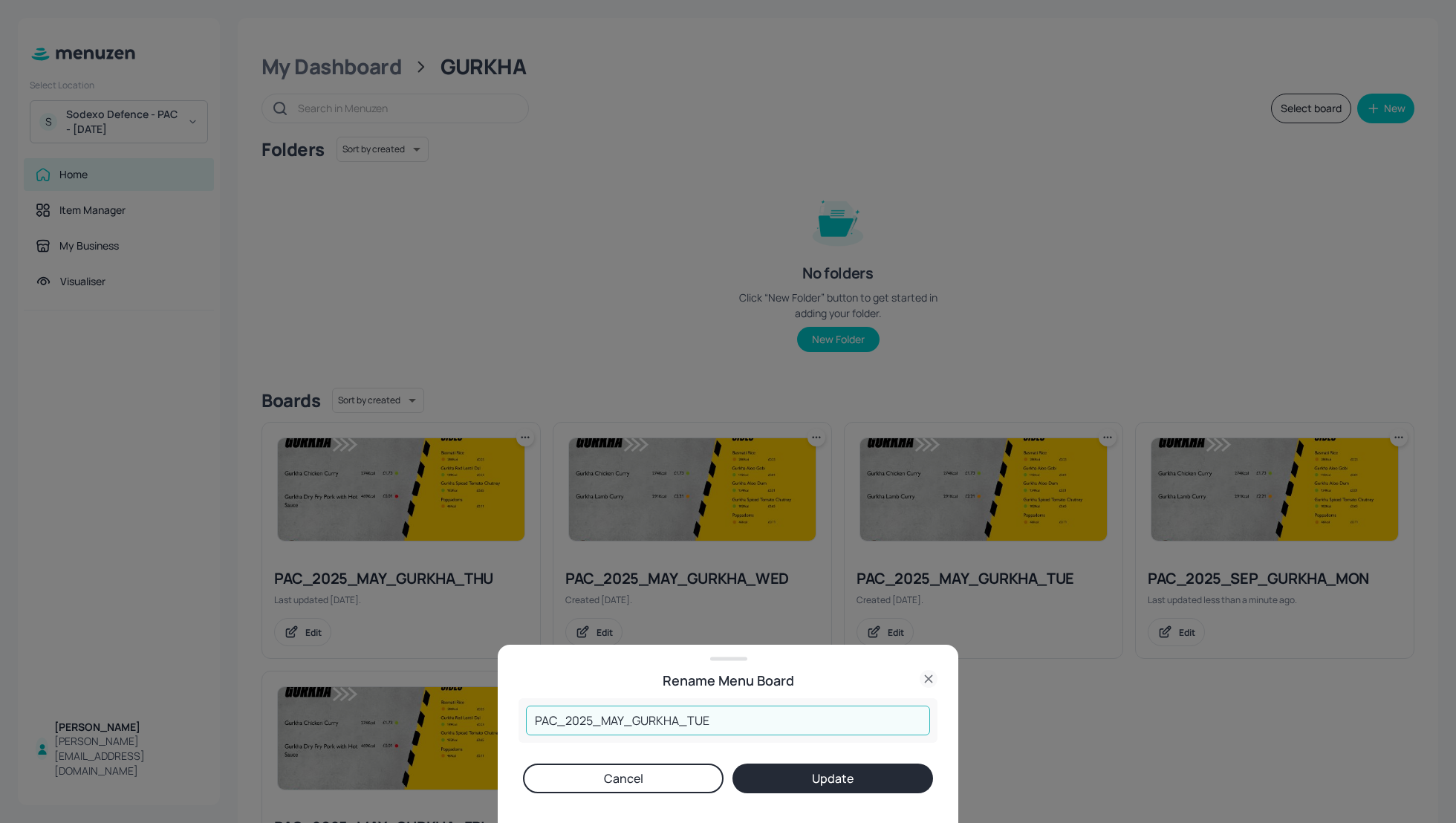
click at [620, 720] on input "PAC_2025_MAY_GURKHA_TUE" at bounding box center [728, 720] width 404 height 30
click at [623, 716] on input "PAC_2025_MAY_GURKHA_TUE" at bounding box center [728, 720] width 404 height 30
type input "PAC_2025_SEP_GURKHA_TUE"
click at [844, 775] on button "Update" at bounding box center [833, 778] width 201 height 30
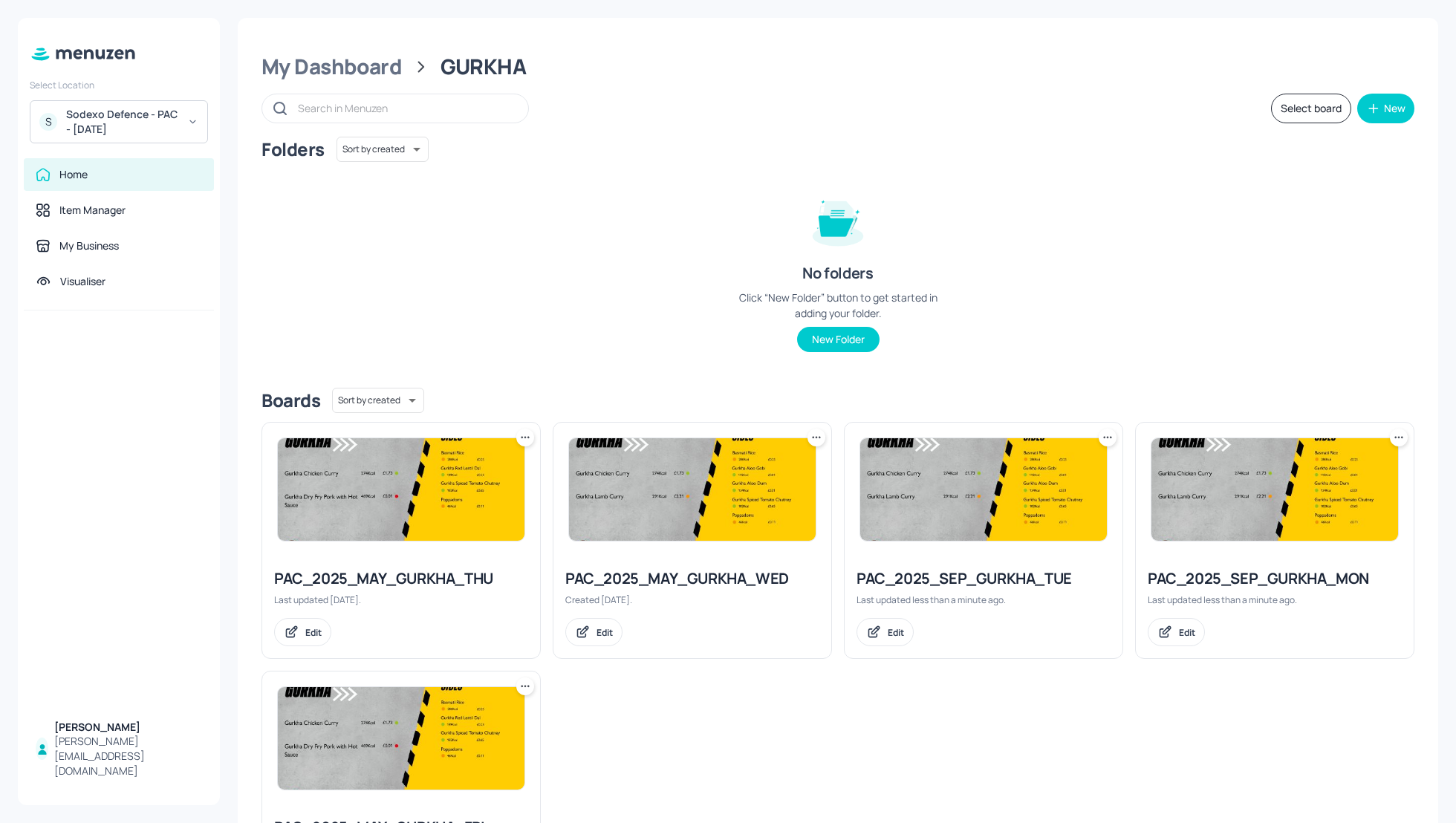
click at [810, 429] on div at bounding box center [816, 437] width 18 height 18
click at [771, 461] on div "Rename" at bounding box center [757, 468] width 119 height 25
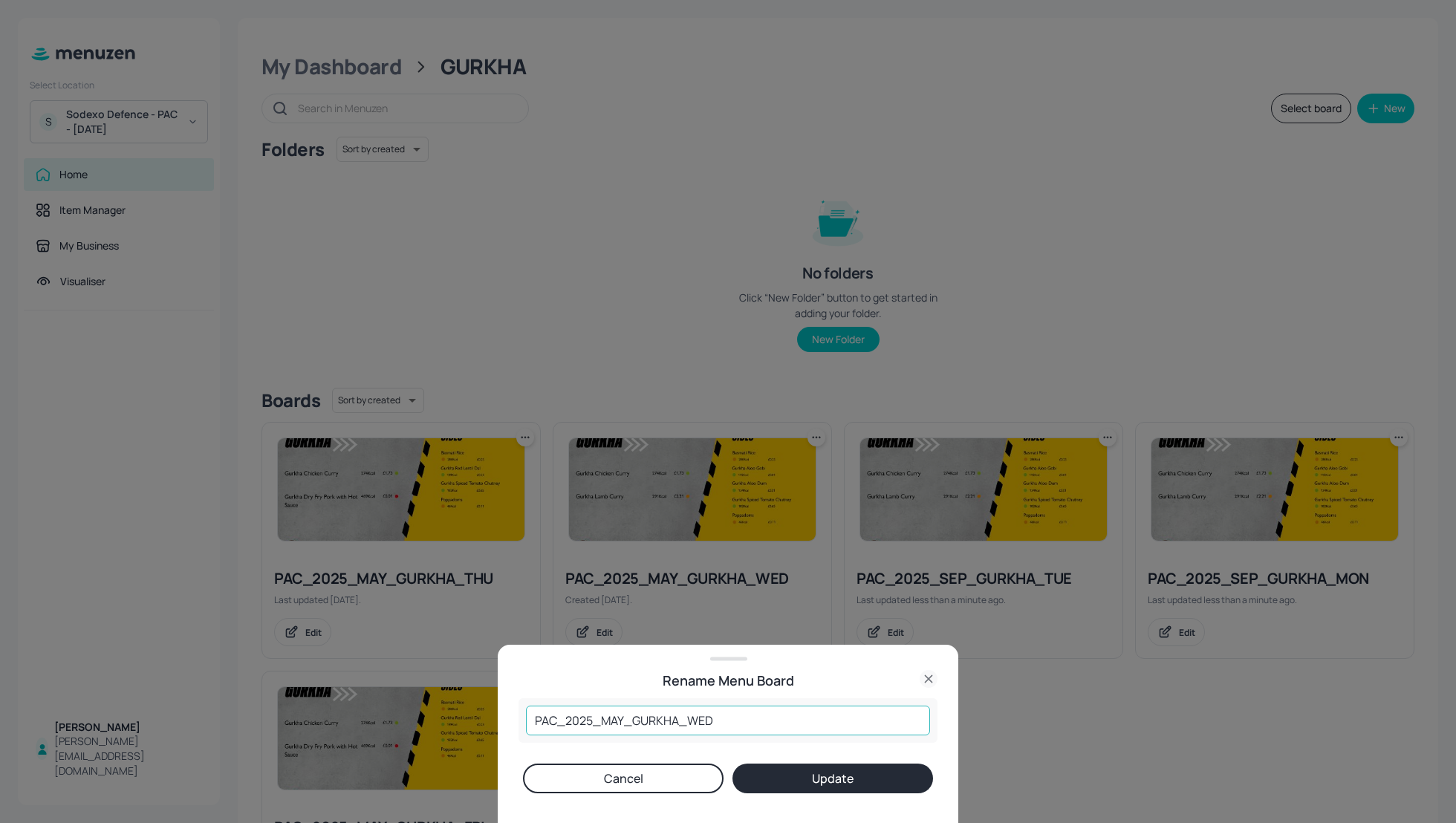
click at [626, 716] on input "PAC_2025_MAY_GURKHA_WED" at bounding box center [728, 720] width 404 height 30
type input "PAC_2025_SEP_GURKHA_WED"
click at [880, 789] on button "Update" at bounding box center [833, 778] width 201 height 30
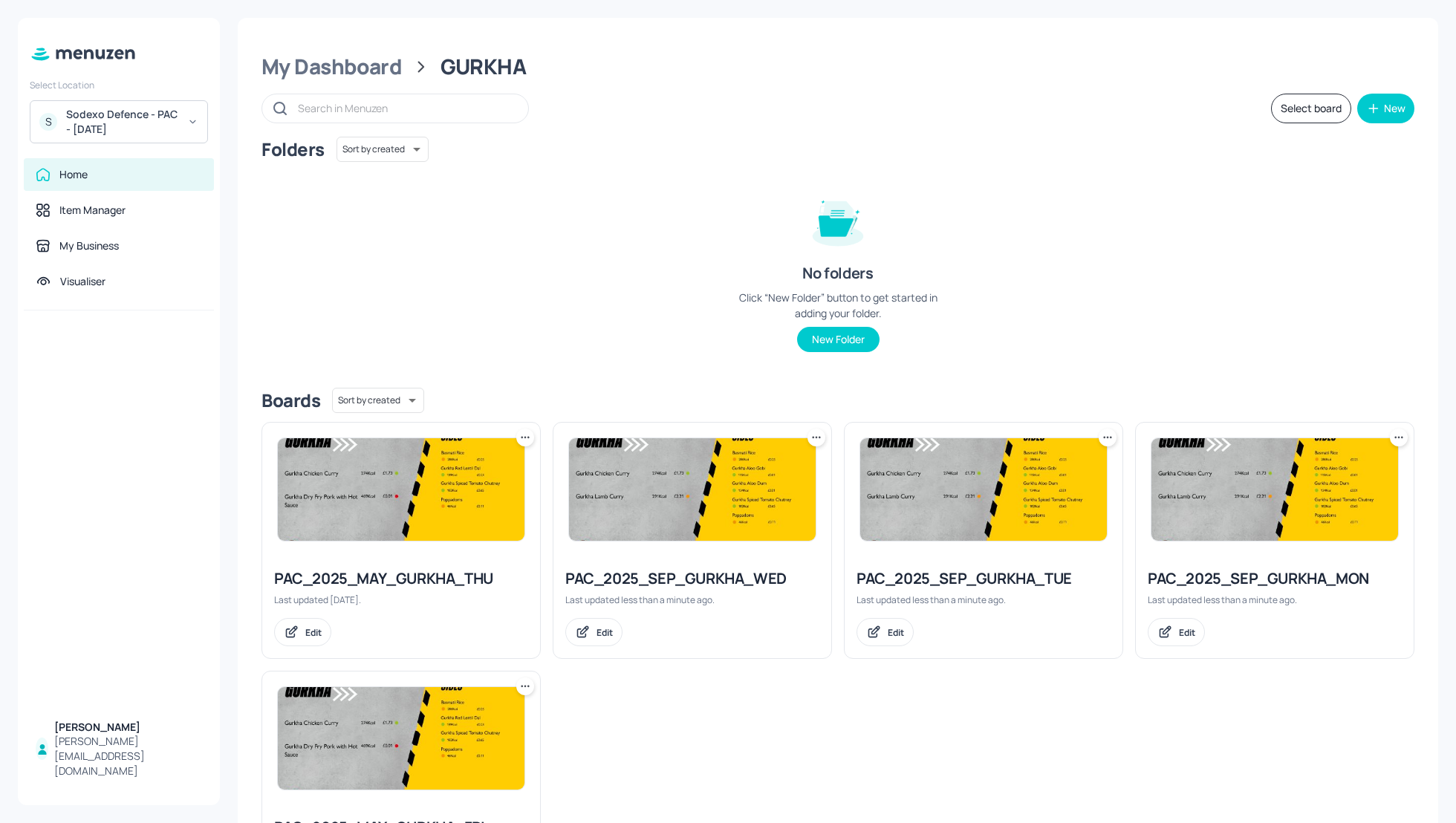
click at [523, 440] on icon at bounding box center [525, 437] width 15 height 15
click at [473, 464] on div "Rename" at bounding box center [468, 468] width 119 height 25
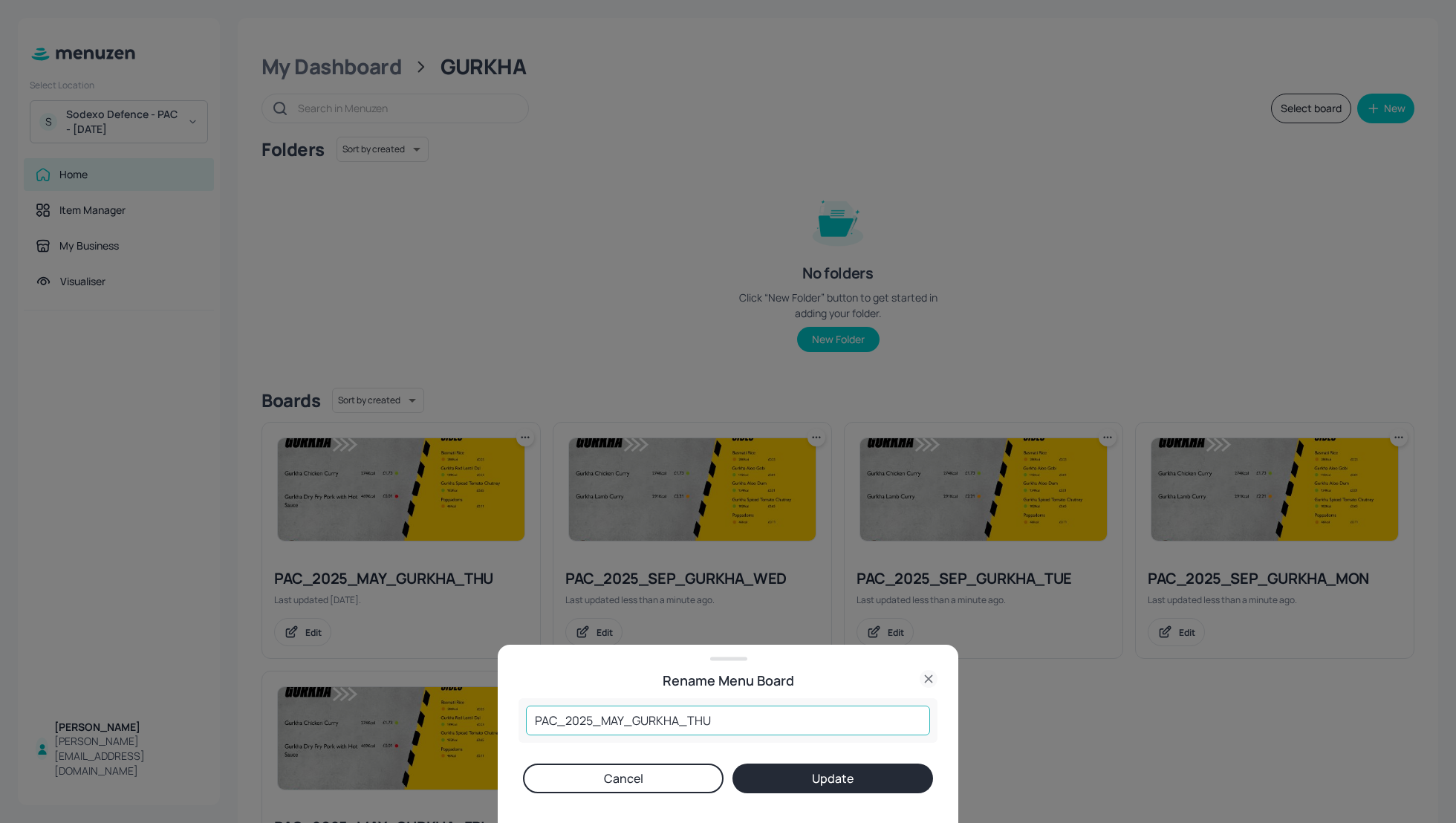
click at [622, 716] on input "PAC_2025_MAY_GURKHA_THU" at bounding box center [728, 720] width 404 height 30
type input "PAC_2025_SEP_GURKHA_THU"
click at [816, 764] on button "Update" at bounding box center [833, 778] width 201 height 30
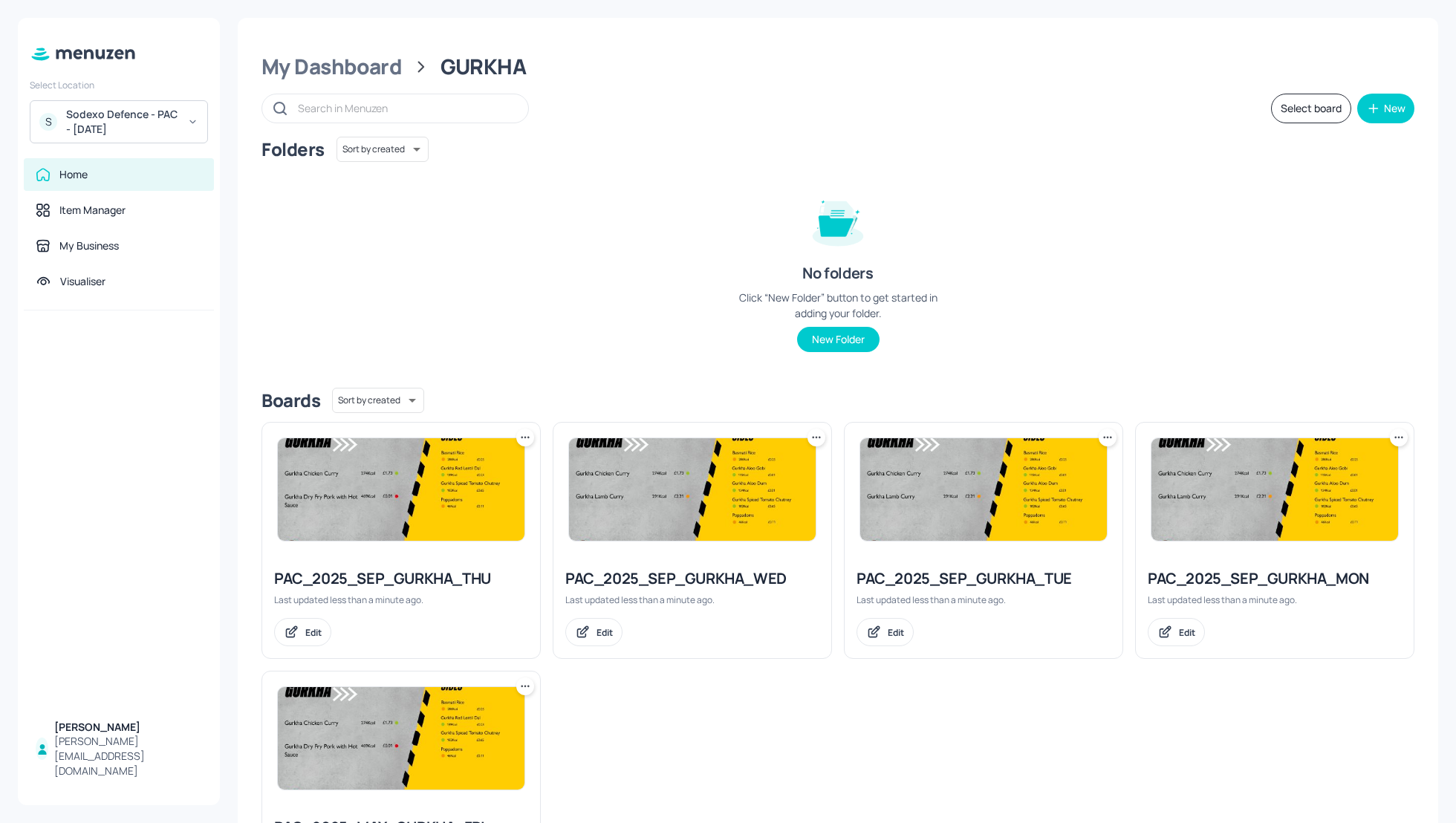
click at [521, 685] on icon at bounding box center [522, 686] width 2 height 2
click at [465, 720] on div "Rename" at bounding box center [468, 716] width 119 height 25
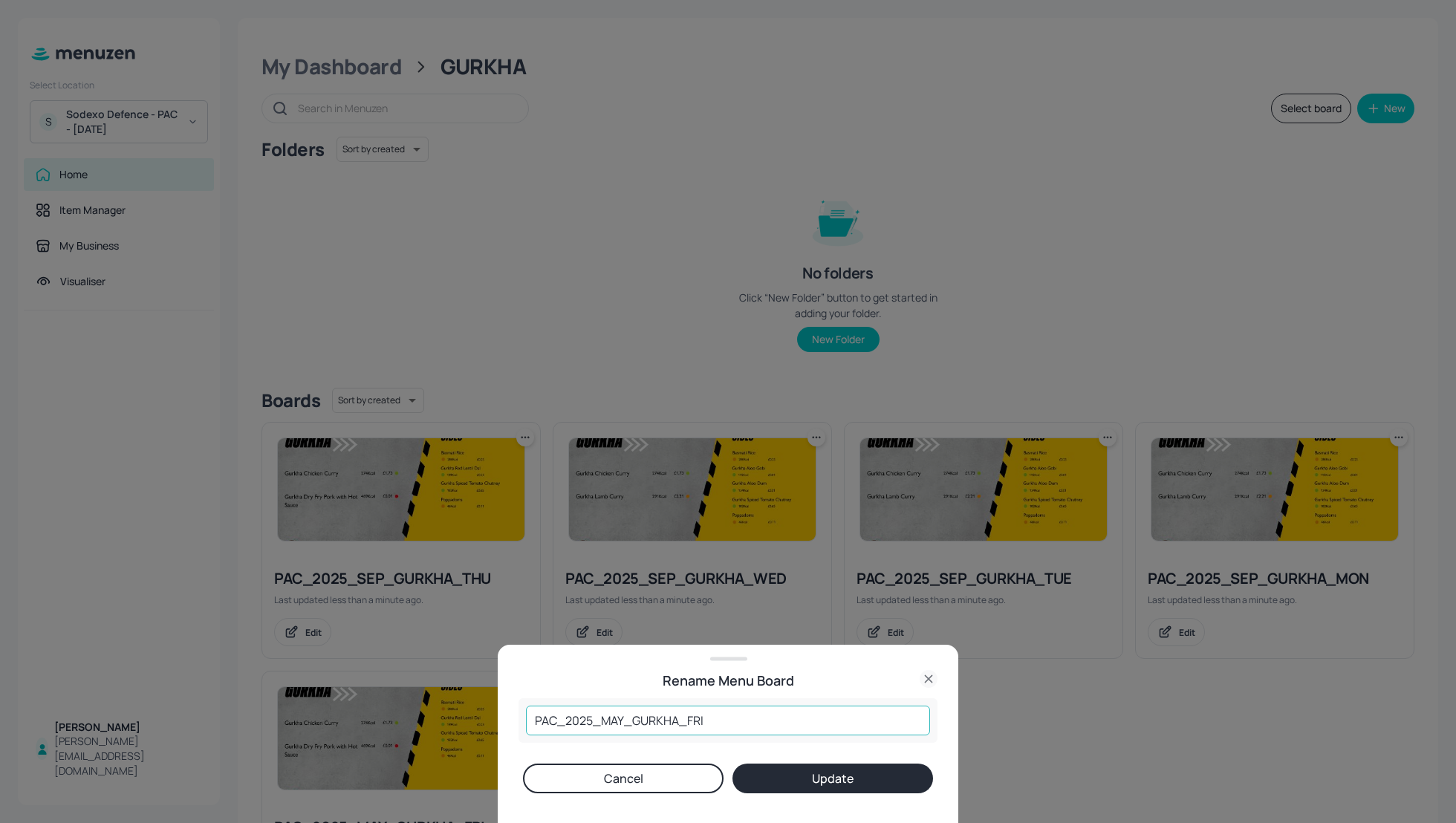
click at [623, 717] on input "PAC_2025_MAY_GURKHA_FRI" at bounding box center [728, 720] width 404 height 30
type input "PAC_2025_SEP_GURKHA_FRI"
click at [787, 772] on button "Update" at bounding box center [833, 778] width 201 height 30
